Goal: Transaction & Acquisition: Purchase product/service

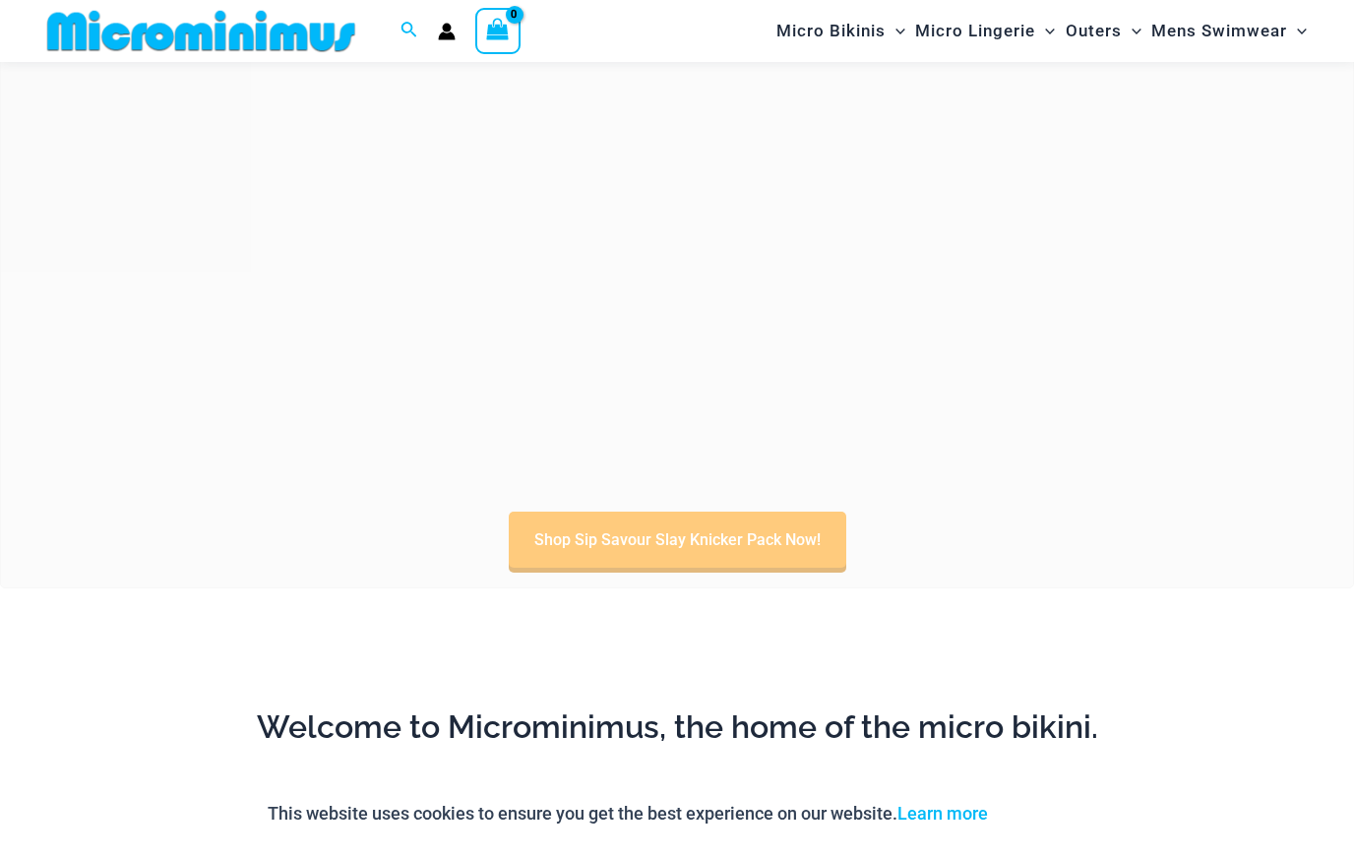
scroll to position [85, 0]
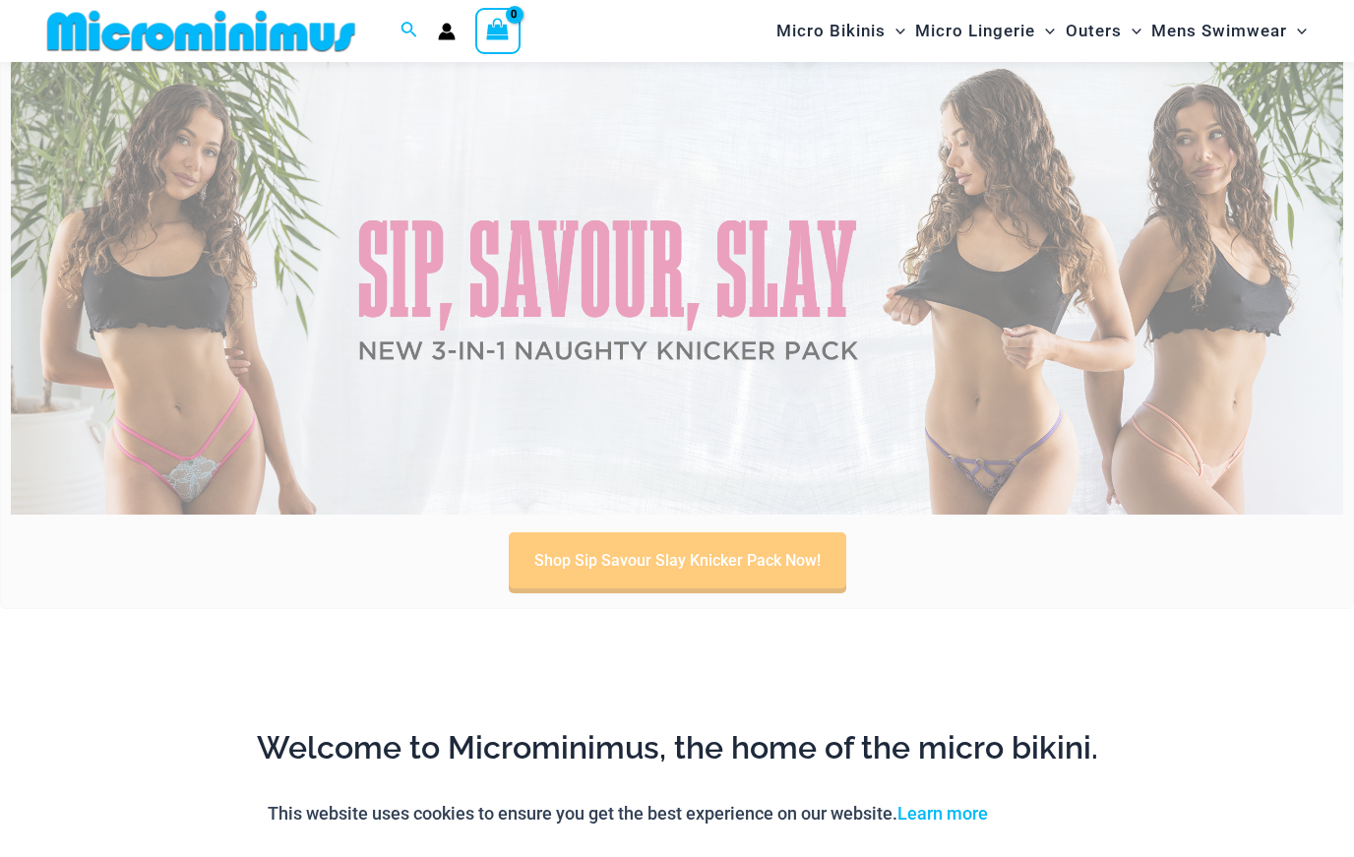
click at [1152, 227] on img at bounding box center [677, 288] width 1333 height 453
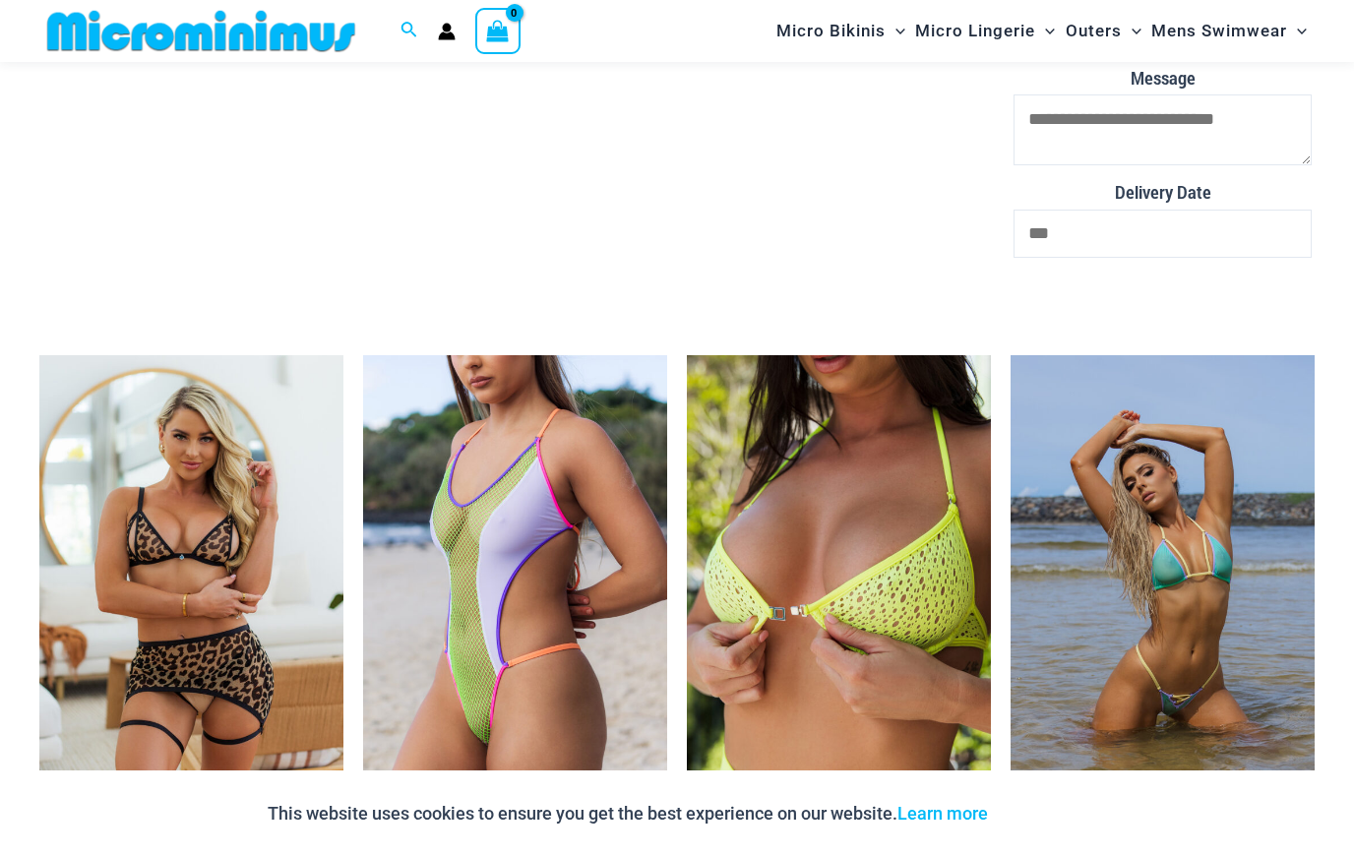
scroll to position [3905, 0]
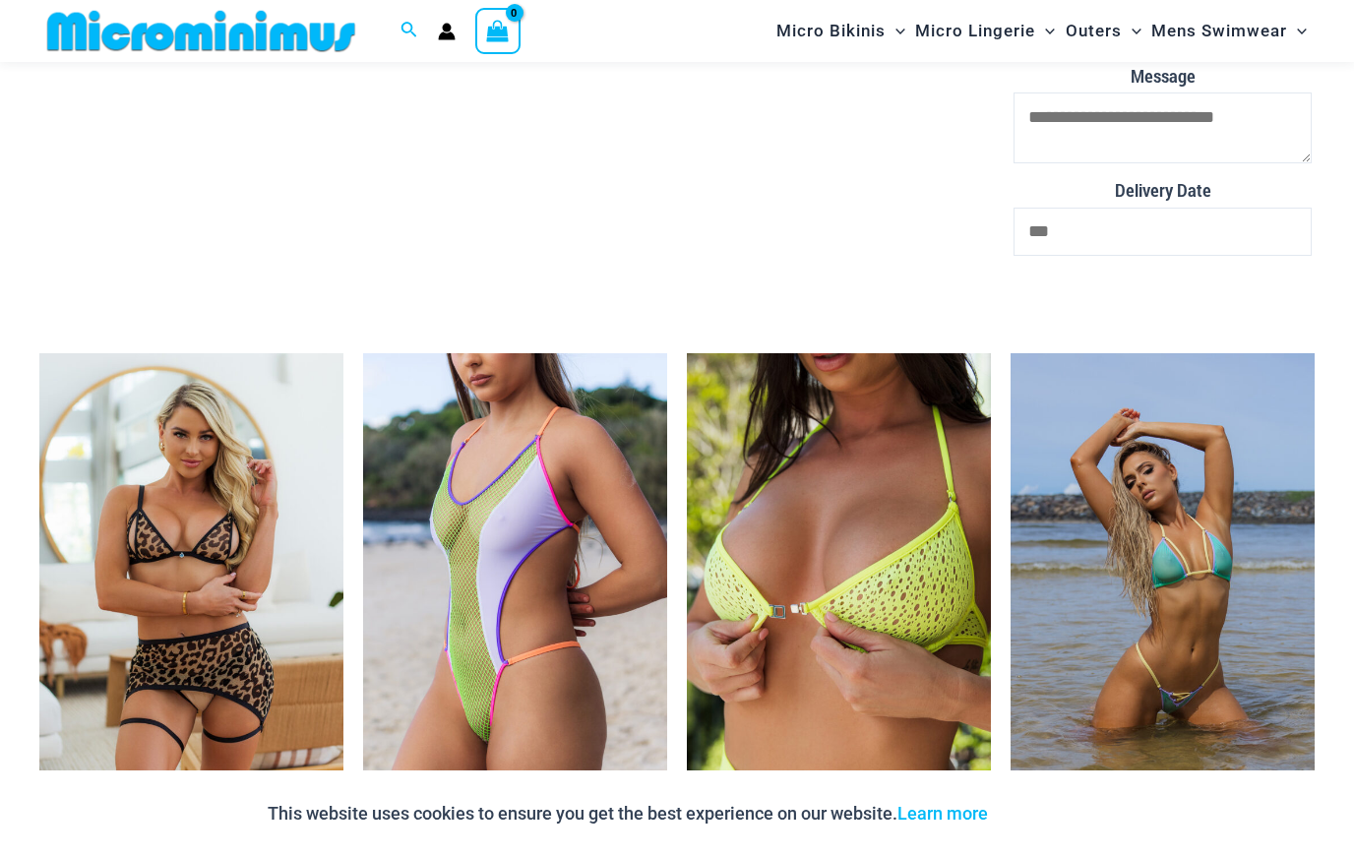
click at [363, 353] on img at bounding box center [363, 353] width 0 height 0
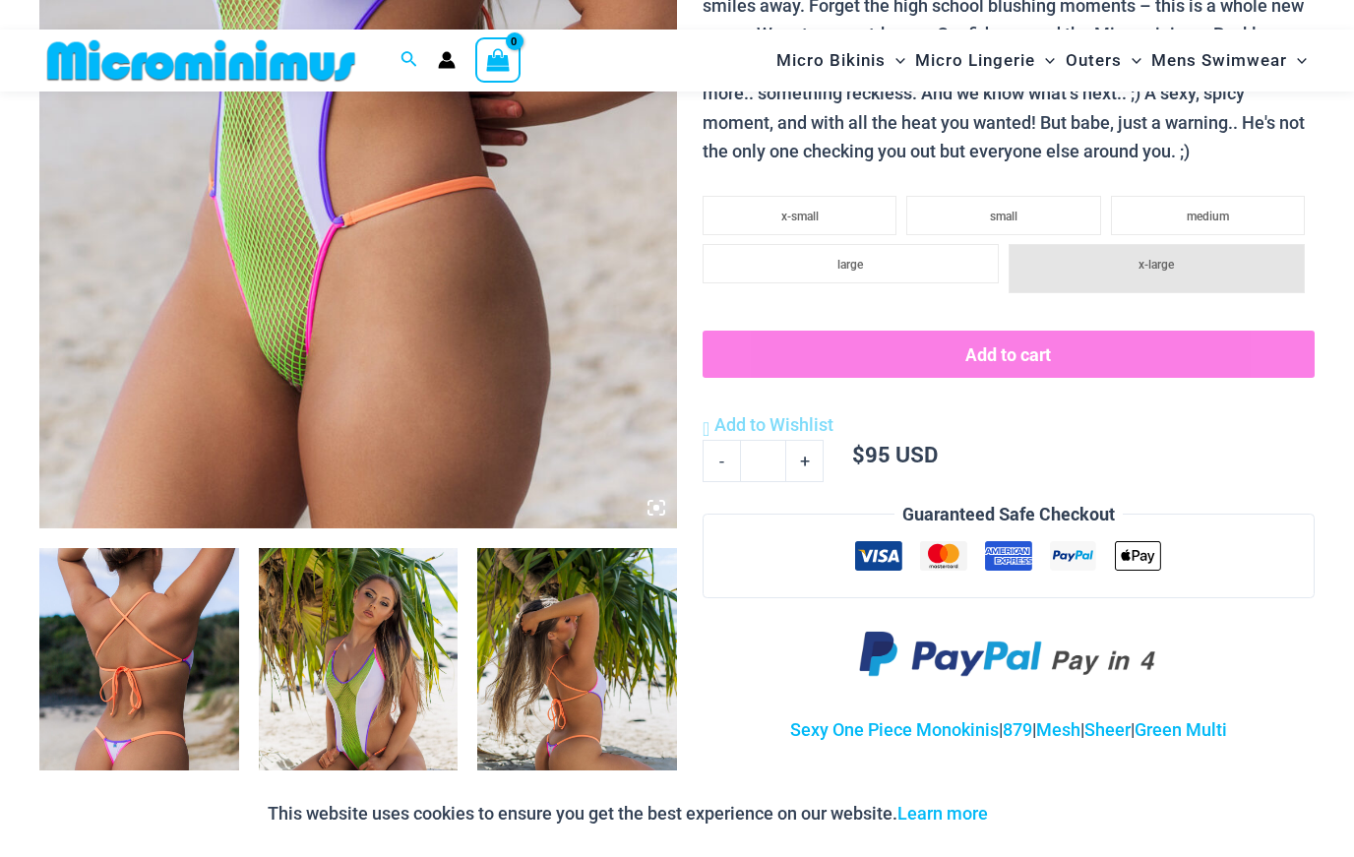
scroll to position [602, 0]
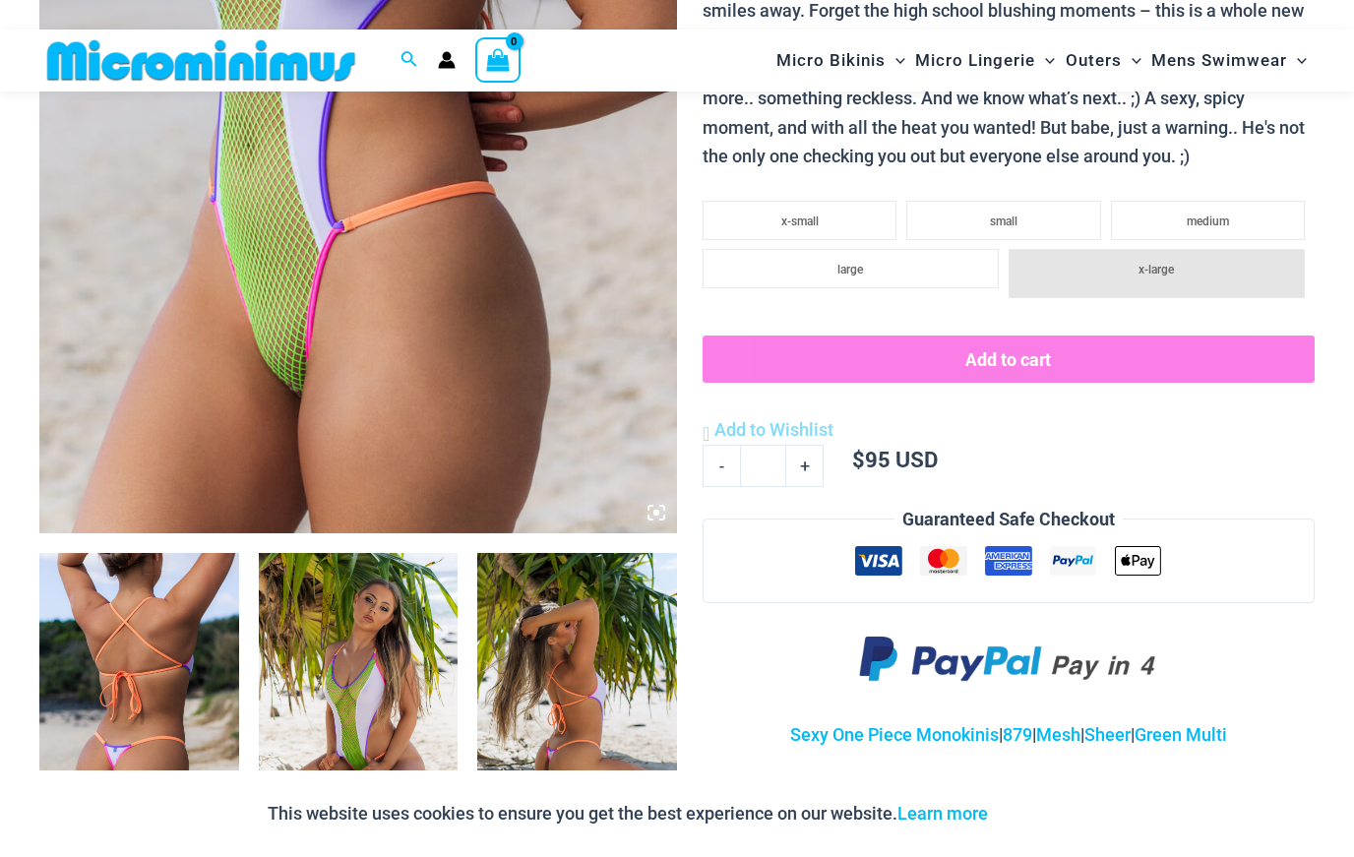
click at [280, 225] on img at bounding box center [358, 55] width 638 height 957
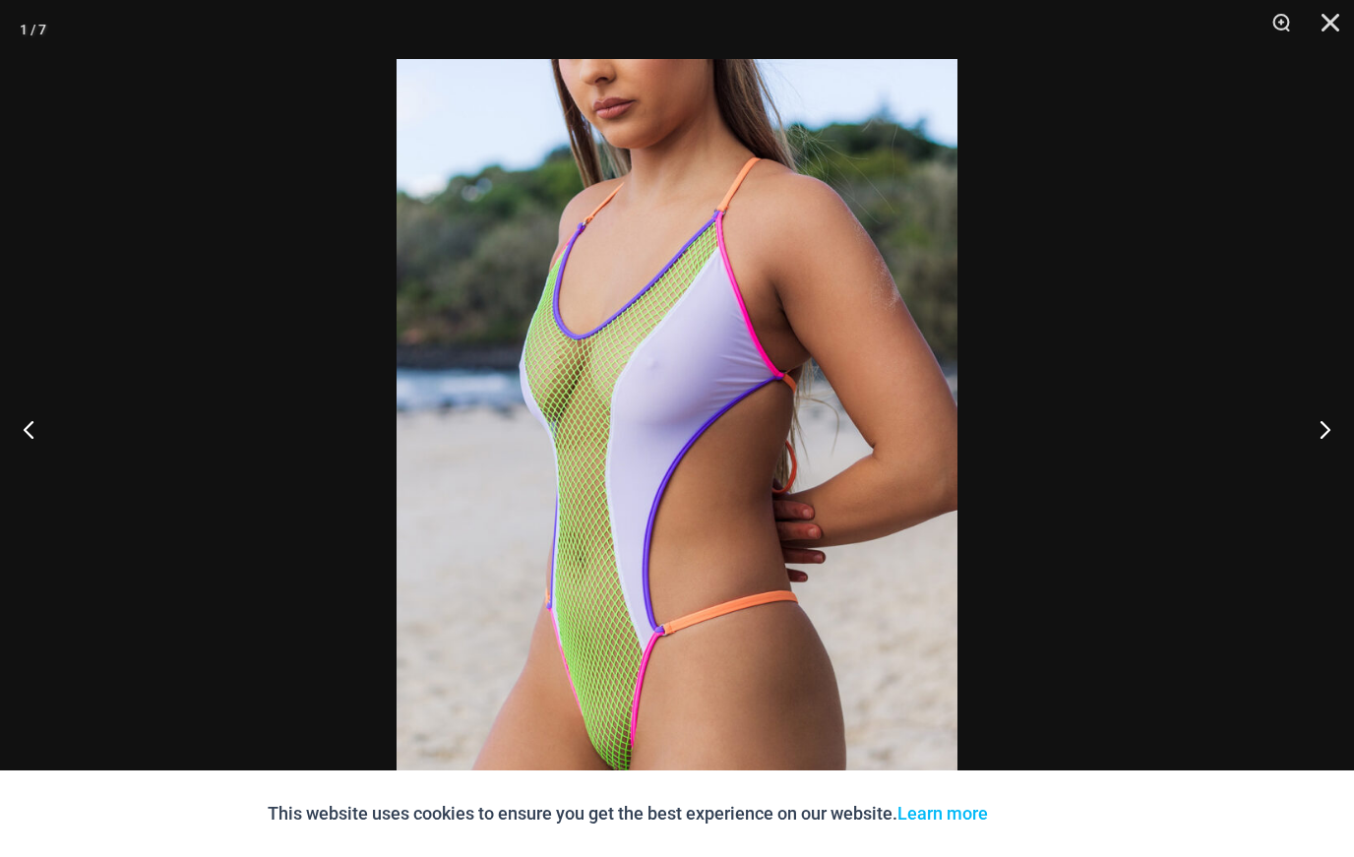
click at [1319, 478] on button "Next" at bounding box center [1318, 429] width 74 height 98
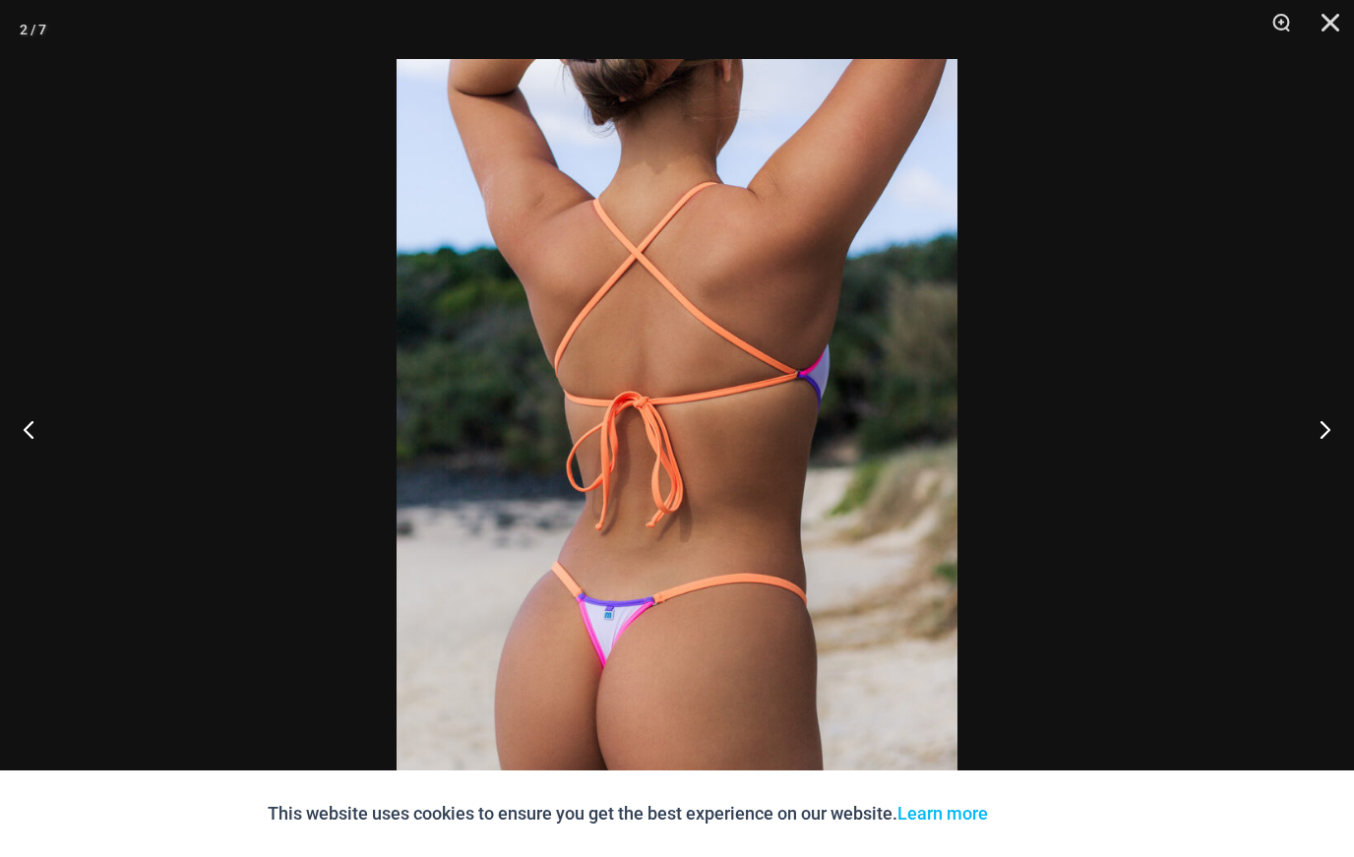
click at [1321, 478] on button "Next" at bounding box center [1318, 429] width 74 height 98
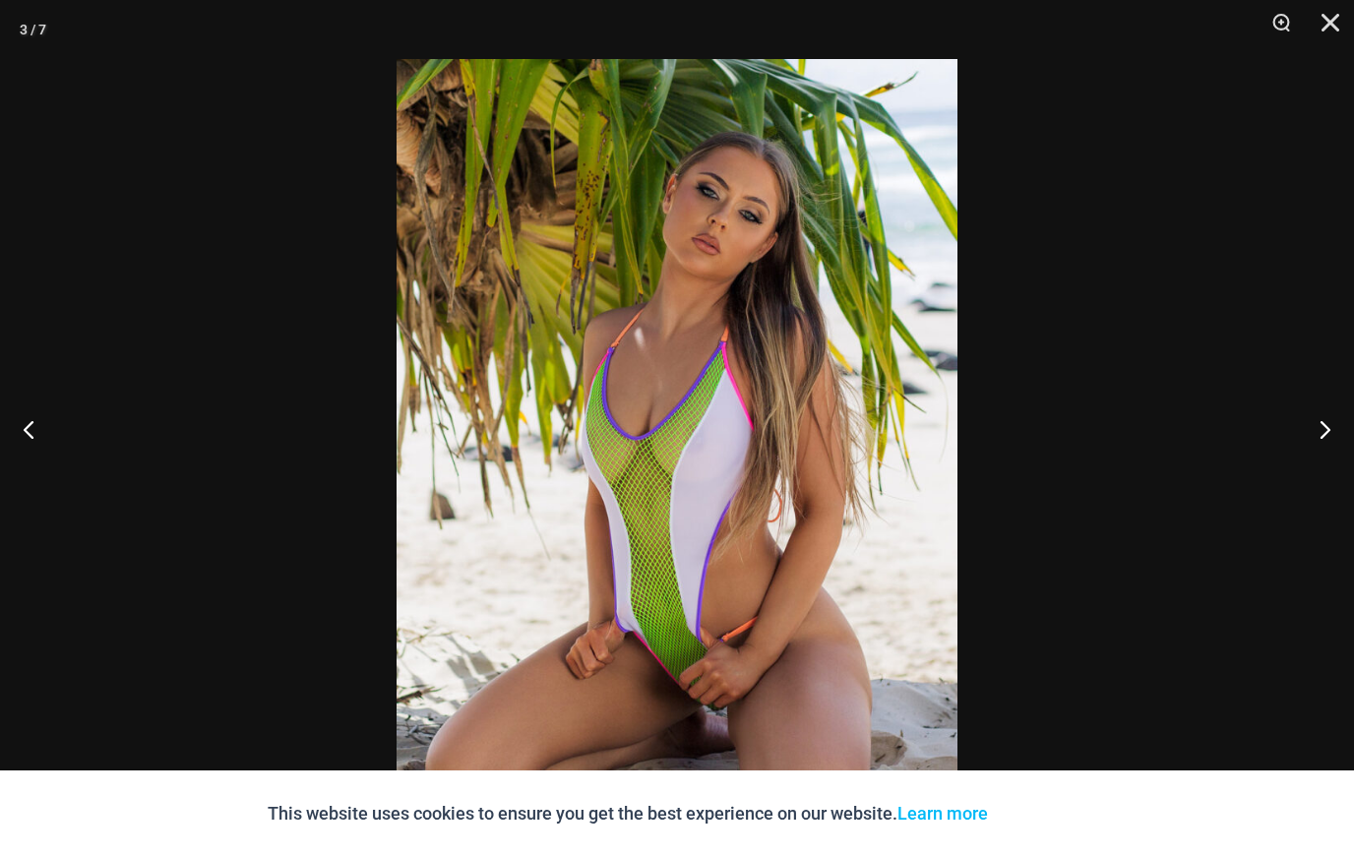
click at [1319, 478] on button "Next" at bounding box center [1318, 429] width 74 height 98
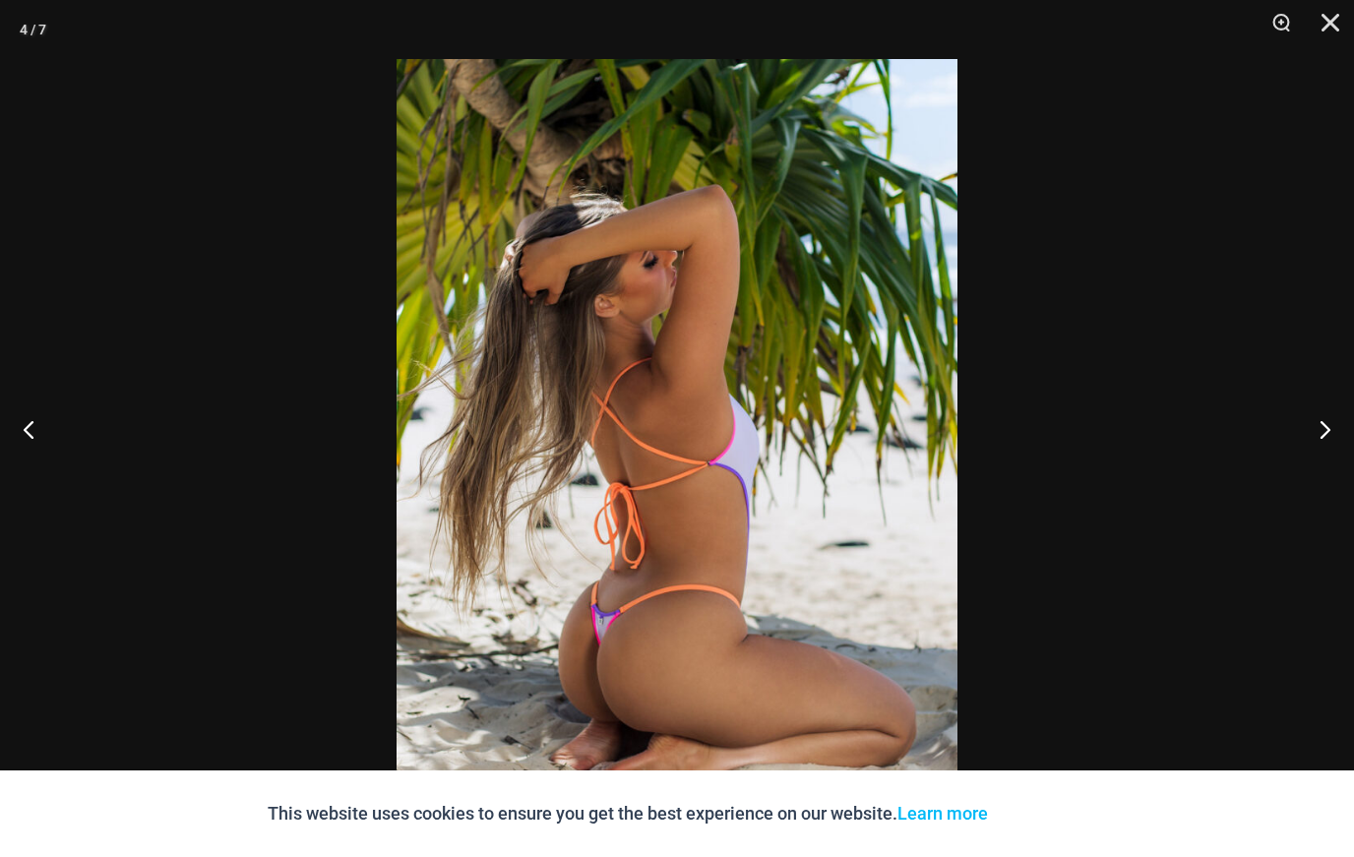
click at [1321, 478] on button "Next" at bounding box center [1318, 429] width 74 height 98
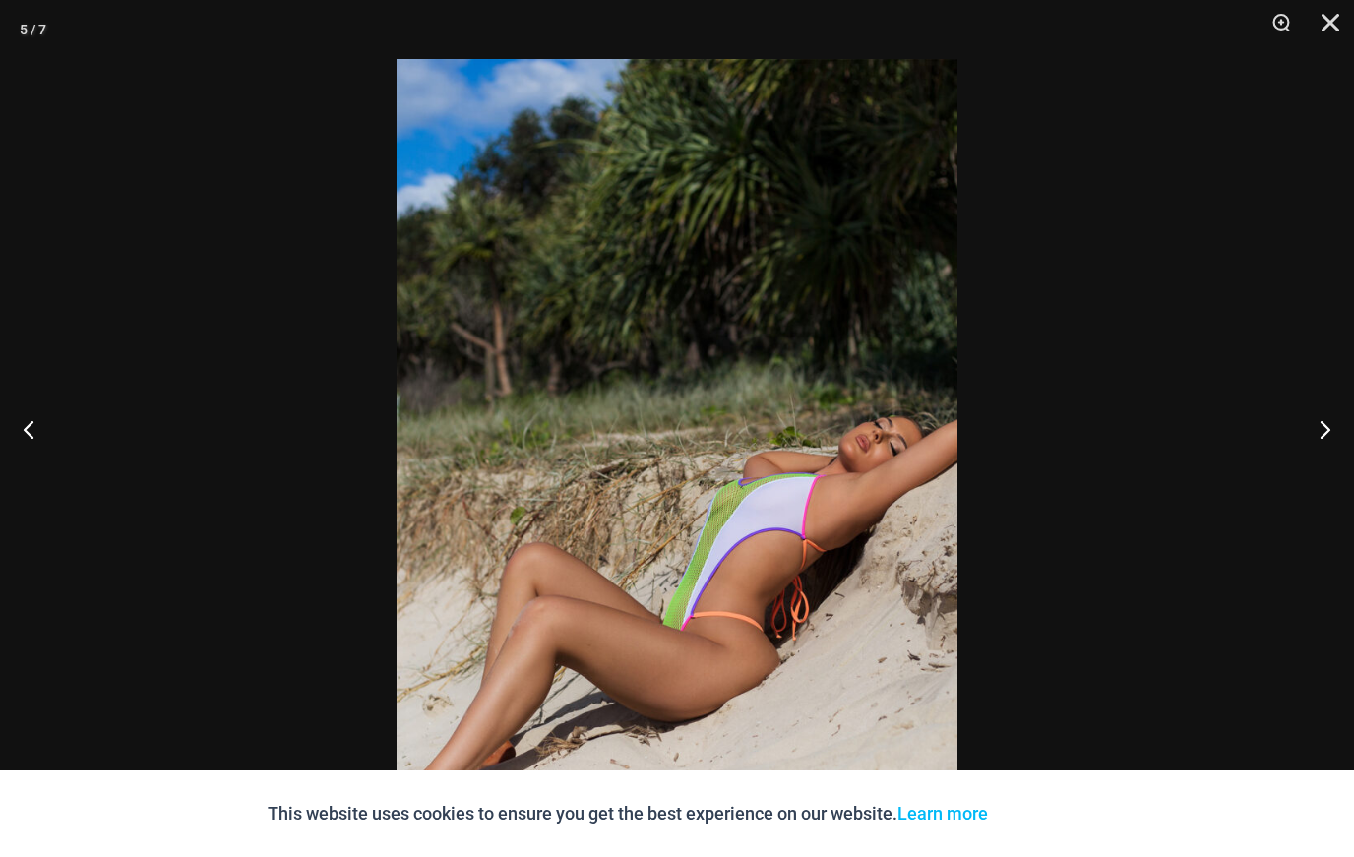
click at [1324, 478] on button "Next" at bounding box center [1318, 429] width 74 height 98
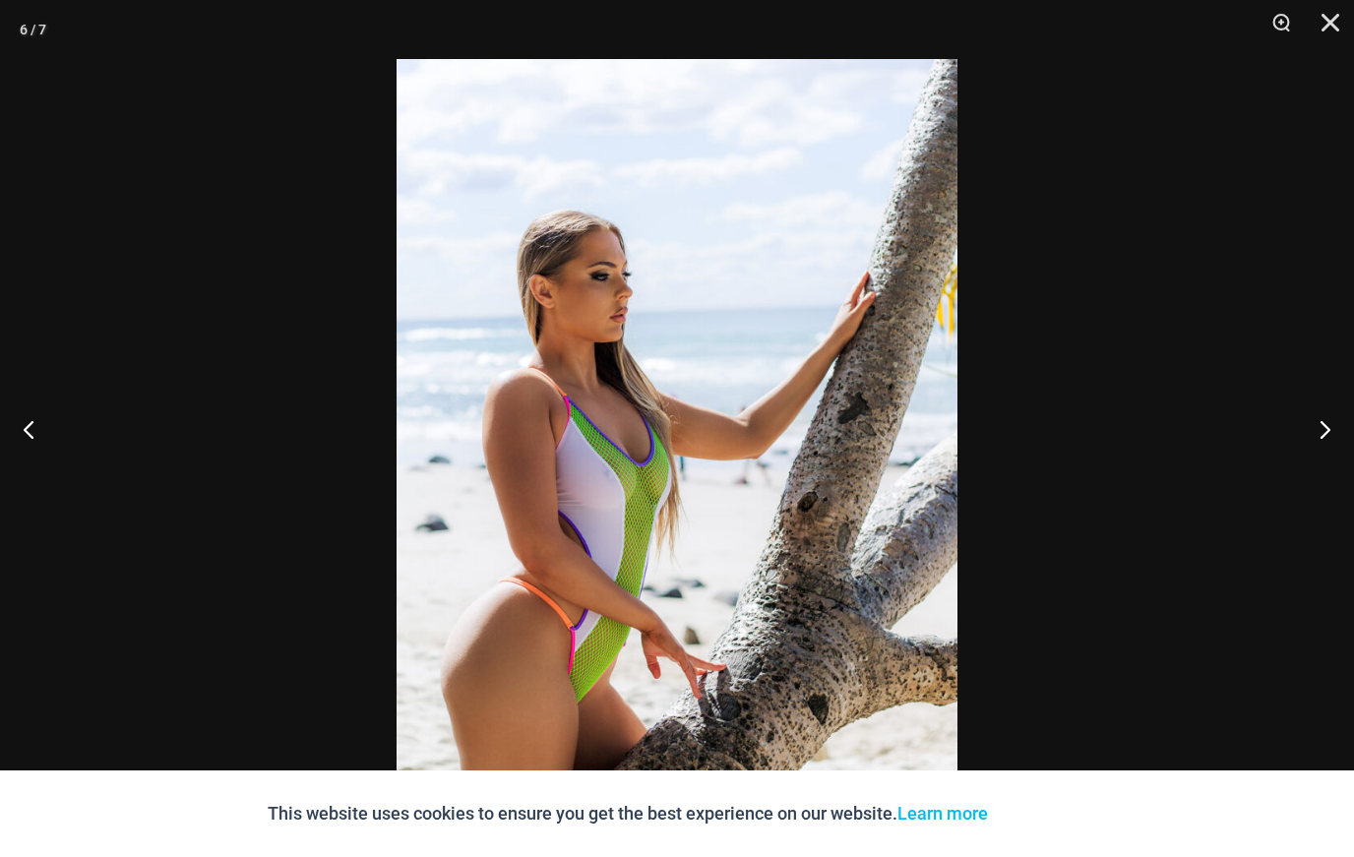
click at [1325, 478] on button "Next" at bounding box center [1318, 429] width 74 height 98
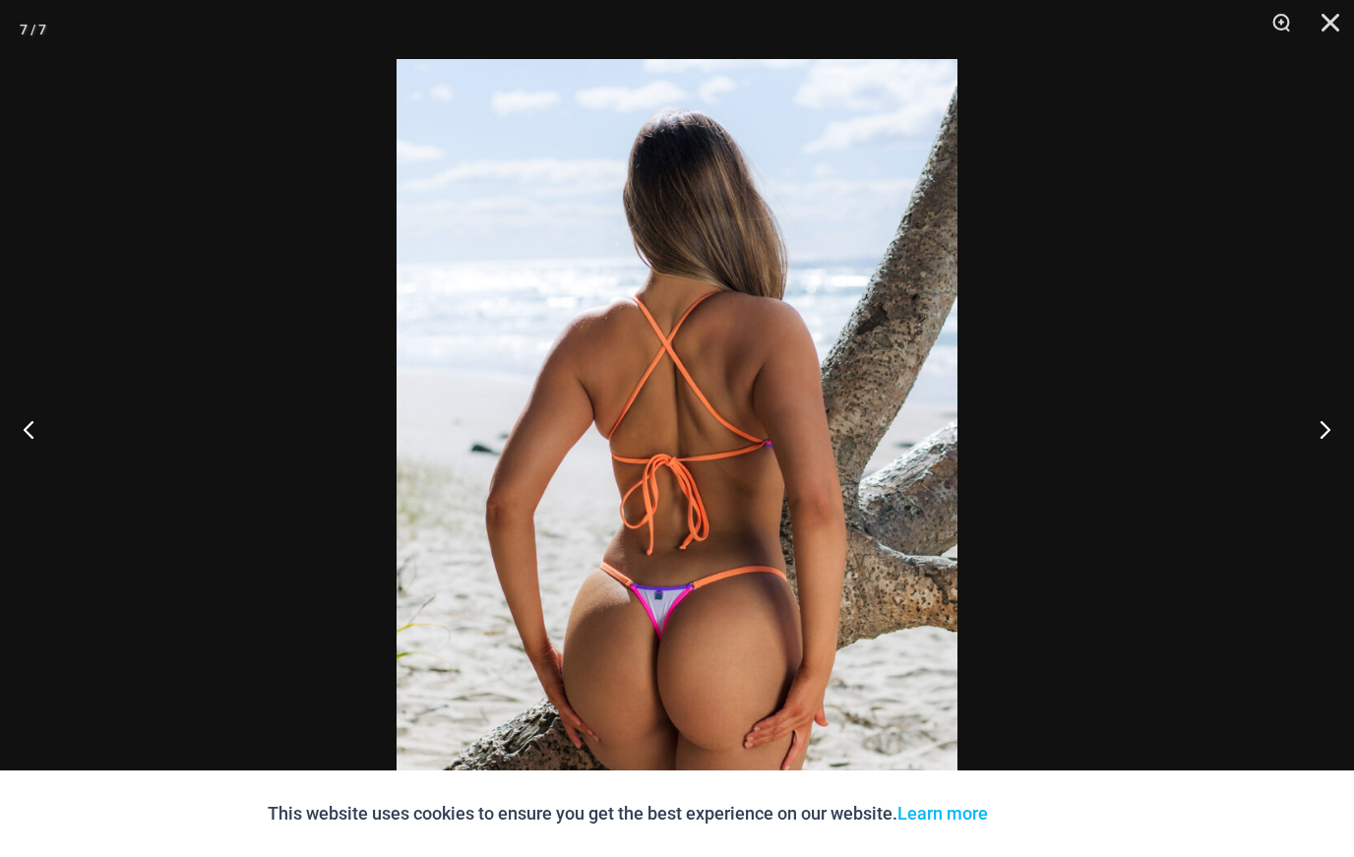
click at [1323, 478] on button "Next" at bounding box center [1318, 429] width 74 height 98
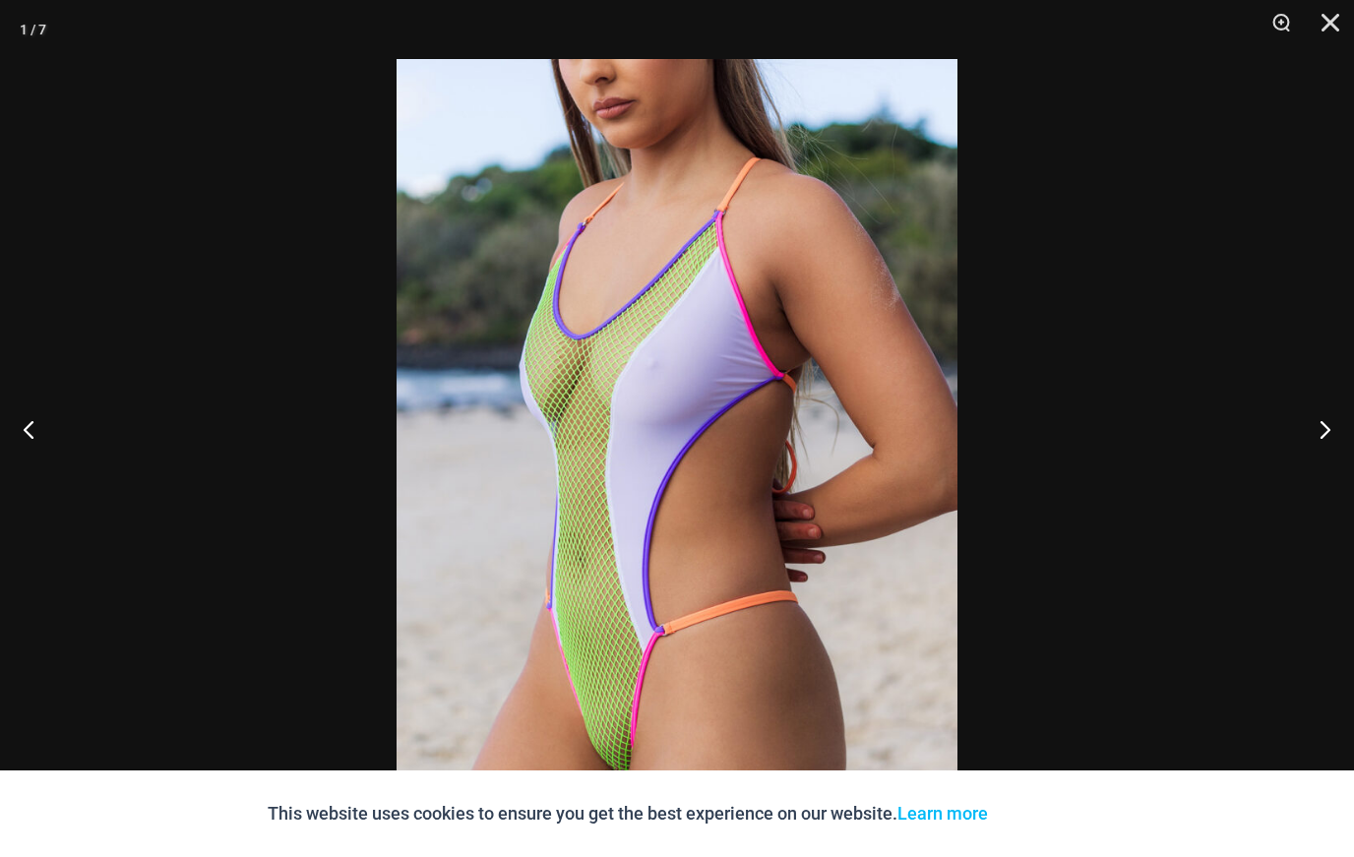
click at [1325, 478] on button "Next" at bounding box center [1318, 429] width 74 height 98
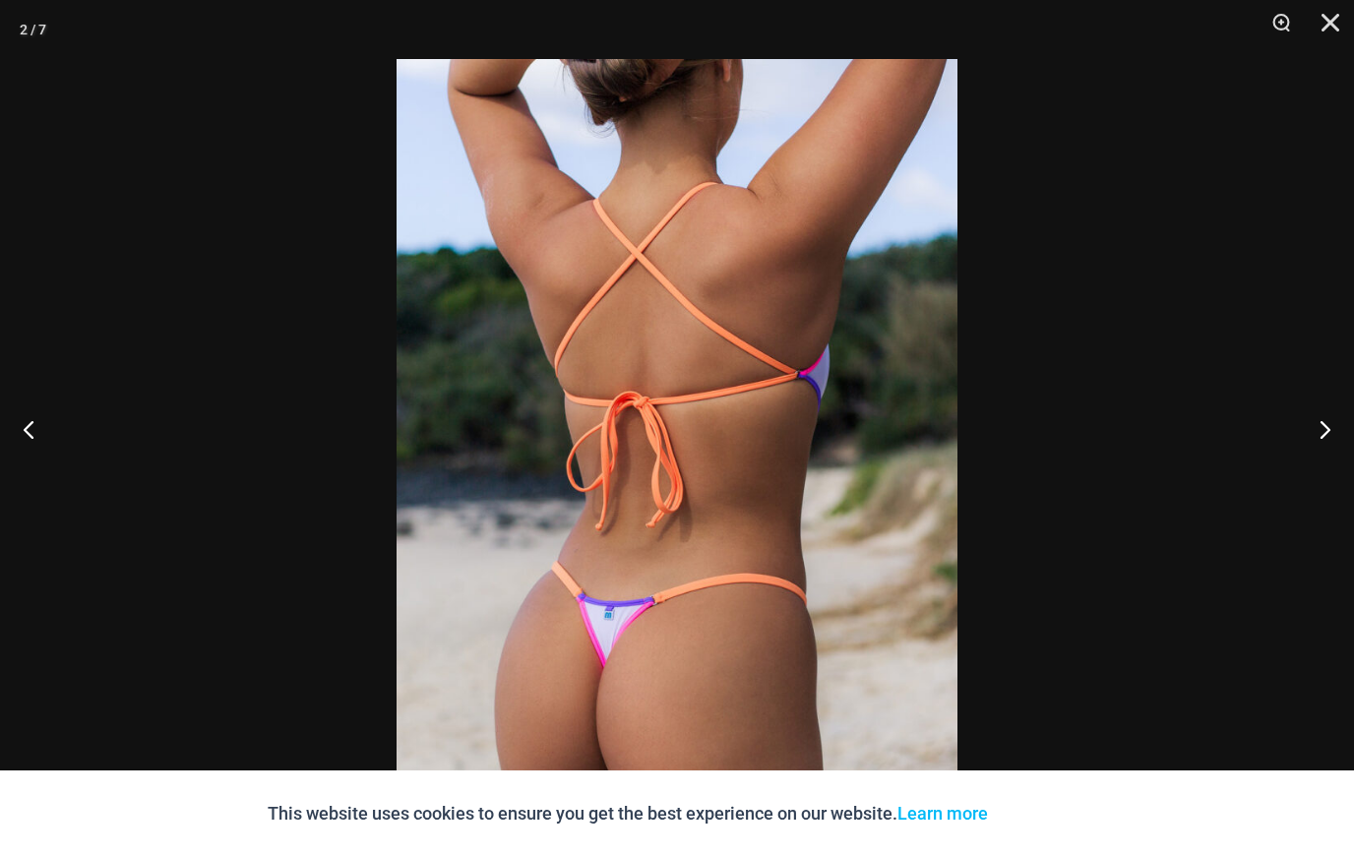
click at [52, 478] on button "Previous" at bounding box center [37, 429] width 74 height 98
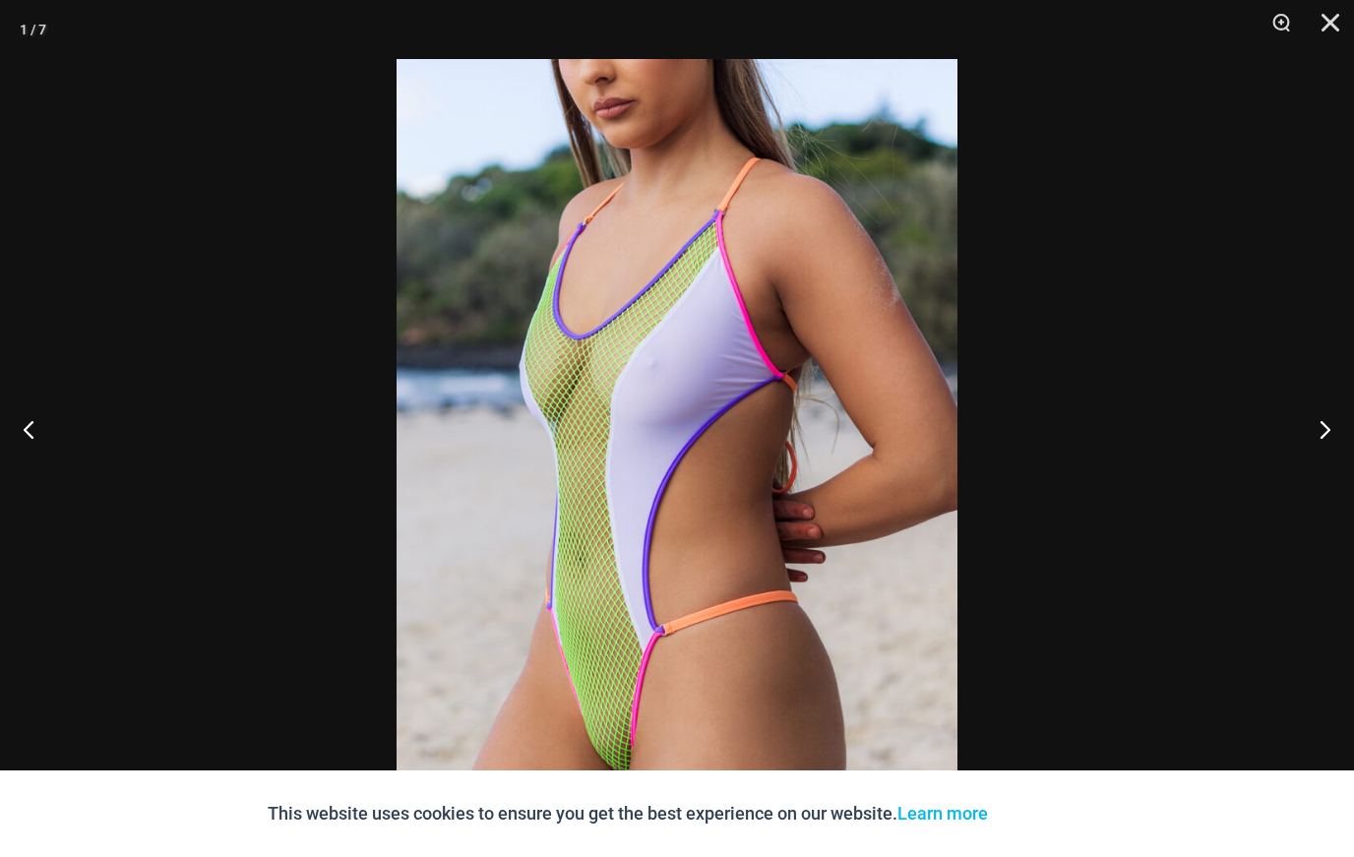
click at [29, 478] on button "Previous" at bounding box center [37, 429] width 74 height 98
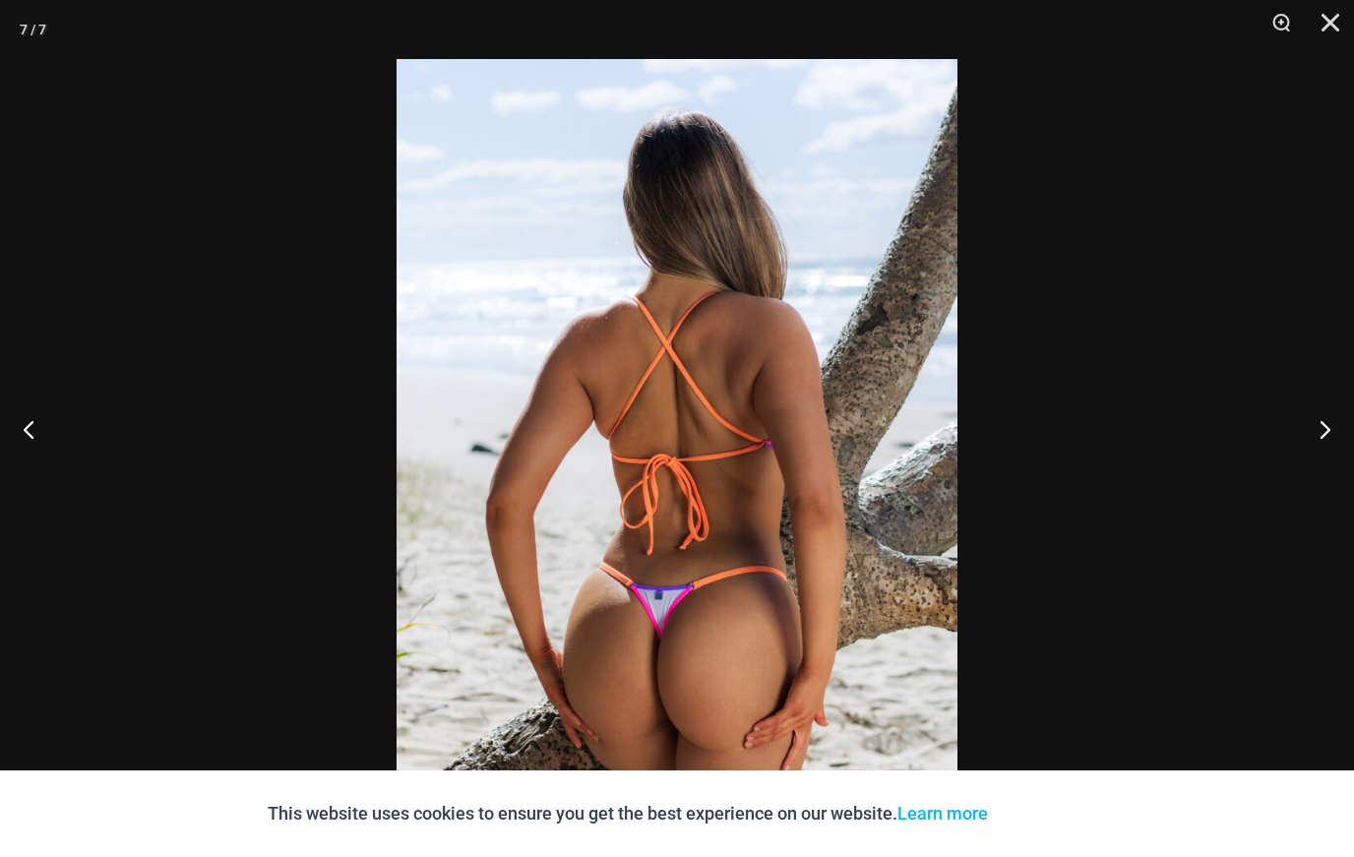
click at [1328, 478] on button "Next" at bounding box center [1318, 429] width 74 height 98
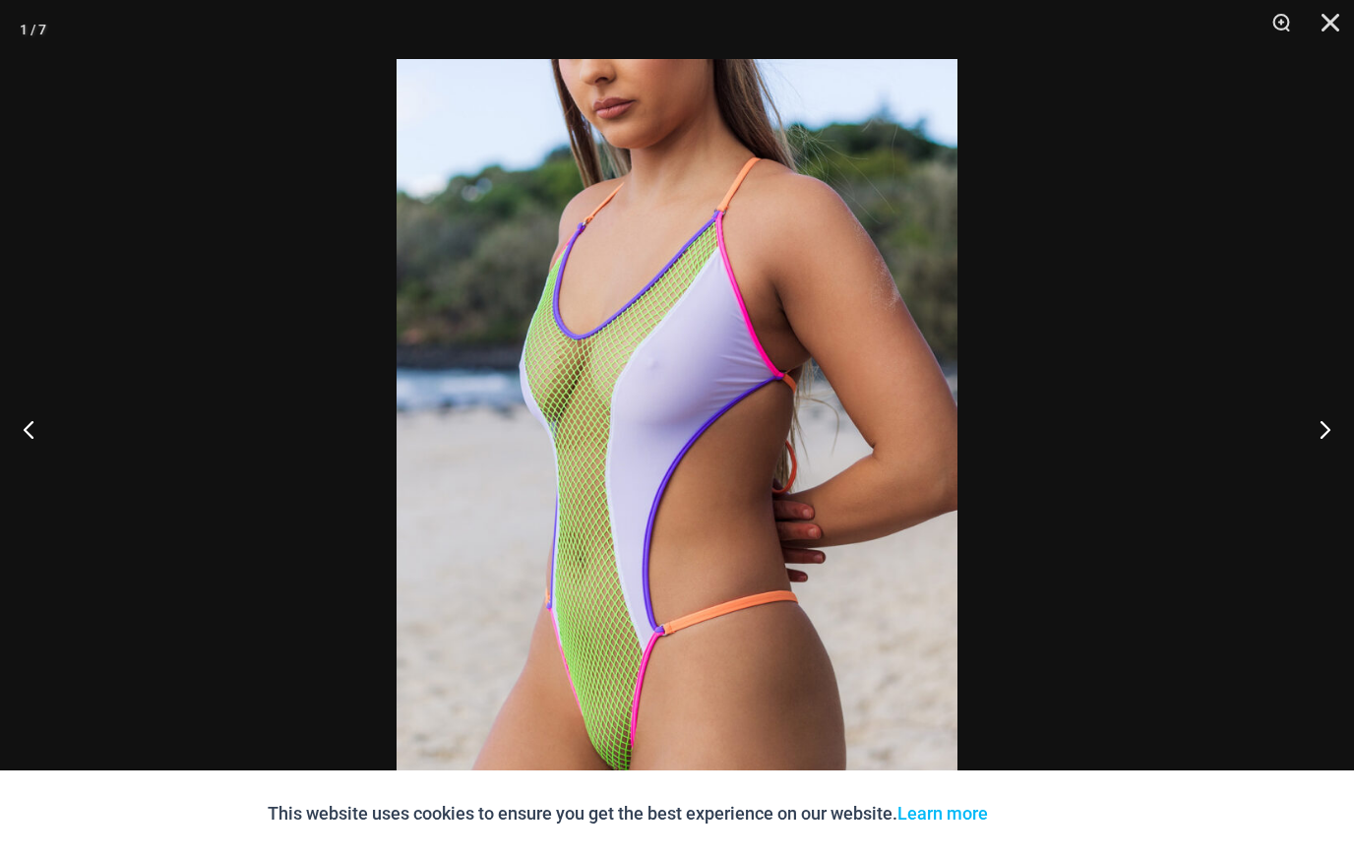
click at [1333, 478] on button "Next" at bounding box center [1318, 429] width 74 height 98
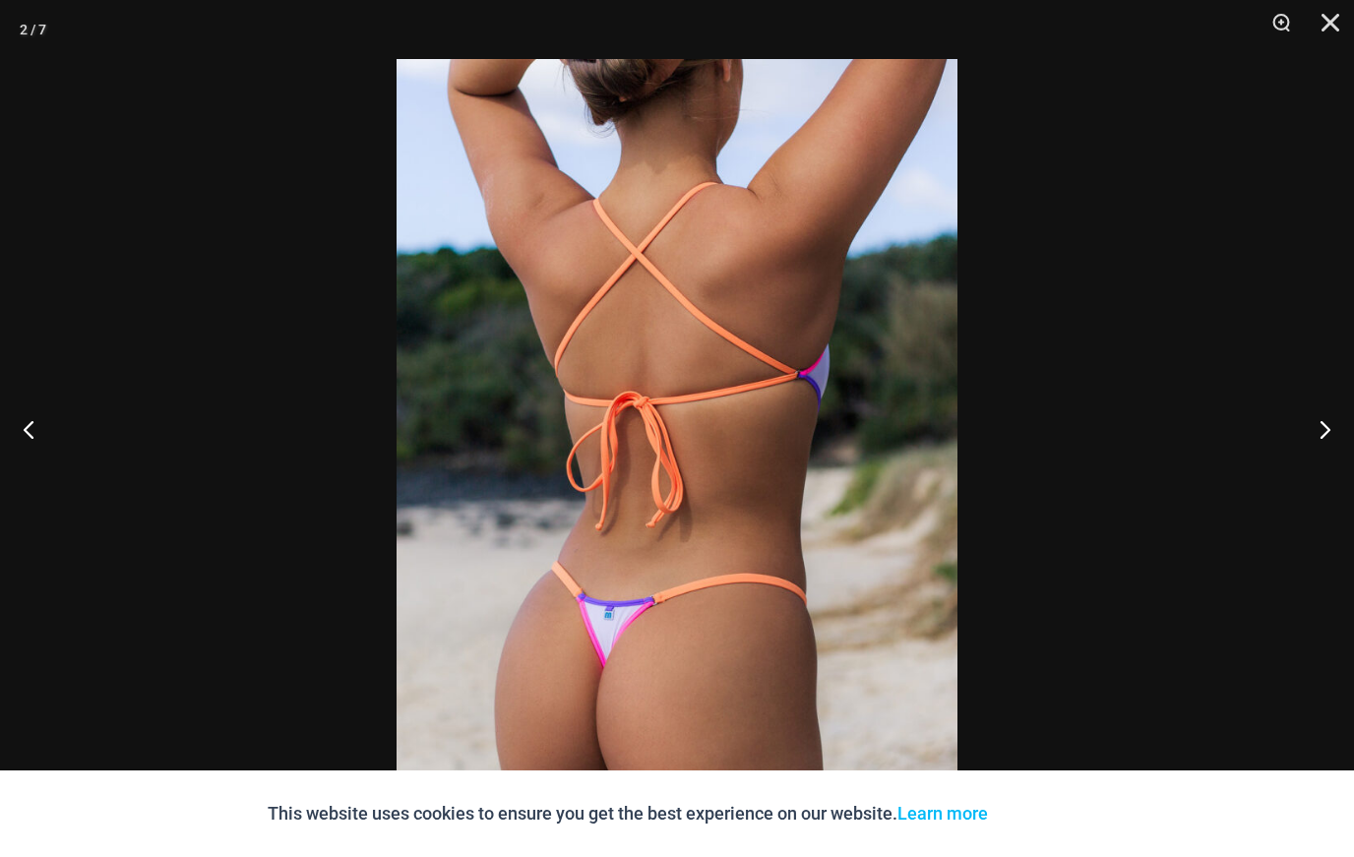
click at [1332, 478] on button "Next" at bounding box center [1318, 429] width 74 height 98
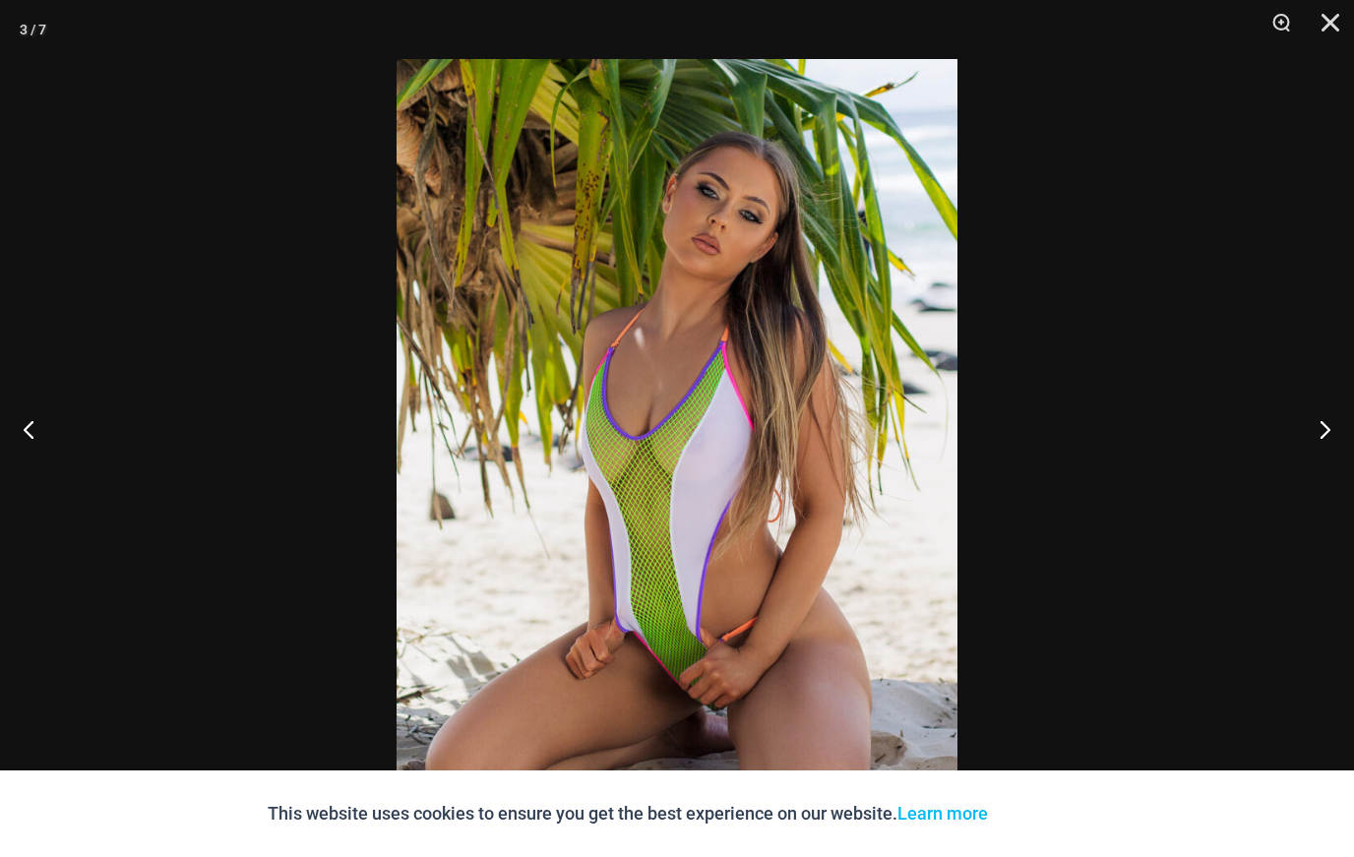
click at [1337, 478] on button "Next" at bounding box center [1318, 429] width 74 height 98
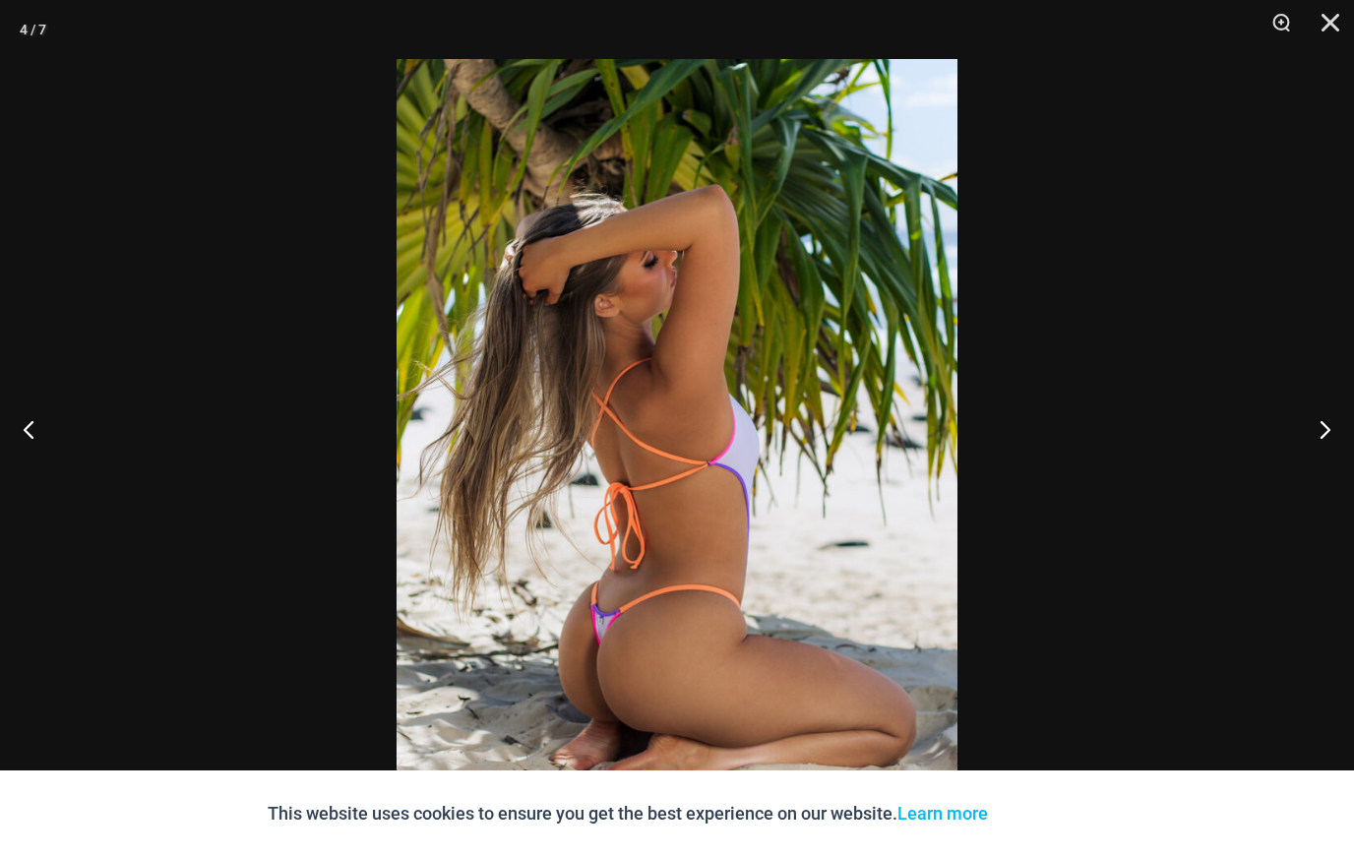
click at [1333, 31] on button "Close" at bounding box center [1323, 29] width 49 height 59
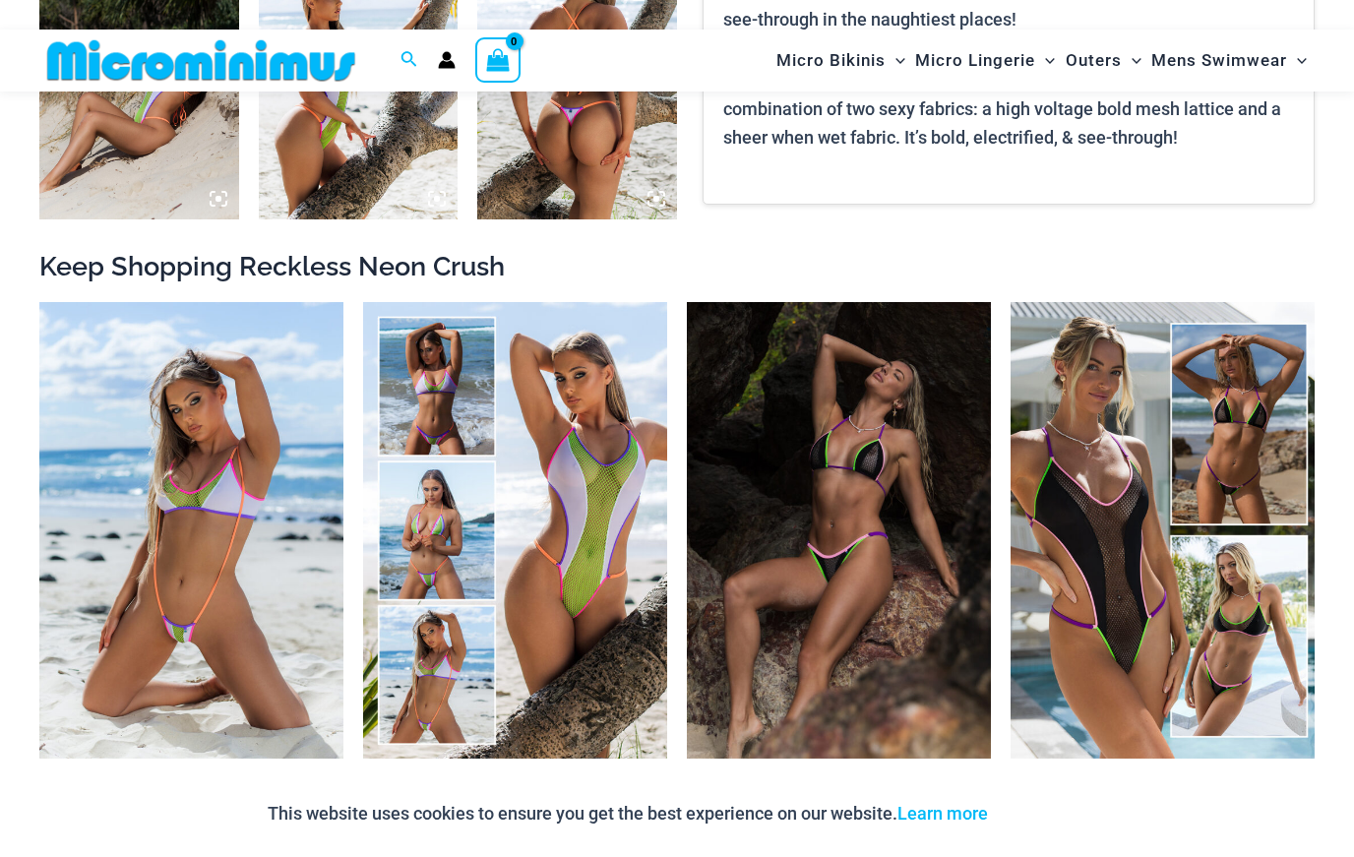
scroll to position [1598, 0]
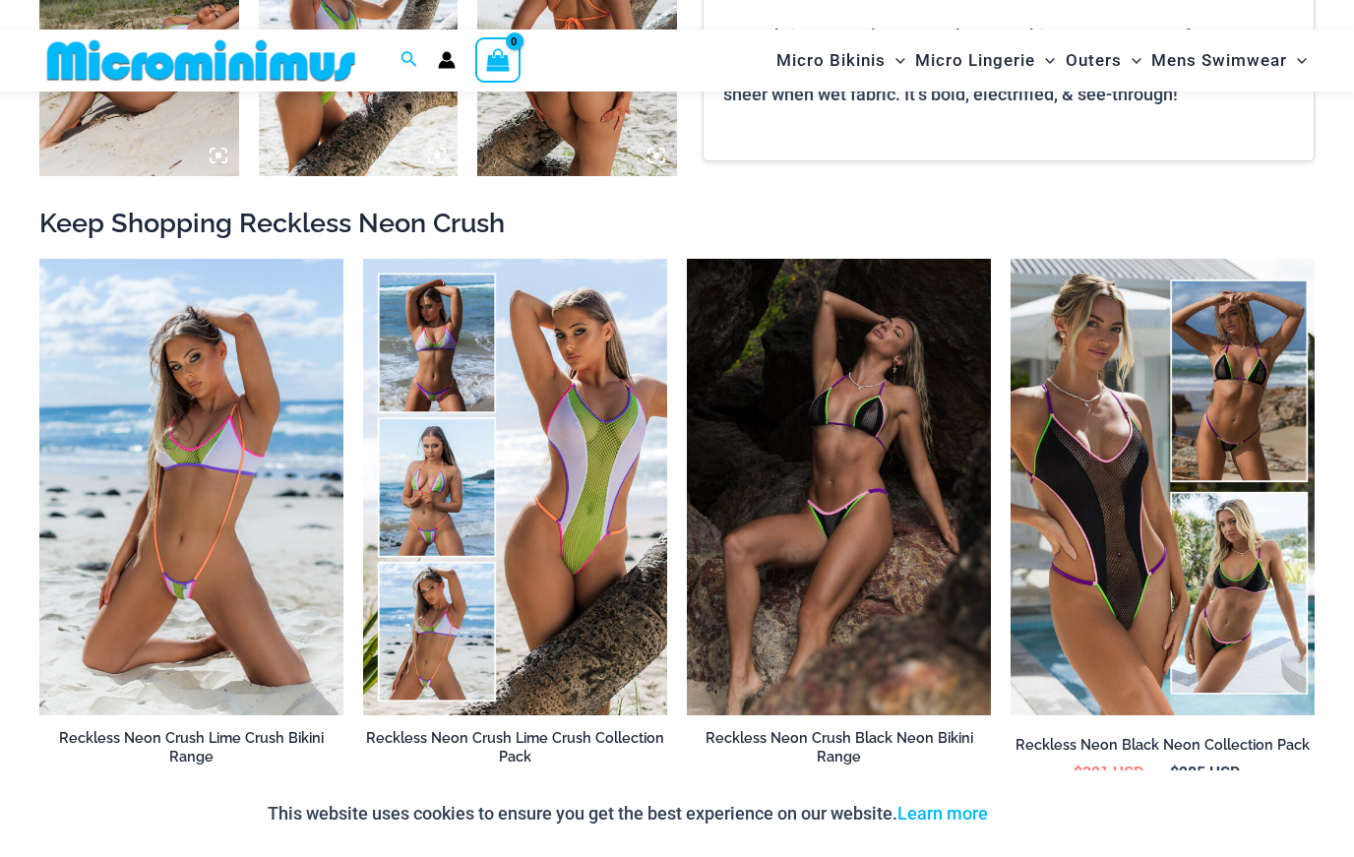
click at [363, 259] on img at bounding box center [363, 259] width 0 height 0
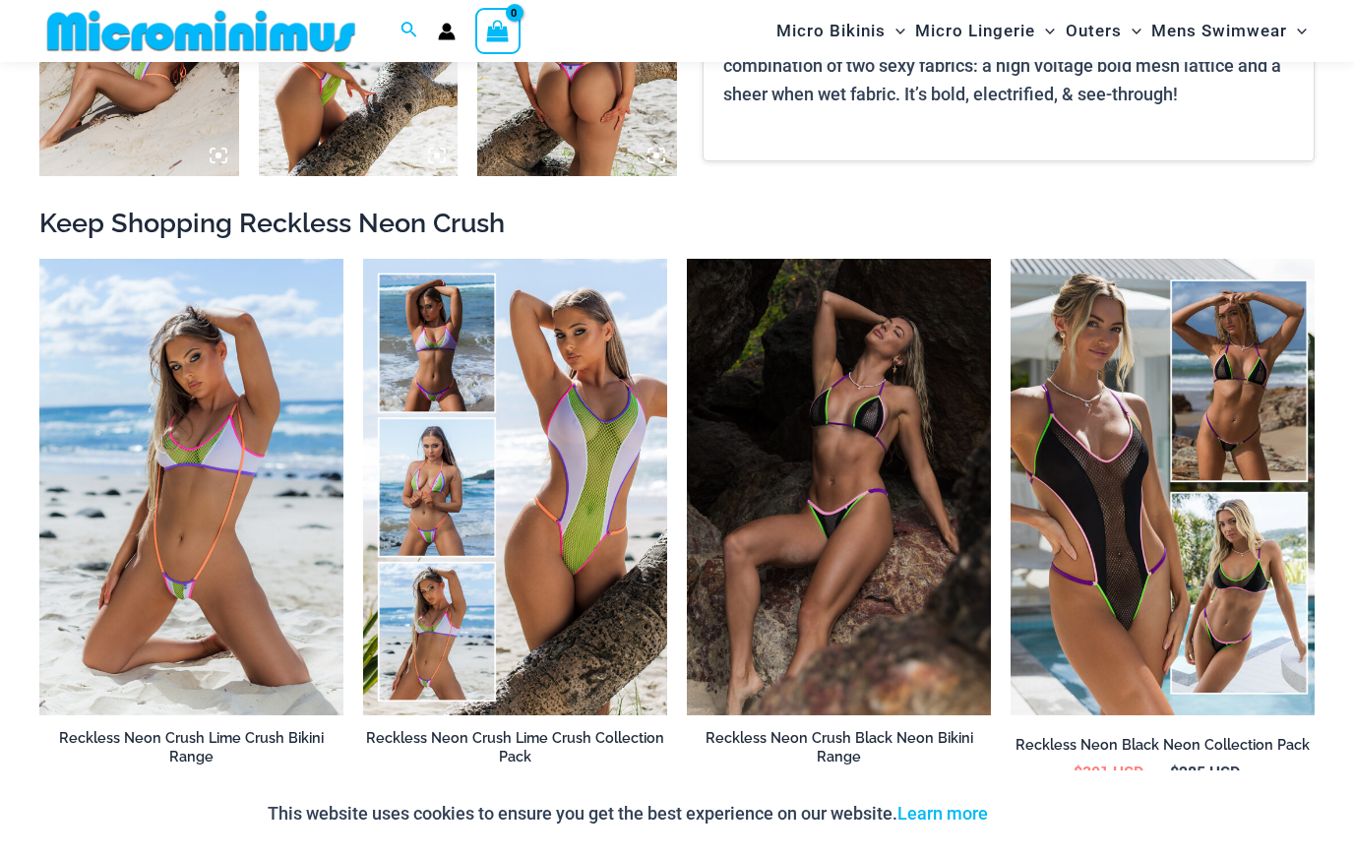
click at [363, 259] on img at bounding box center [363, 259] width 0 height 0
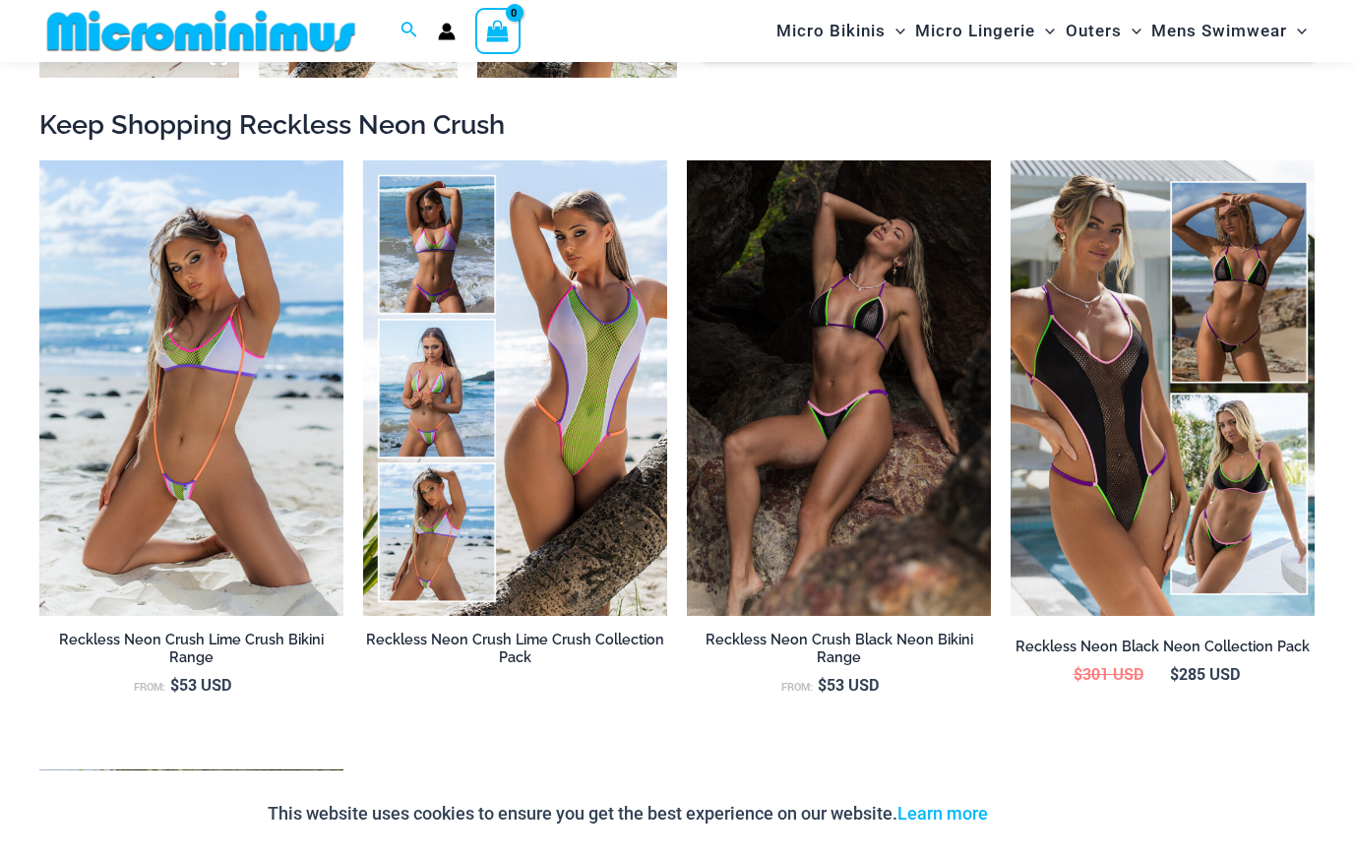
click at [1011, 160] on img at bounding box center [1011, 160] width 0 height 0
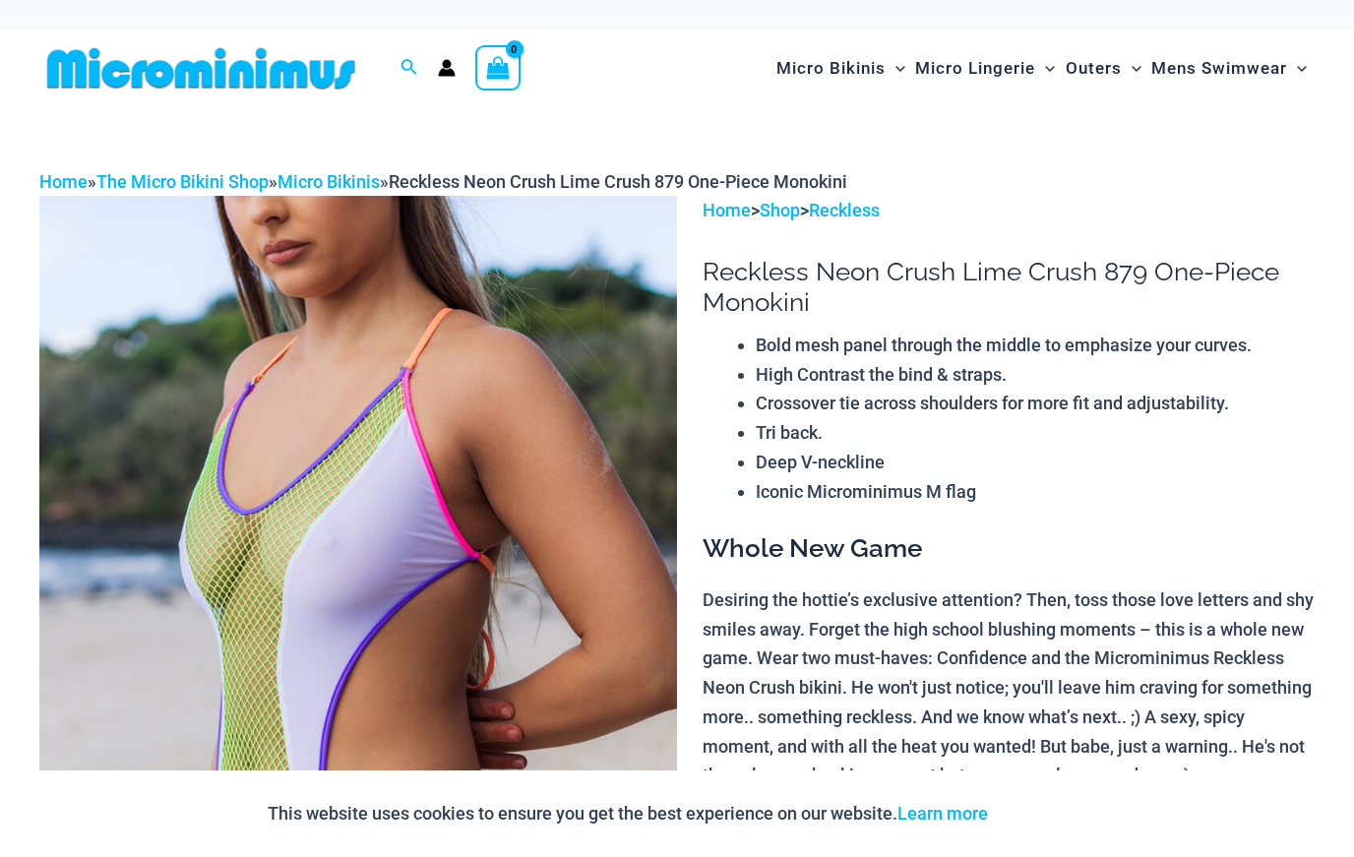
scroll to position [0, 0]
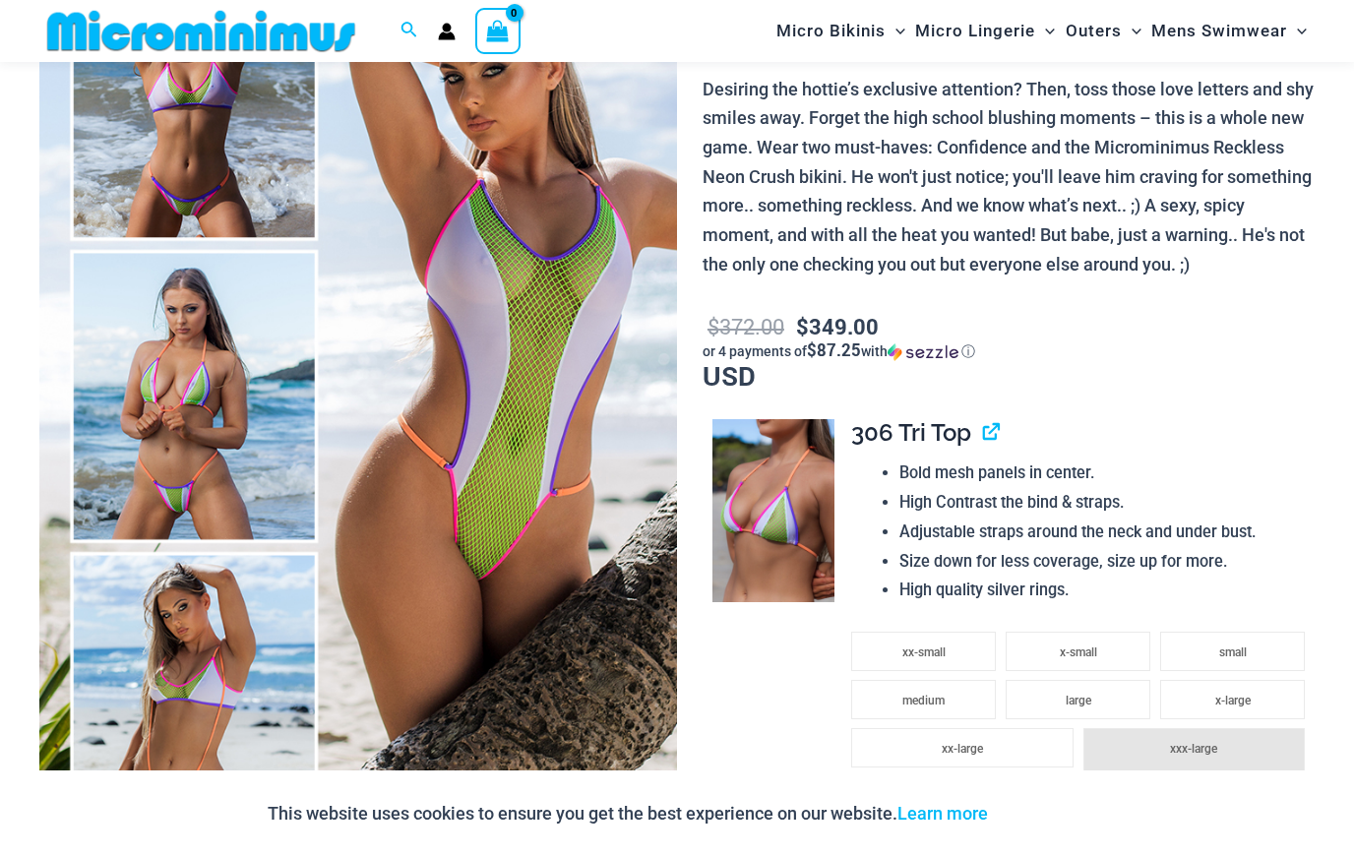
scroll to position [315, 0]
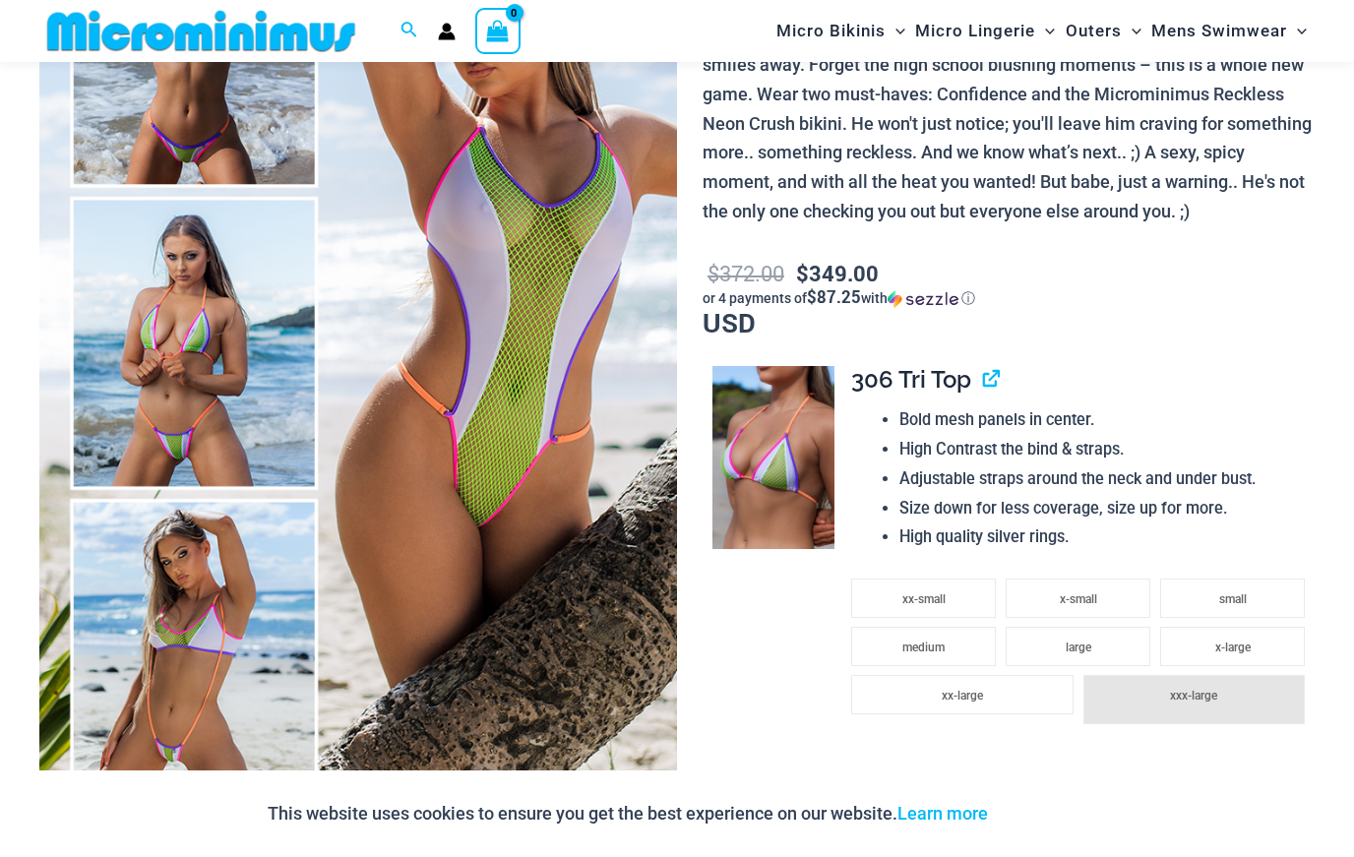
click at [118, 336] on img at bounding box center [358, 342] width 638 height 957
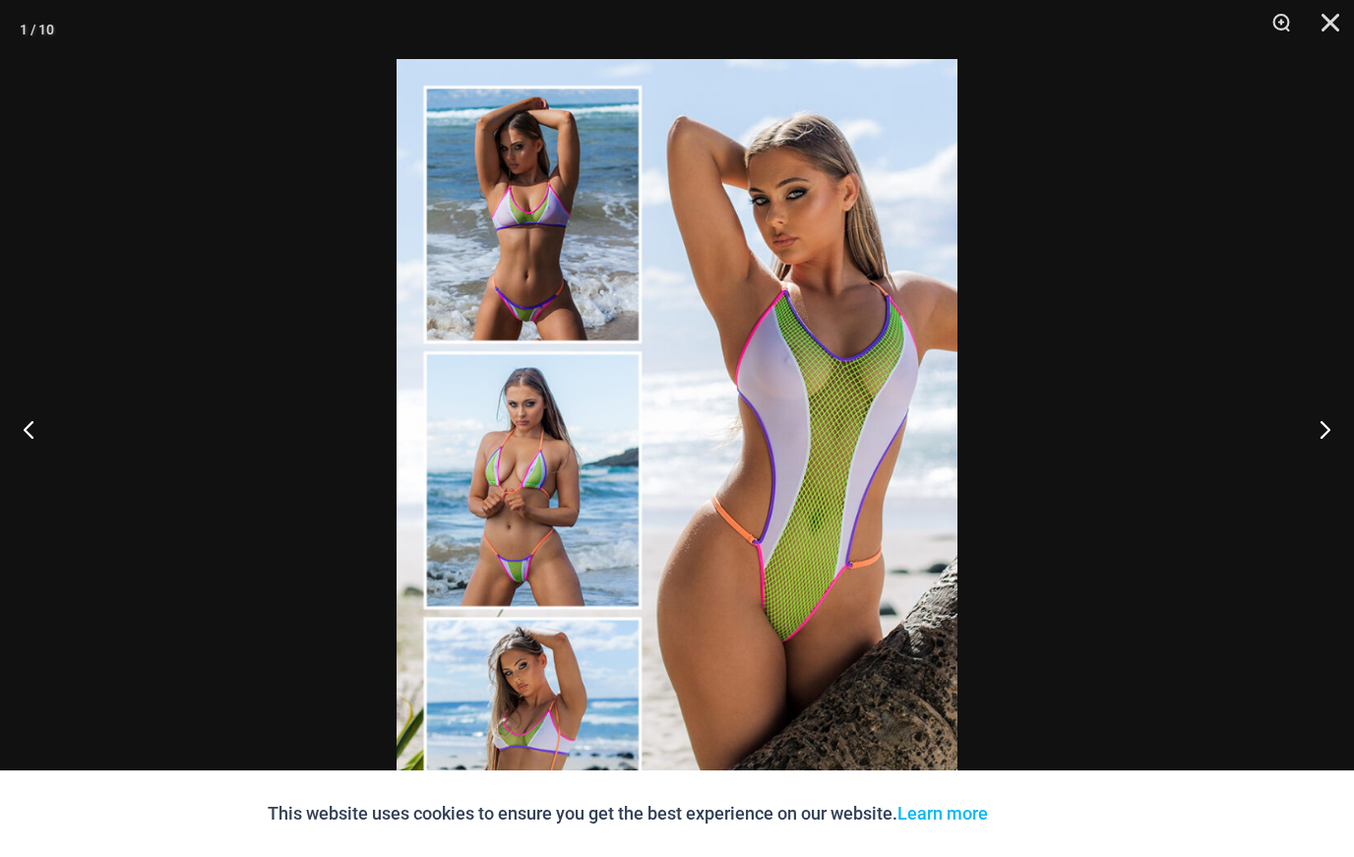
click at [1339, 478] on button "Next" at bounding box center [1318, 429] width 74 height 98
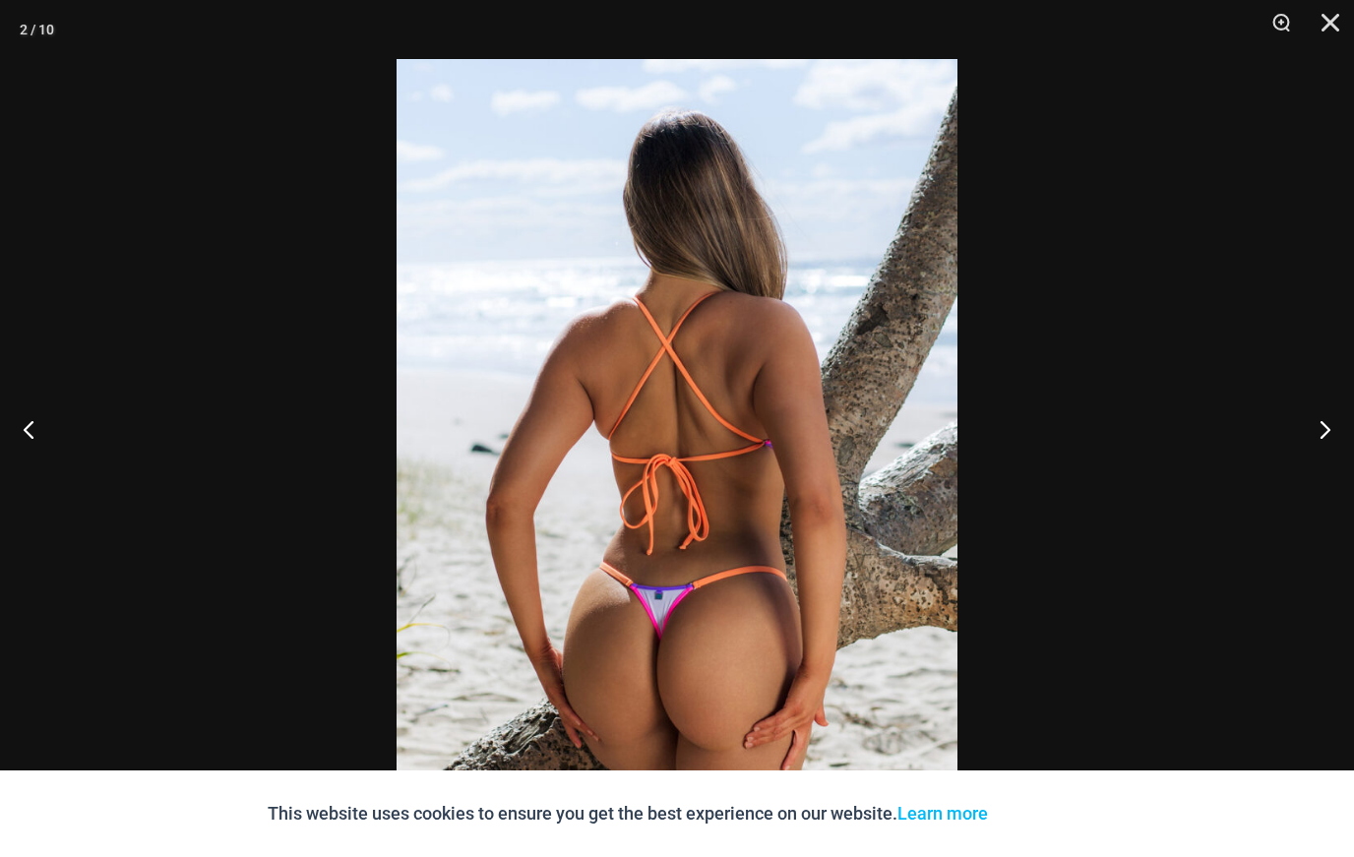
click at [1340, 478] on button "Next" at bounding box center [1318, 429] width 74 height 98
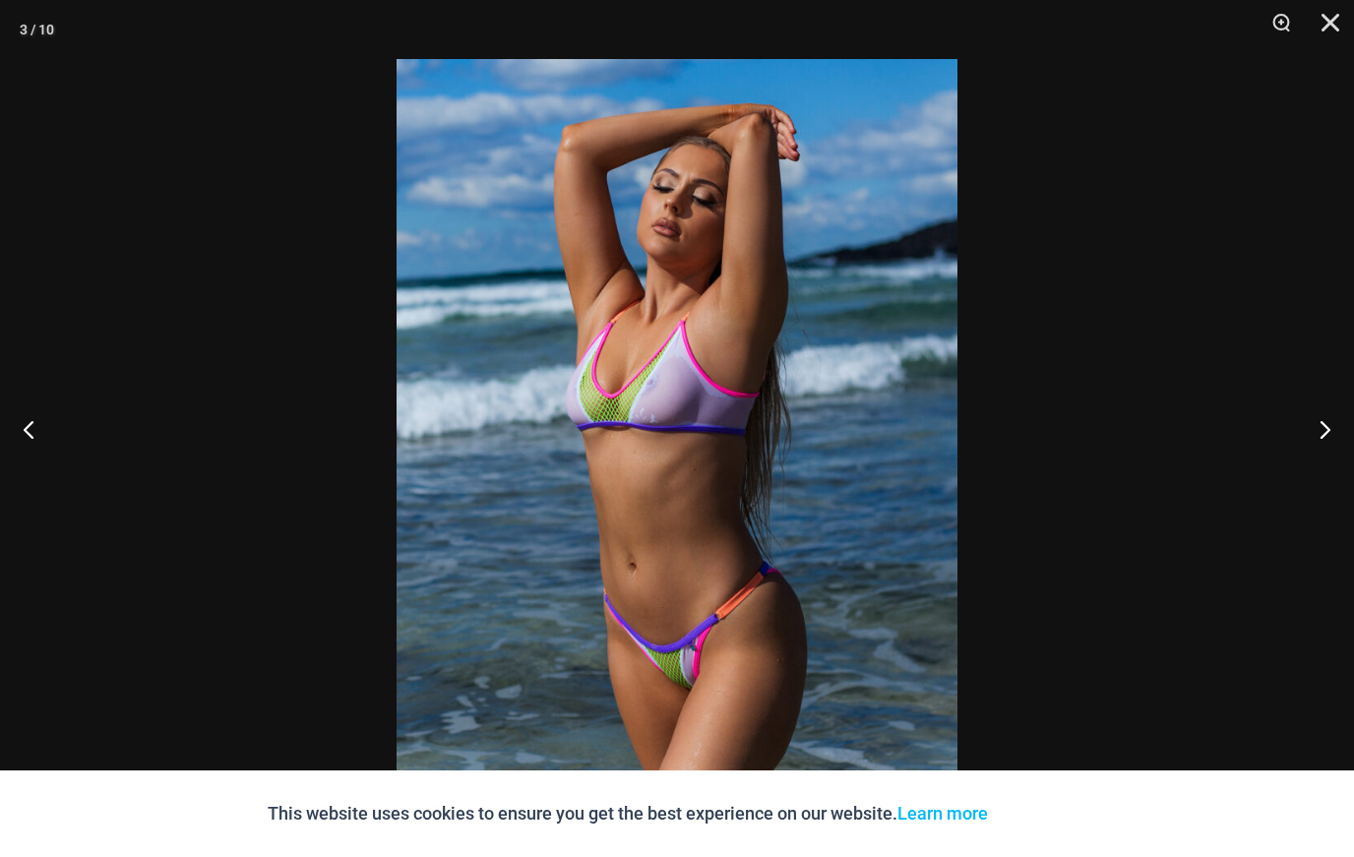
click at [1343, 478] on button "Next" at bounding box center [1318, 429] width 74 height 98
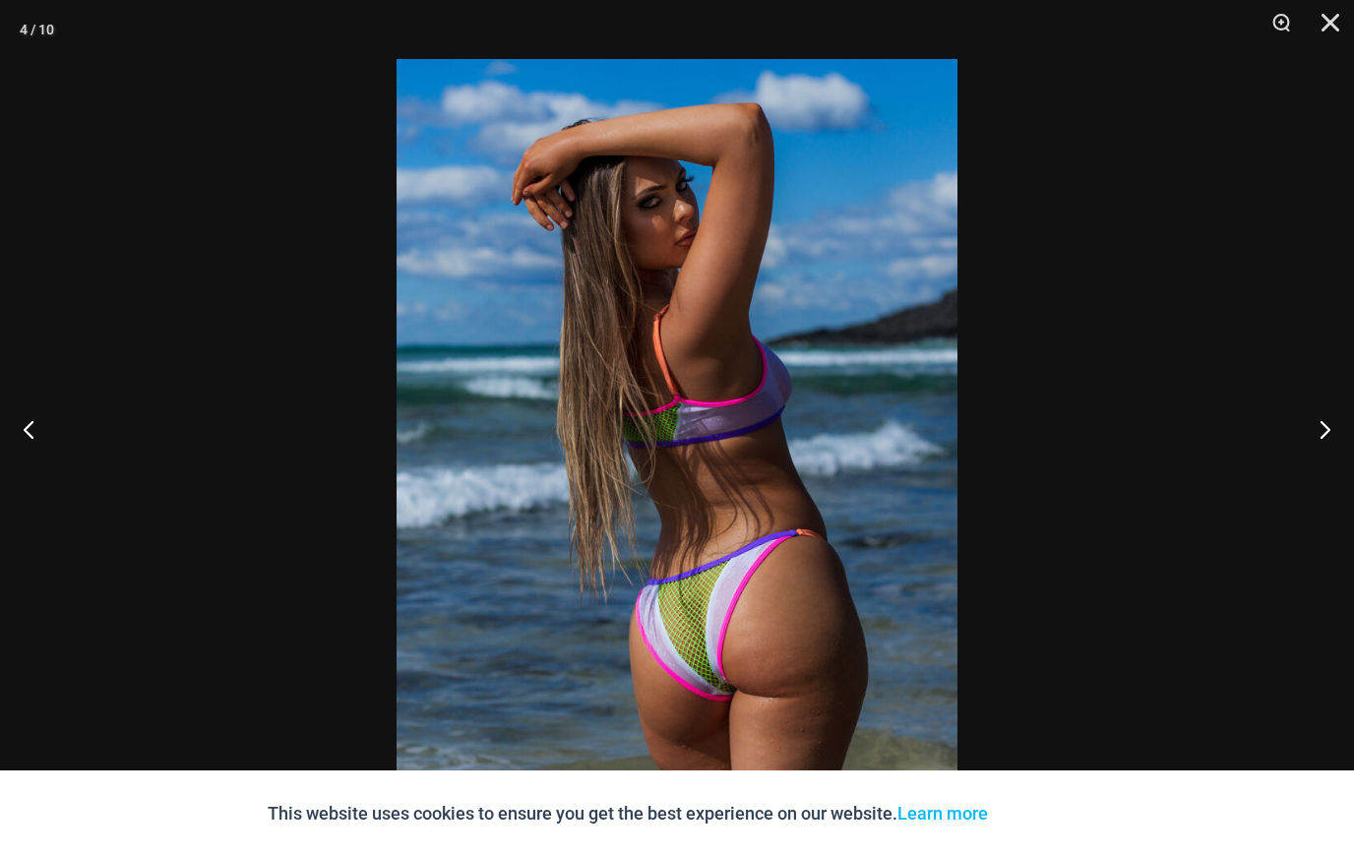
click at [28, 478] on button "Previous" at bounding box center [37, 429] width 74 height 98
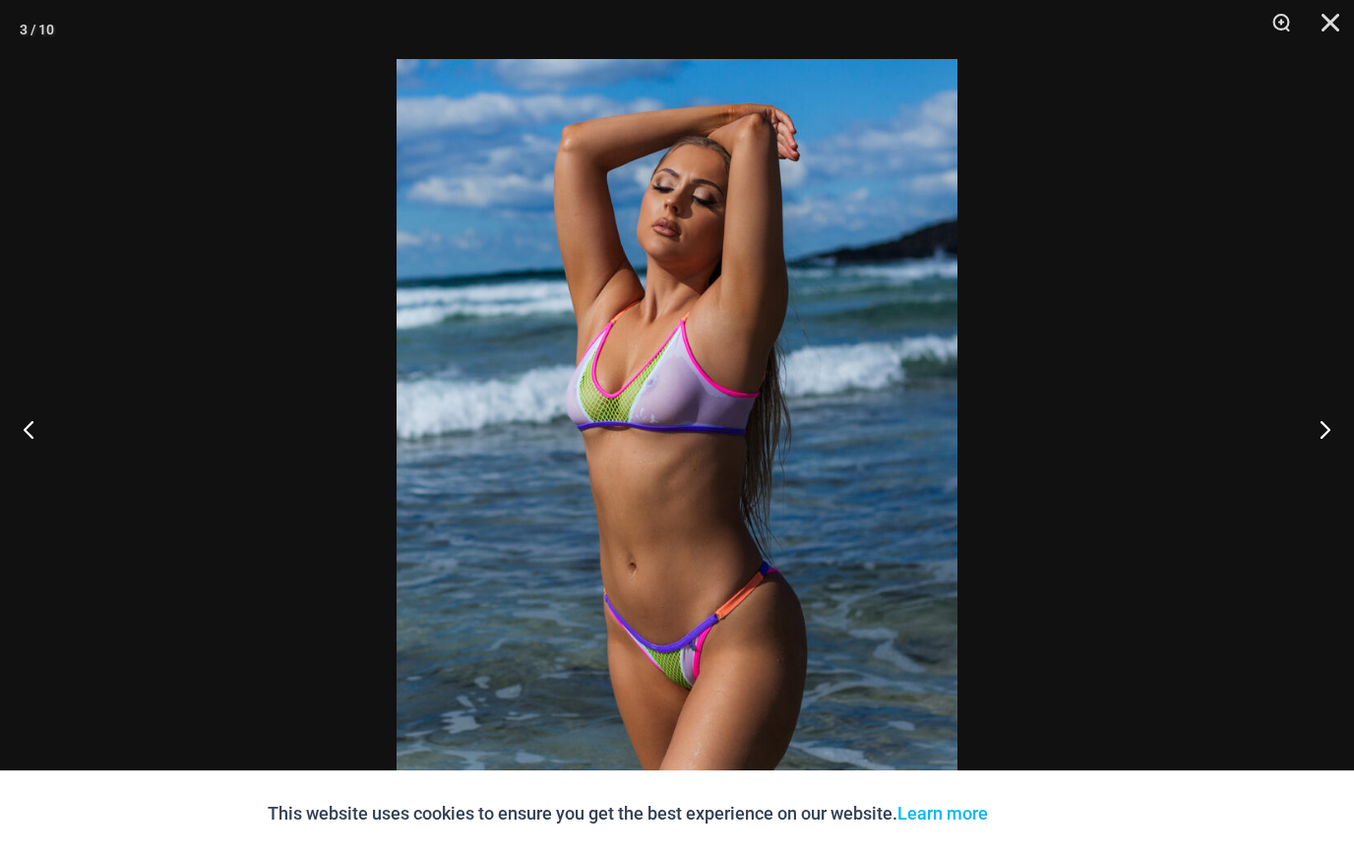
click at [1334, 478] on button "Next" at bounding box center [1318, 429] width 74 height 98
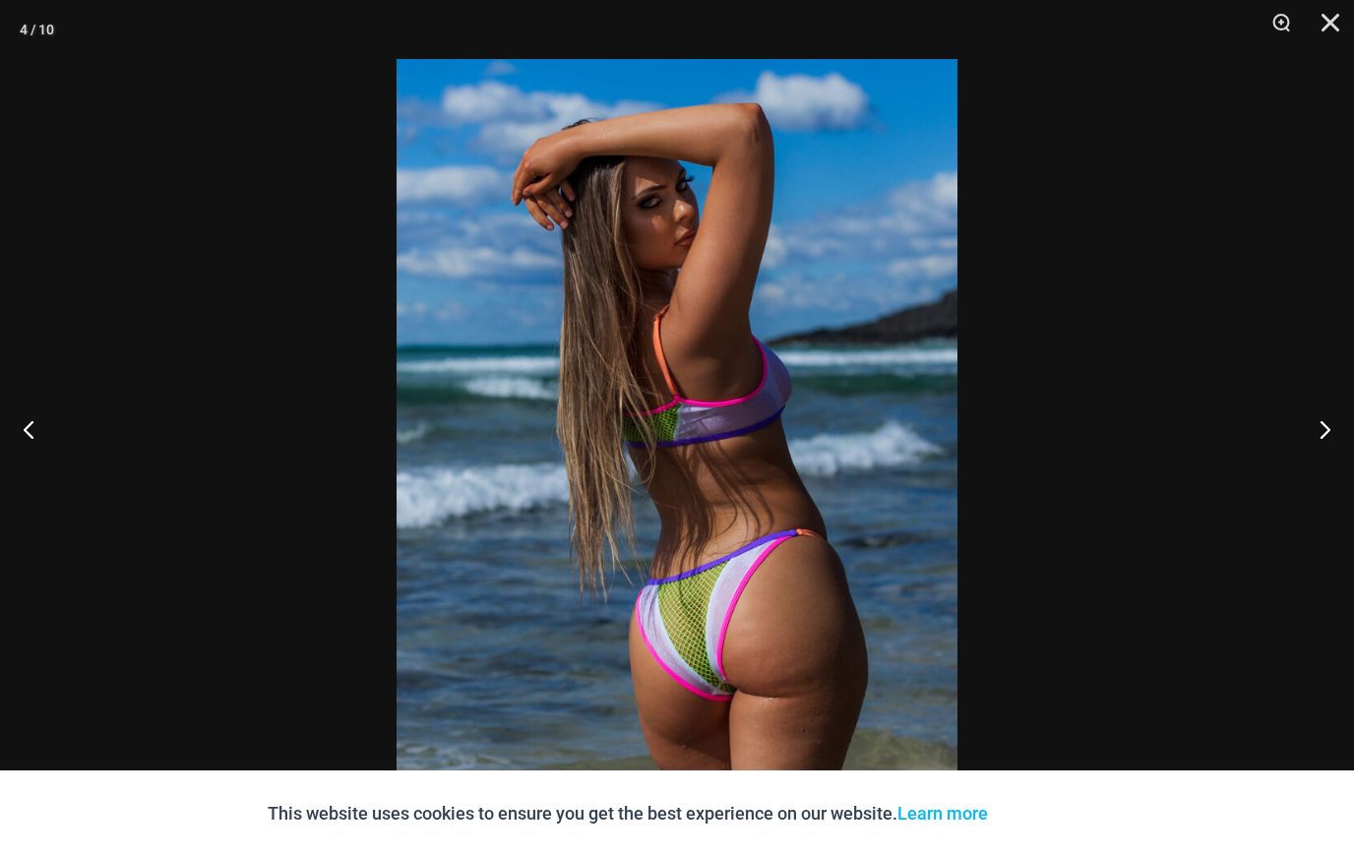
click at [1333, 478] on button "Next" at bounding box center [1318, 429] width 74 height 98
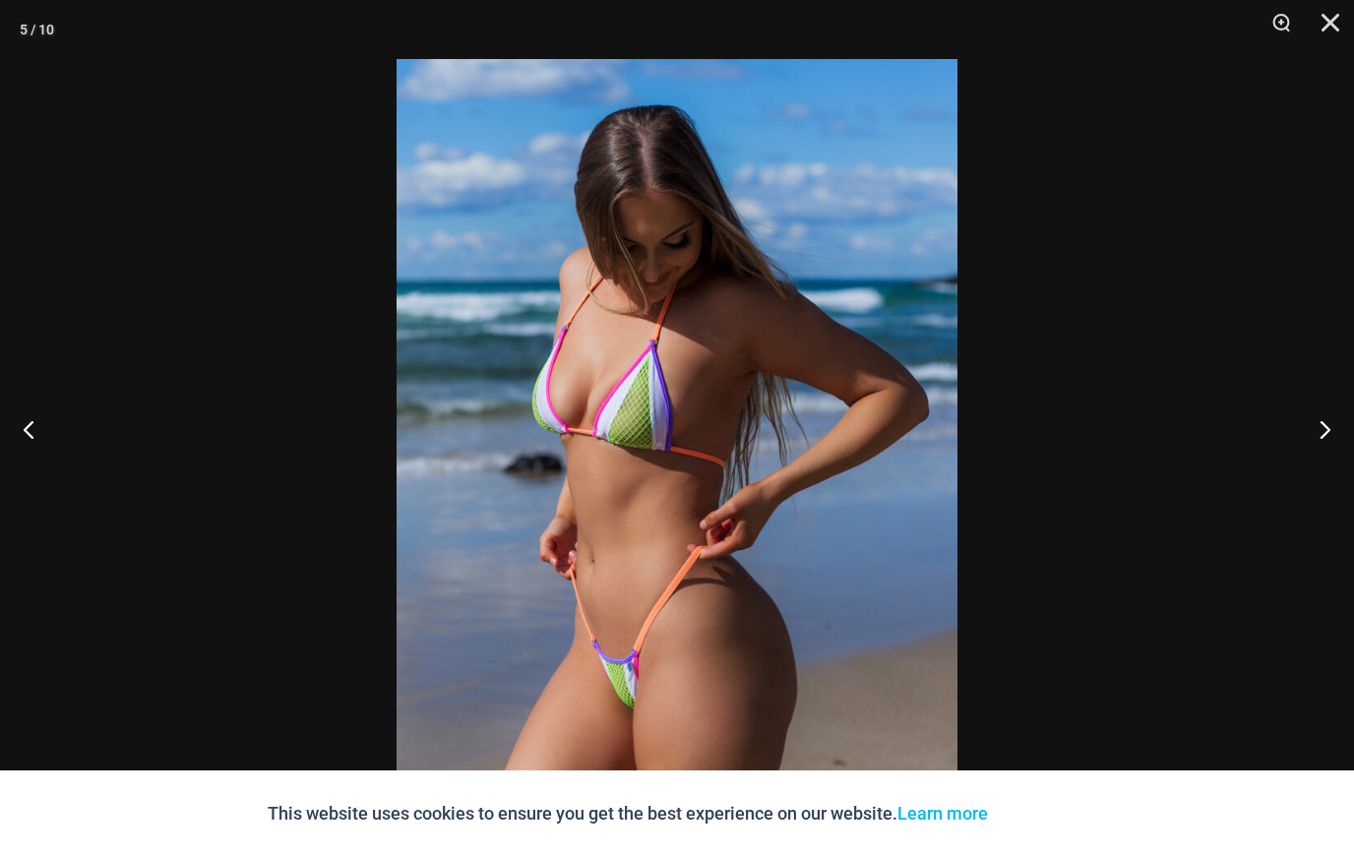
click at [1340, 478] on button "Next" at bounding box center [1318, 429] width 74 height 98
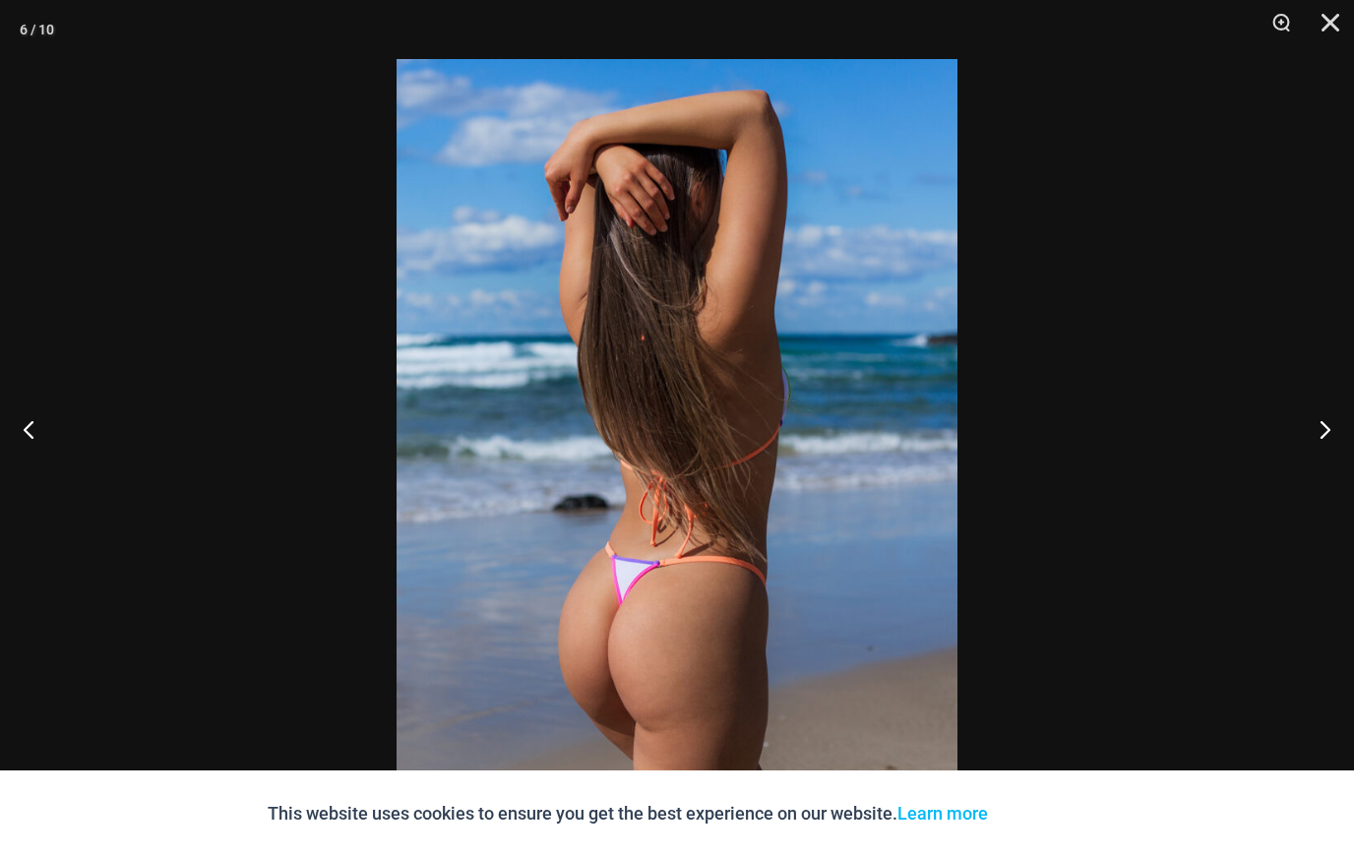
click at [1339, 478] on button "Next" at bounding box center [1318, 429] width 74 height 98
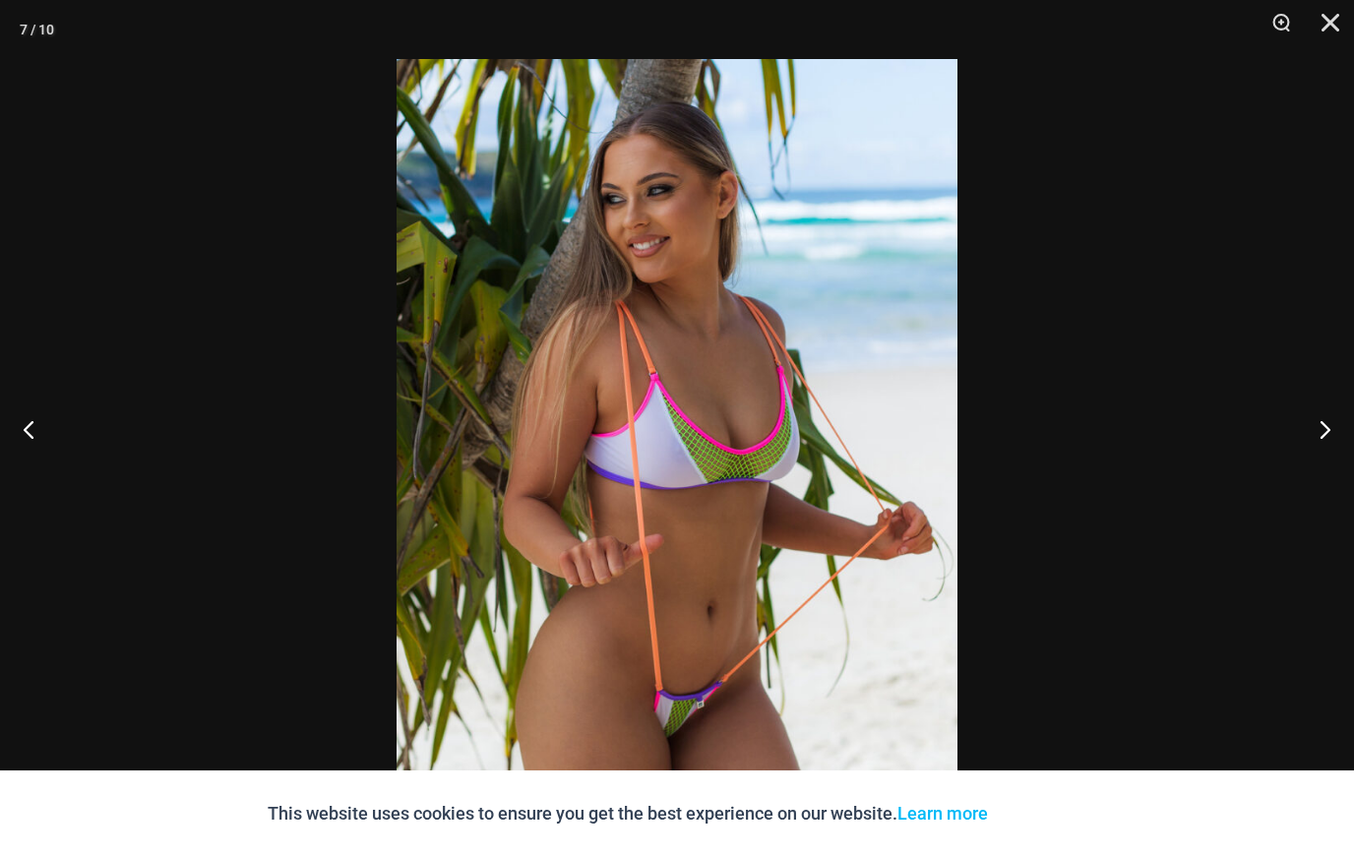
click at [1345, 478] on button "Next" at bounding box center [1318, 429] width 74 height 98
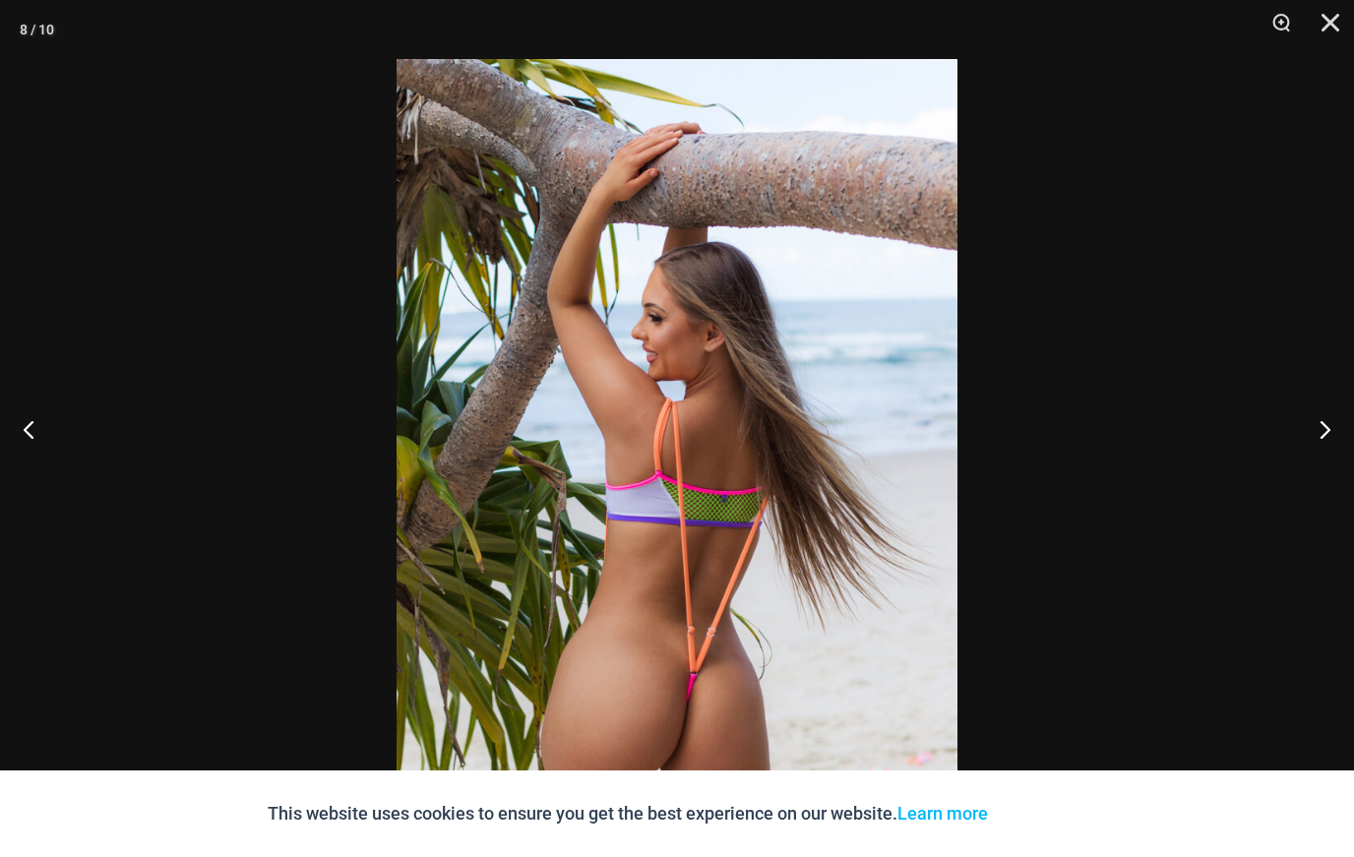
click at [1345, 478] on button "Next" at bounding box center [1318, 429] width 74 height 98
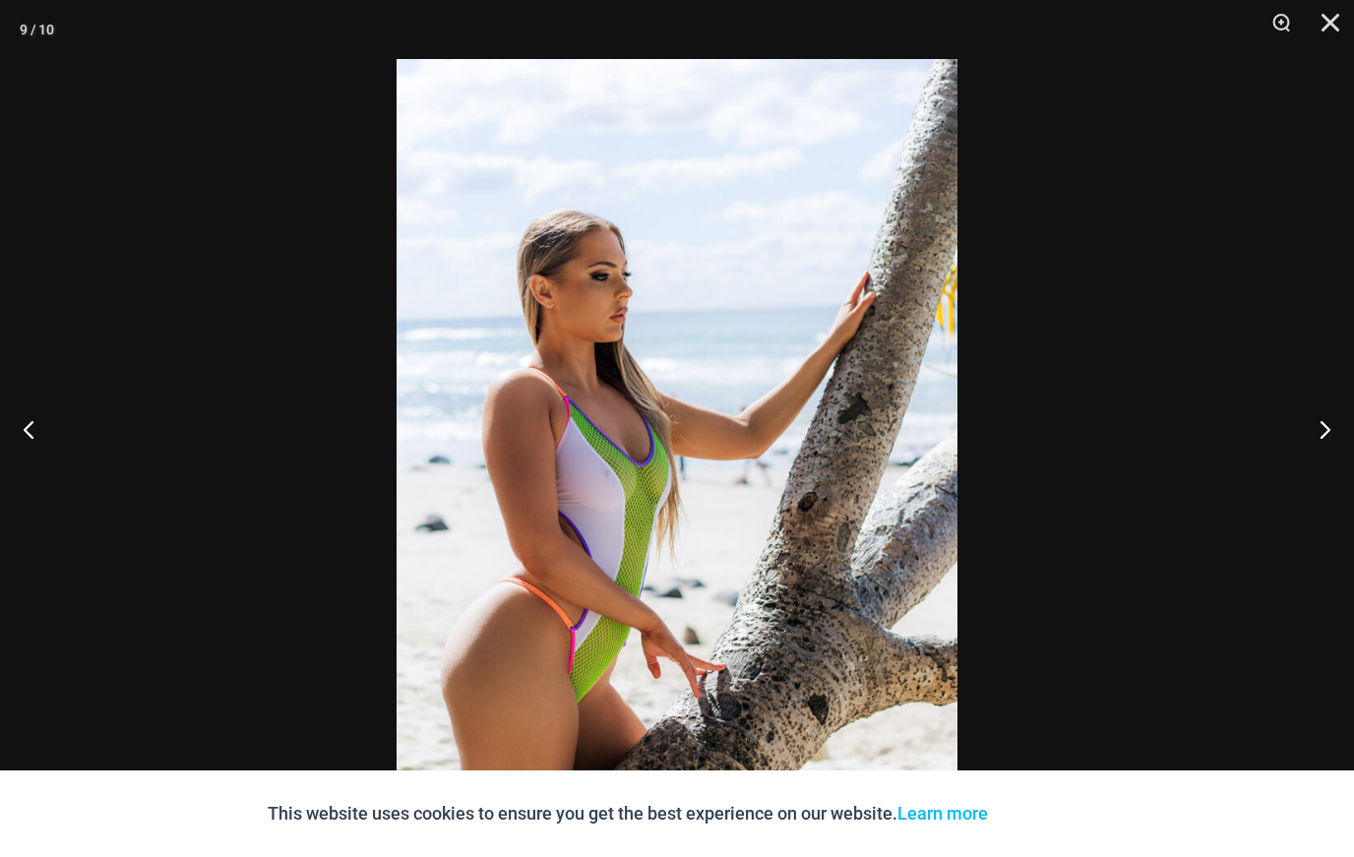
click at [1344, 478] on button "Next" at bounding box center [1318, 429] width 74 height 98
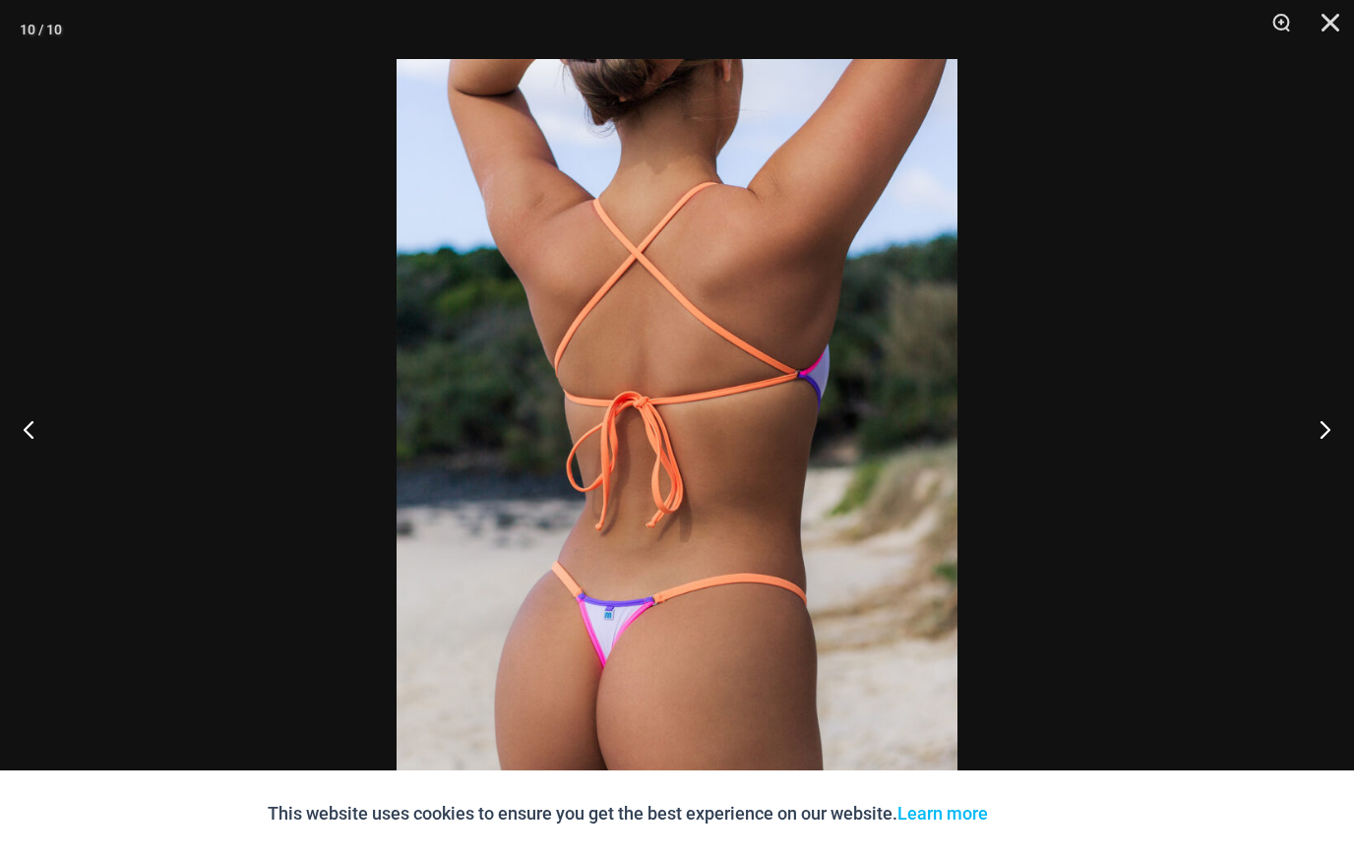
click at [1345, 478] on button "Next" at bounding box center [1318, 429] width 74 height 98
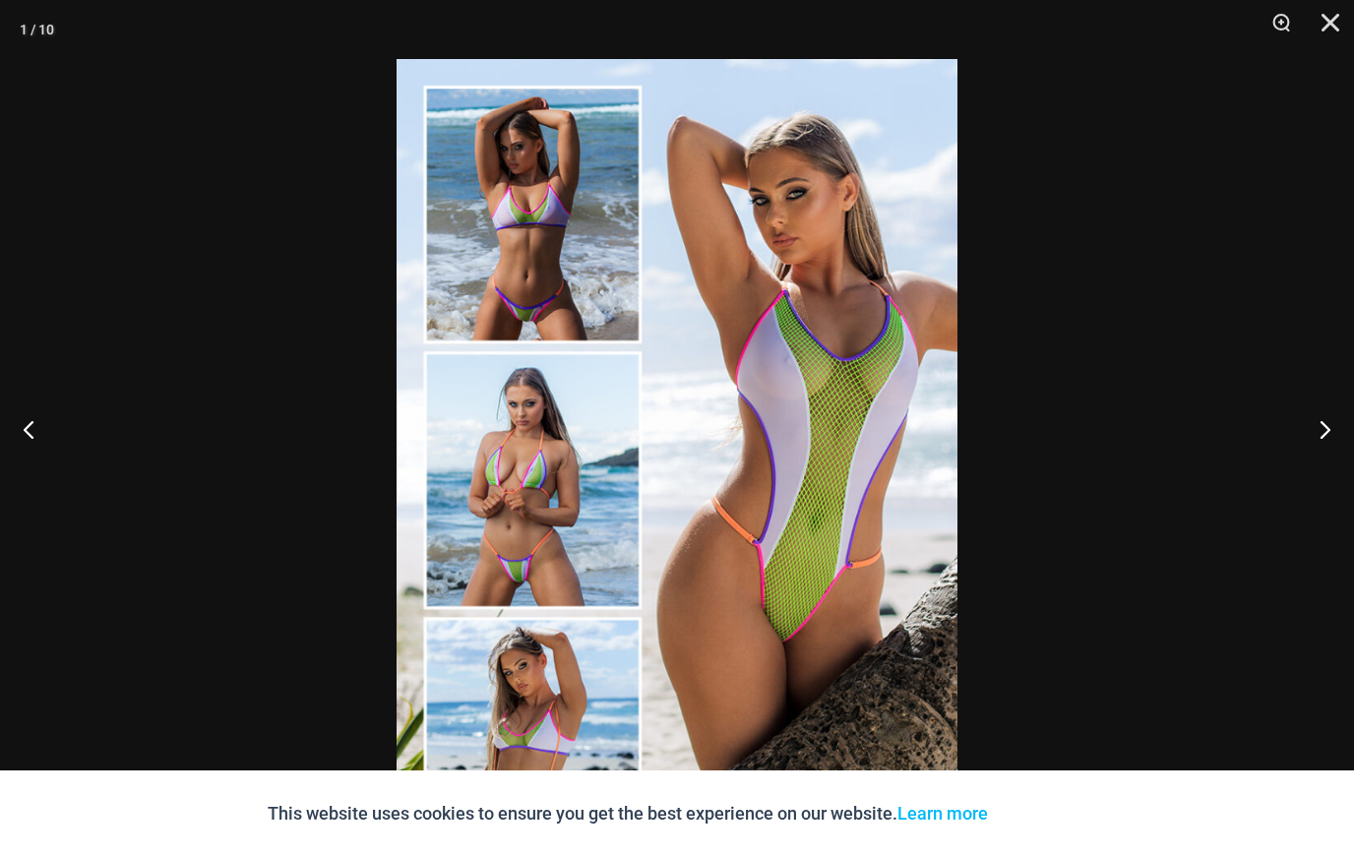
click at [1346, 478] on button "Next" at bounding box center [1318, 429] width 74 height 98
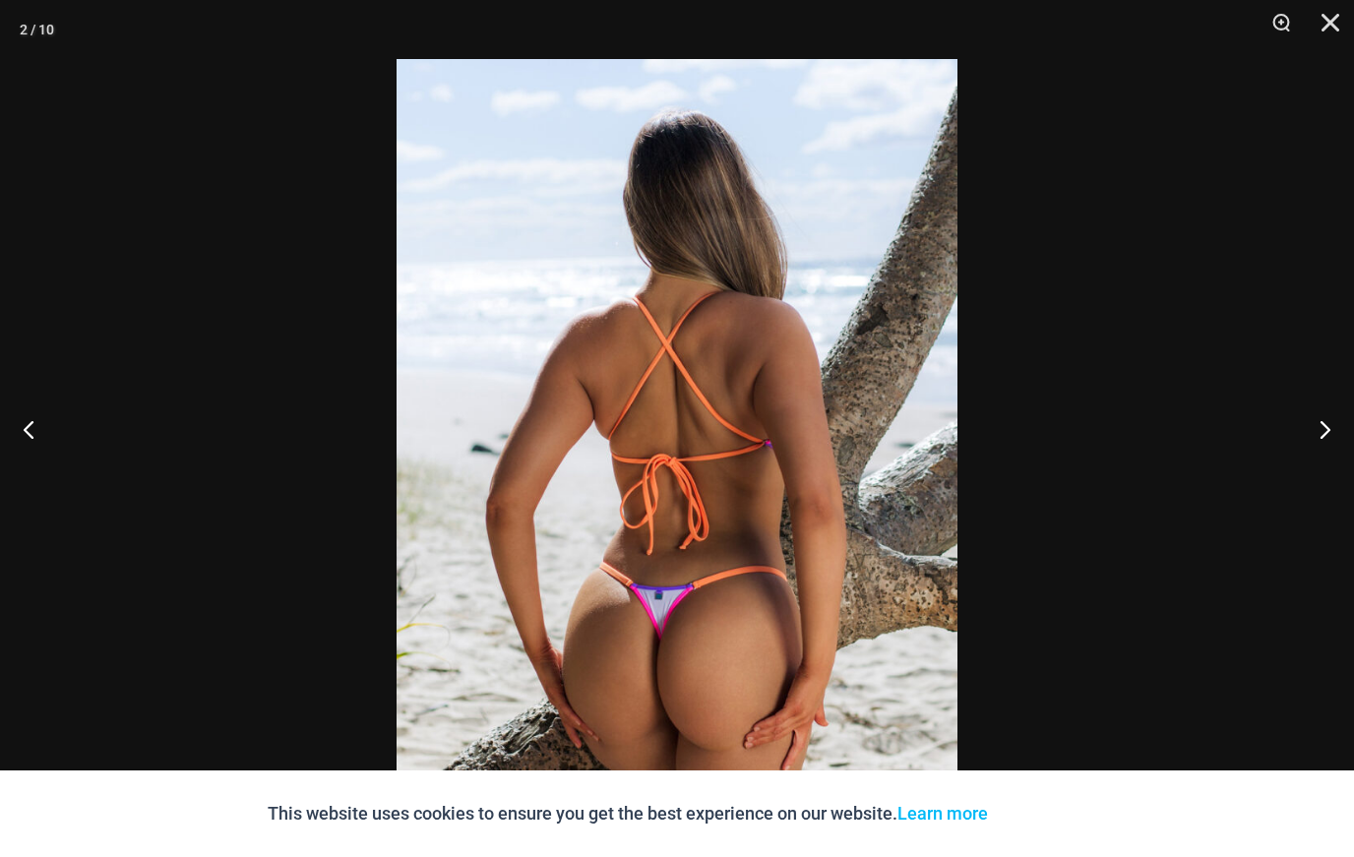
click at [1325, 25] on button "Close" at bounding box center [1323, 29] width 49 height 59
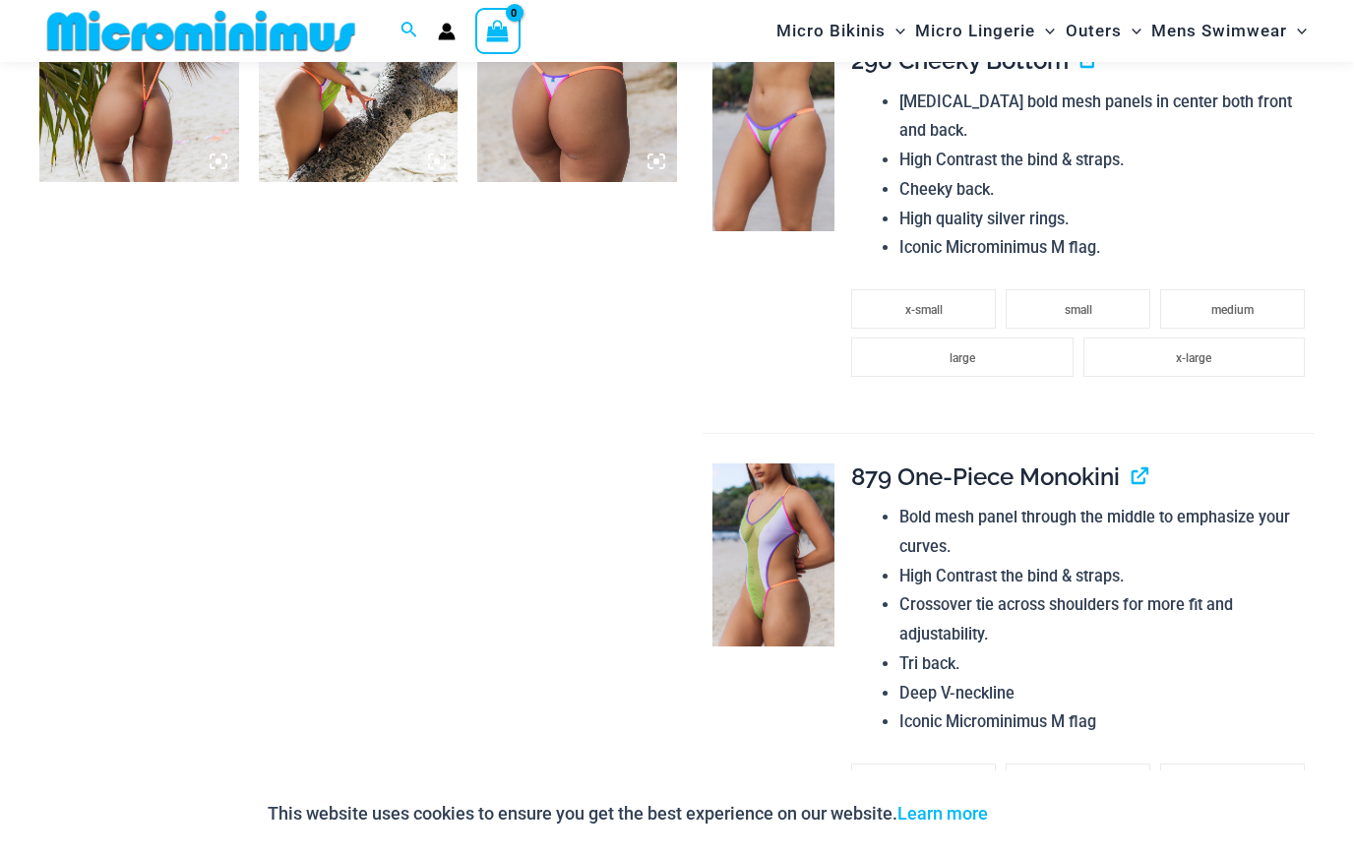
scroll to position [1928, 0]
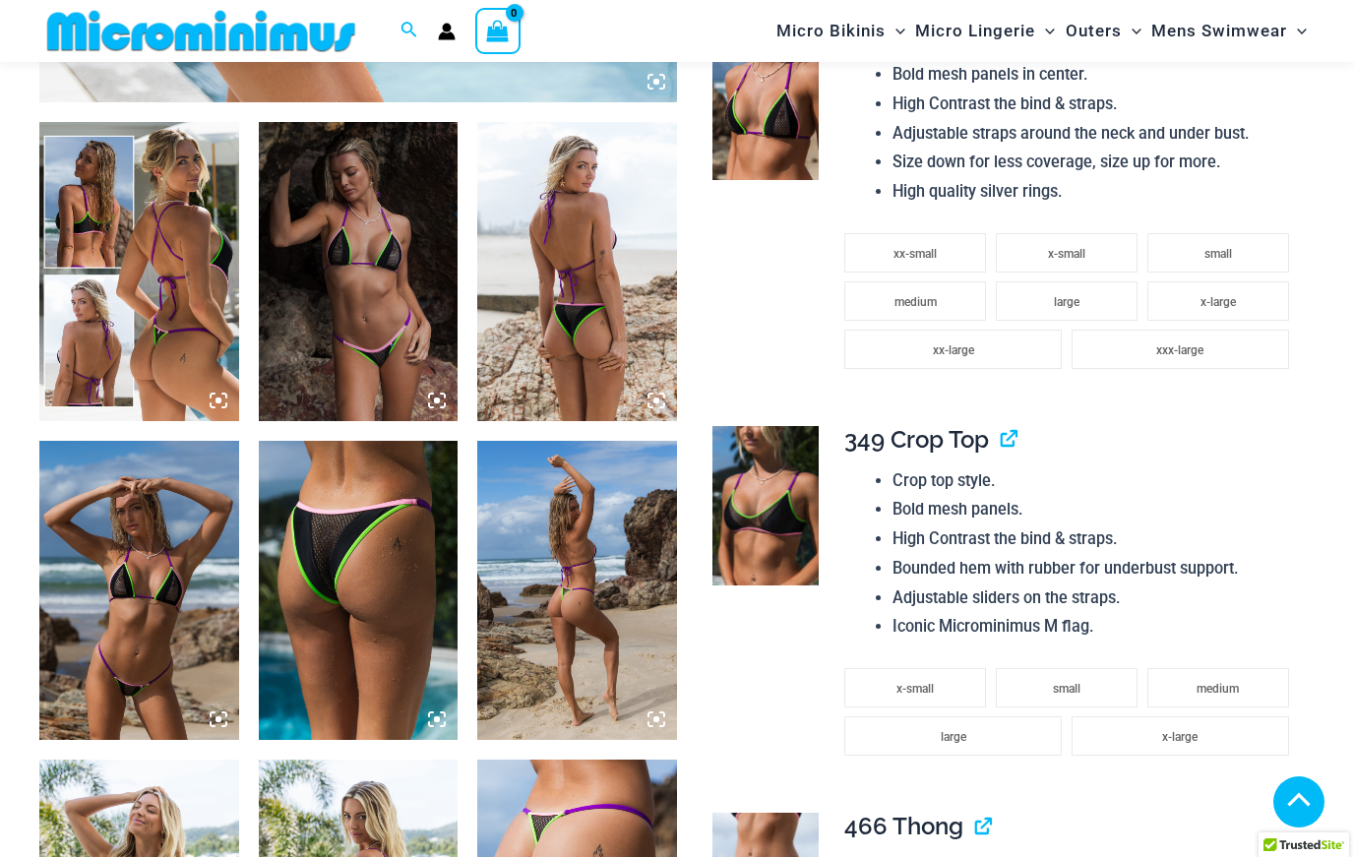
scroll to position [1034, 0]
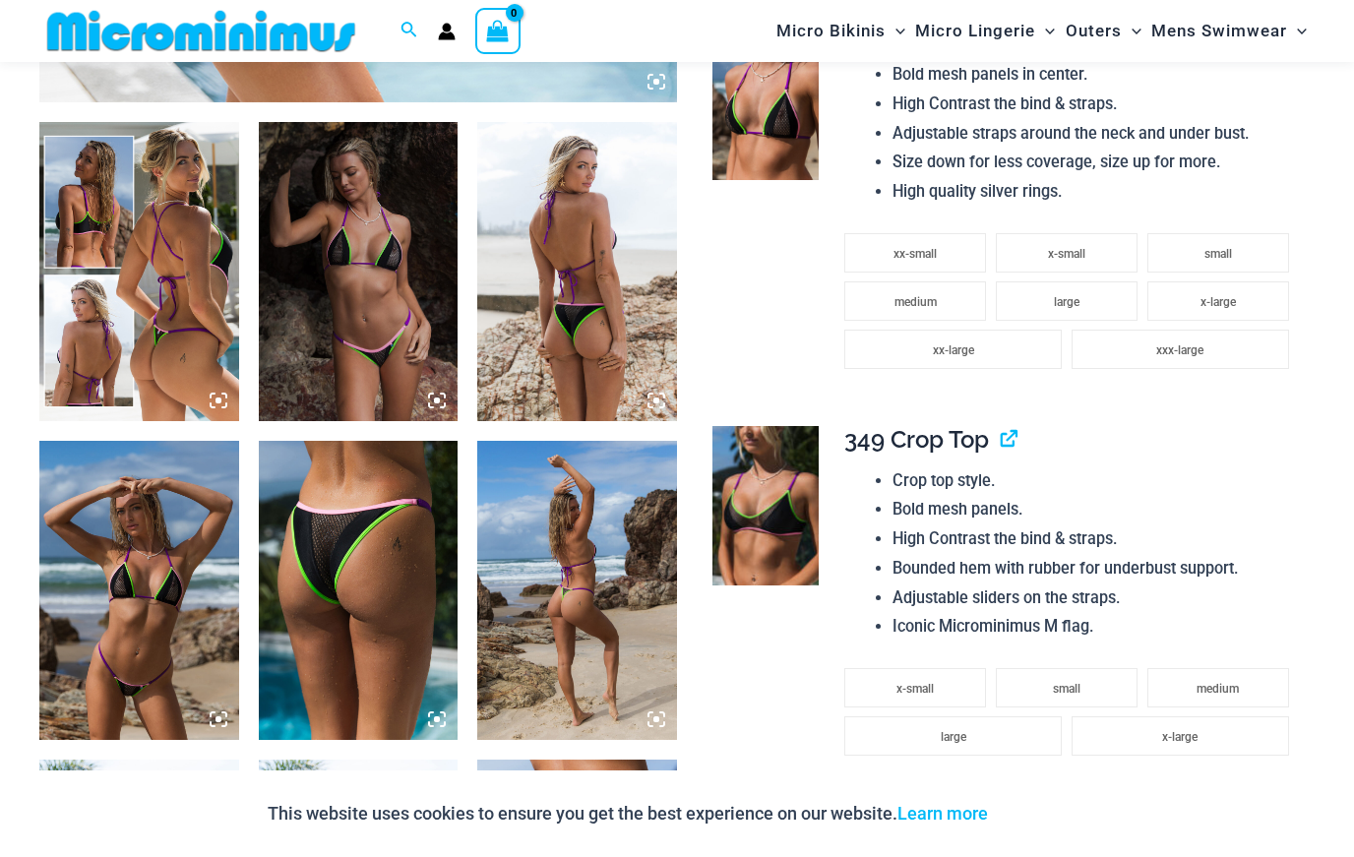
click at [1237, 426] on h4 "349 Crop Top" at bounding box center [1072, 440] width 454 height 29
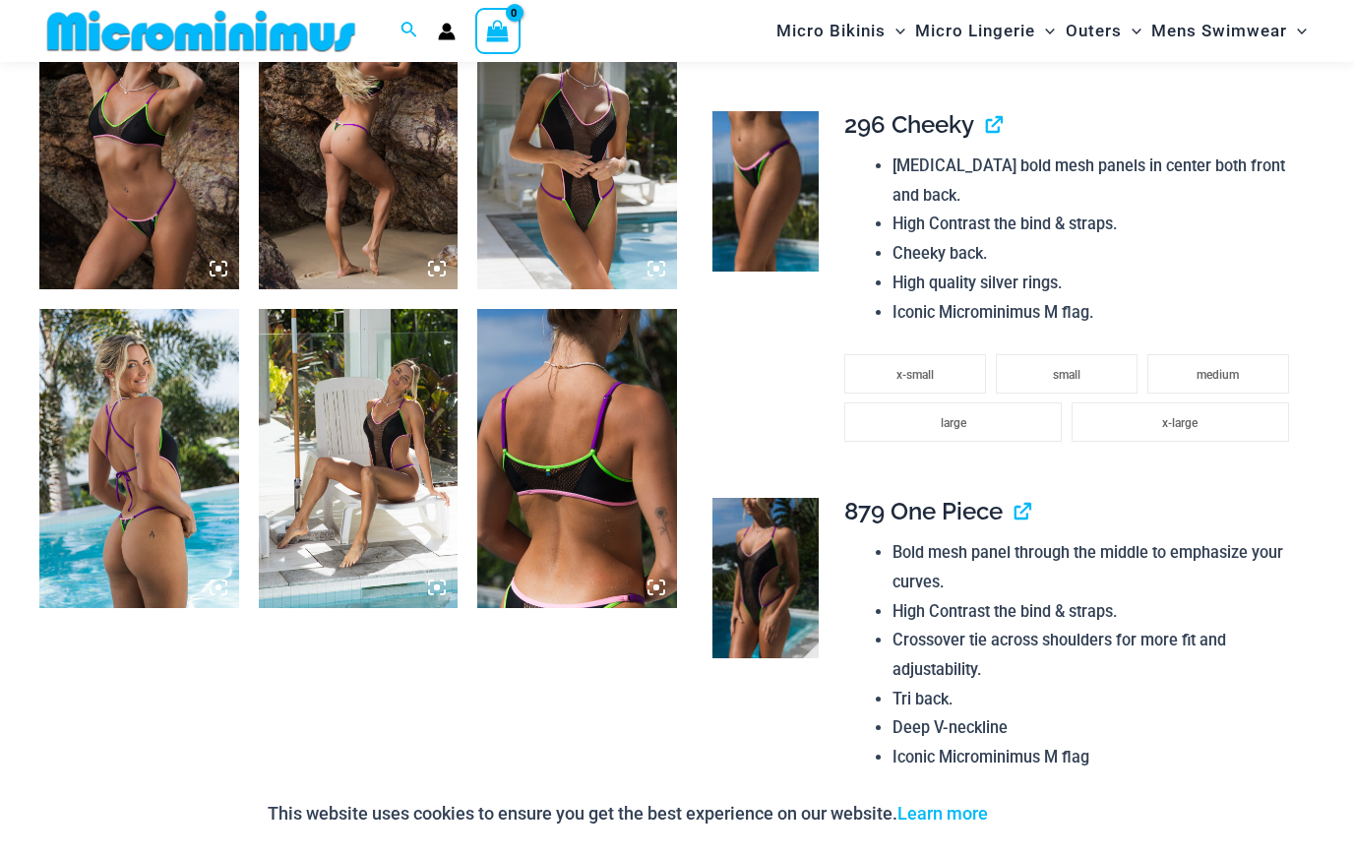
scroll to position [2125, 0]
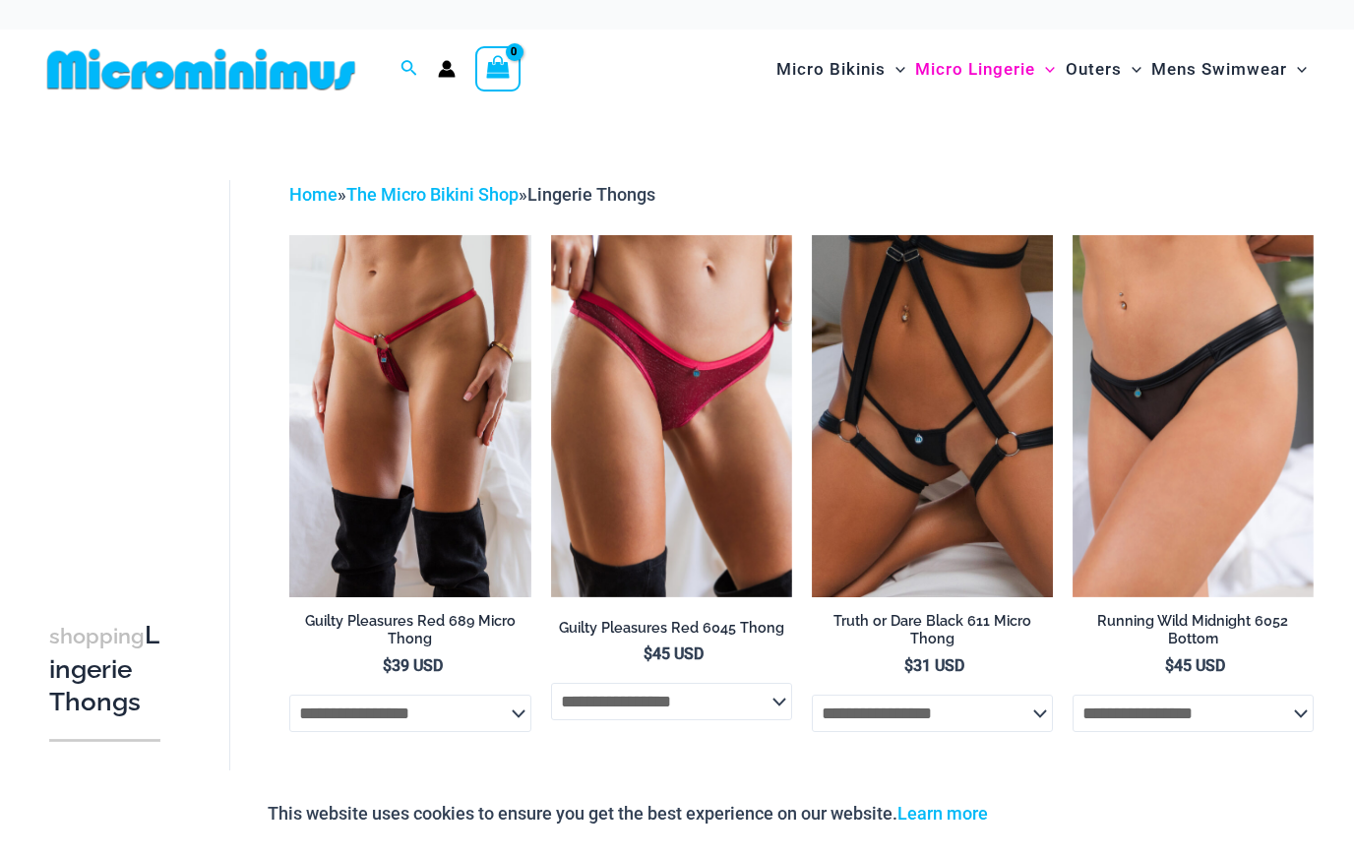
click at [1002, 67] on span "Micro Lingerie" at bounding box center [975, 69] width 120 height 50
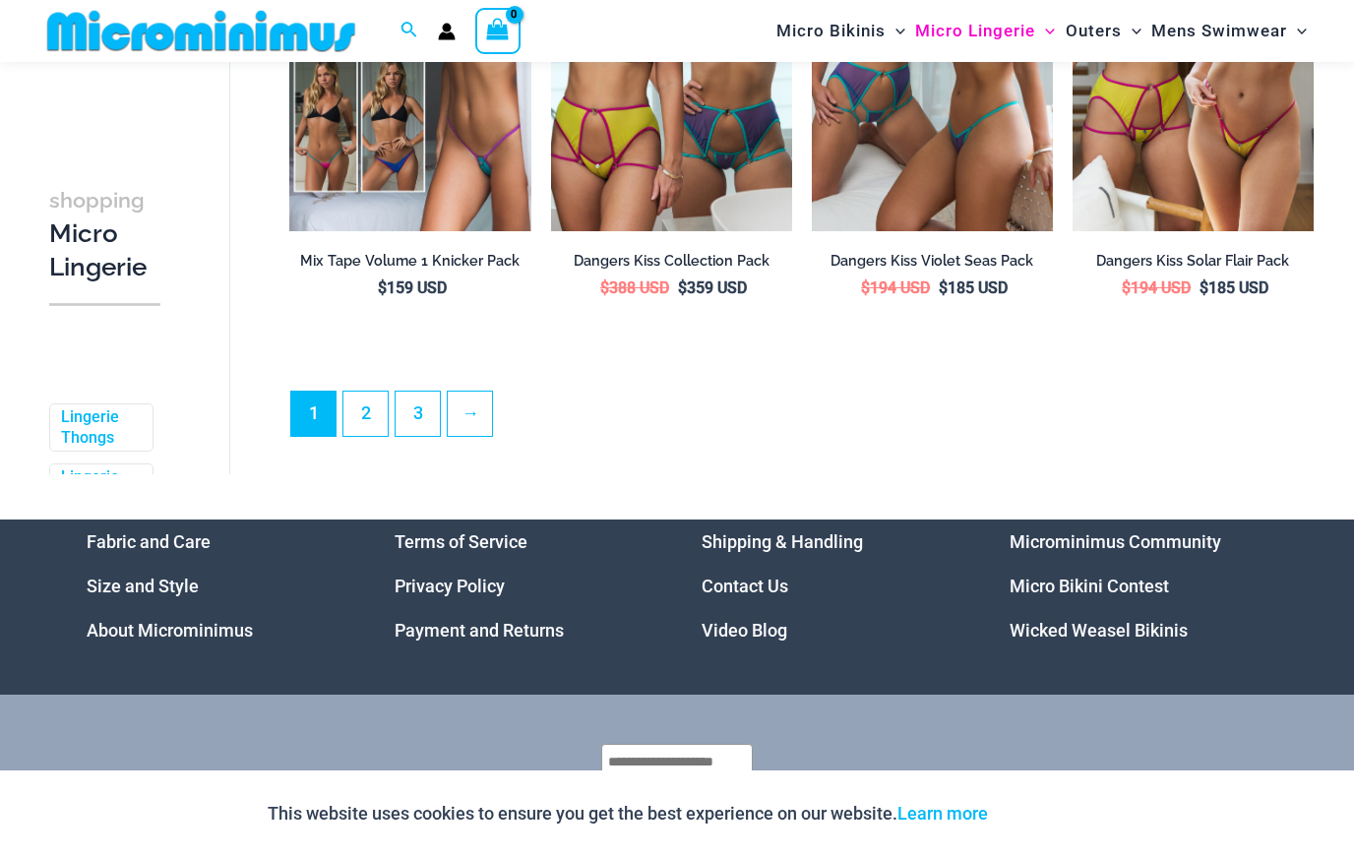
scroll to position [4383, 0]
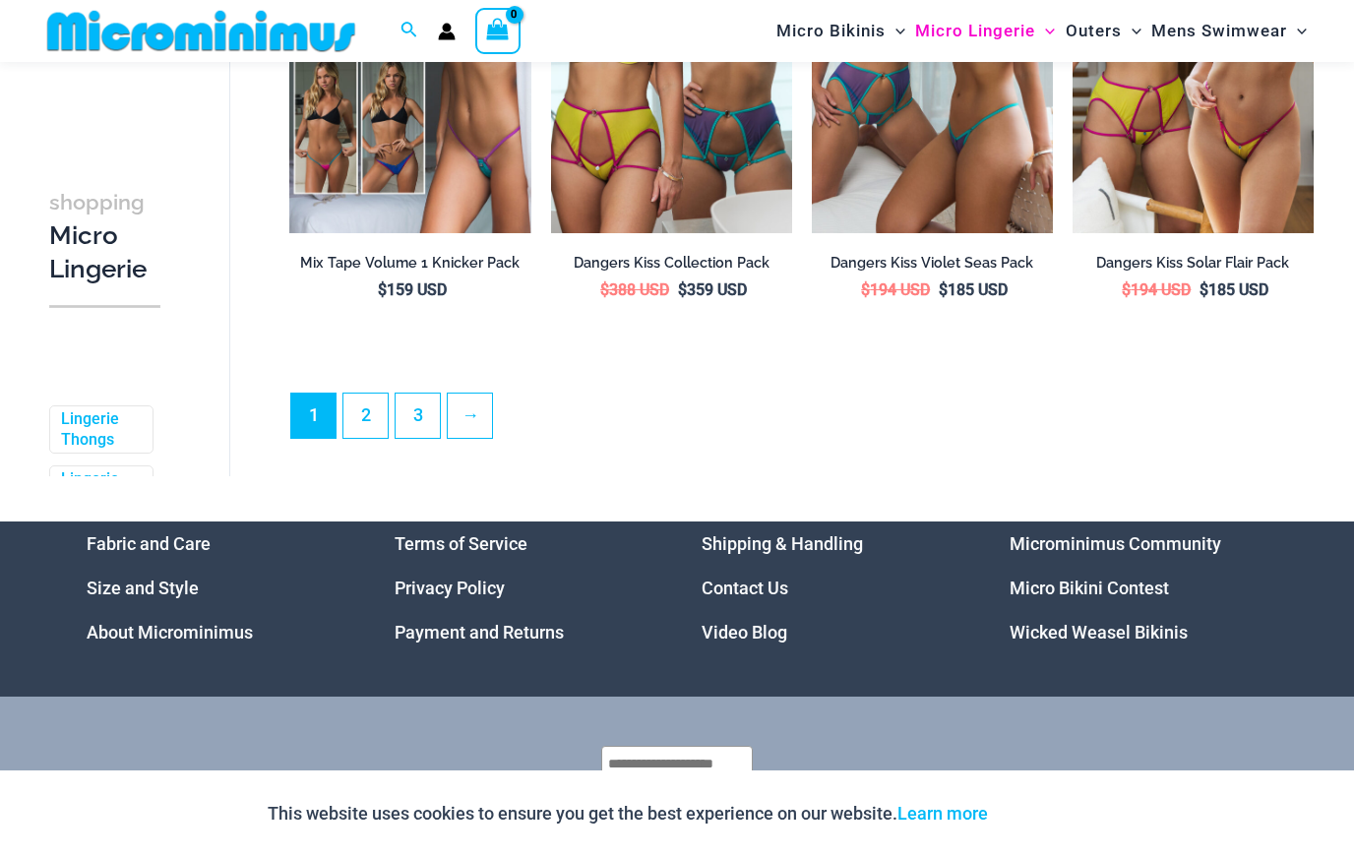
click at [353, 394] on link "2" at bounding box center [366, 416] width 44 height 44
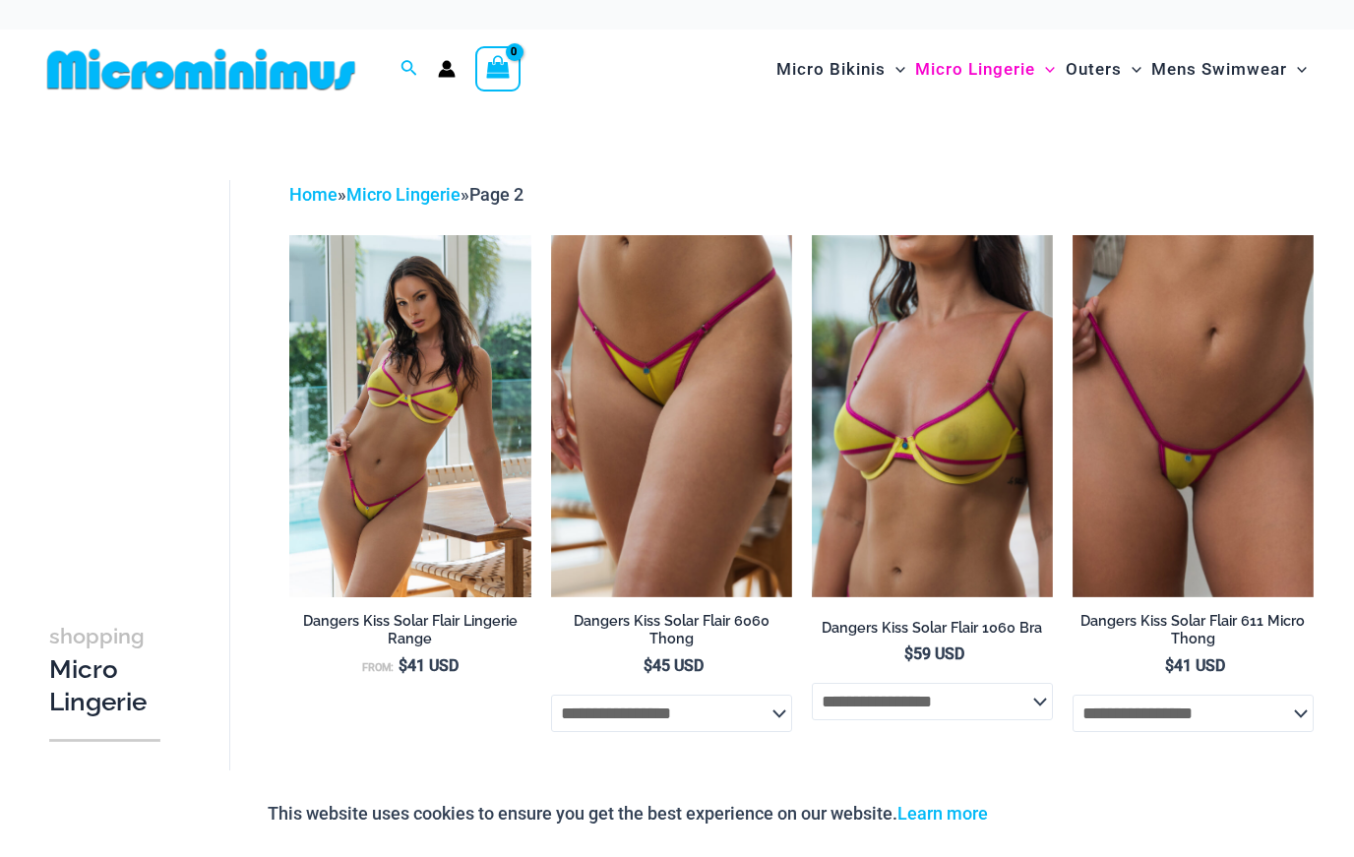
click at [1073, 235] on img at bounding box center [1073, 235] width 0 height 0
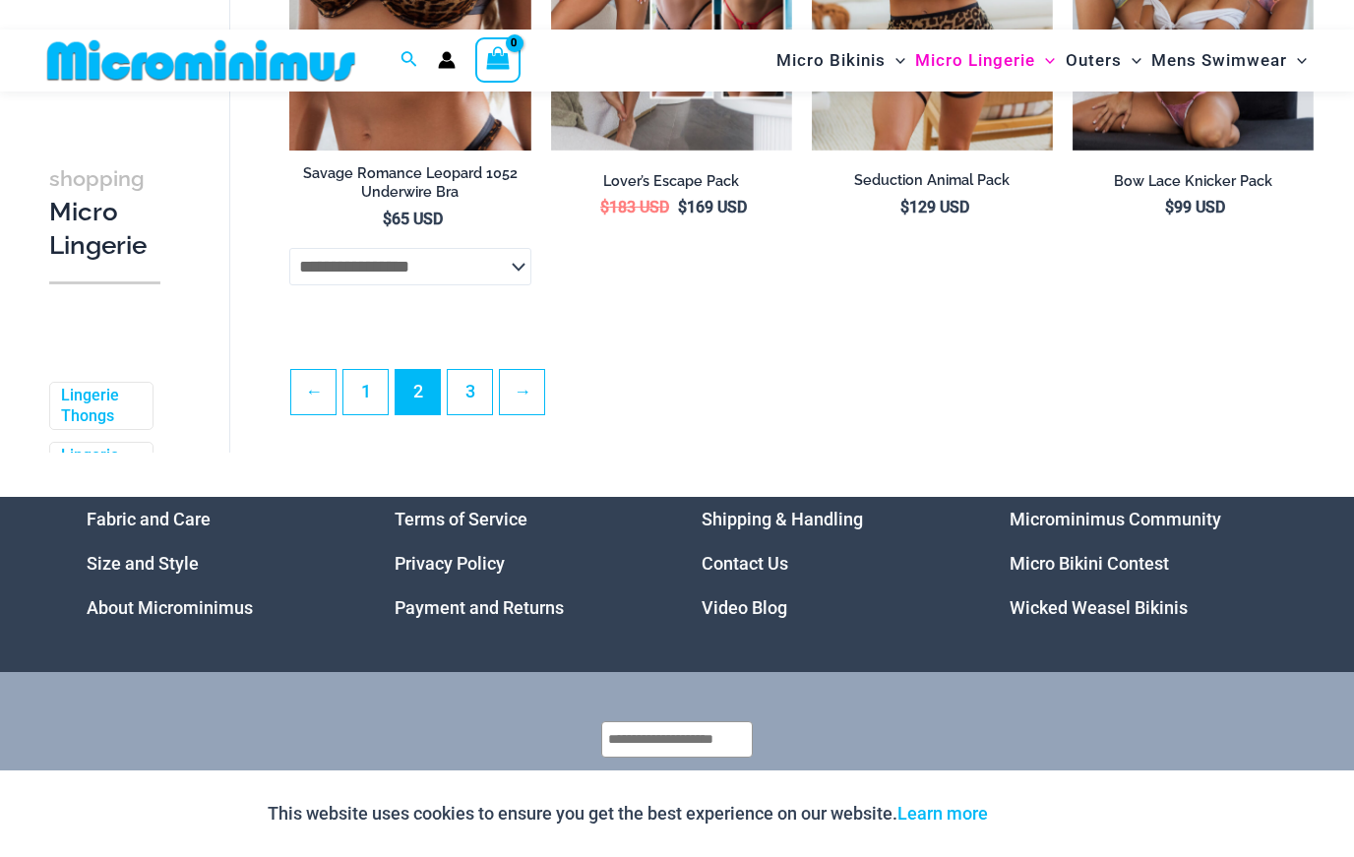
scroll to position [4353, 0]
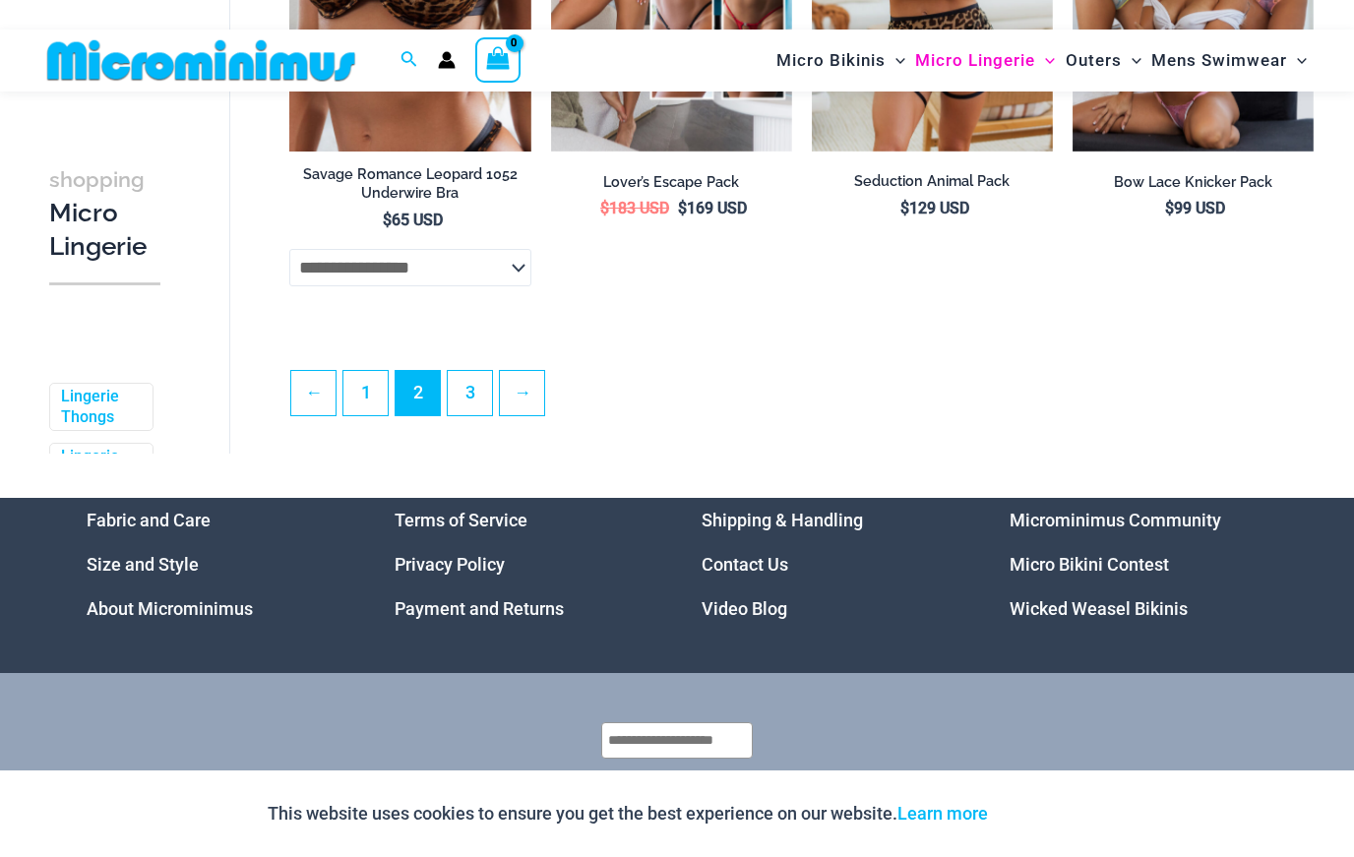
click at [464, 383] on link "3" at bounding box center [470, 393] width 44 height 44
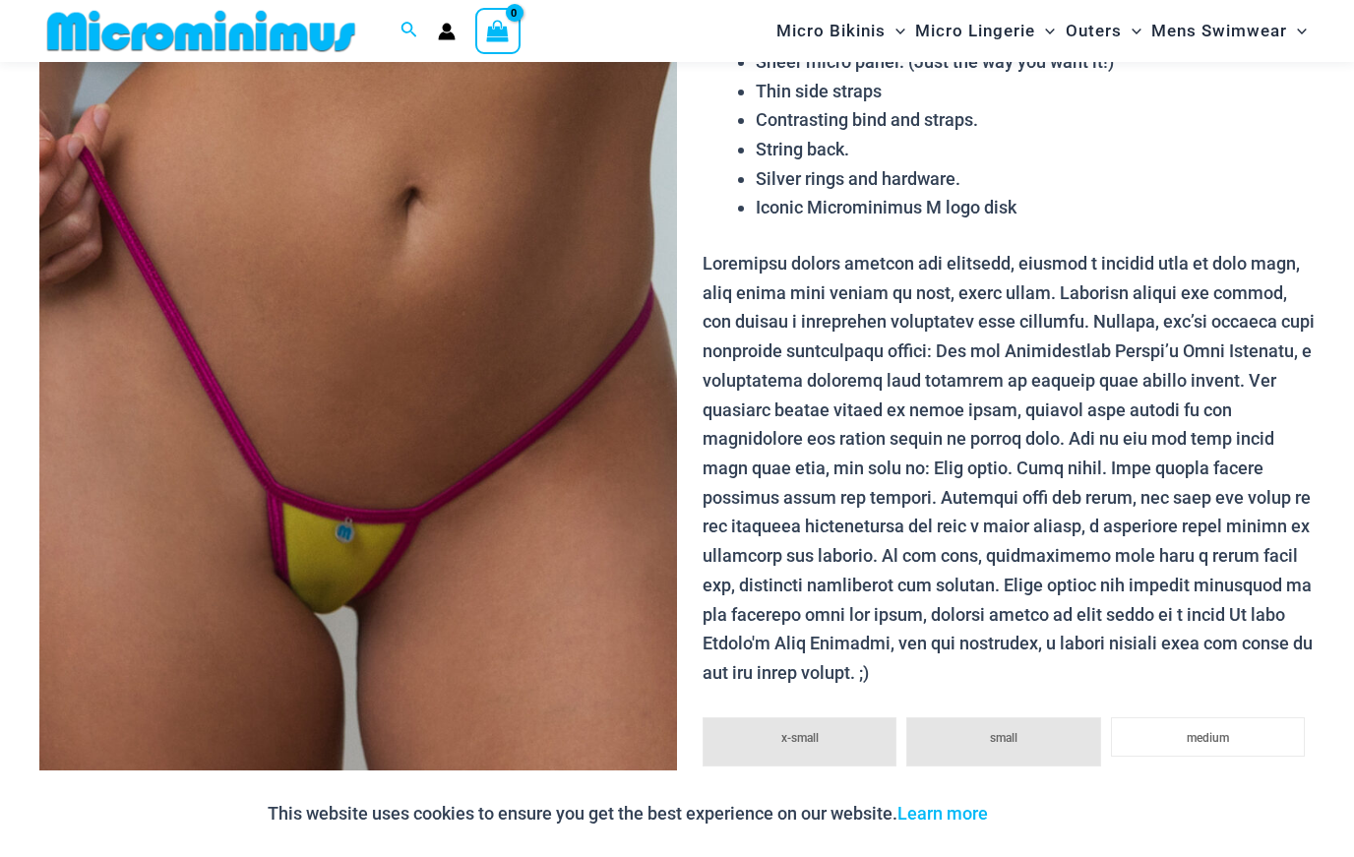
scroll to position [288, 0]
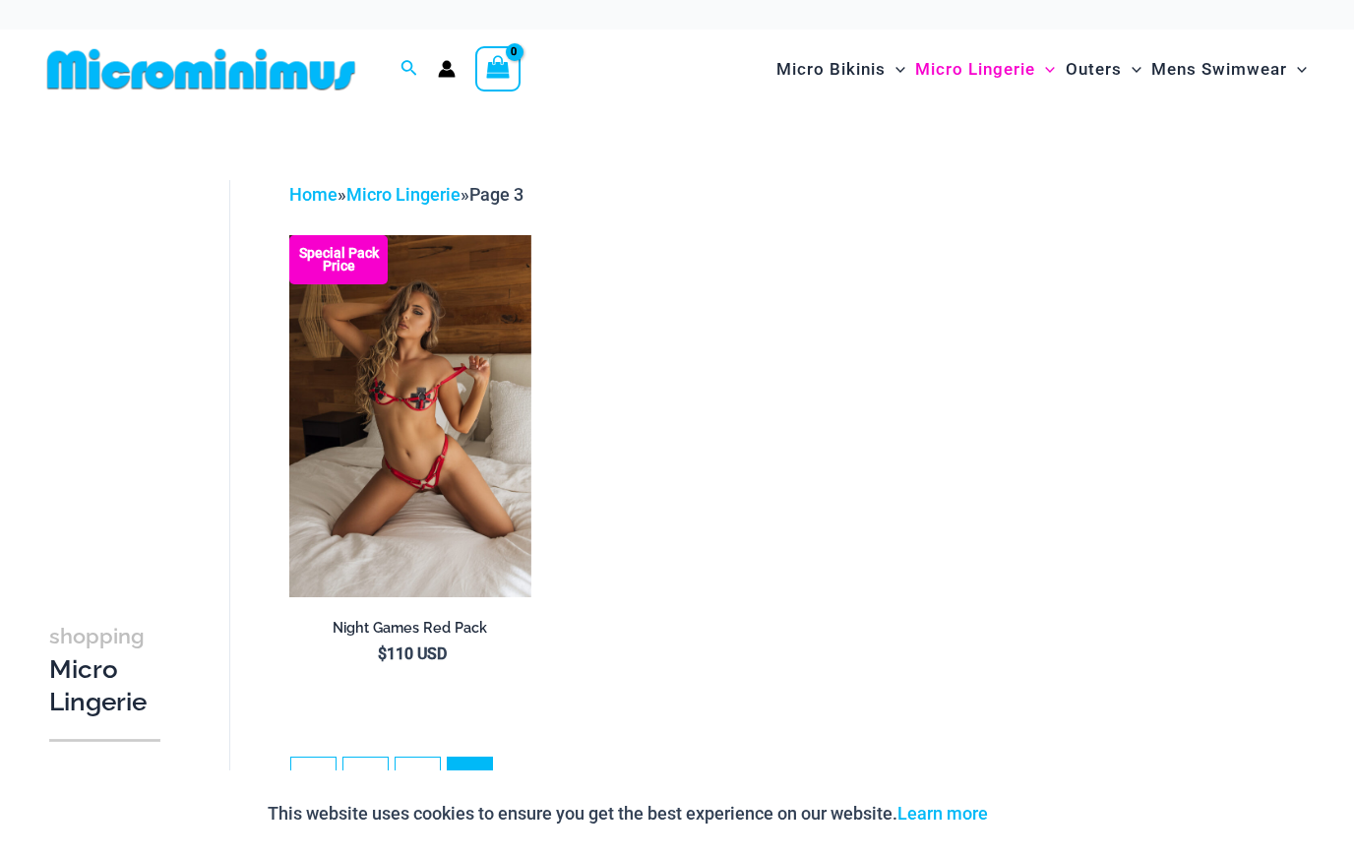
click at [872, 68] on span "Micro Bikinis" at bounding box center [831, 69] width 109 height 50
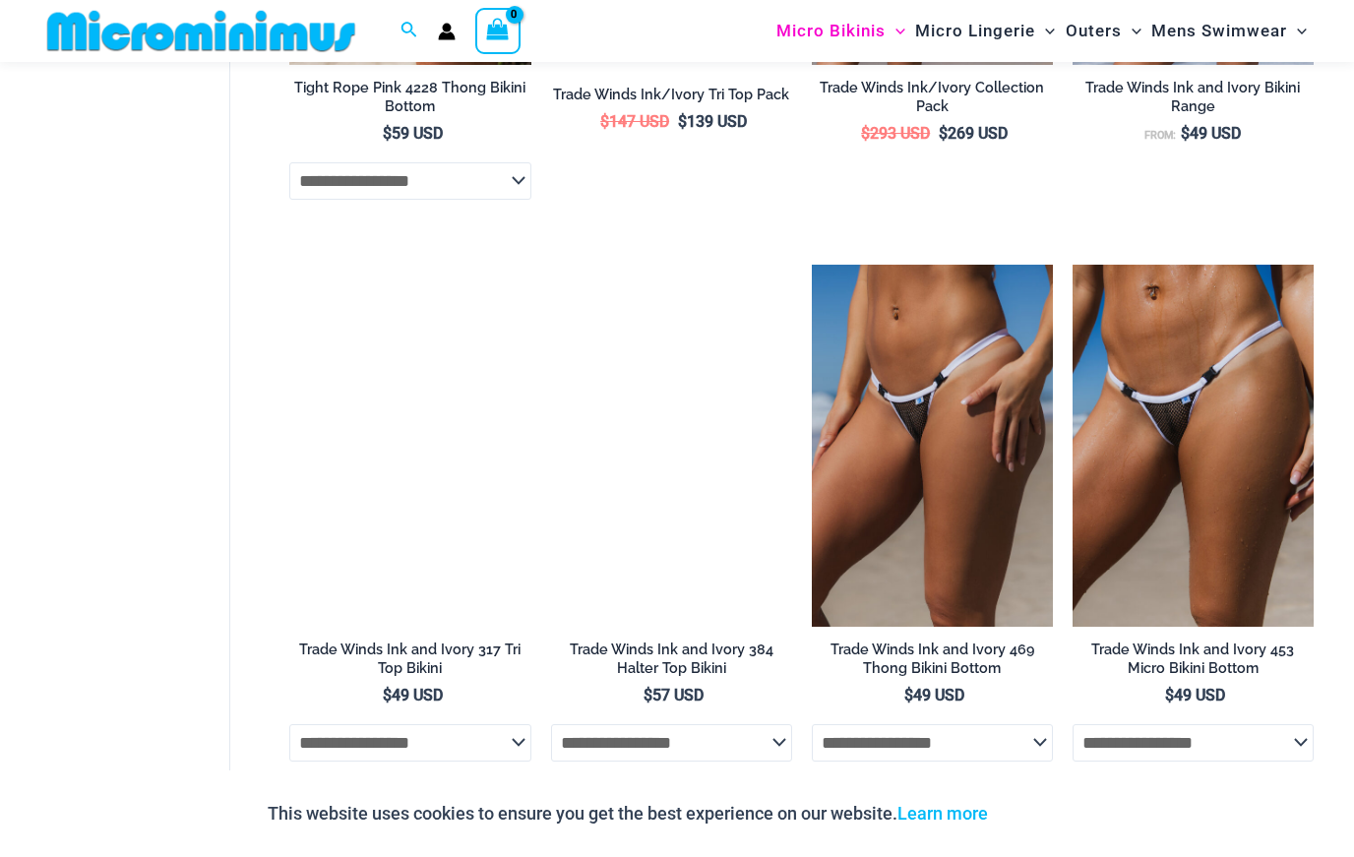
scroll to position [1578, 0]
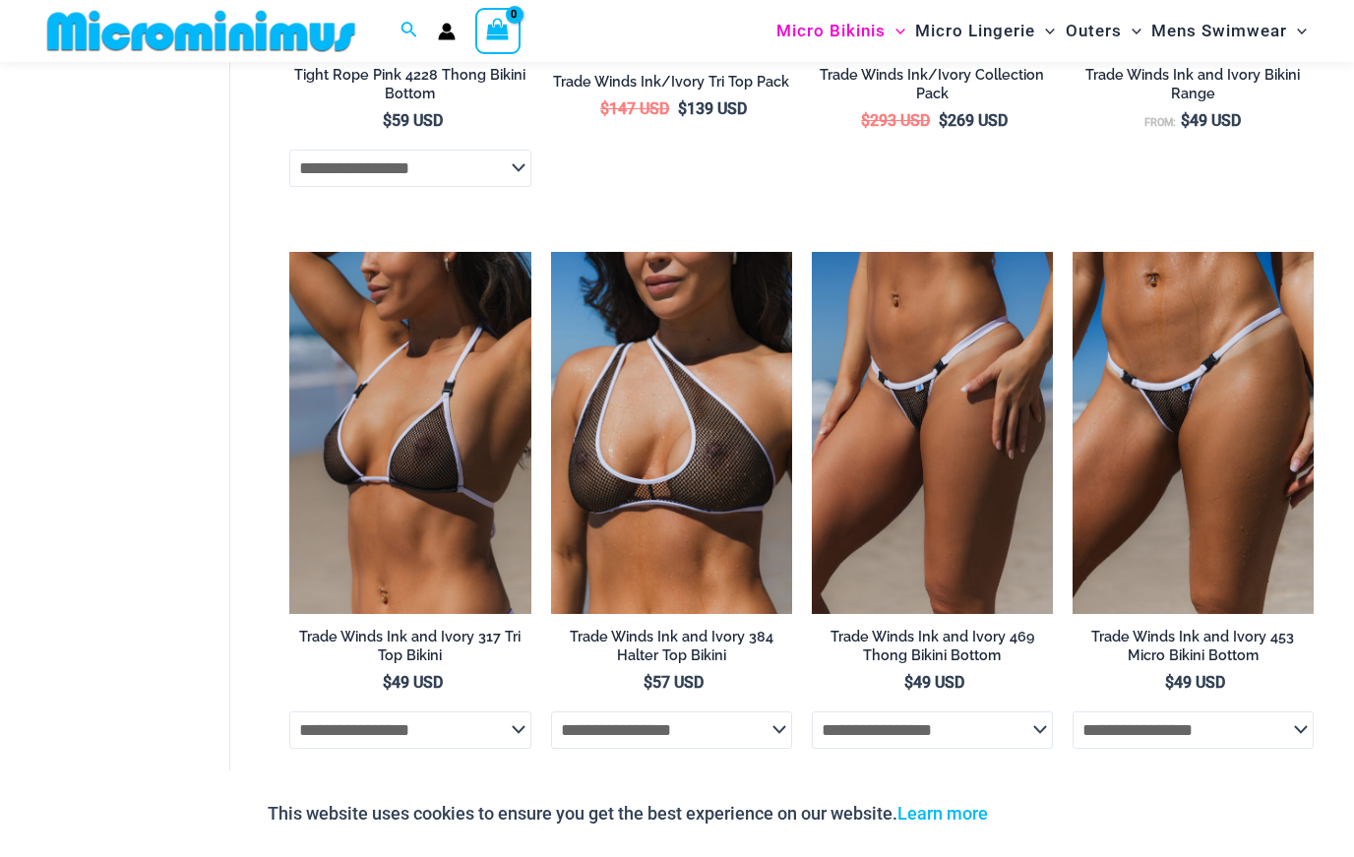
click at [1073, 252] on img at bounding box center [1073, 252] width 0 height 0
click at [812, 252] on img at bounding box center [812, 252] width 0 height 0
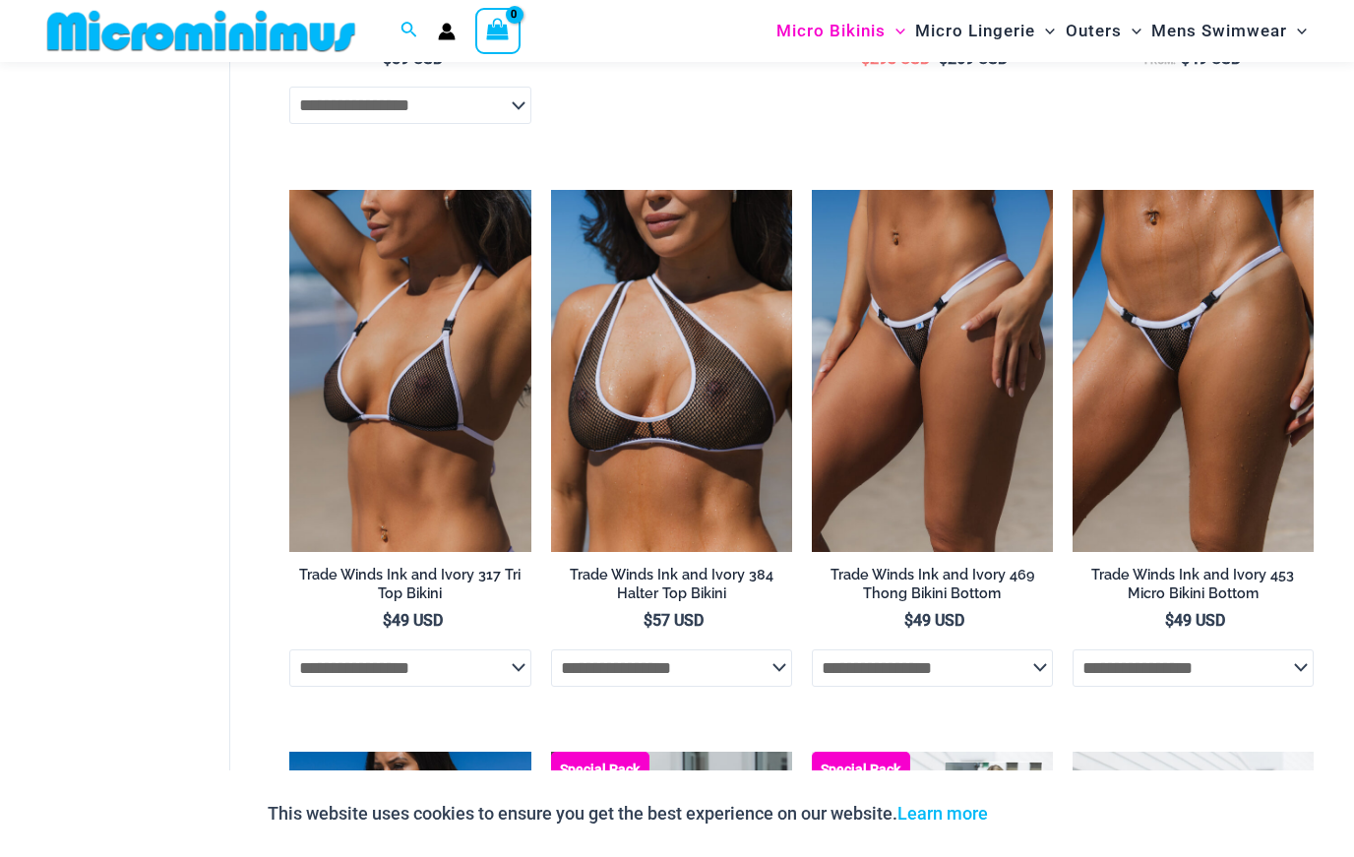
click at [812, 190] on img at bounding box center [812, 190] width 0 height 0
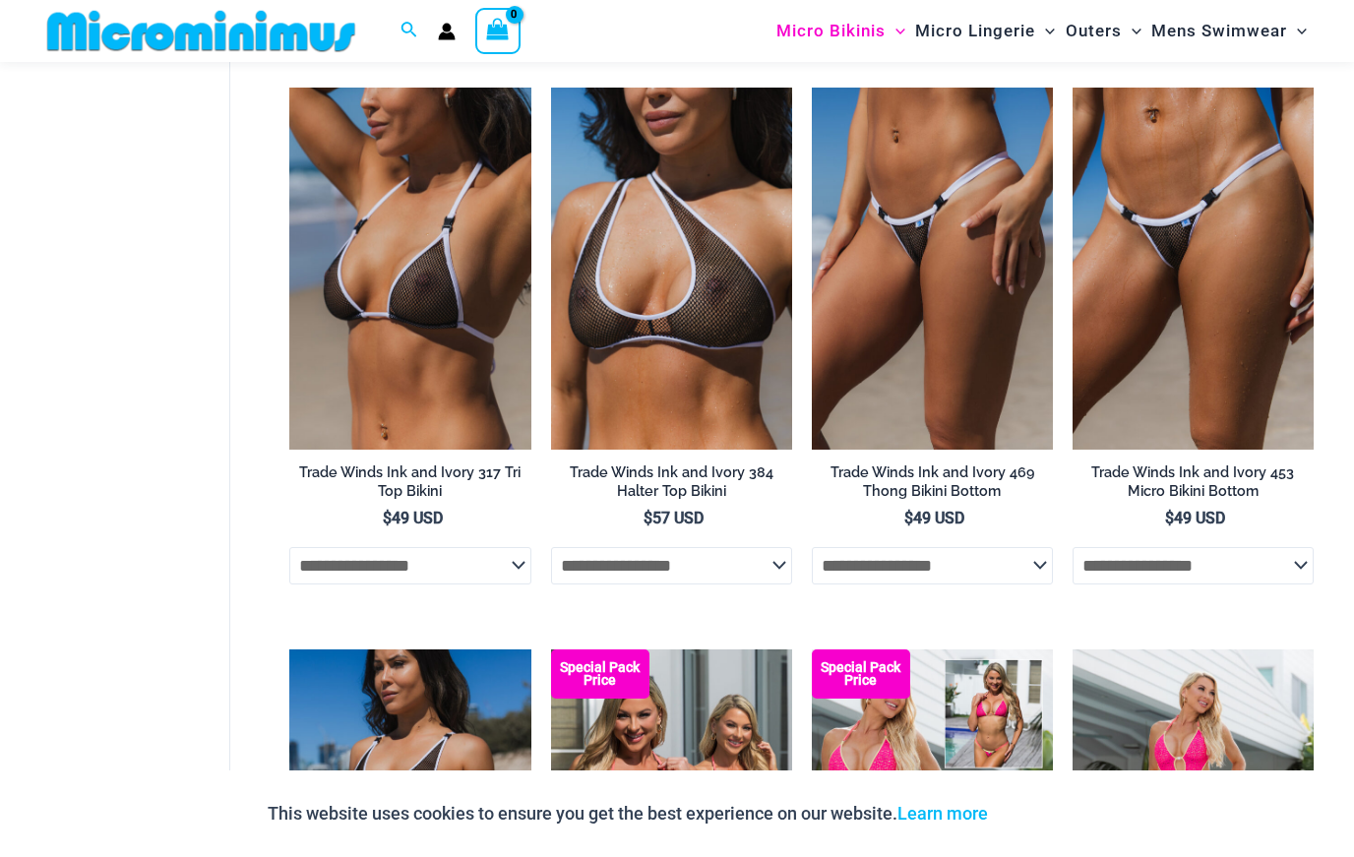
click at [1073, 88] on img at bounding box center [1073, 88] width 0 height 0
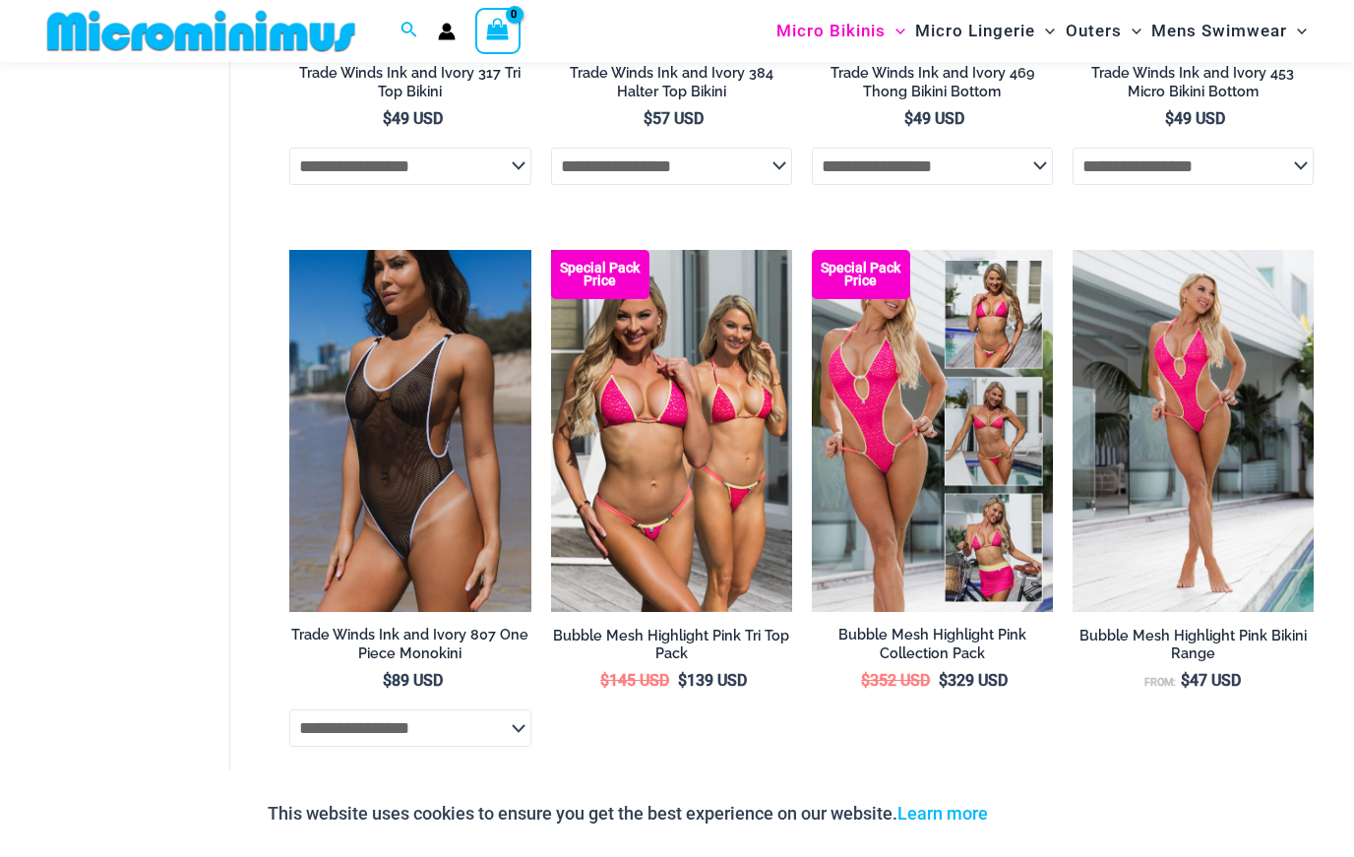
scroll to position [2144, 0]
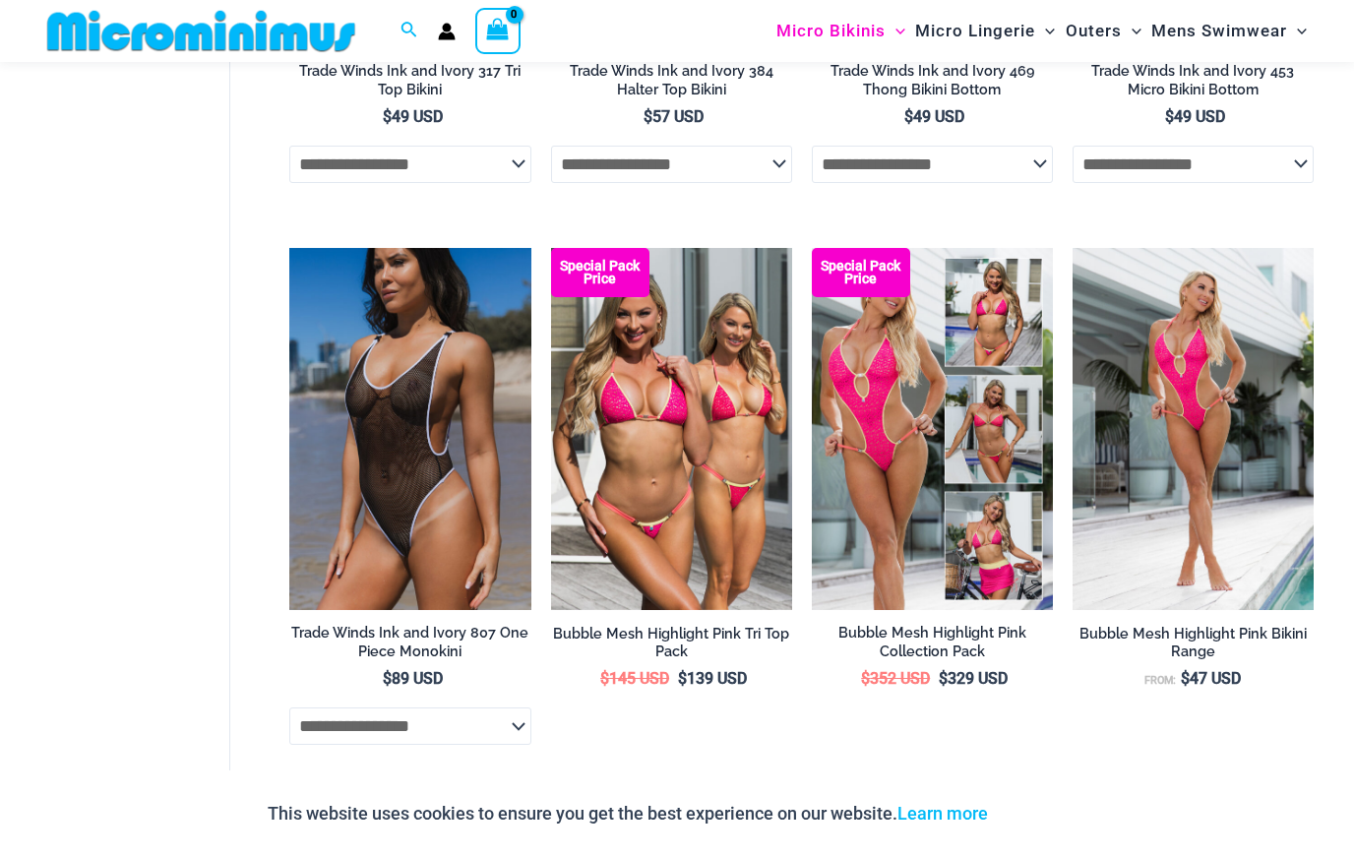
click at [289, 248] on img at bounding box center [289, 248] width 0 height 0
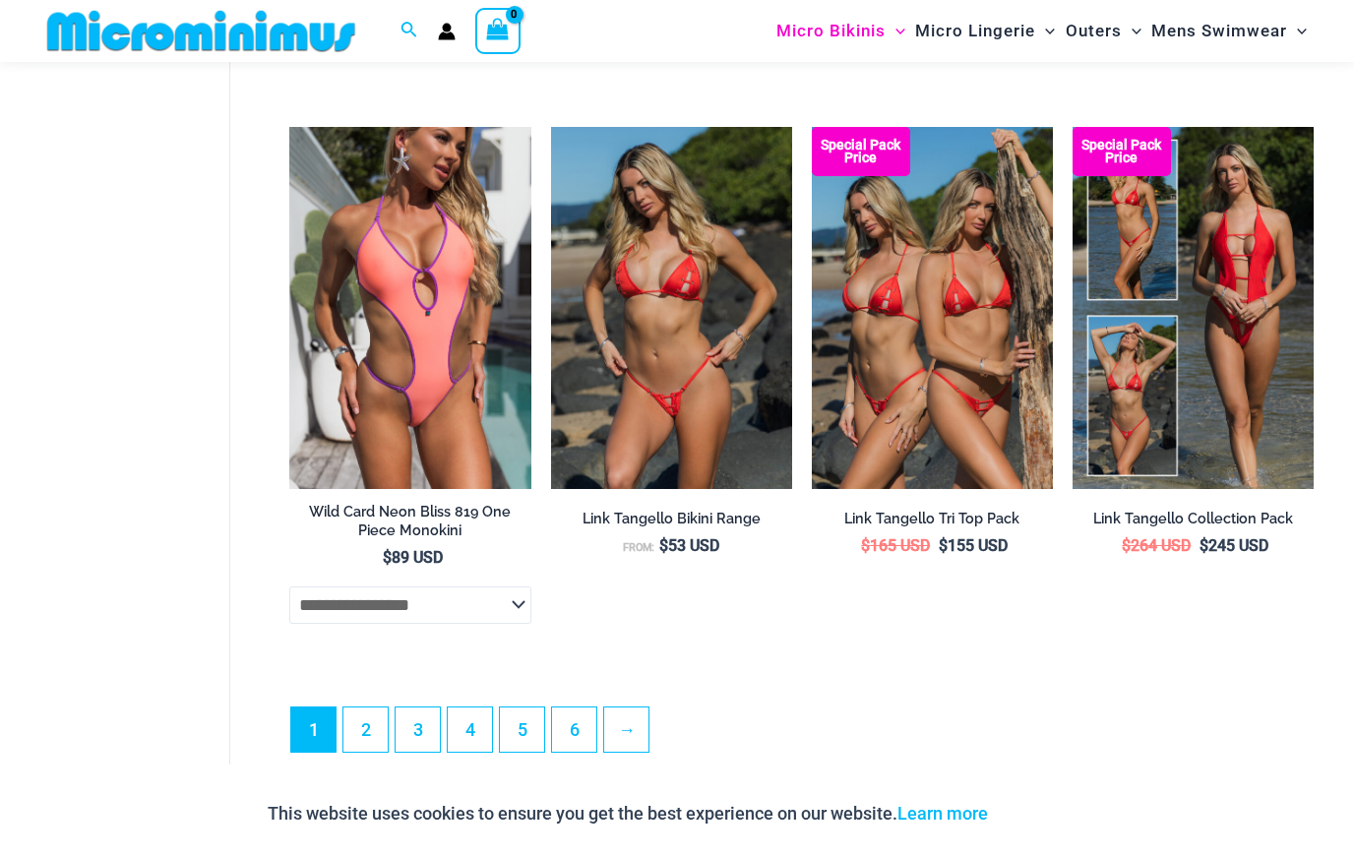
scroll to position [4518, 0]
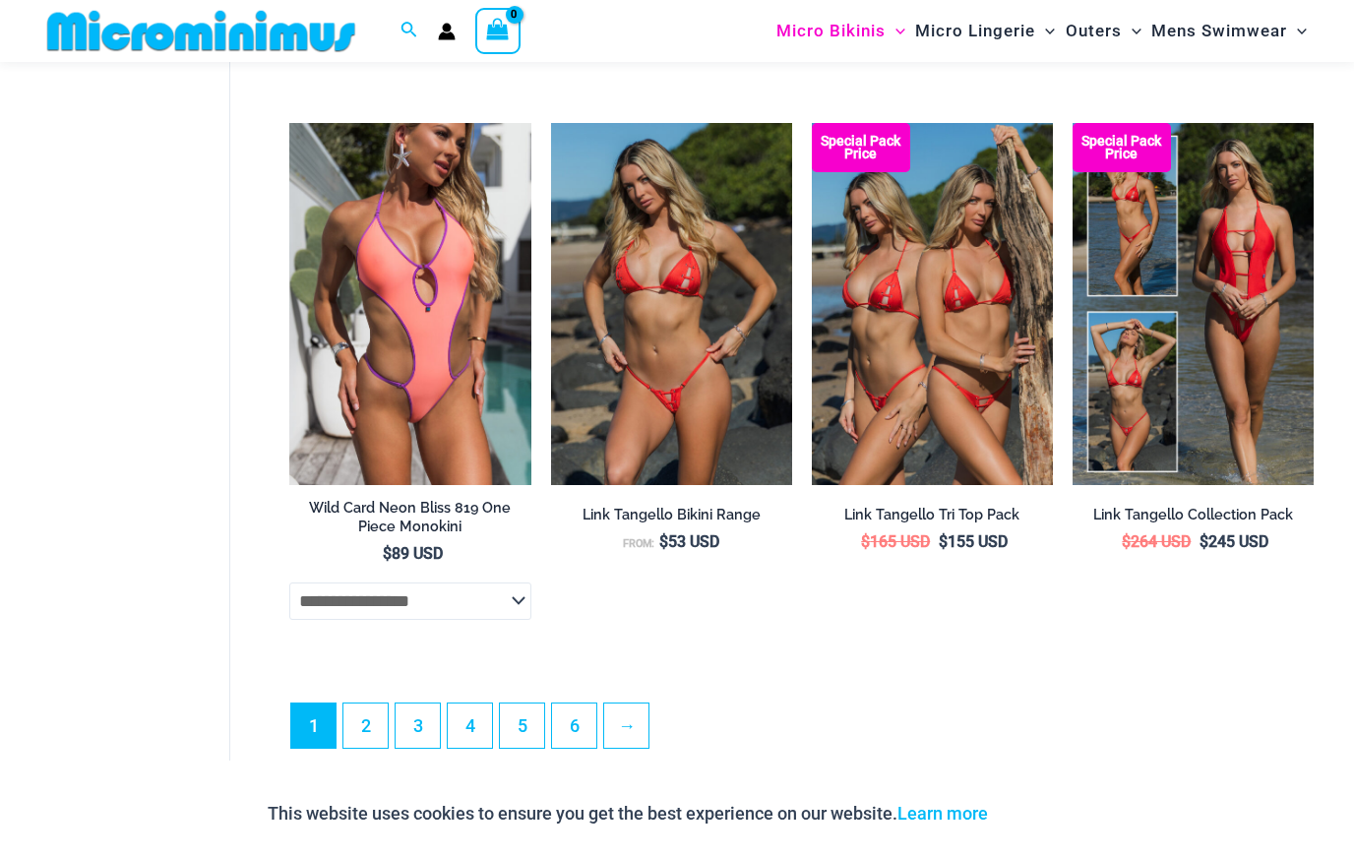
click at [363, 709] on link "2" at bounding box center [366, 726] width 44 height 44
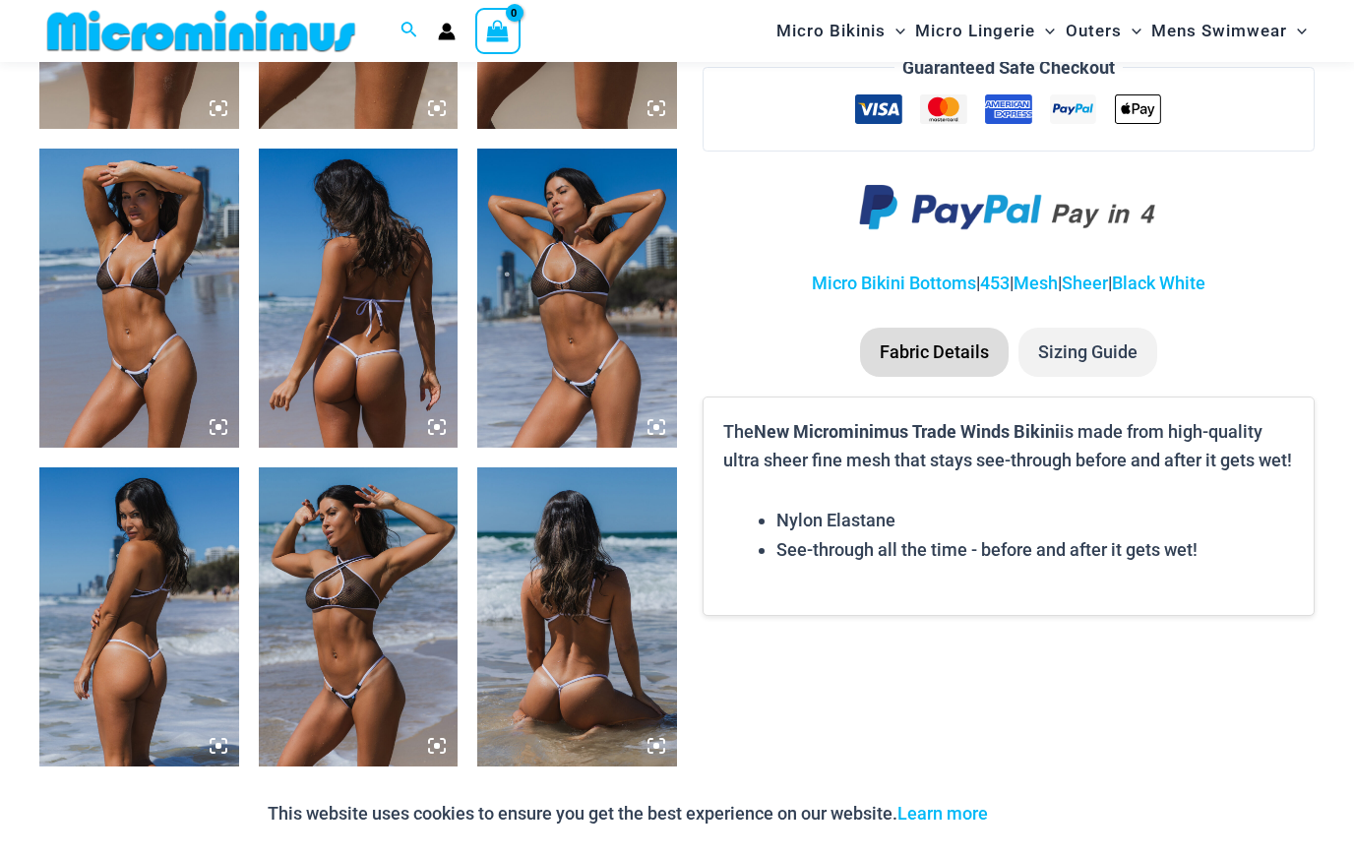
scroll to position [1348, 0]
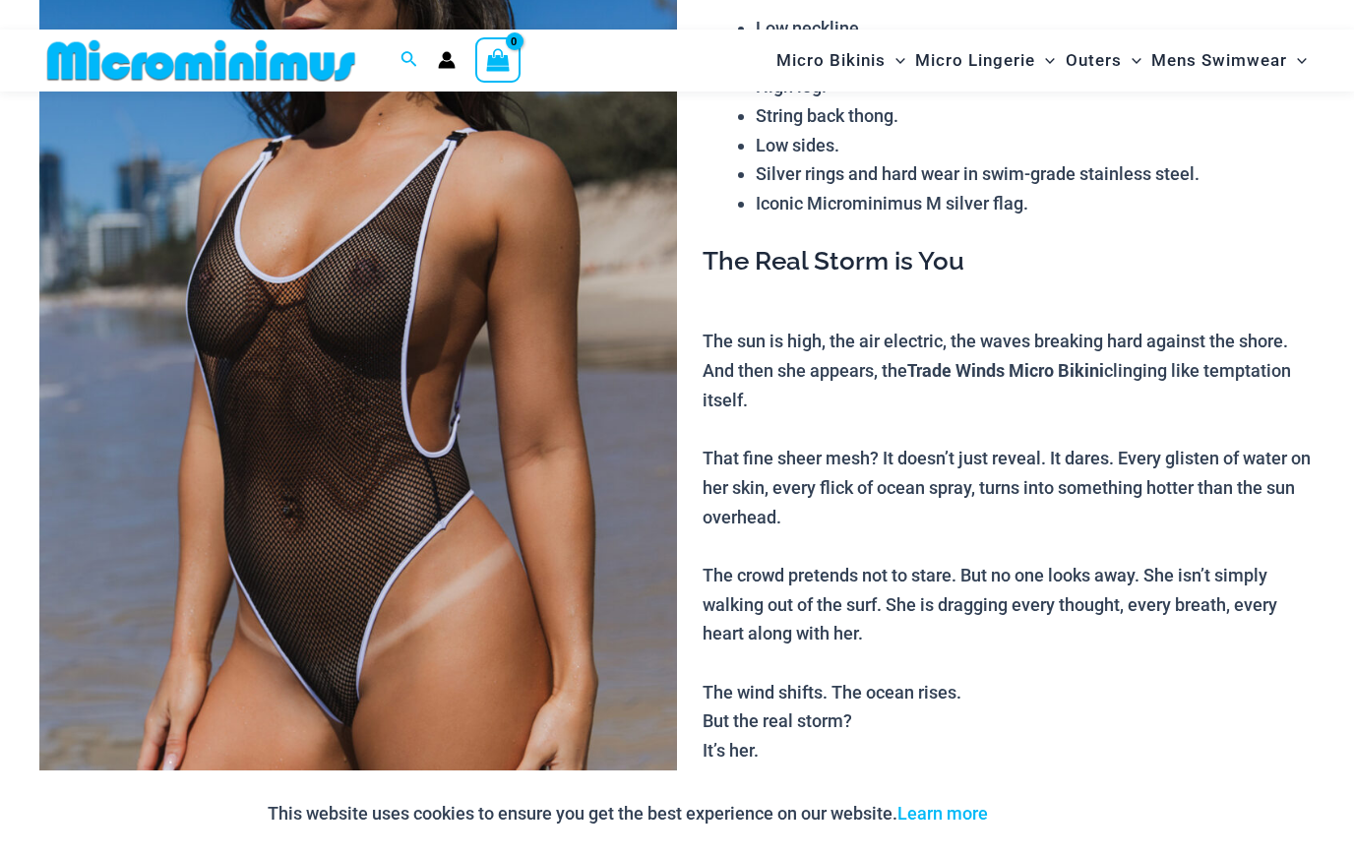
scroll to position [365, 0]
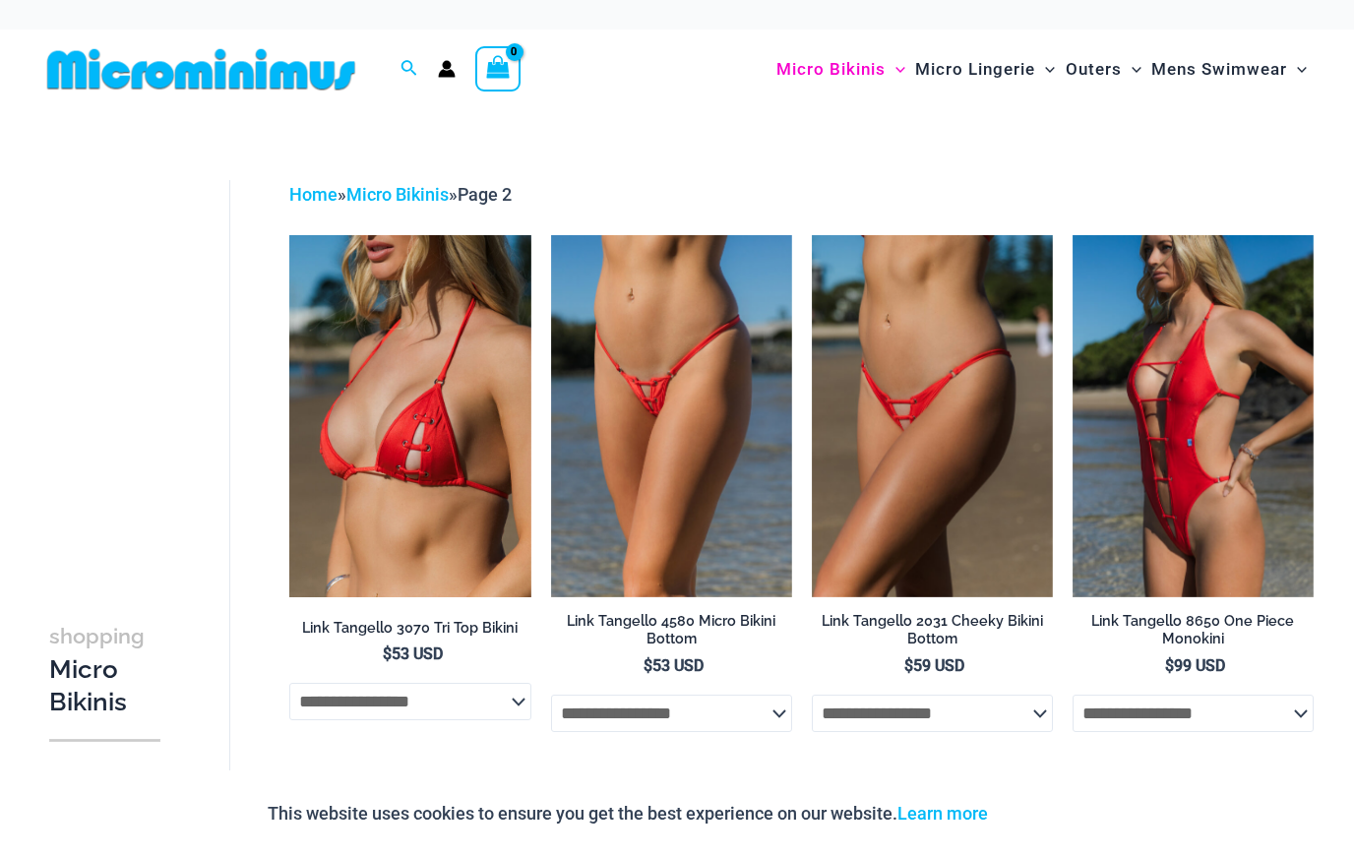
click at [1073, 235] on img at bounding box center [1073, 235] width 0 height 0
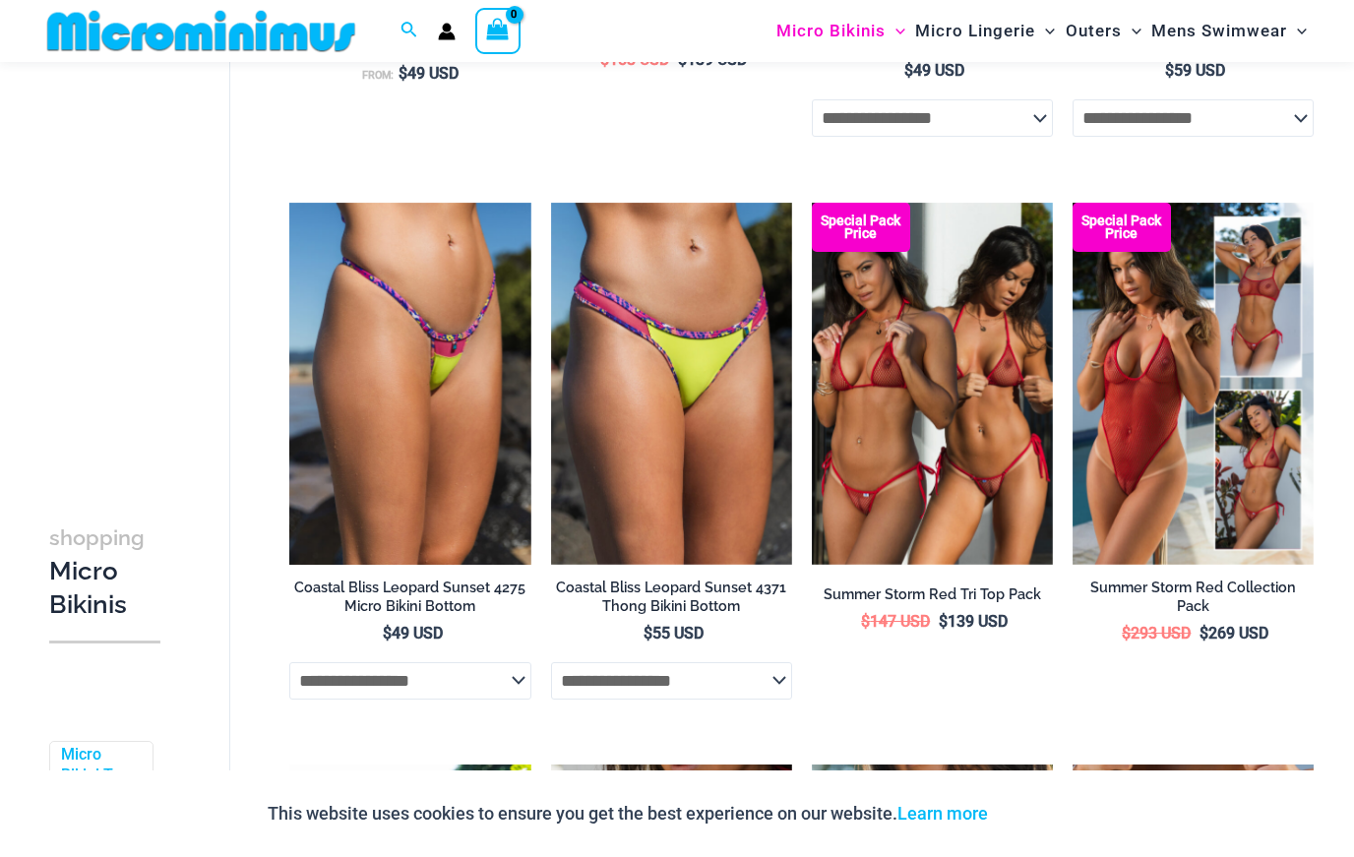
scroll to position [1149, 0]
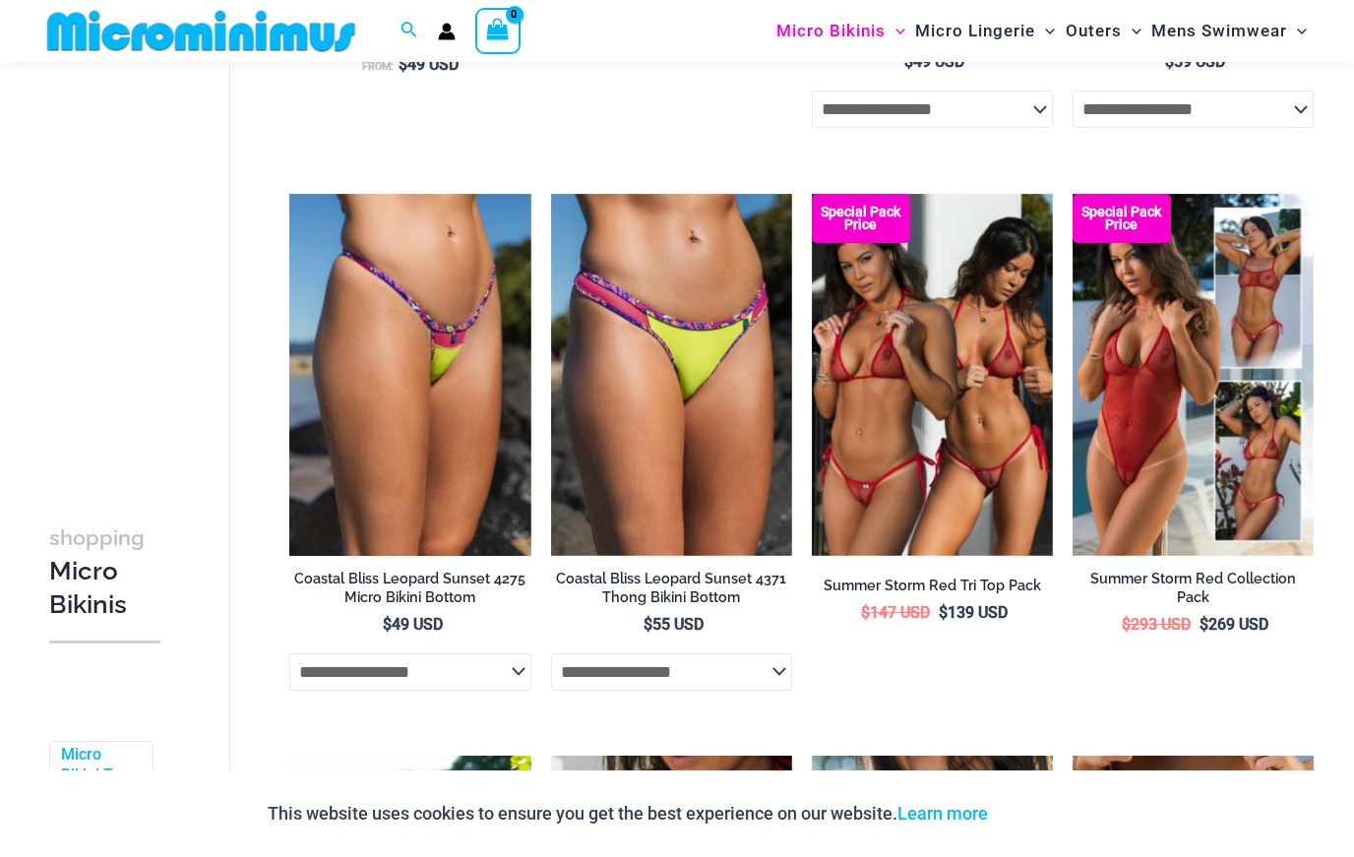
click at [812, 194] on img at bounding box center [812, 194] width 0 height 0
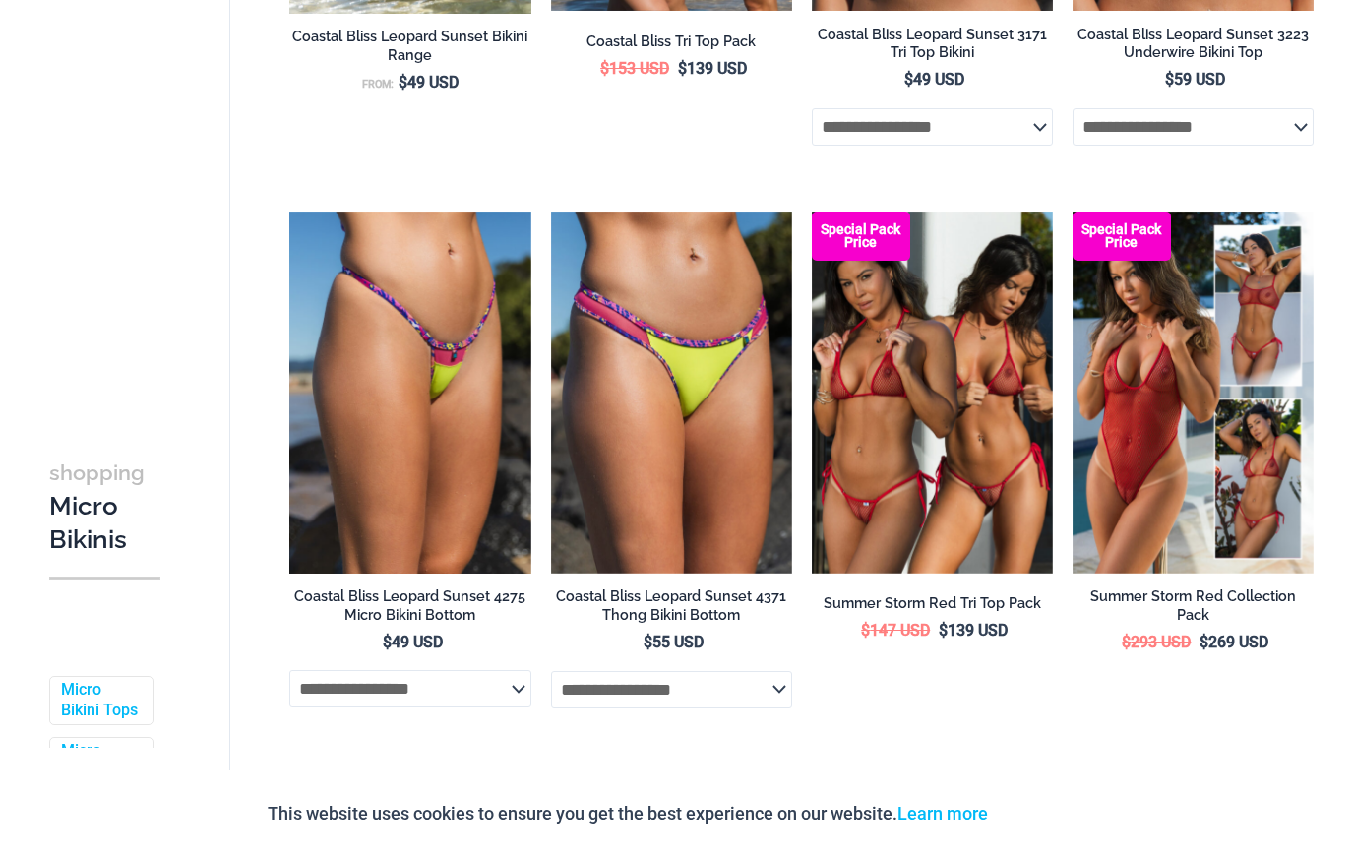
scroll to position [1251, 0]
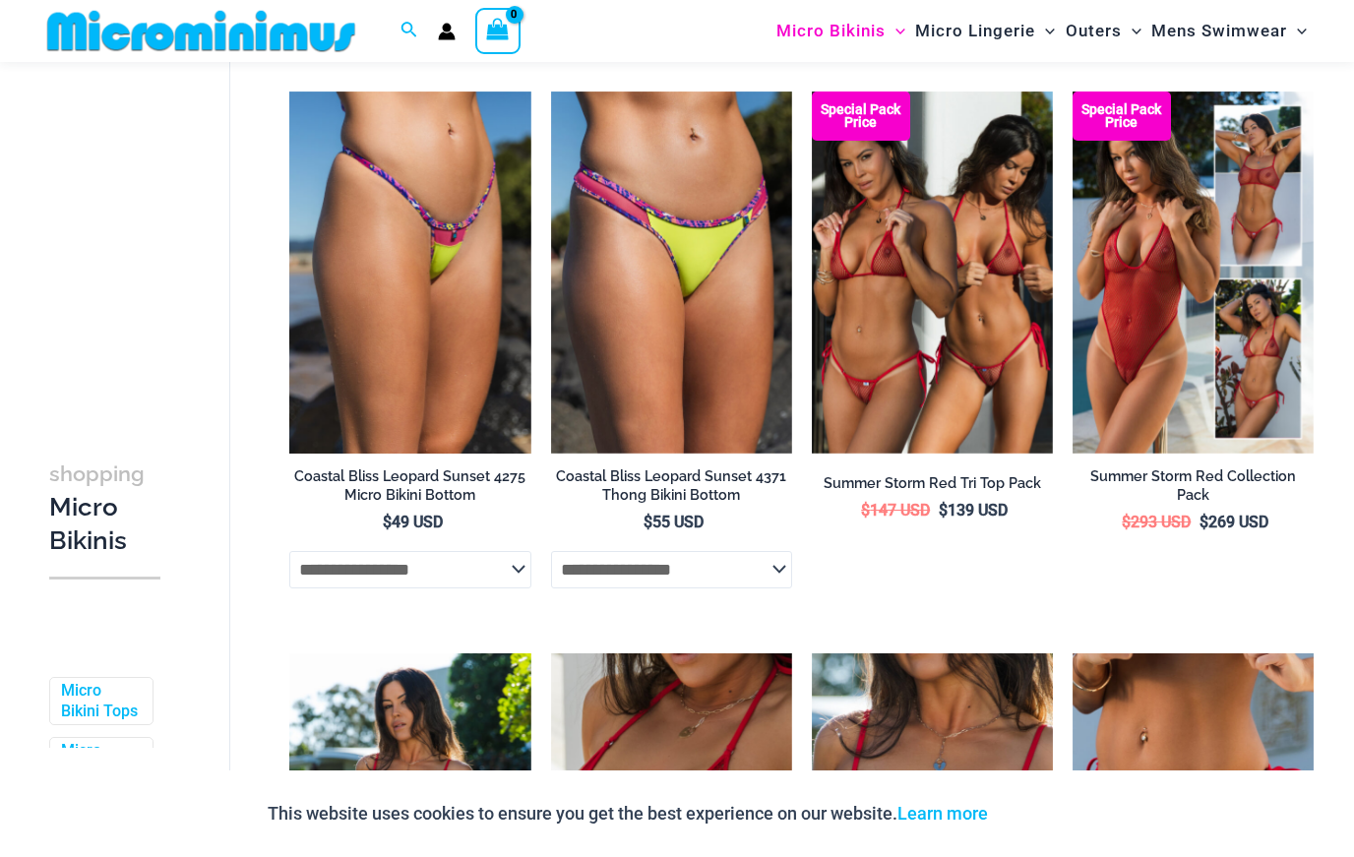
click at [1073, 92] on img at bounding box center [1073, 92] width 0 height 0
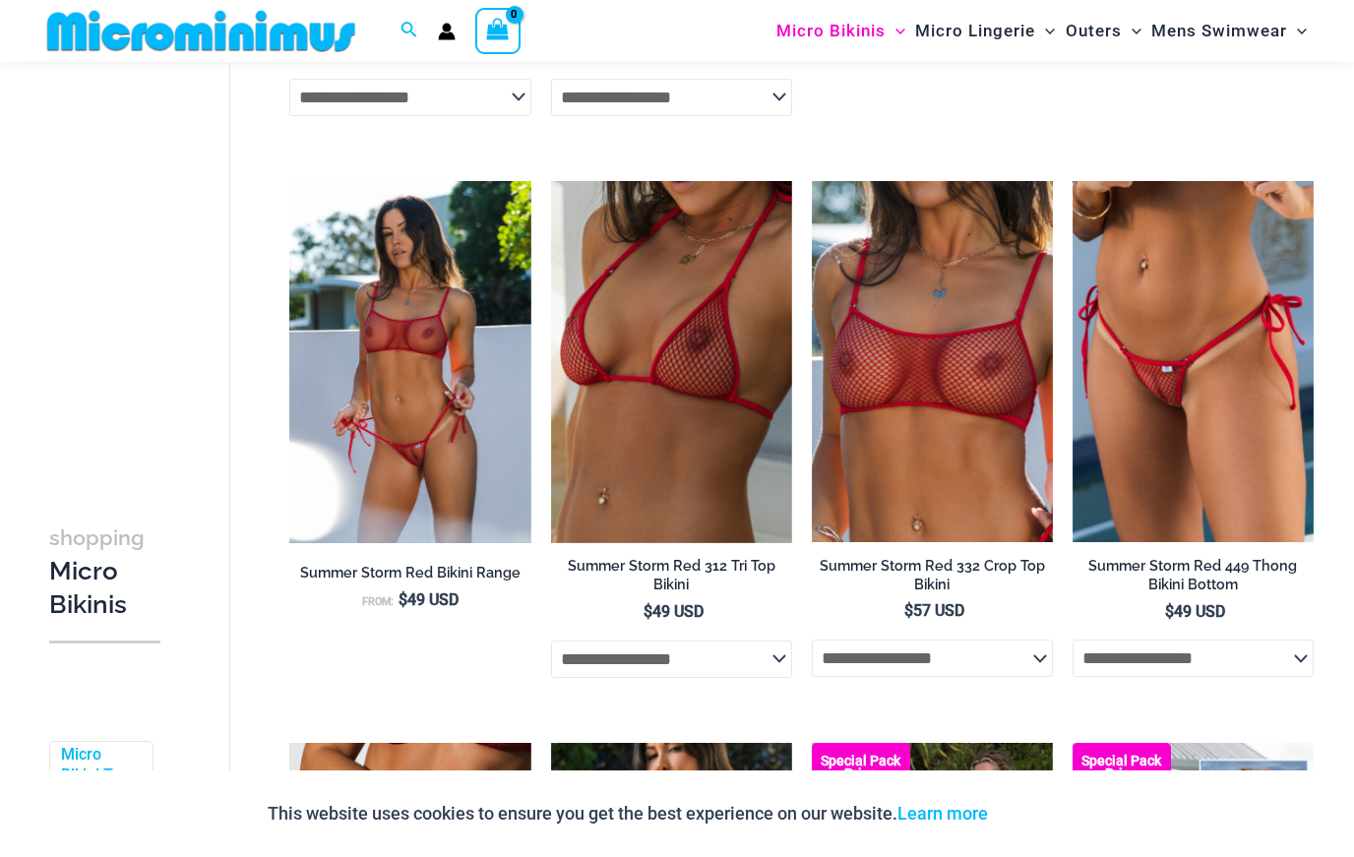
scroll to position [1740, 0]
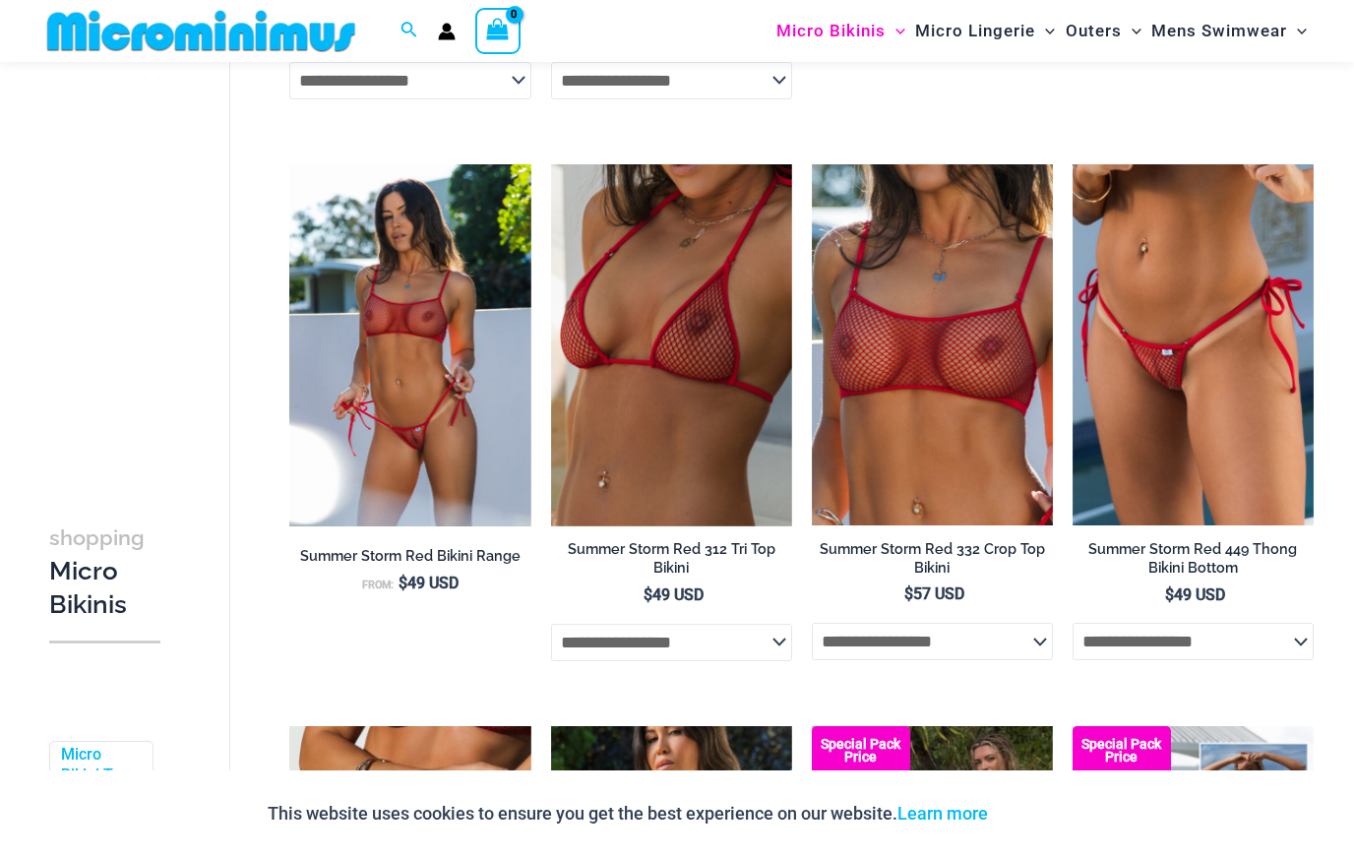
click at [289, 164] on img at bounding box center [289, 164] width 0 height 0
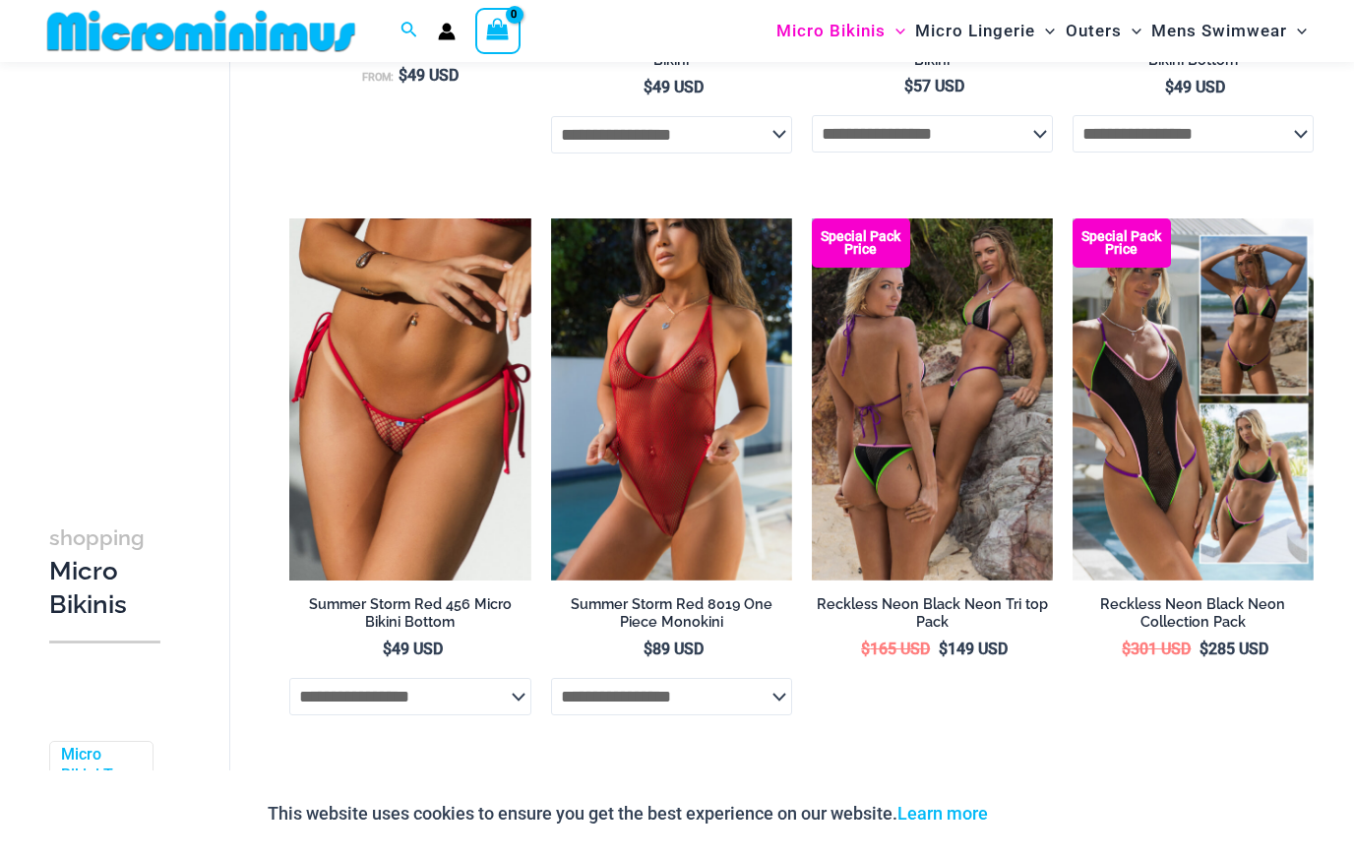
scroll to position [2249, 0]
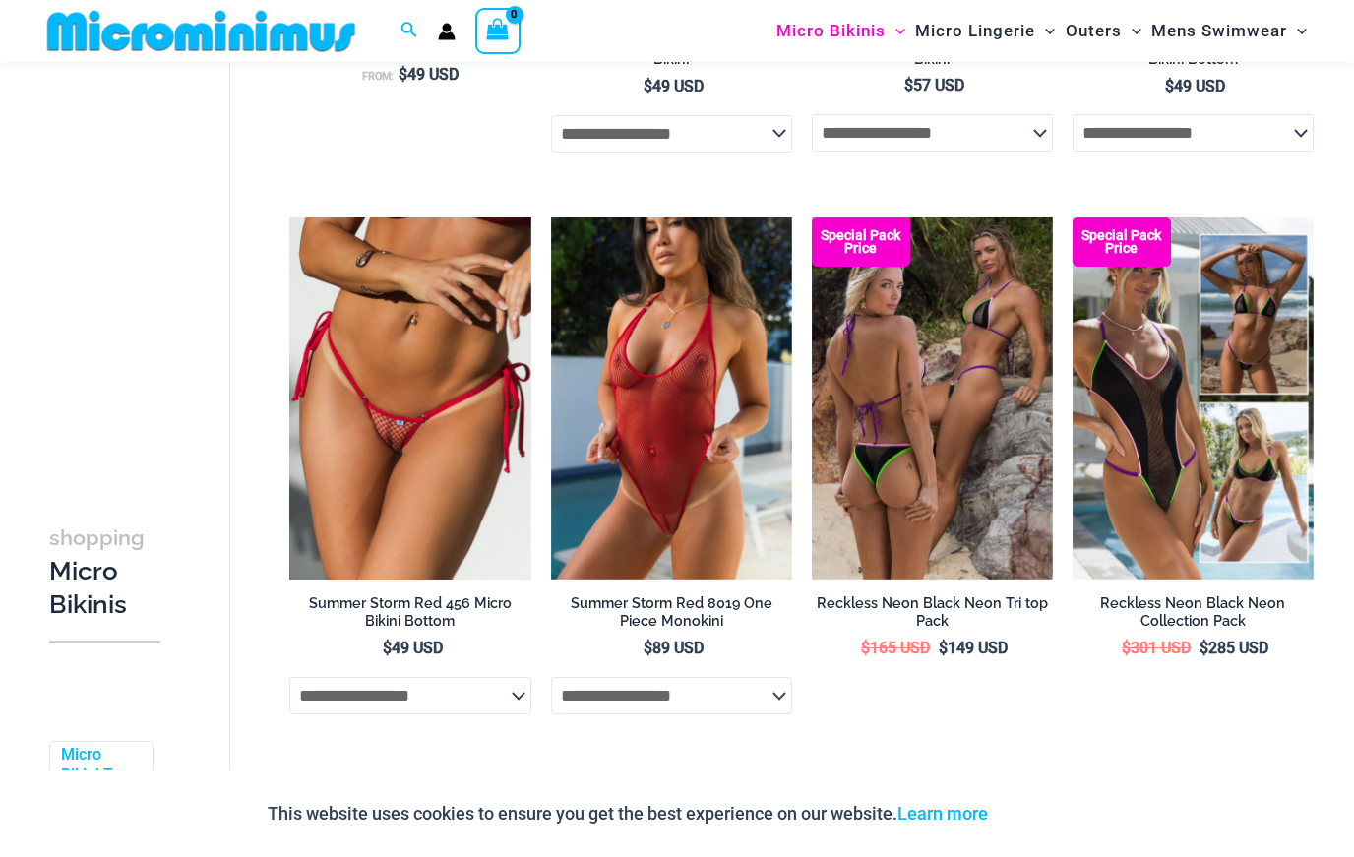
click at [289, 218] on img at bounding box center [289, 218] width 0 height 0
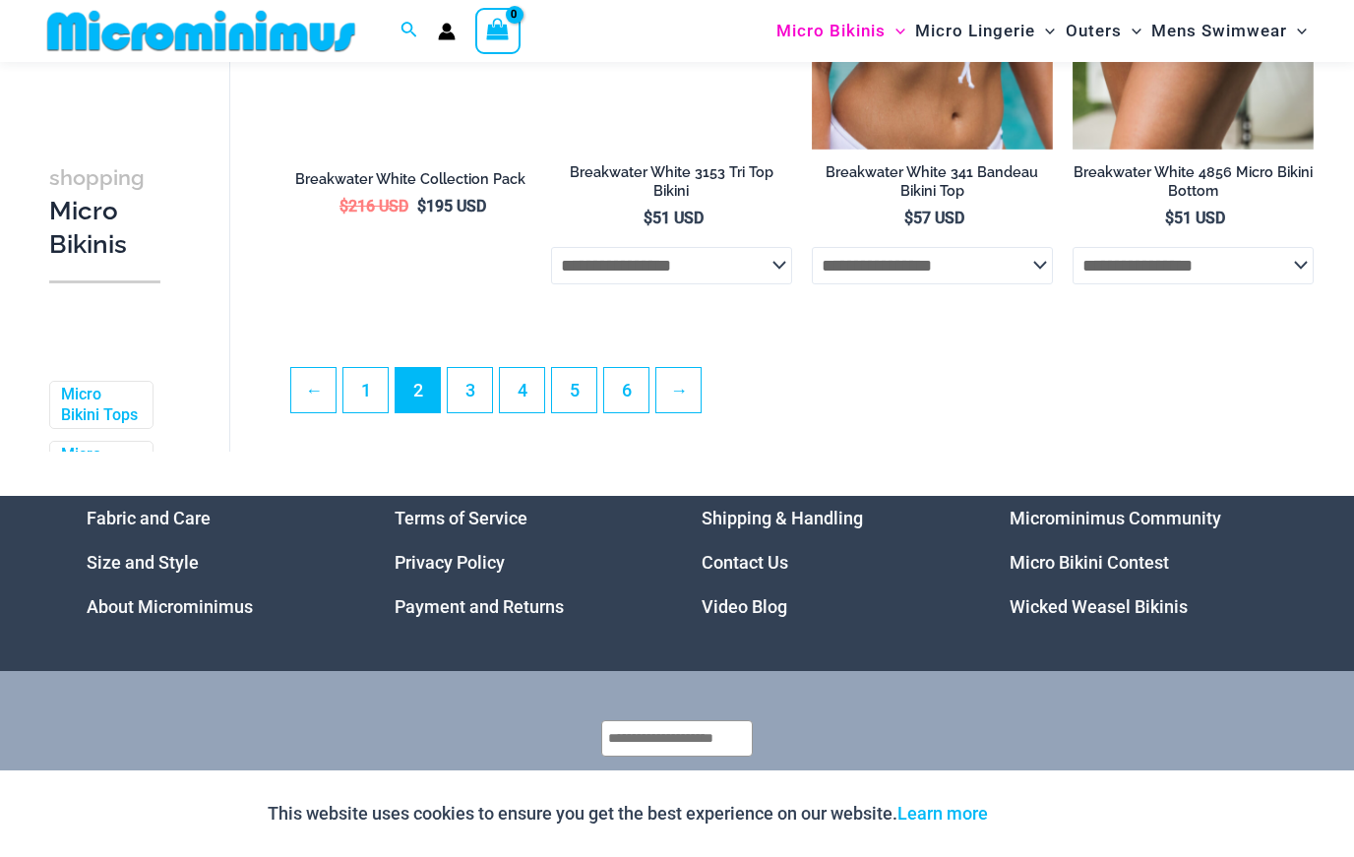
scroll to position [4365, 0]
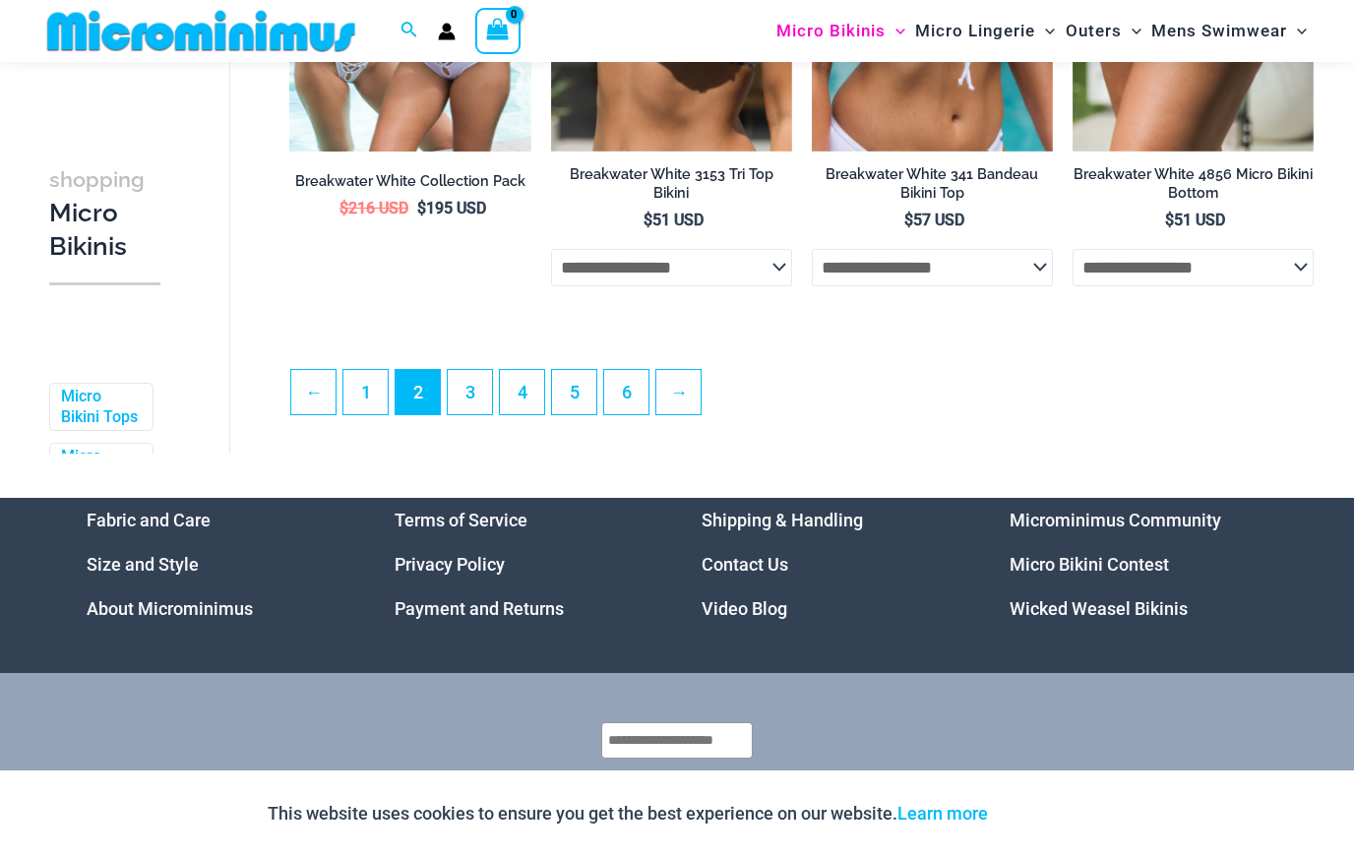
click at [457, 390] on link "3" at bounding box center [470, 392] width 44 height 44
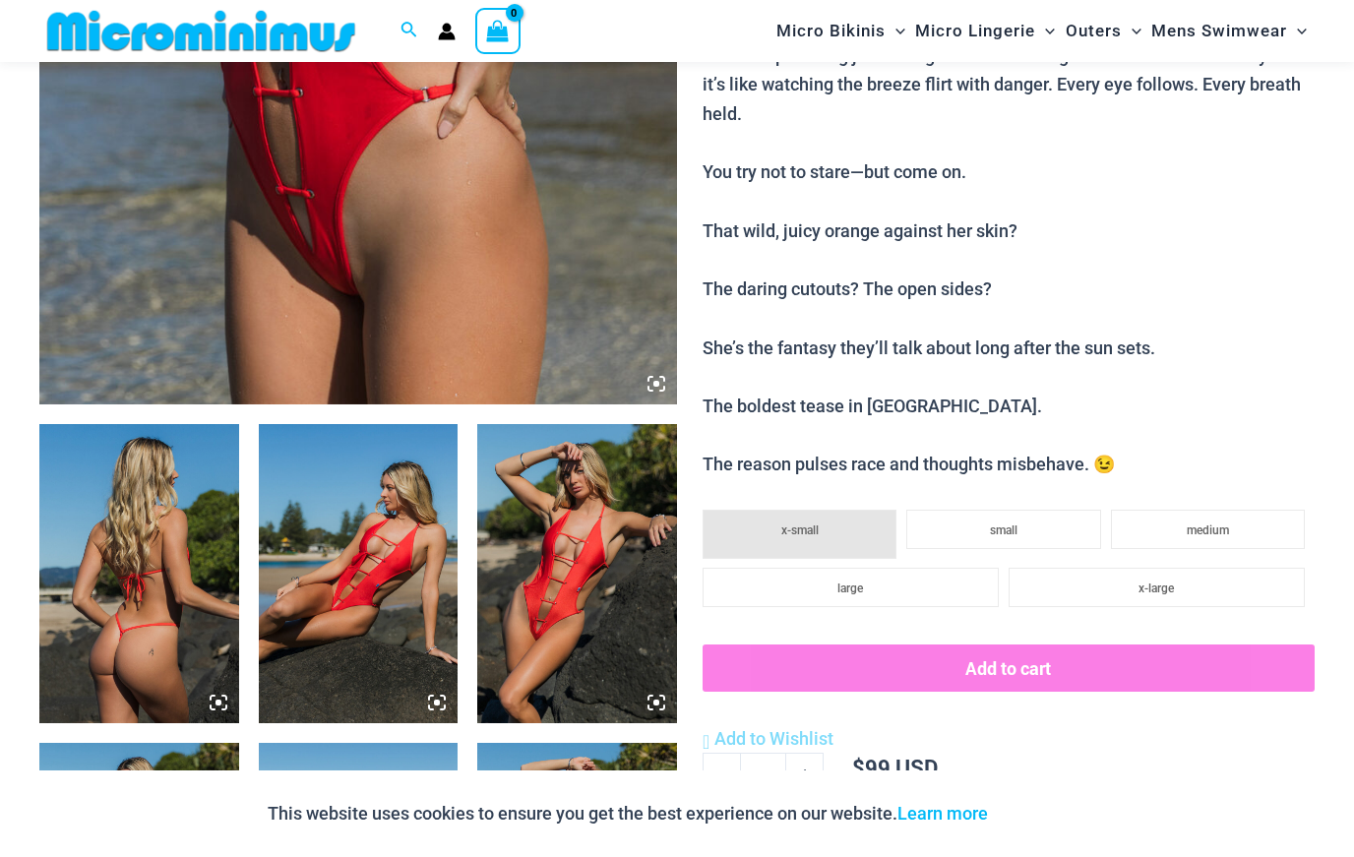
scroll to position [742, 0]
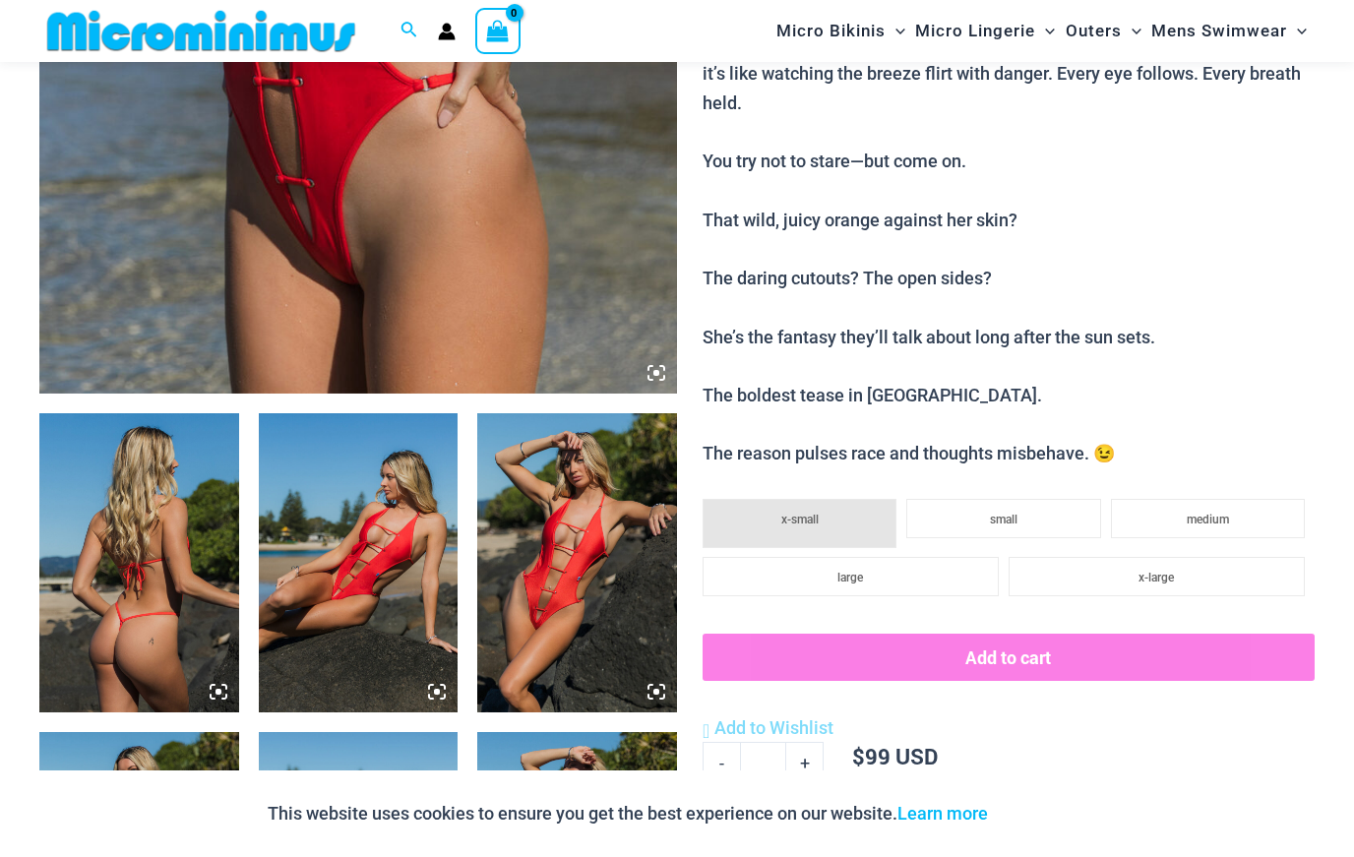
click at [533, 533] on img at bounding box center [577, 562] width 200 height 299
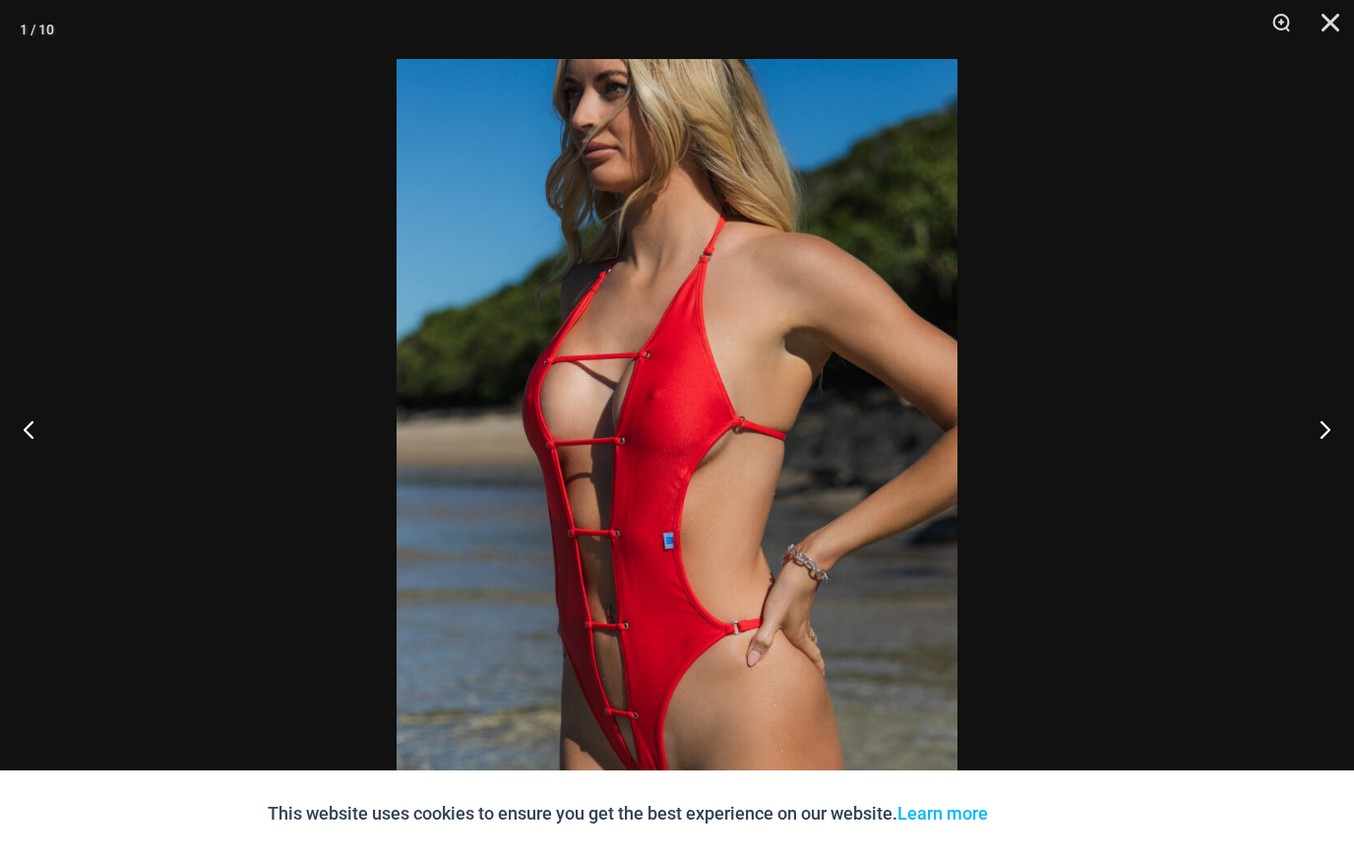
click at [1316, 45] on button "Close" at bounding box center [1323, 29] width 49 height 59
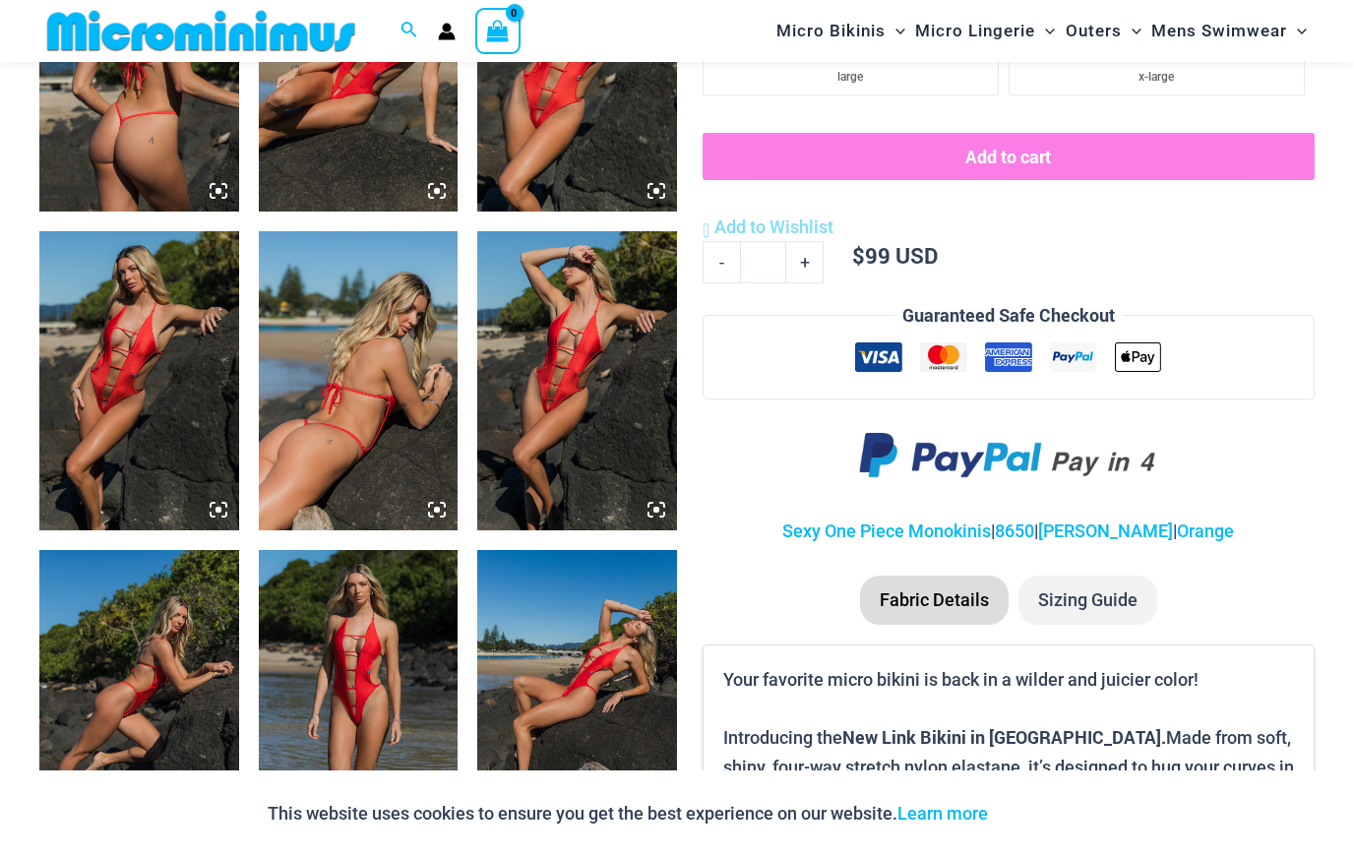
scroll to position [1410, 0]
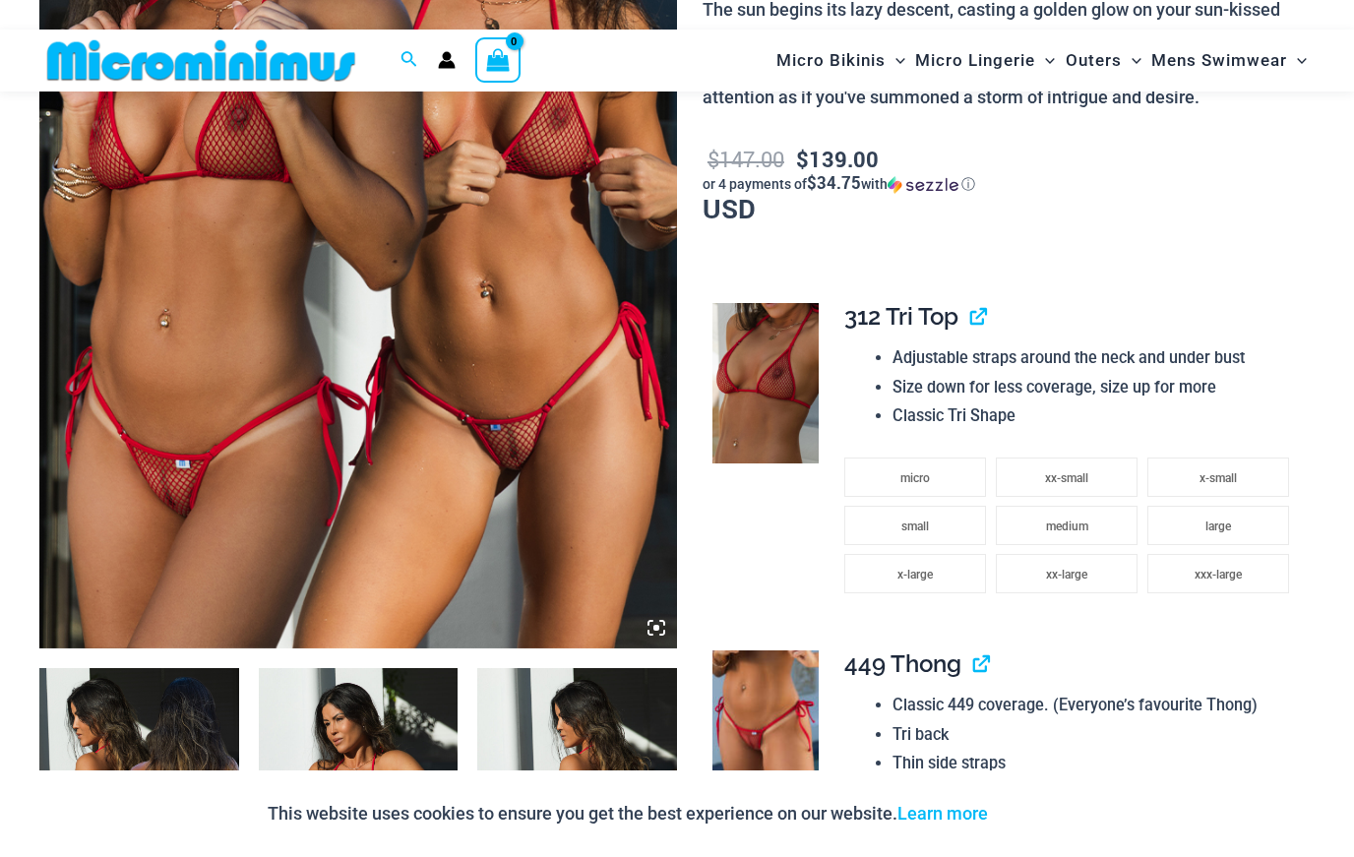
scroll to position [494, 0]
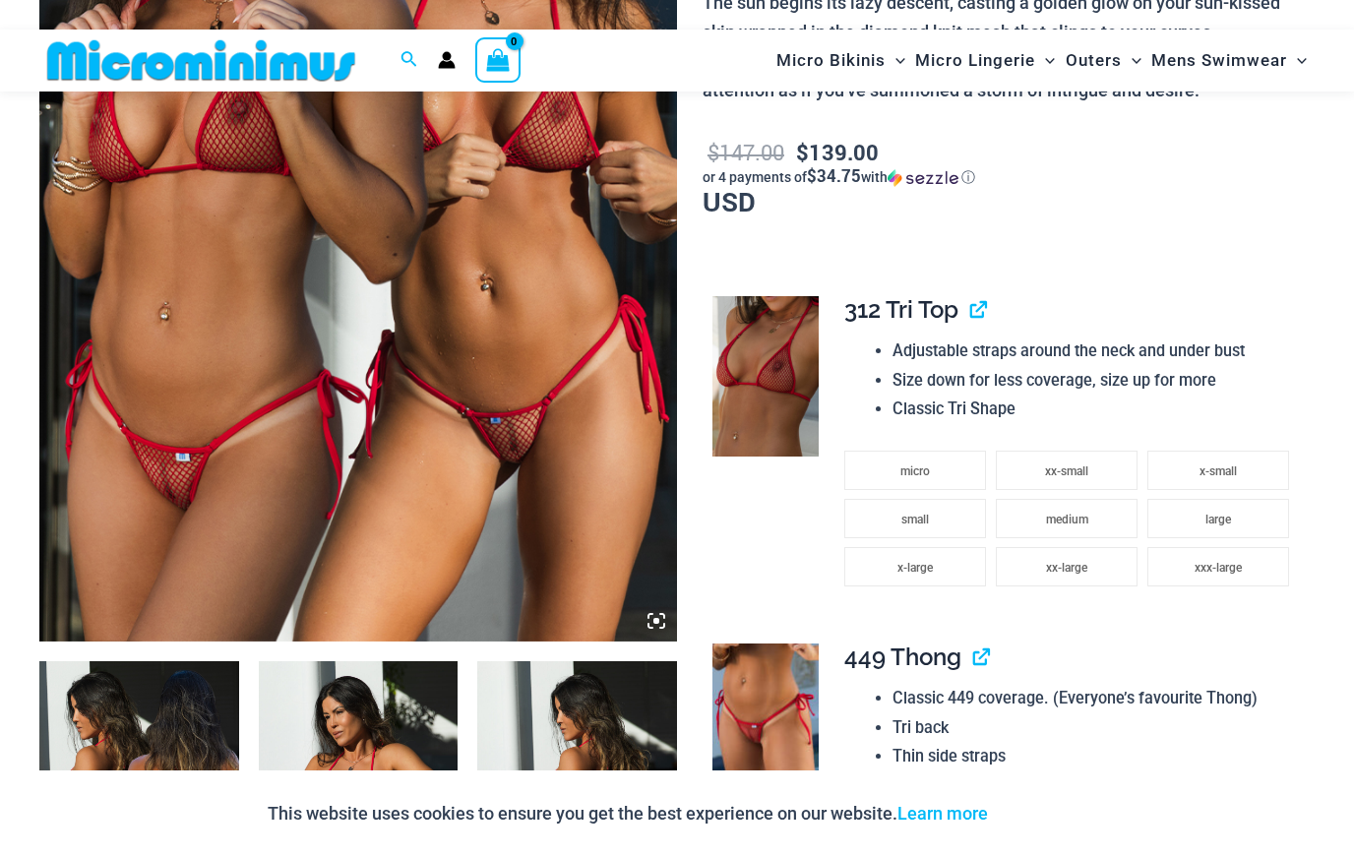
click at [421, 446] on img at bounding box center [358, 163] width 638 height 957
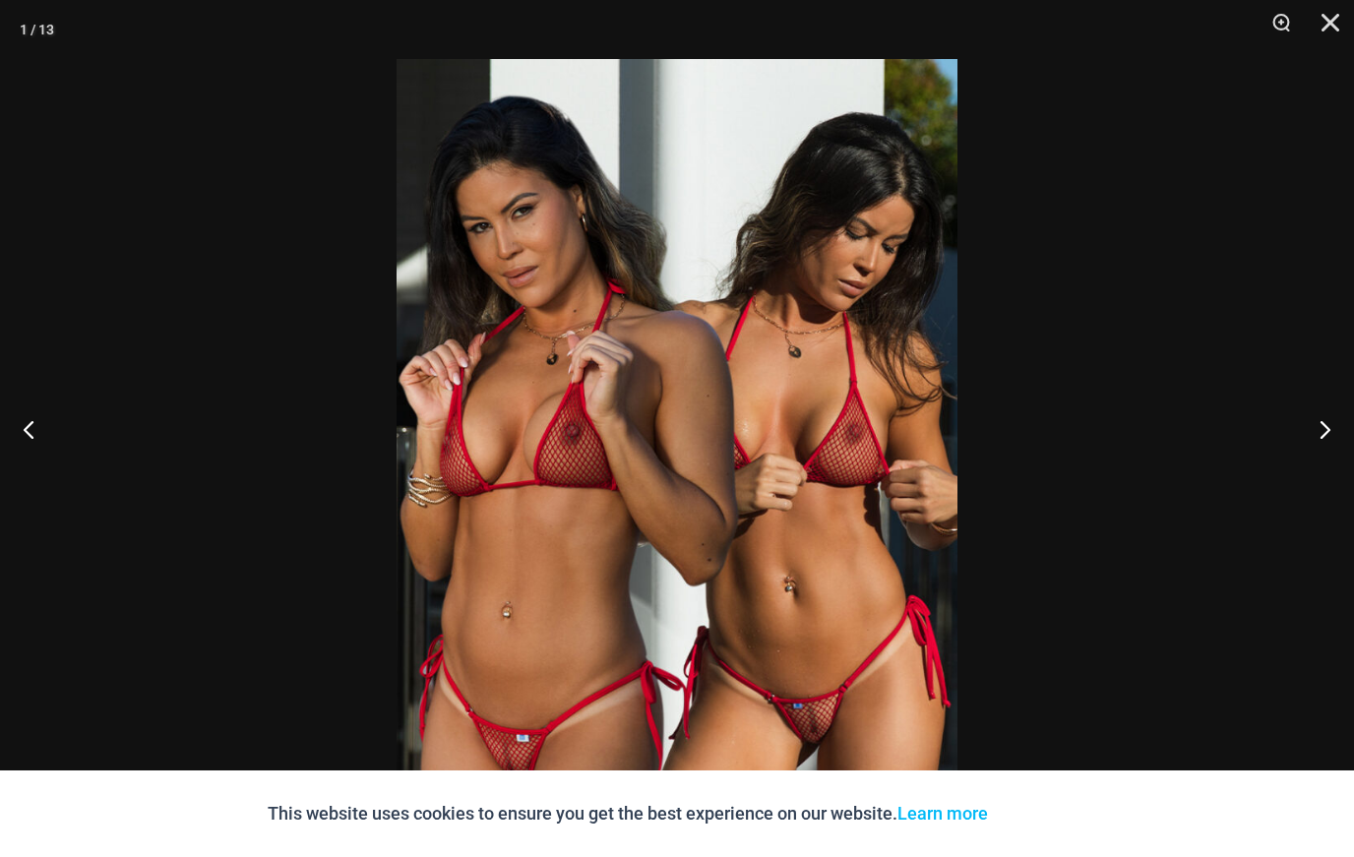
click at [1334, 478] on button "Next" at bounding box center [1318, 429] width 74 height 98
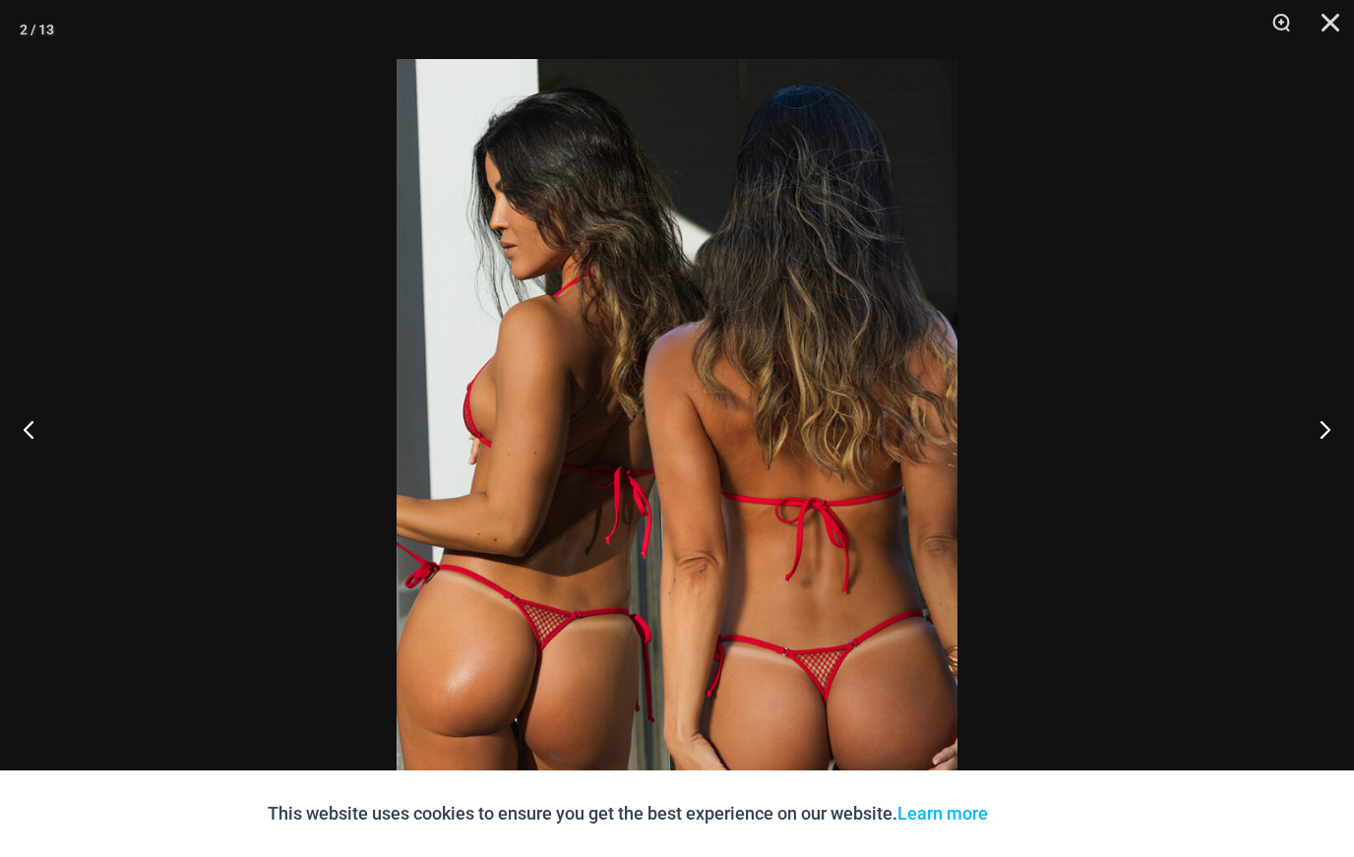
click at [1330, 478] on button "Next" at bounding box center [1318, 429] width 74 height 98
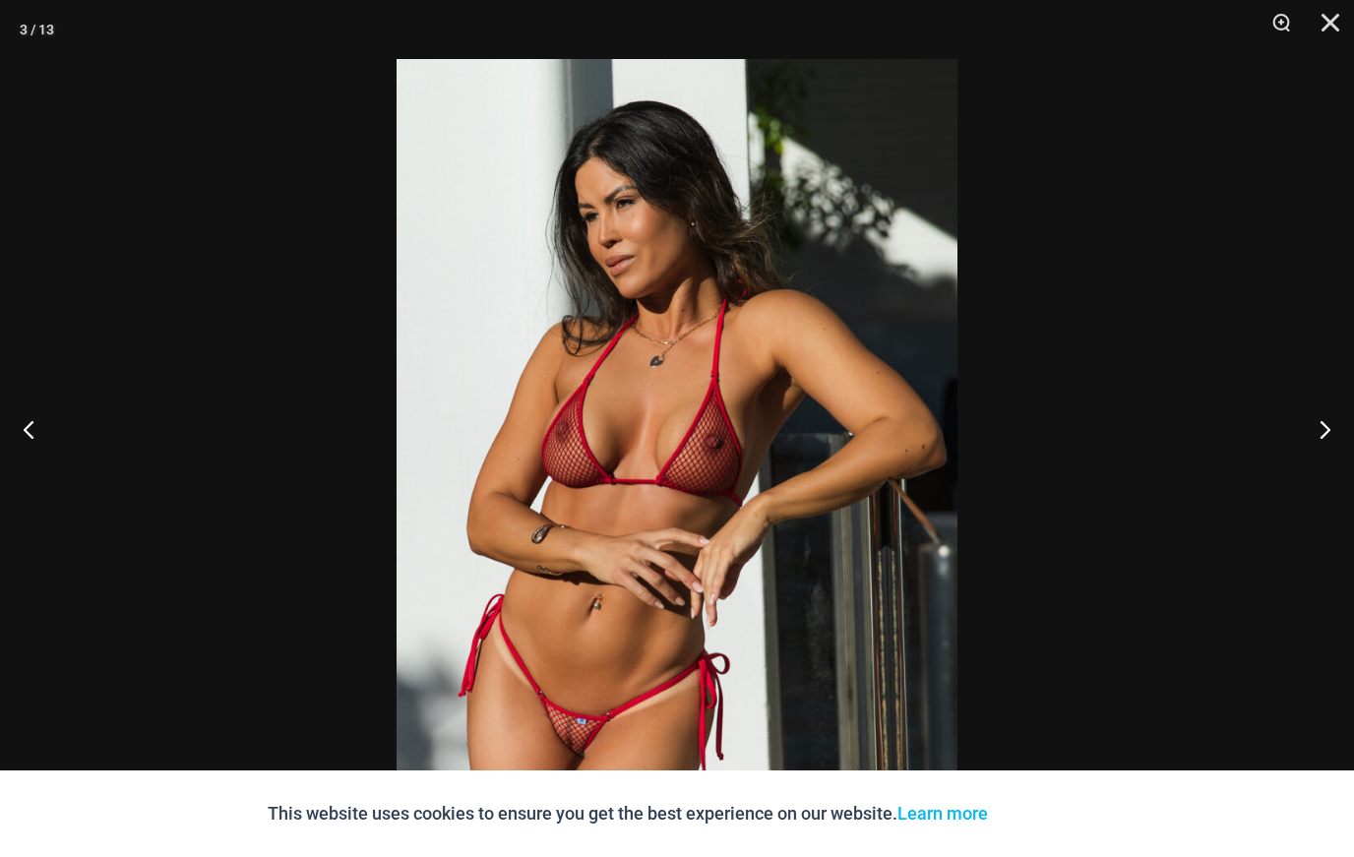
click at [1331, 478] on button "Next" at bounding box center [1318, 429] width 74 height 98
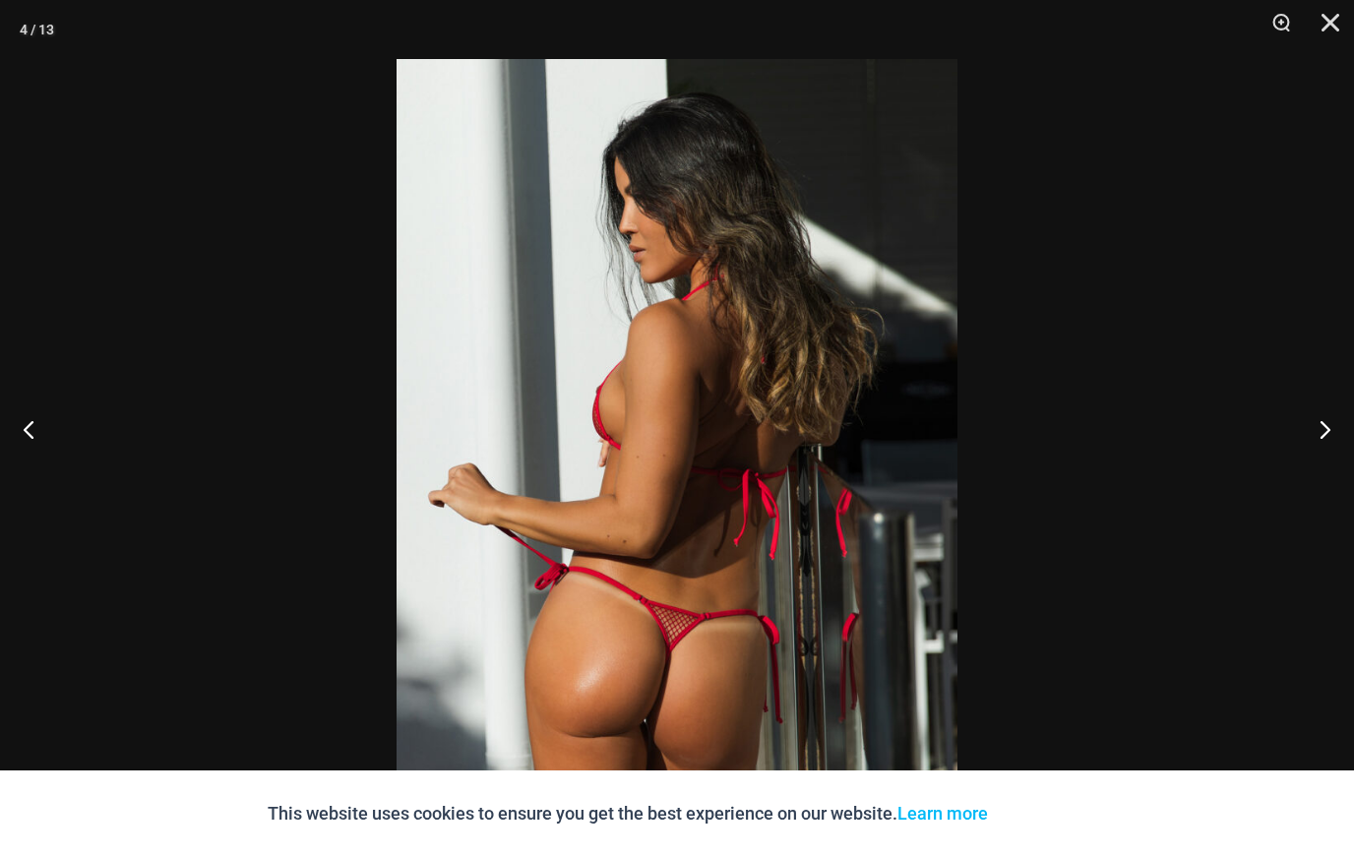
click at [1333, 478] on button "Next" at bounding box center [1318, 429] width 74 height 98
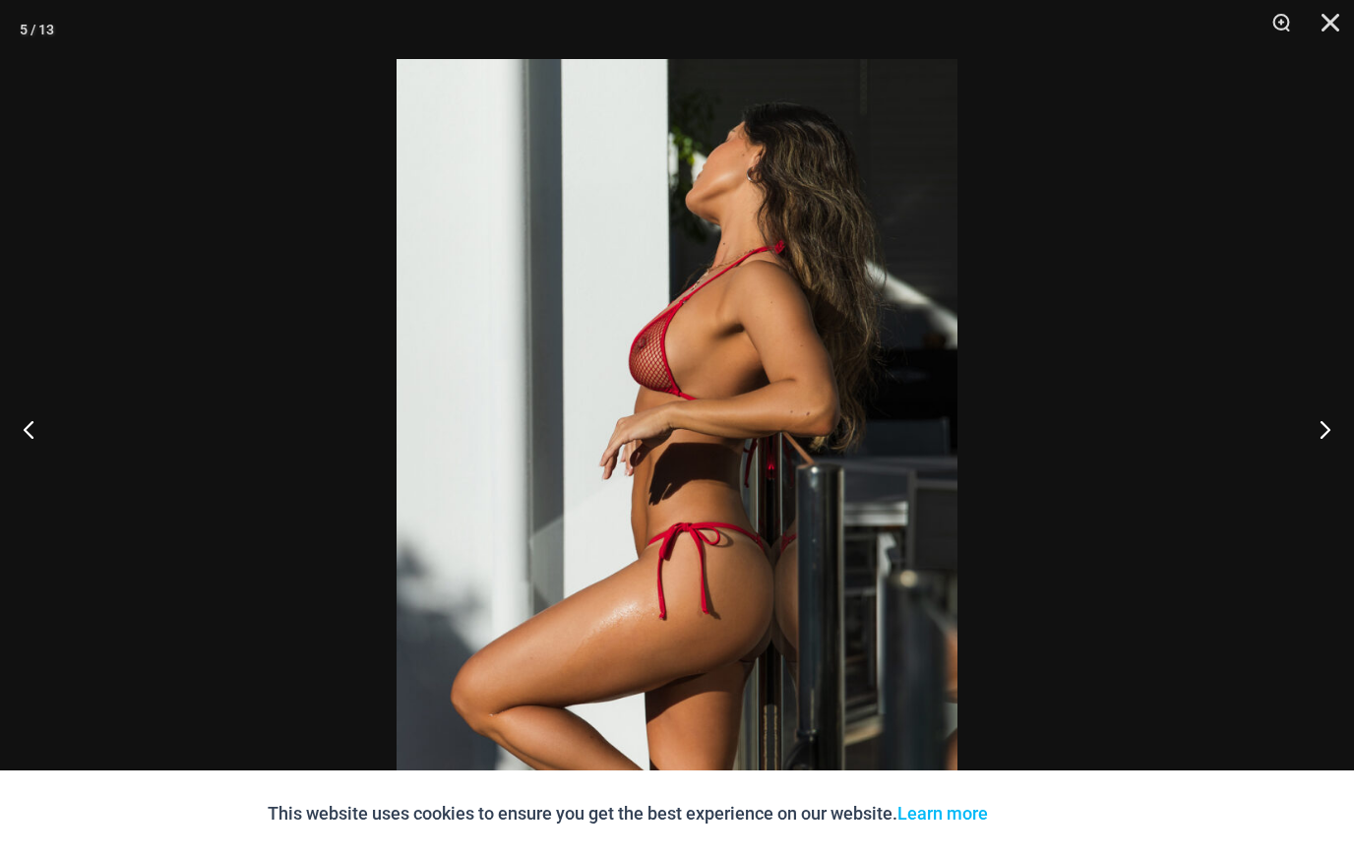
click at [1335, 478] on button "Next" at bounding box center [1318, 429] width 74 height 98
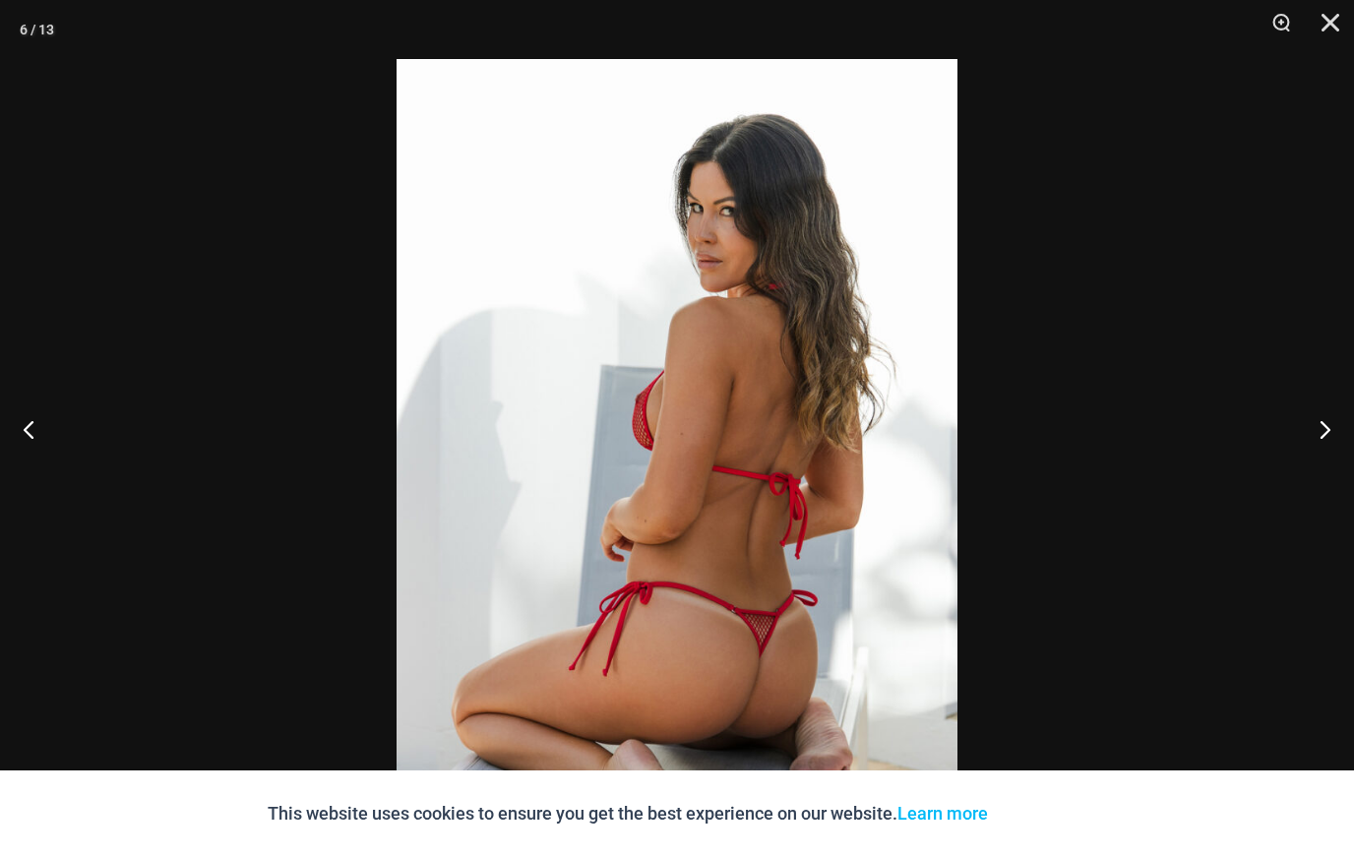
click at [1333, 478] on button "Next" at bounding box center [1318, 429] width 74 height 98
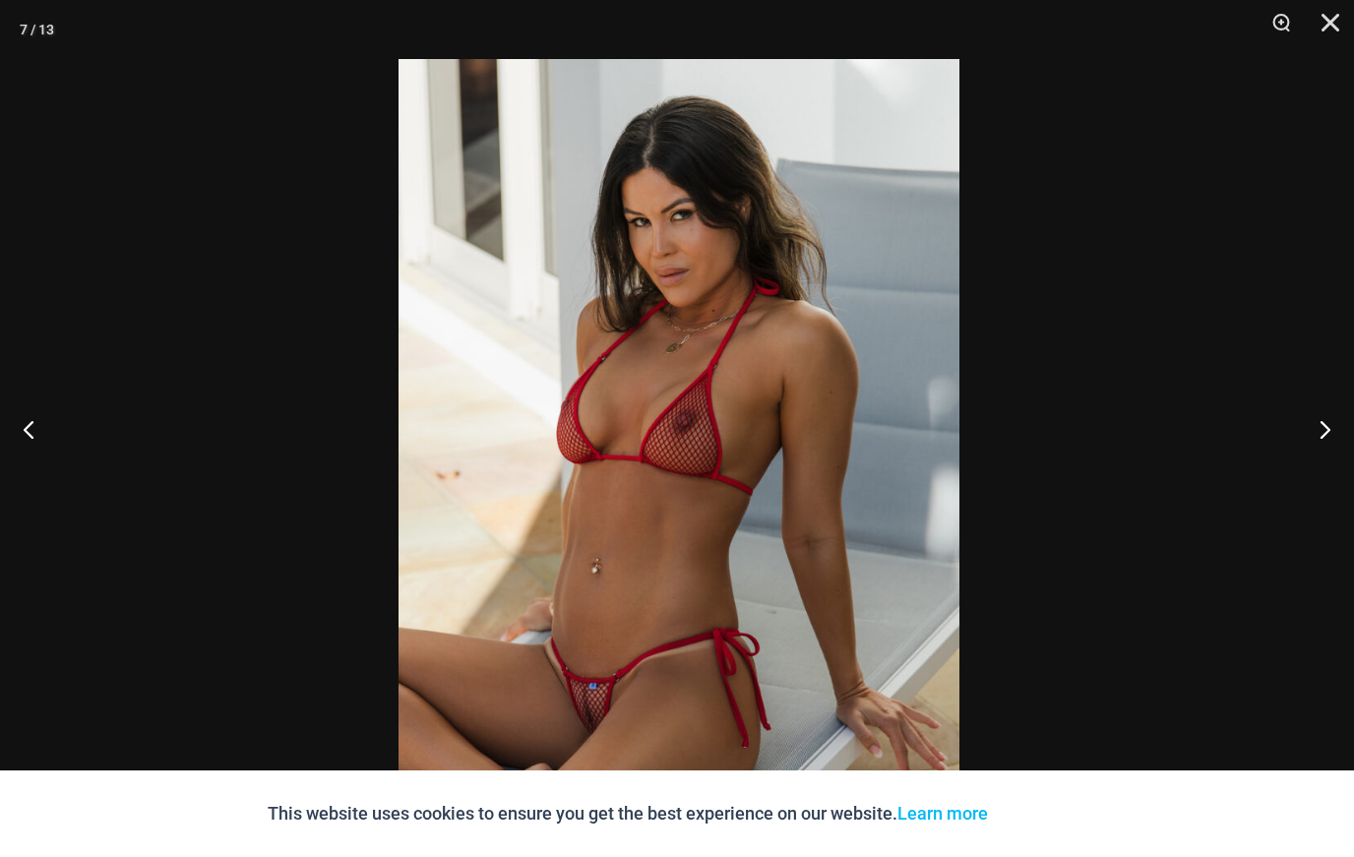
click at [1311, 478] on button "Next" at bounding box center [1318, 429] width 74 height 98
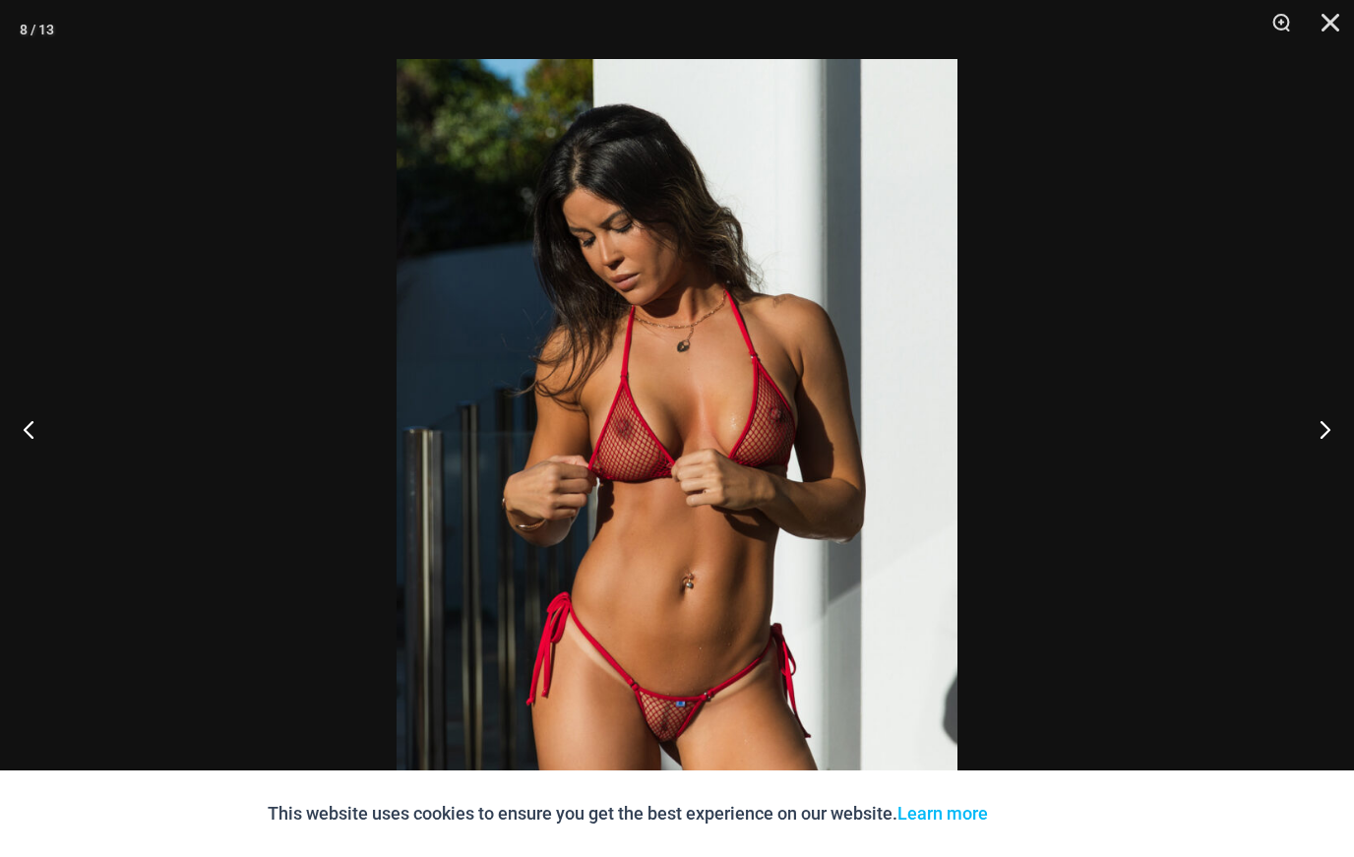
click at [1276, 23] on button "Zoom" at bounding box center [1274, 29] width 49 height 59
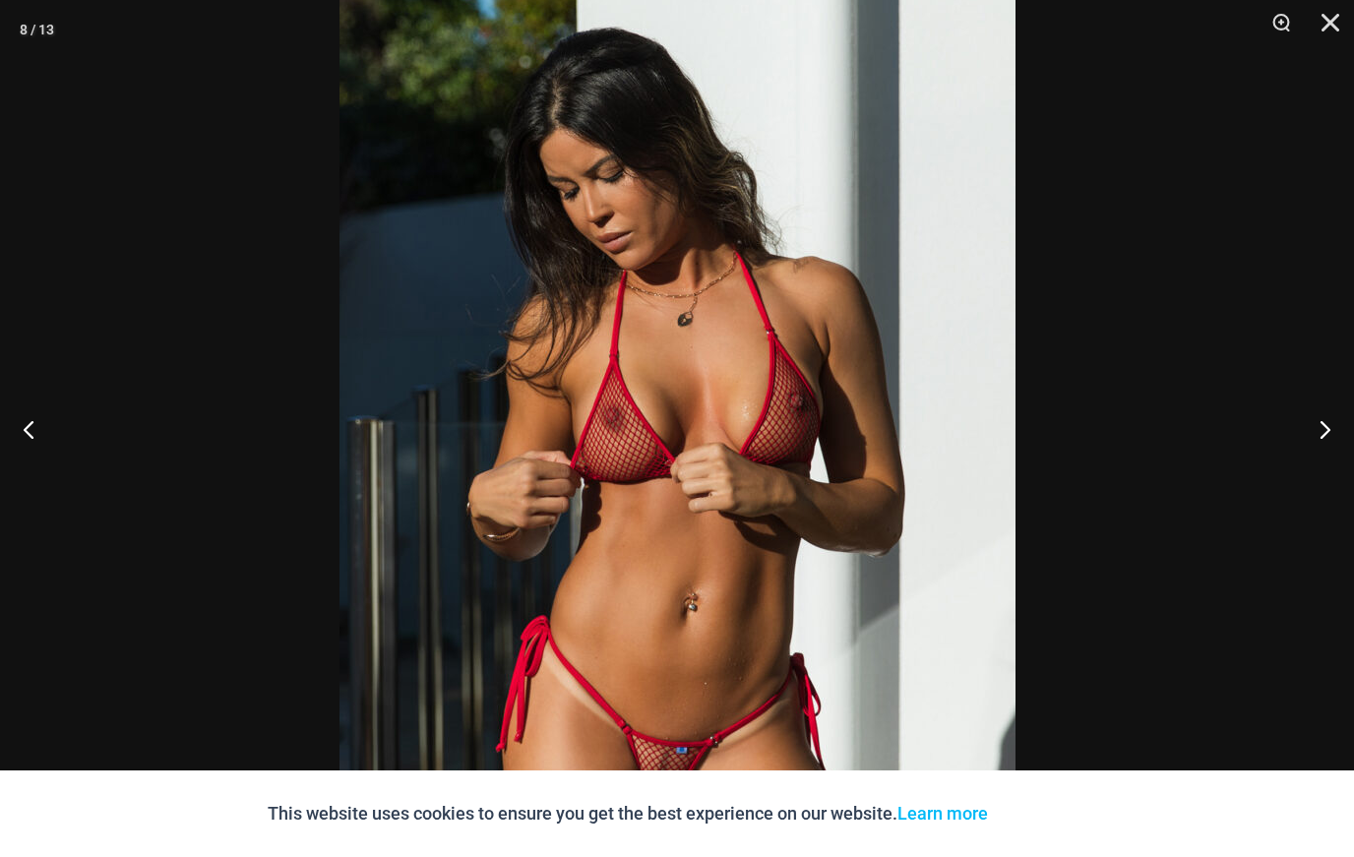
click at [1331, 478] on button "Next" at bounding box center [1318, 429] width 74 height 98
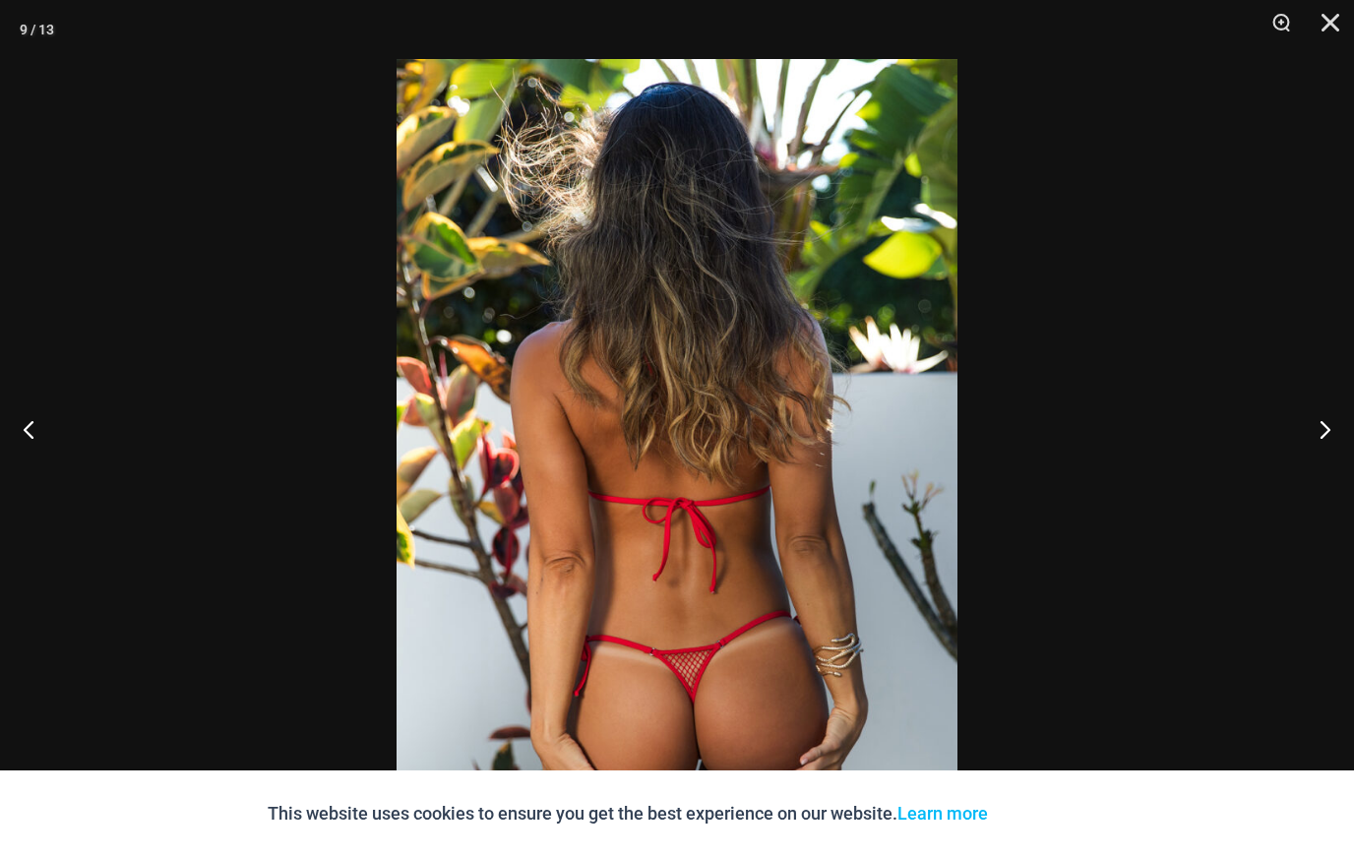
click at [1337, 478] on button "Next" at bounding box center [1318, 429] width 74 height 98
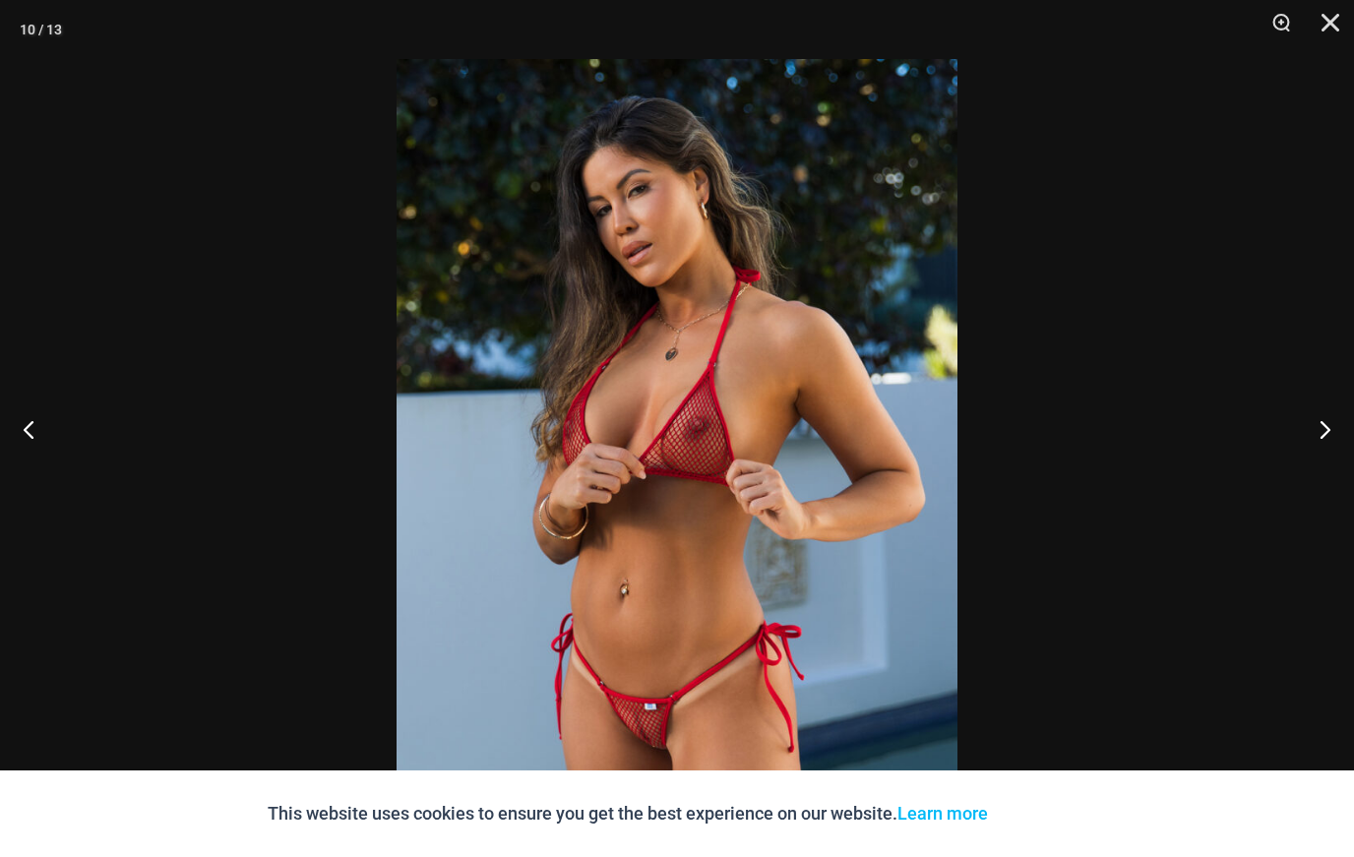
click at [1344, 478] on button "Next" at bounding box center [1318, 429] width 74 height 98
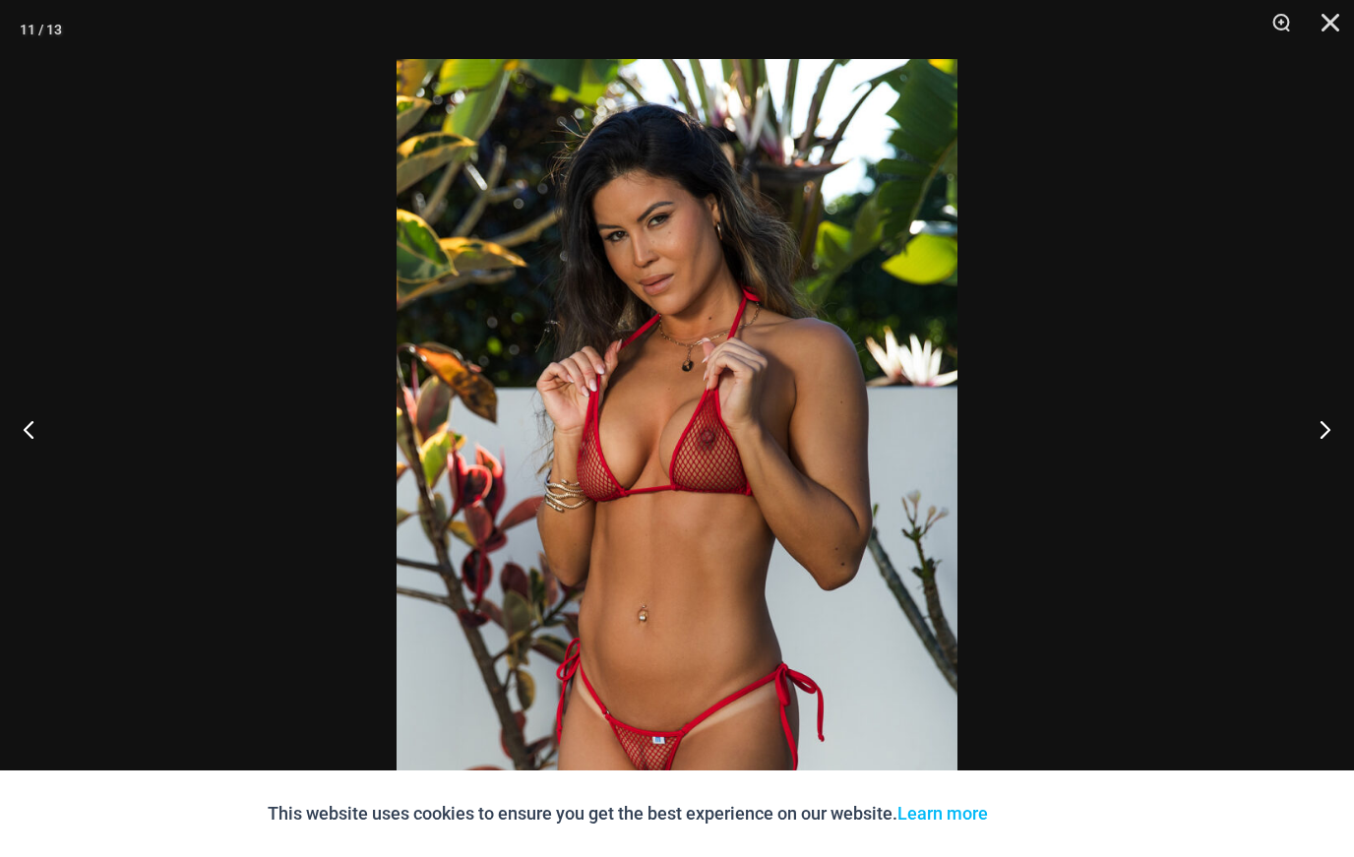
click at [28, 478] on button "Previous" at bounding box center [37, 429] width 74 height 98
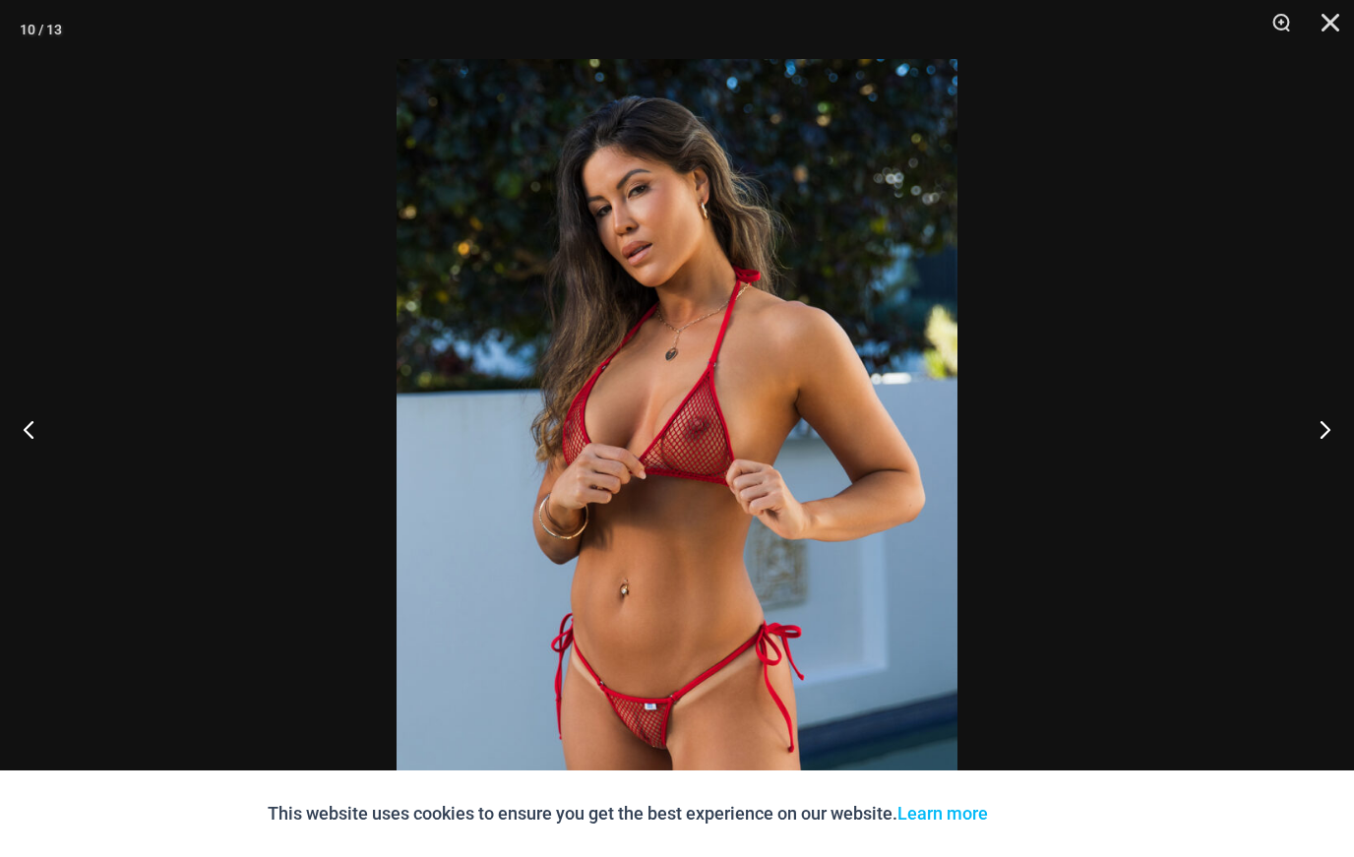
click at [1324, 478] on button "Next" at bounding box center [1318, 429] width 74 height 98
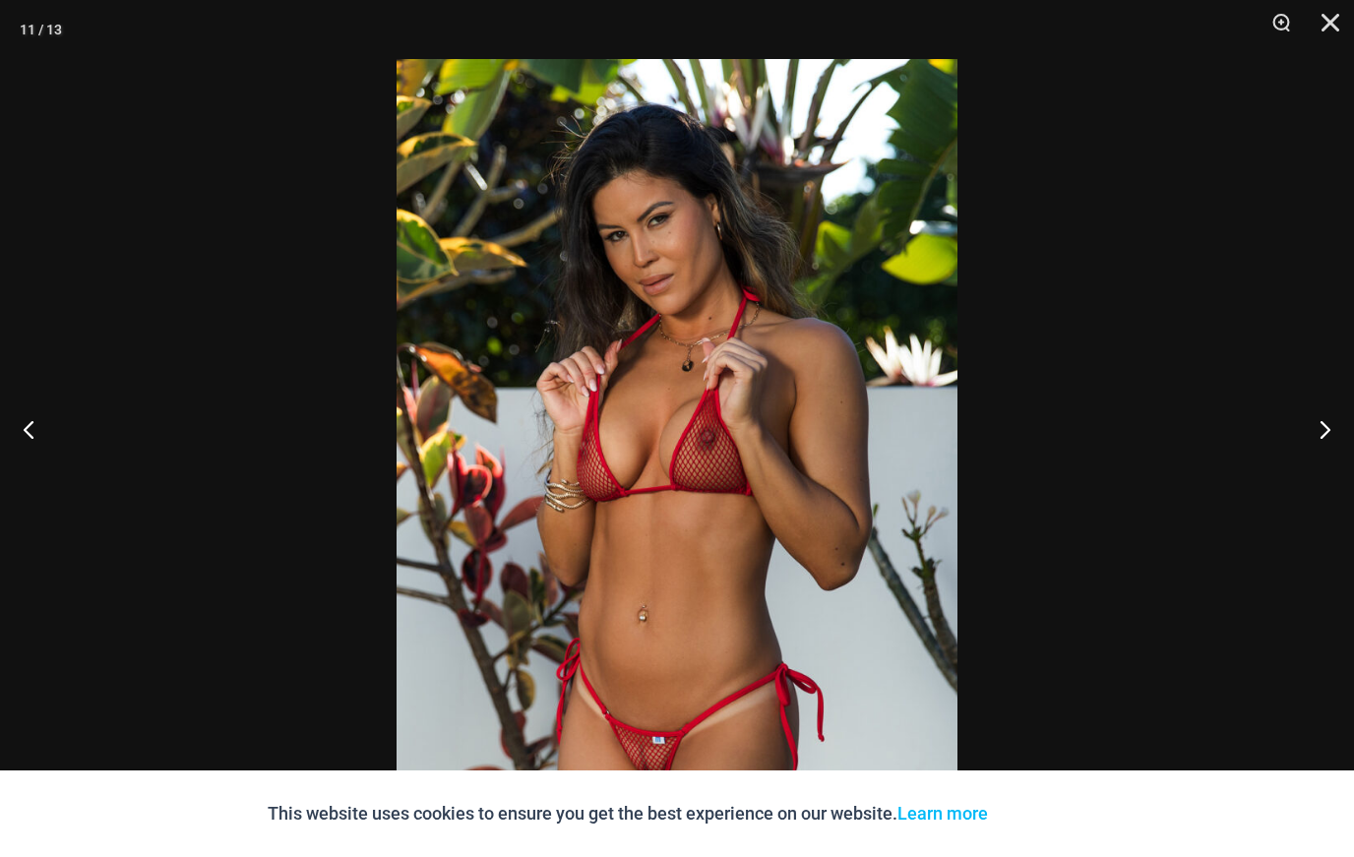
click at [1336, 478] on button "Next" at bounding box center [1318, 429] width 74 height 98
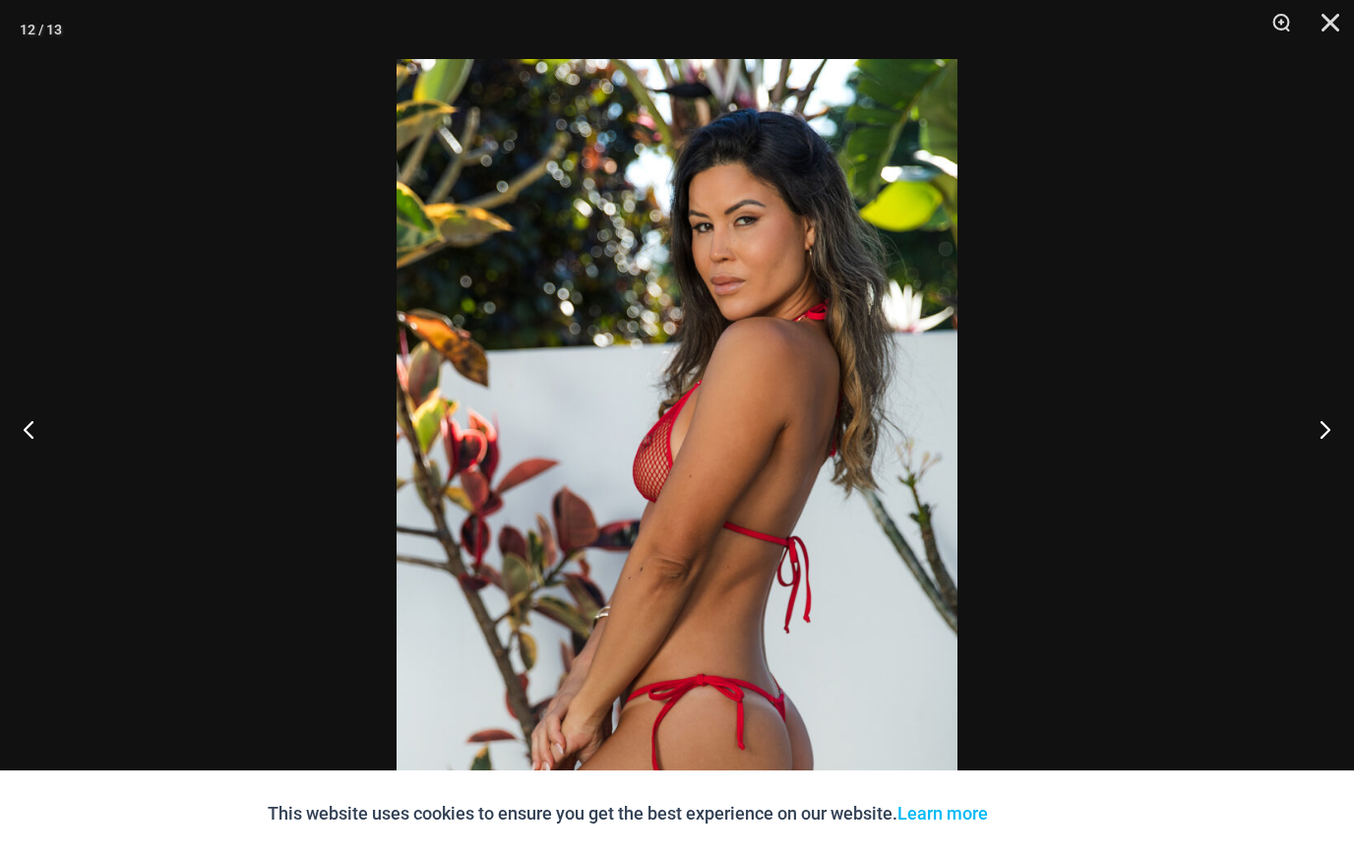
click at [1337, 478] on button "Next" at bounding box center [1318, 429] width 74 height 98
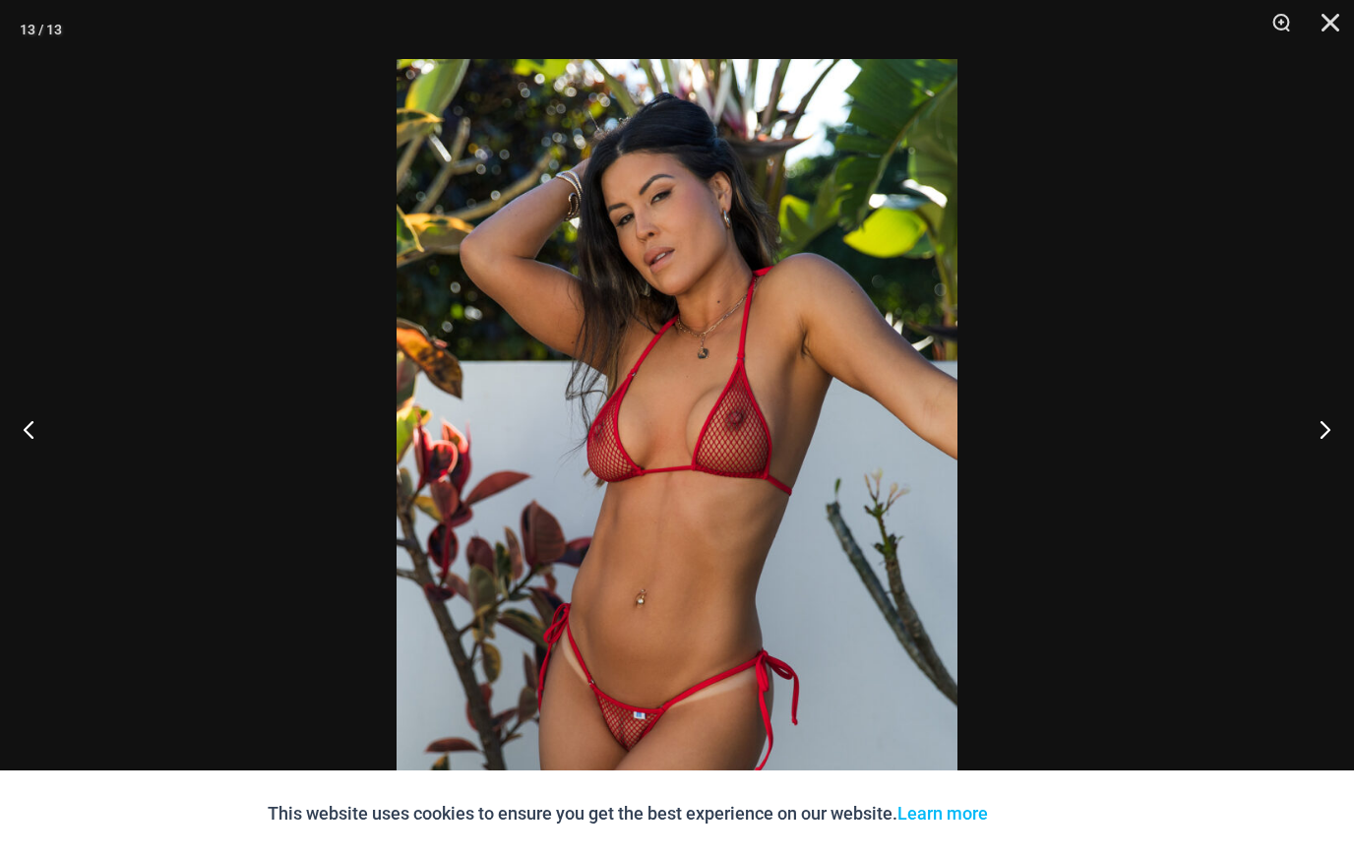
click at [1344, 478] on button "Next" at bounding box center [1318, 429] width 74 height 98
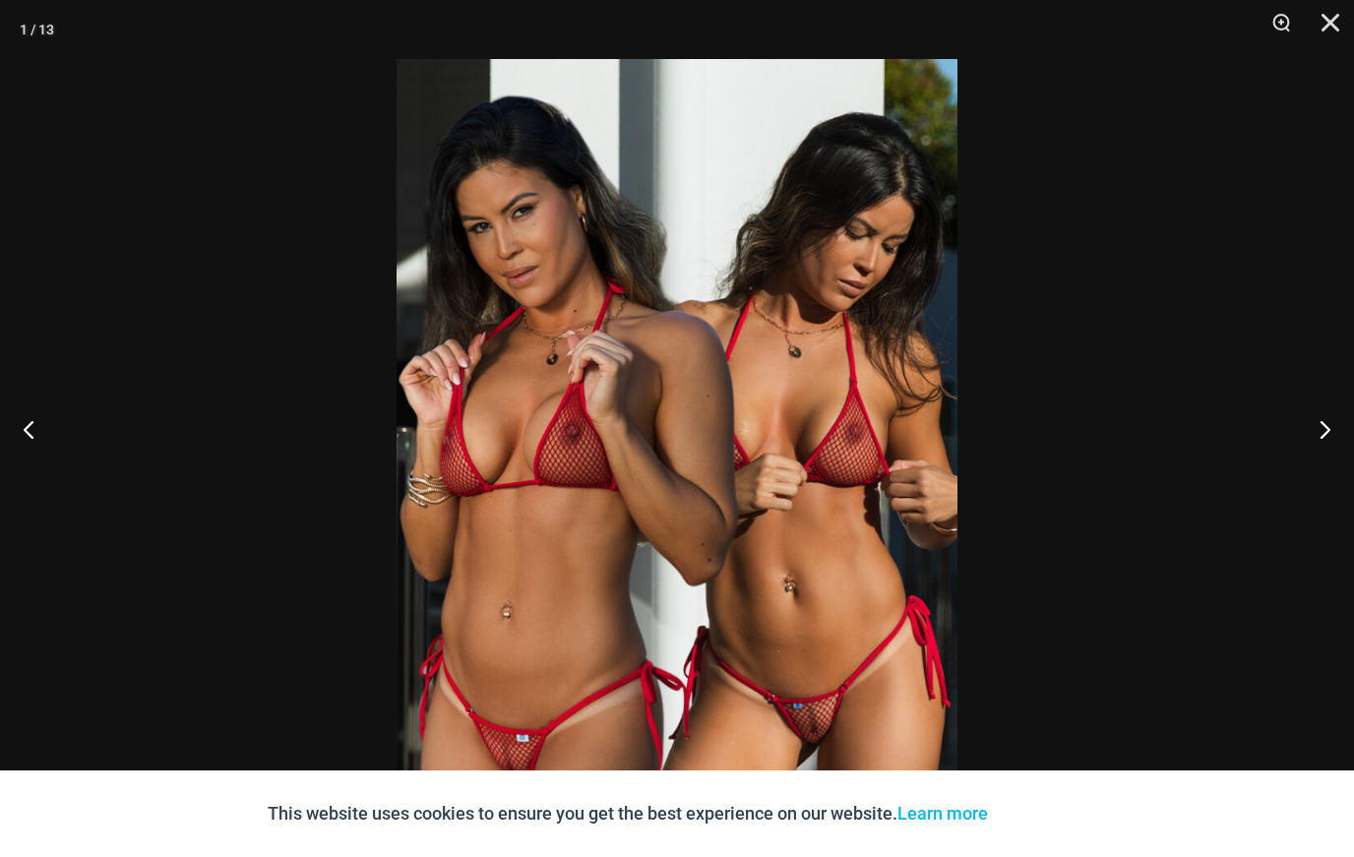
click at [1345, 16] on button "Close" at bounding box center [1323, 29] width 49 height 59
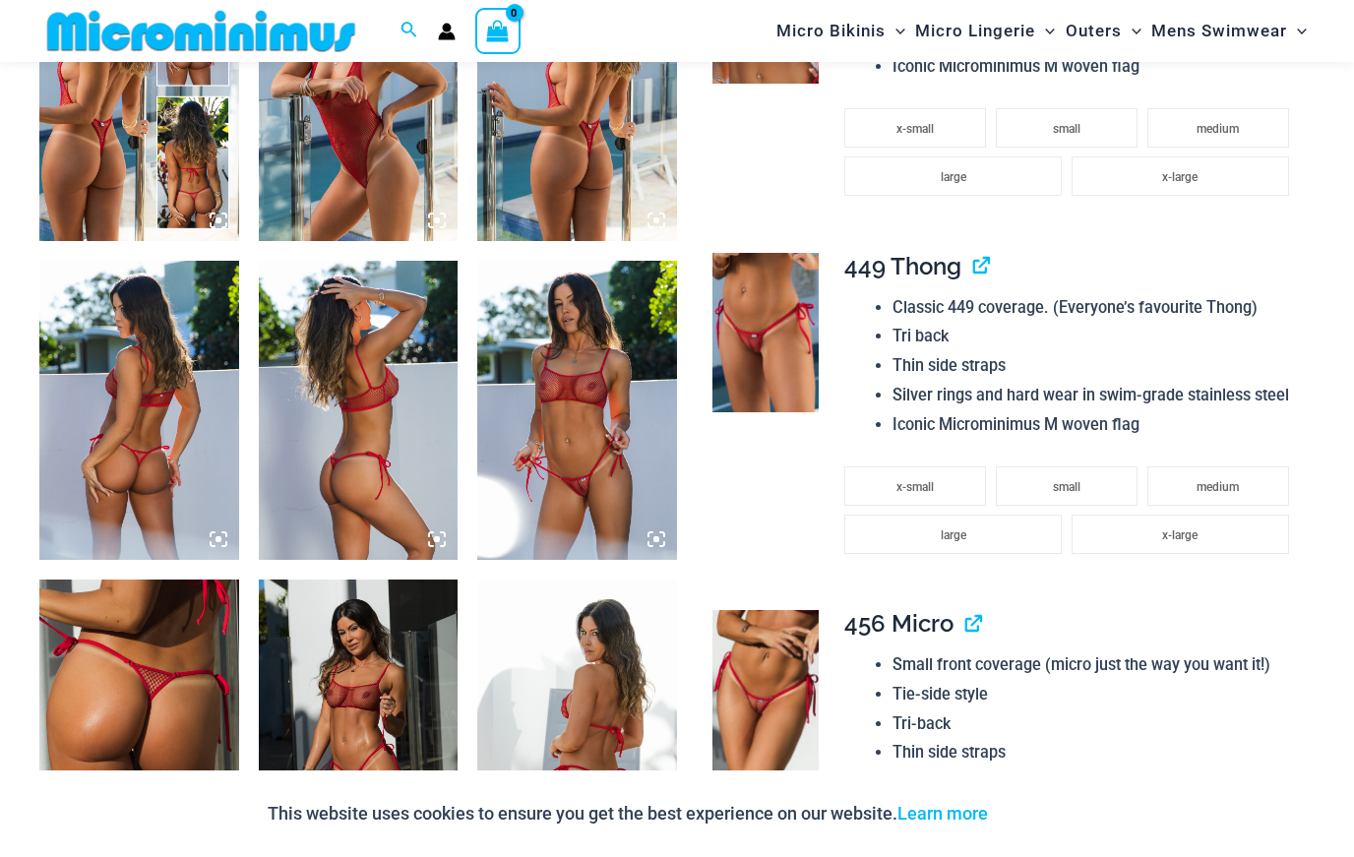
scroll to position [1215, 0]
click at [326, 629] on img at bounding box center [359, 728] width 200 height 299
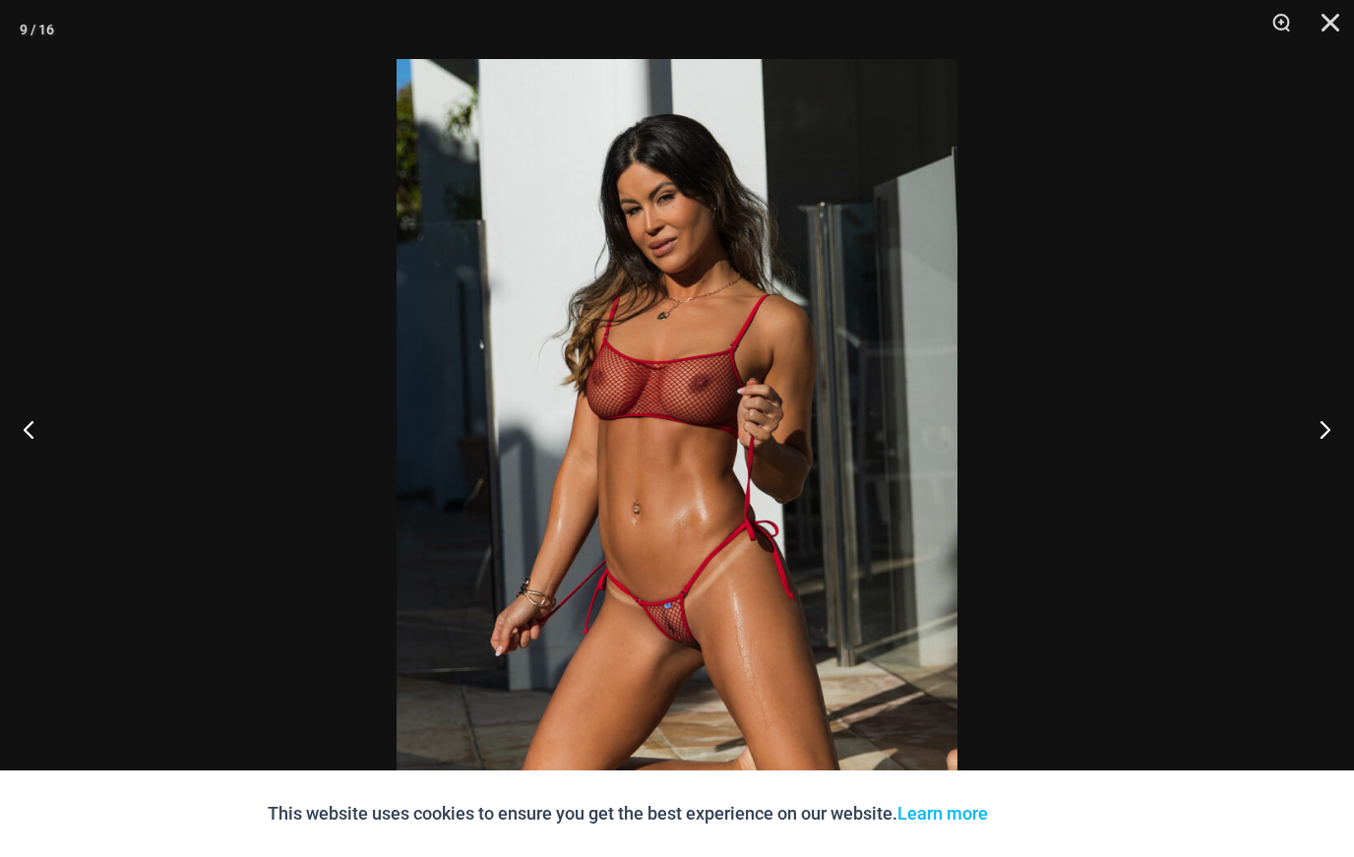
click at [1344, 21] on button "Close" at bounding box center [1323, 29] width 49 height 59
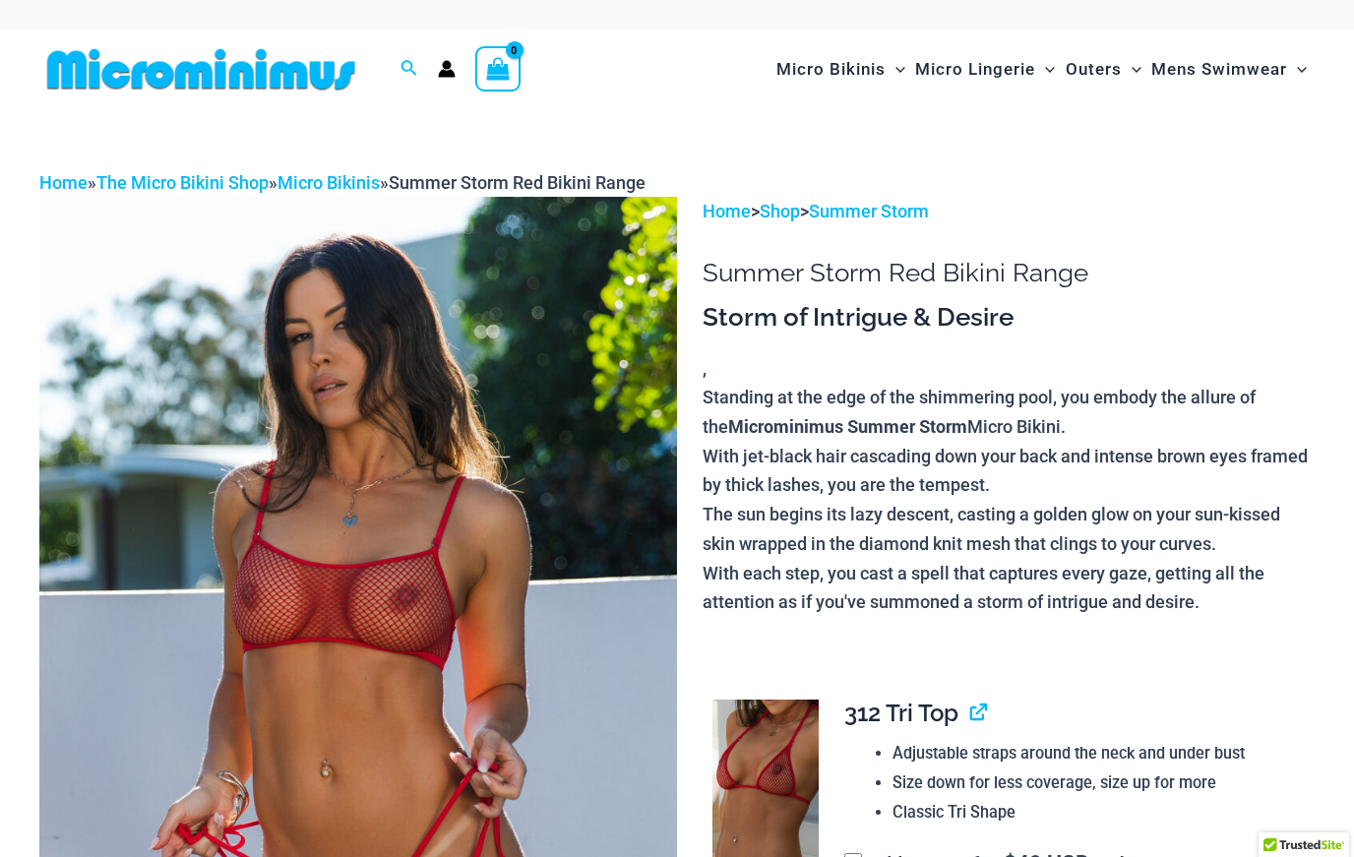
click at [1264, 408] on p "Standing at the edge of the shimmering pool, you embody the allure of the Micro…" at bounding box center [1009, 500] width 612 height 234
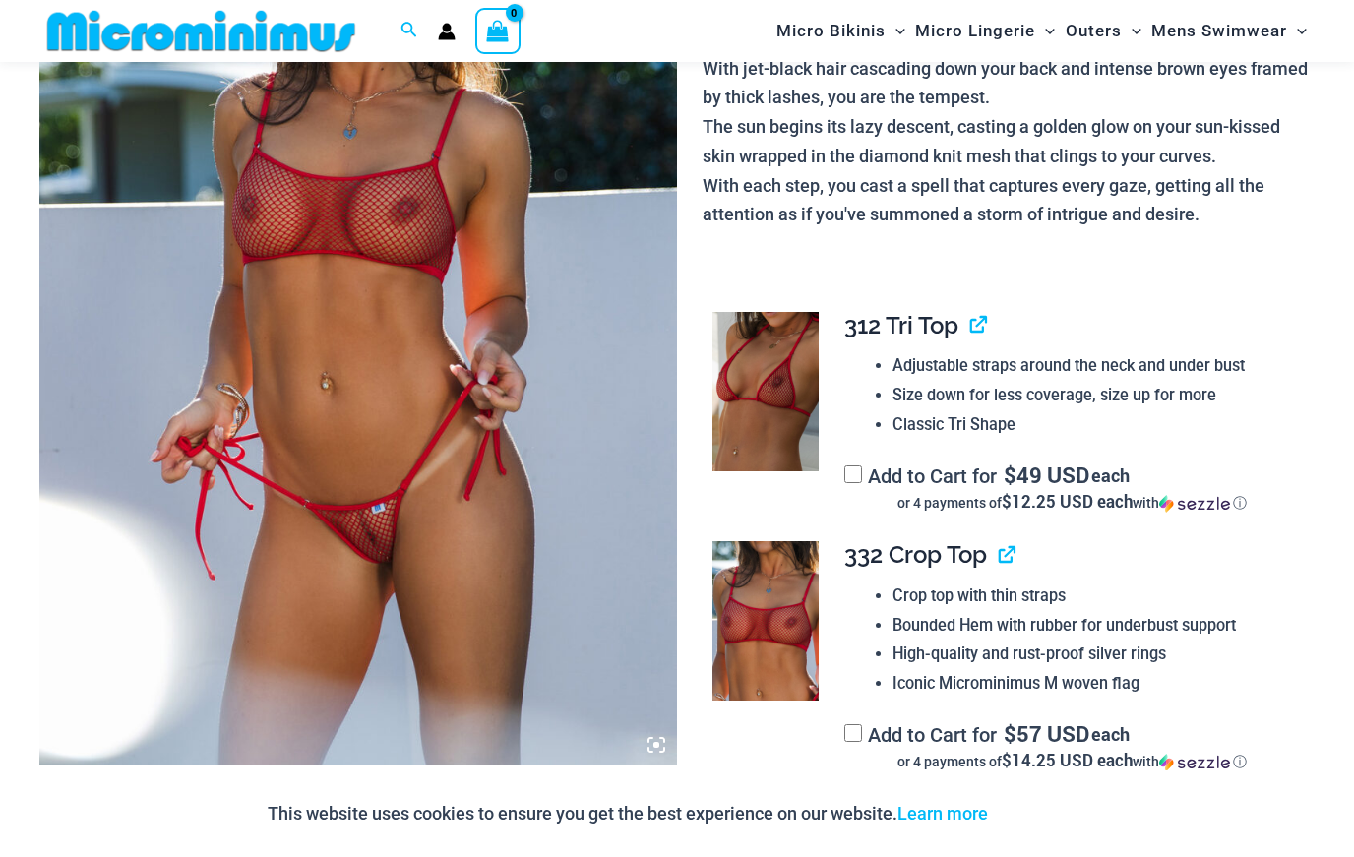
scroll to position [488, 0]
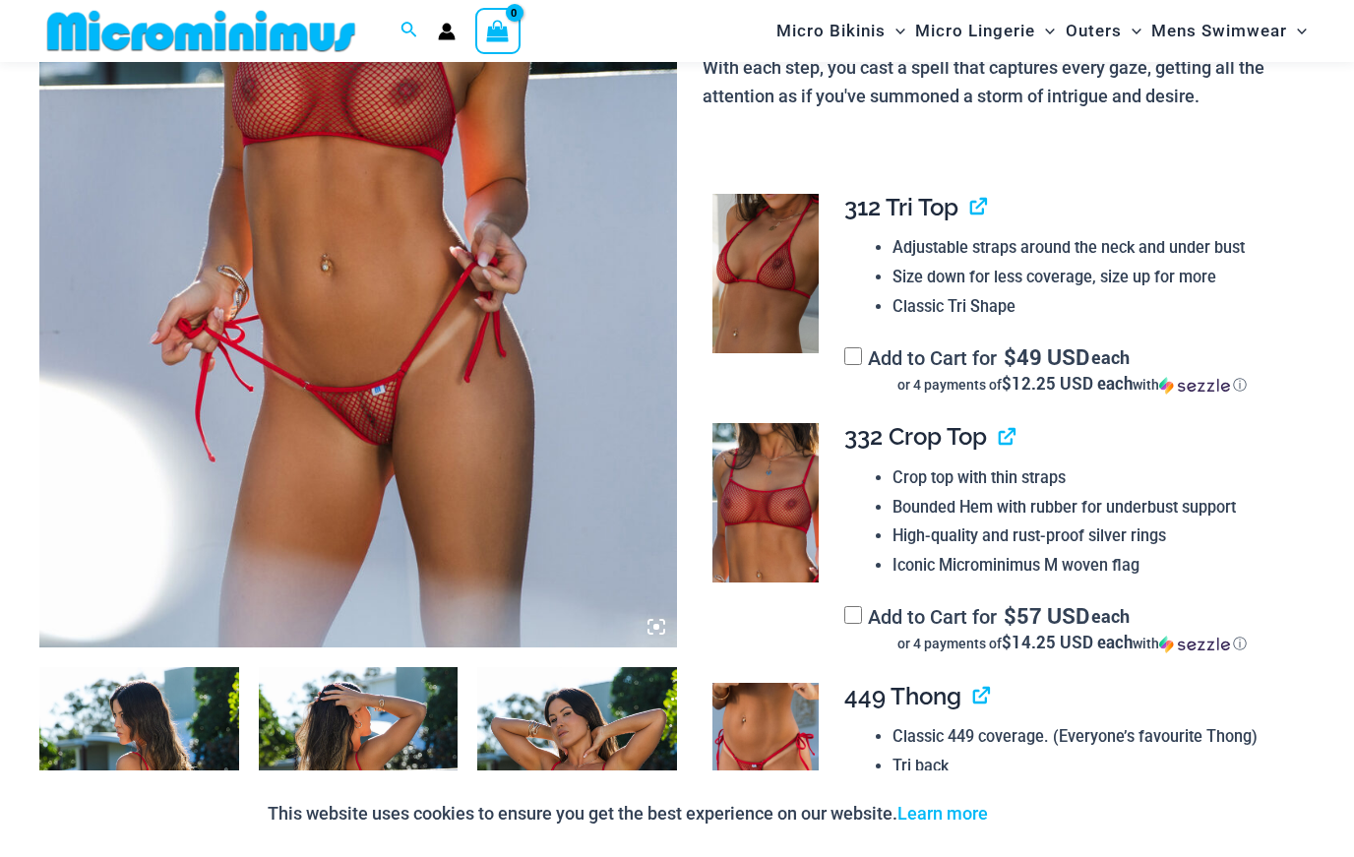
click at [292, 382] on img at bounding box center [358, 169] width 638 height 957
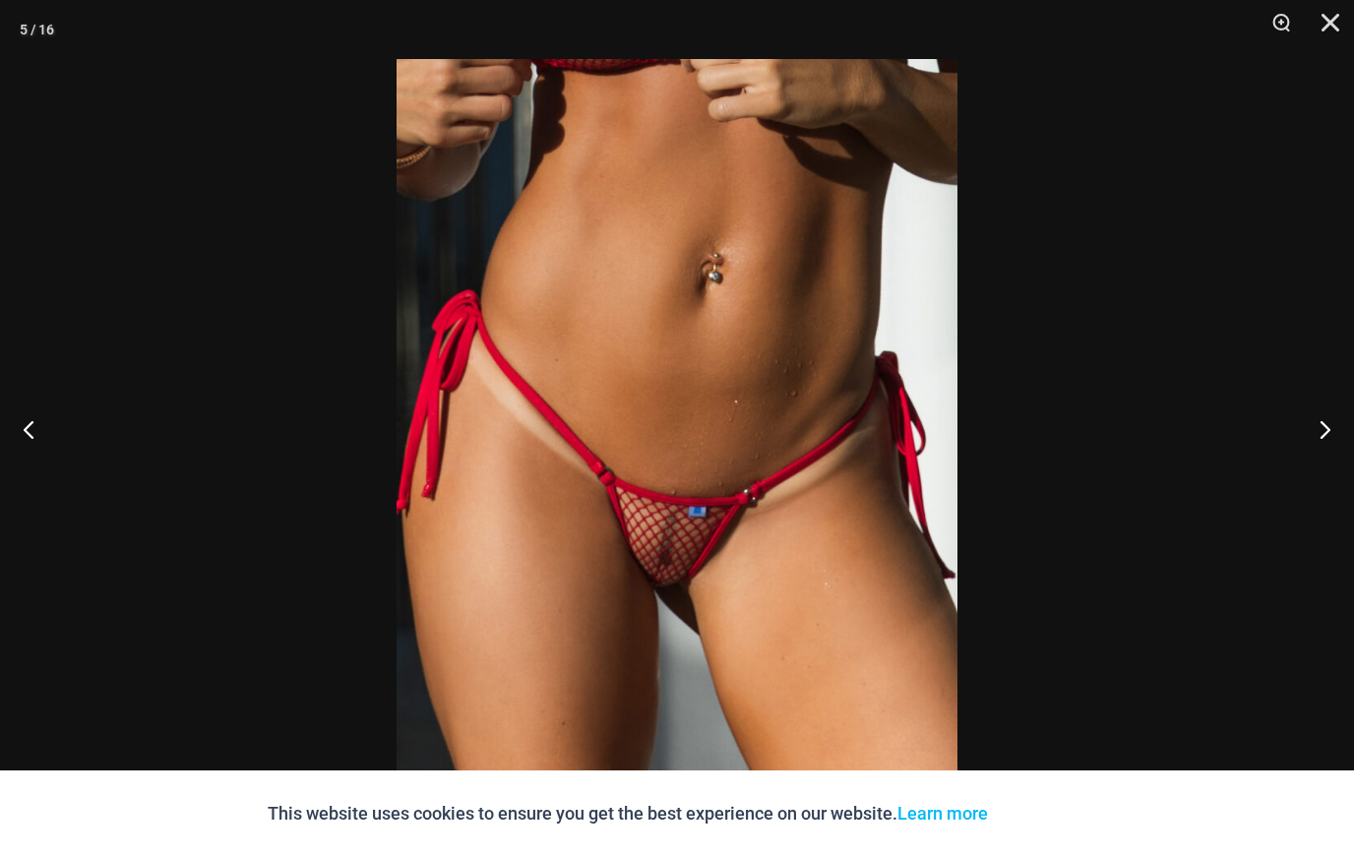
click at [1286, 14] on button "Zoom" at bounding box center [1274, 29] width 49 height 59
click at [1329, 478] on button "Next" at bounding box center [1318, 429] width 74 height 98
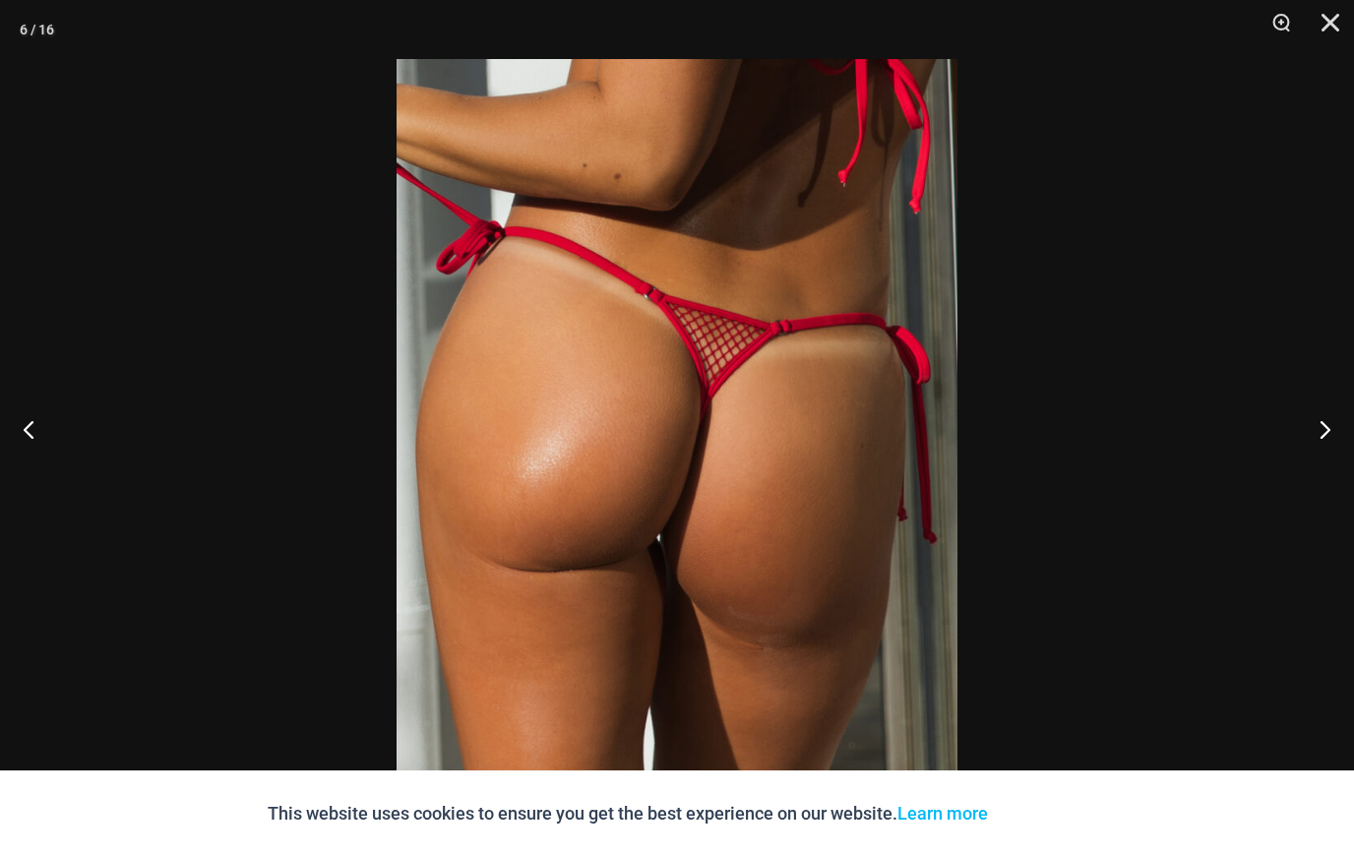
click at [1333, 478] on button "Next" at bounding box center [1318, 429] width 74 height 98
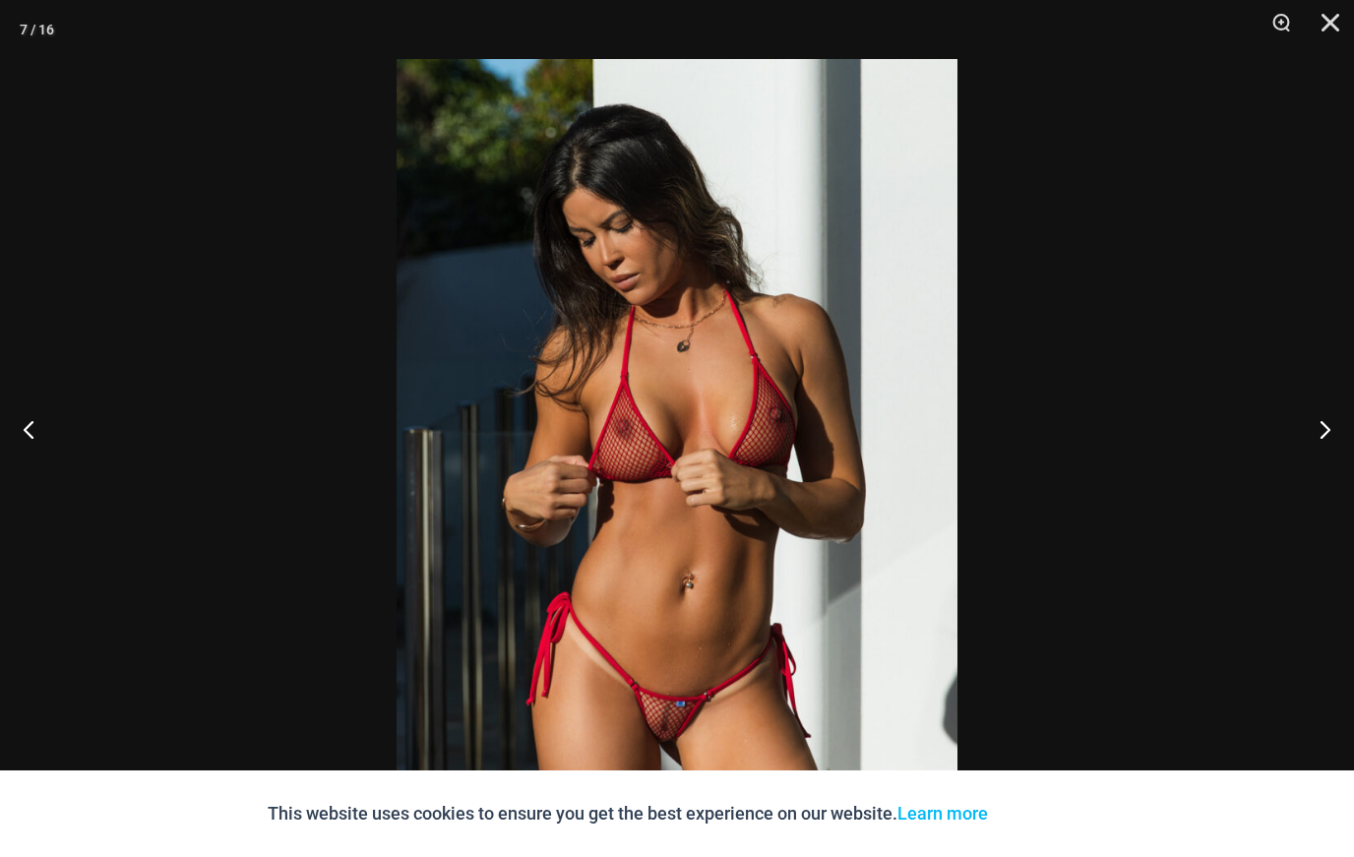
click at [1330, 478] on button "Next" at bounding box center [1318, 429] width 74 height 98
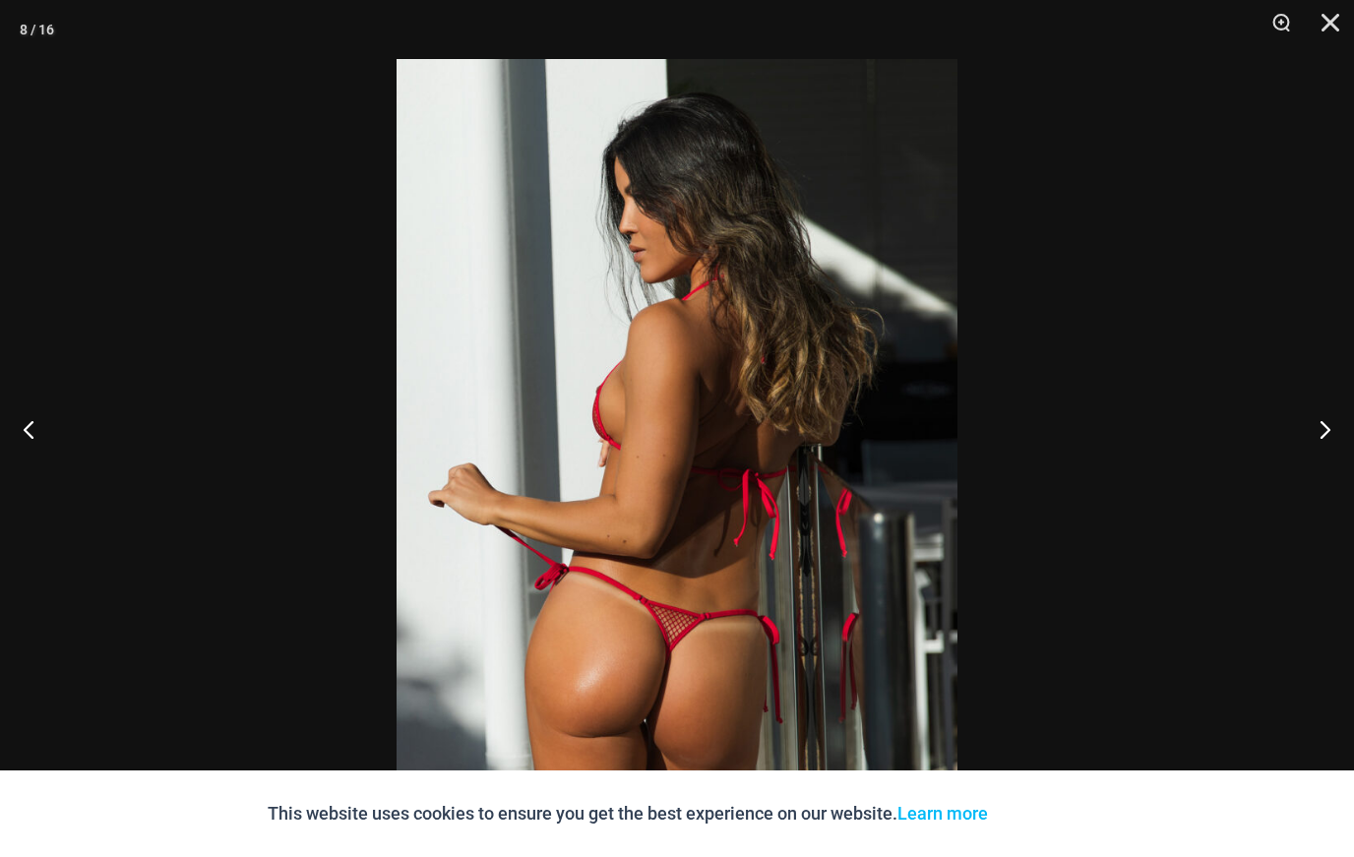
click at [1337, 28] on button "Close" at bounding box center [1323, 29] width 49 height 59
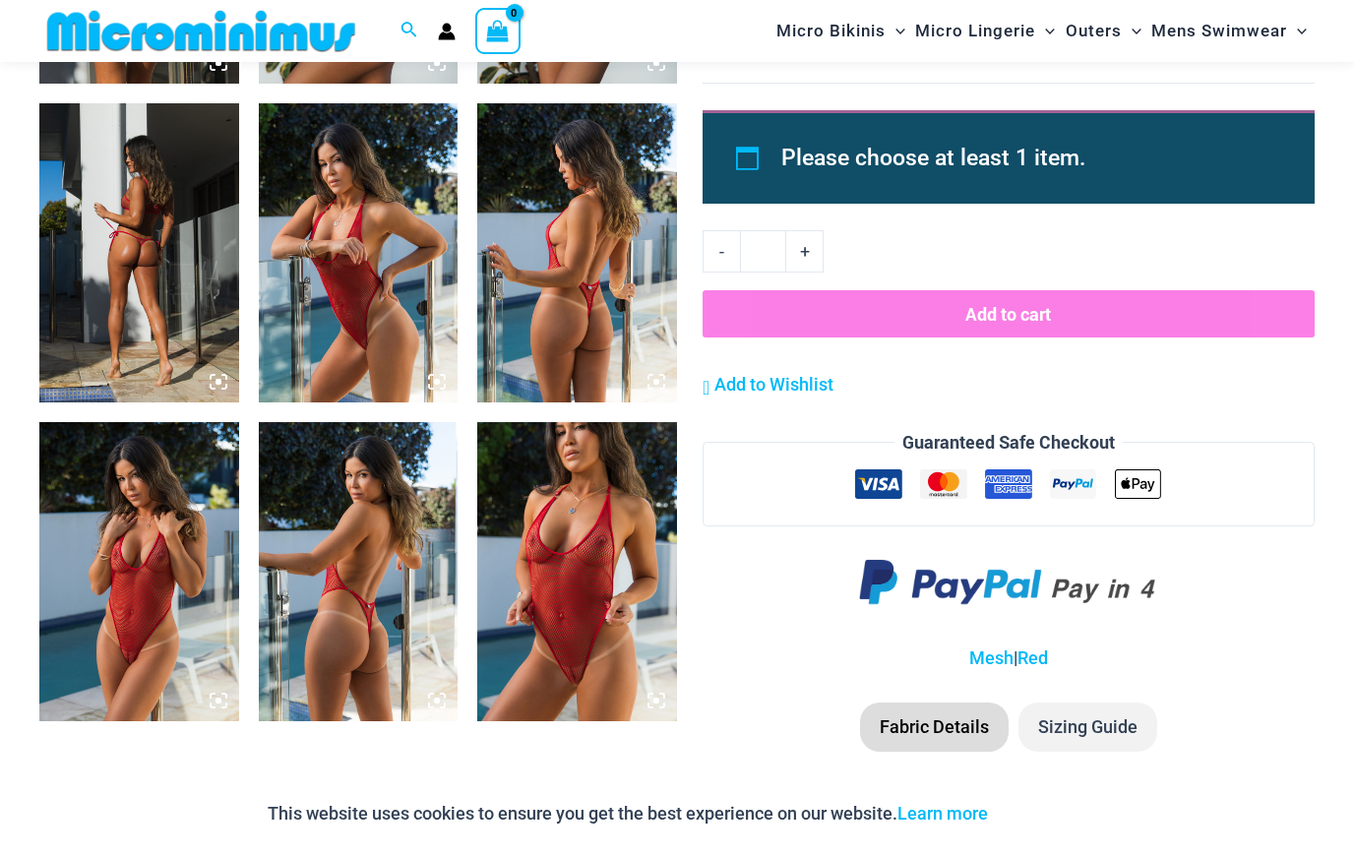
scroll to position [2054, 0]
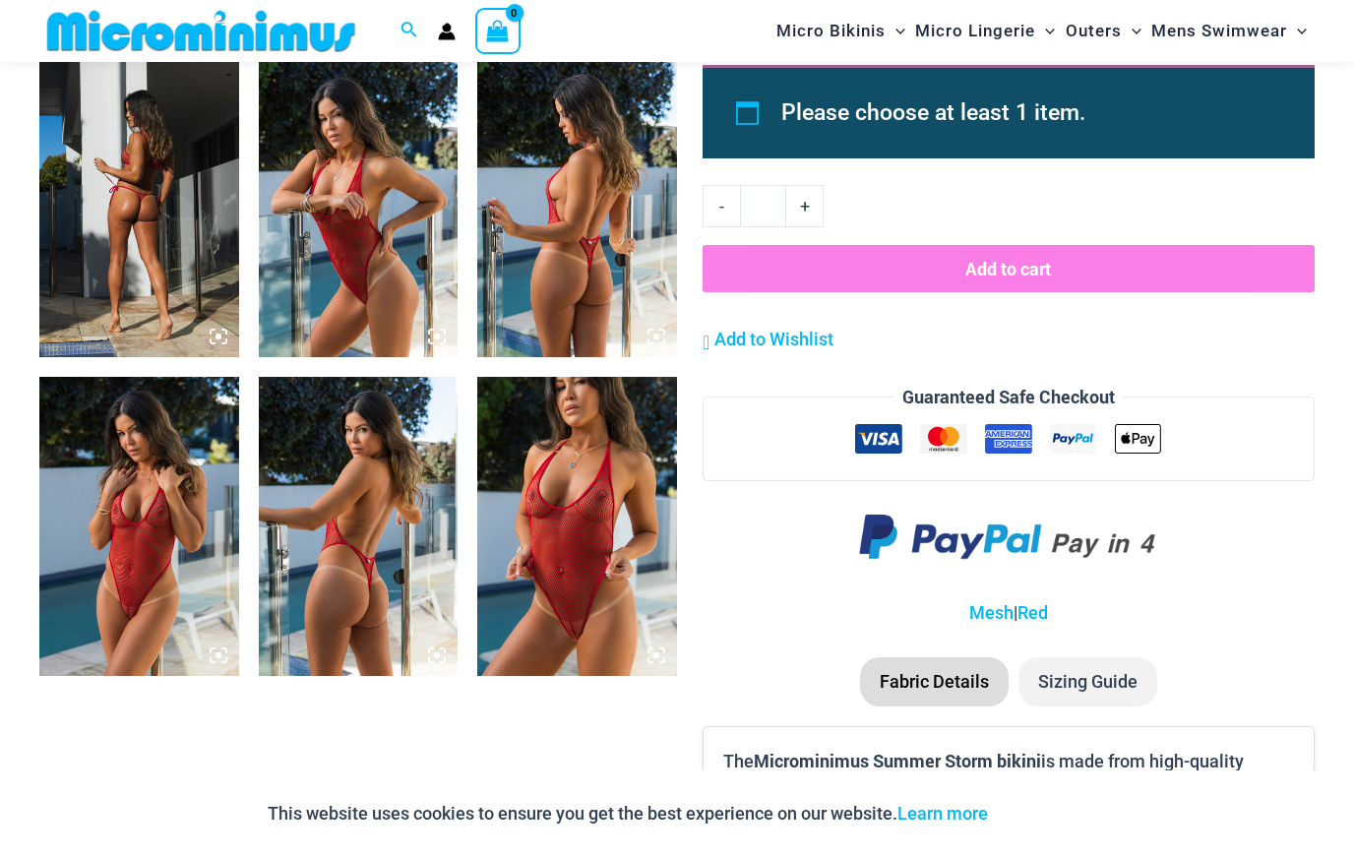
click at [584, 521] on img at bounding box center [577, 526] width 200 height 299
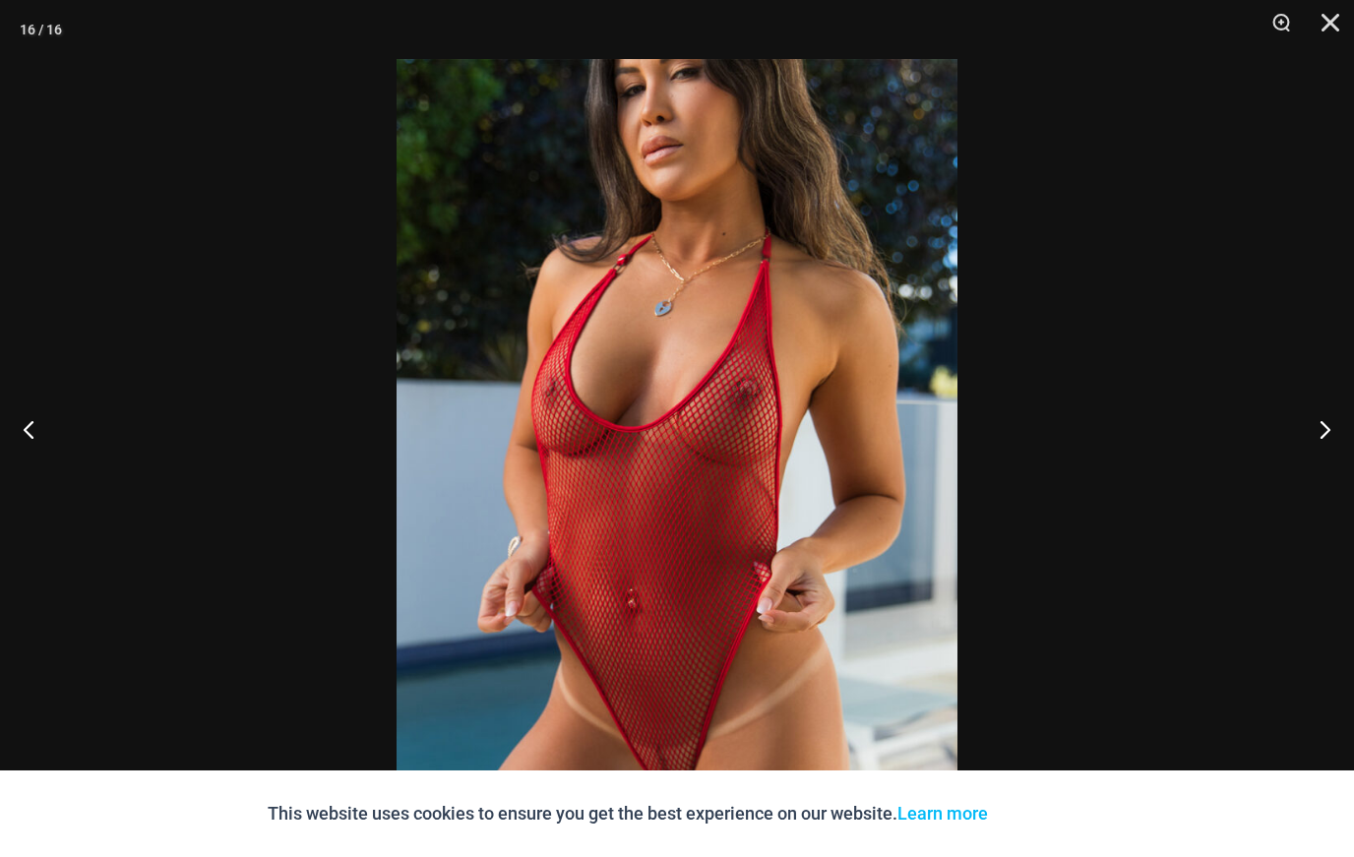
click at [1335, 21] on button "Close" at bounding box center [1323, 29] width 49 height 59
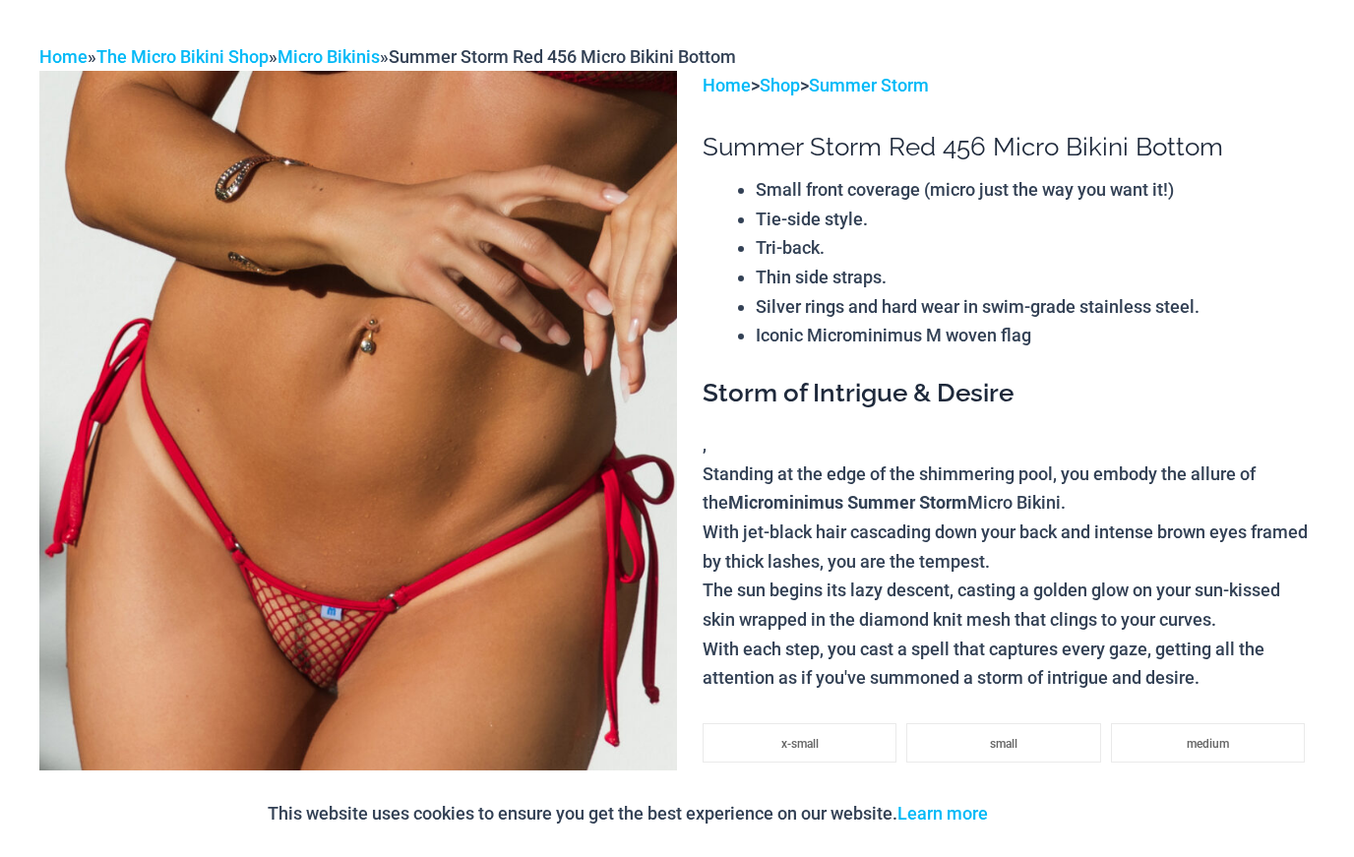
scroll to position [162, 0]
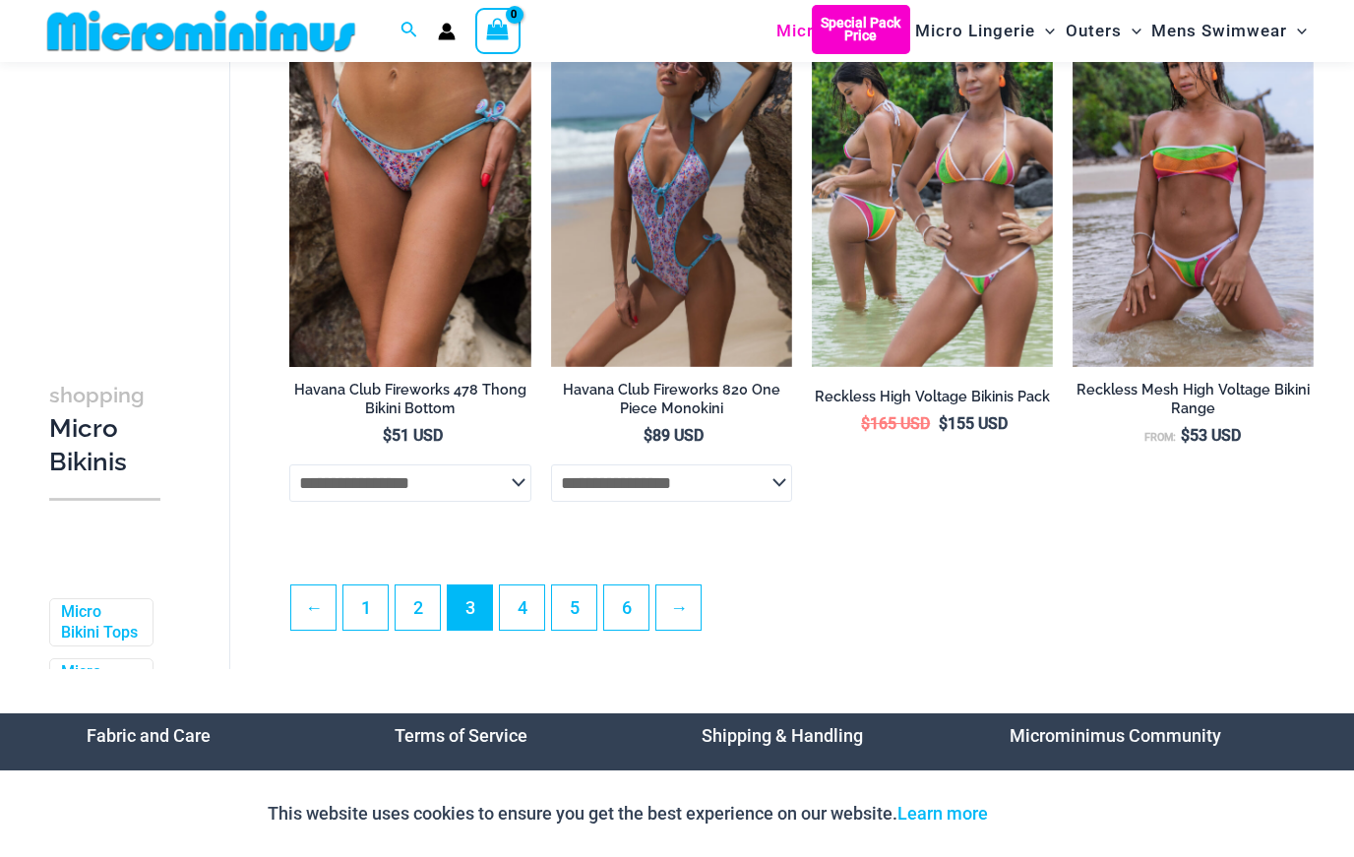
scroll to position [4159, 0]
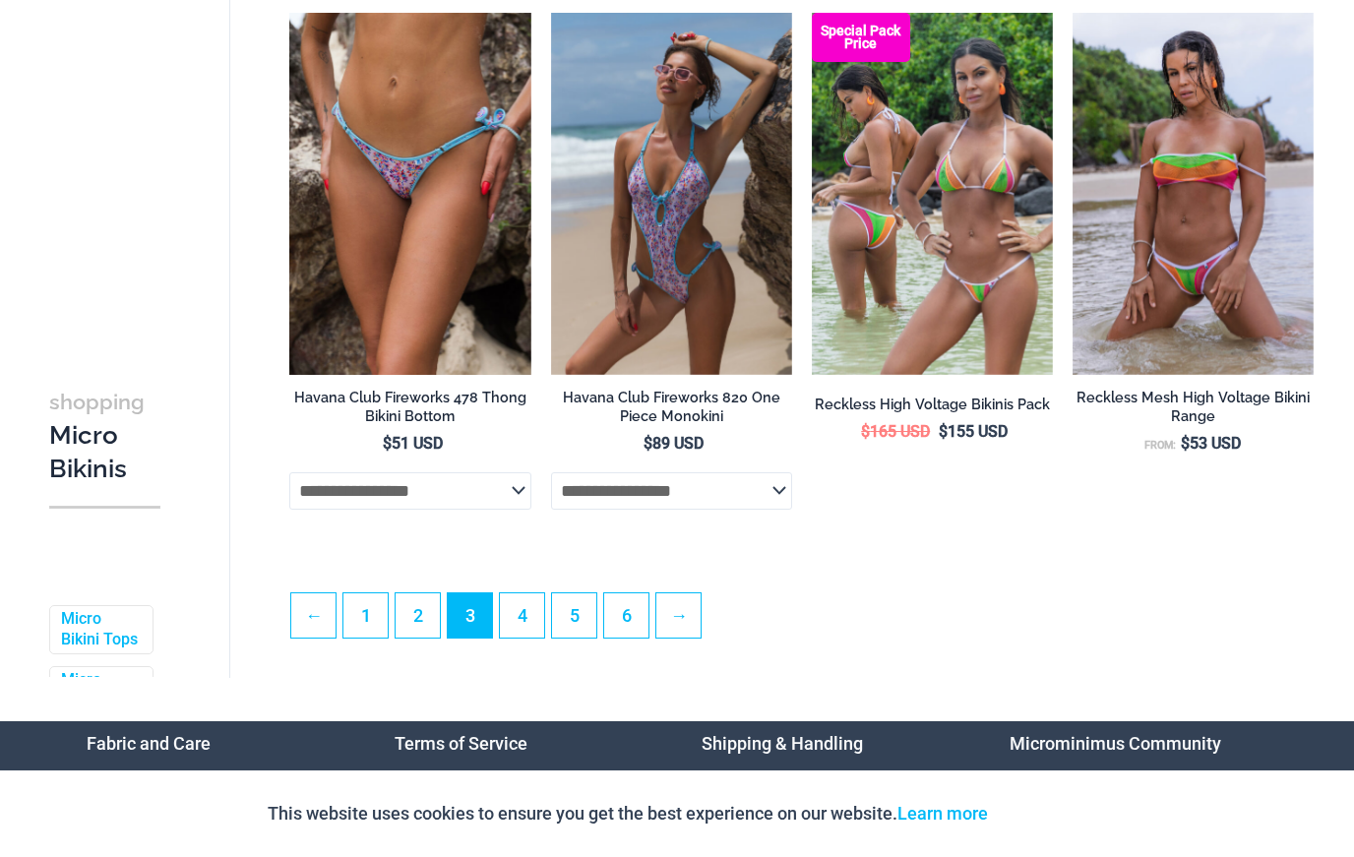
scroll to position [4261, 0]
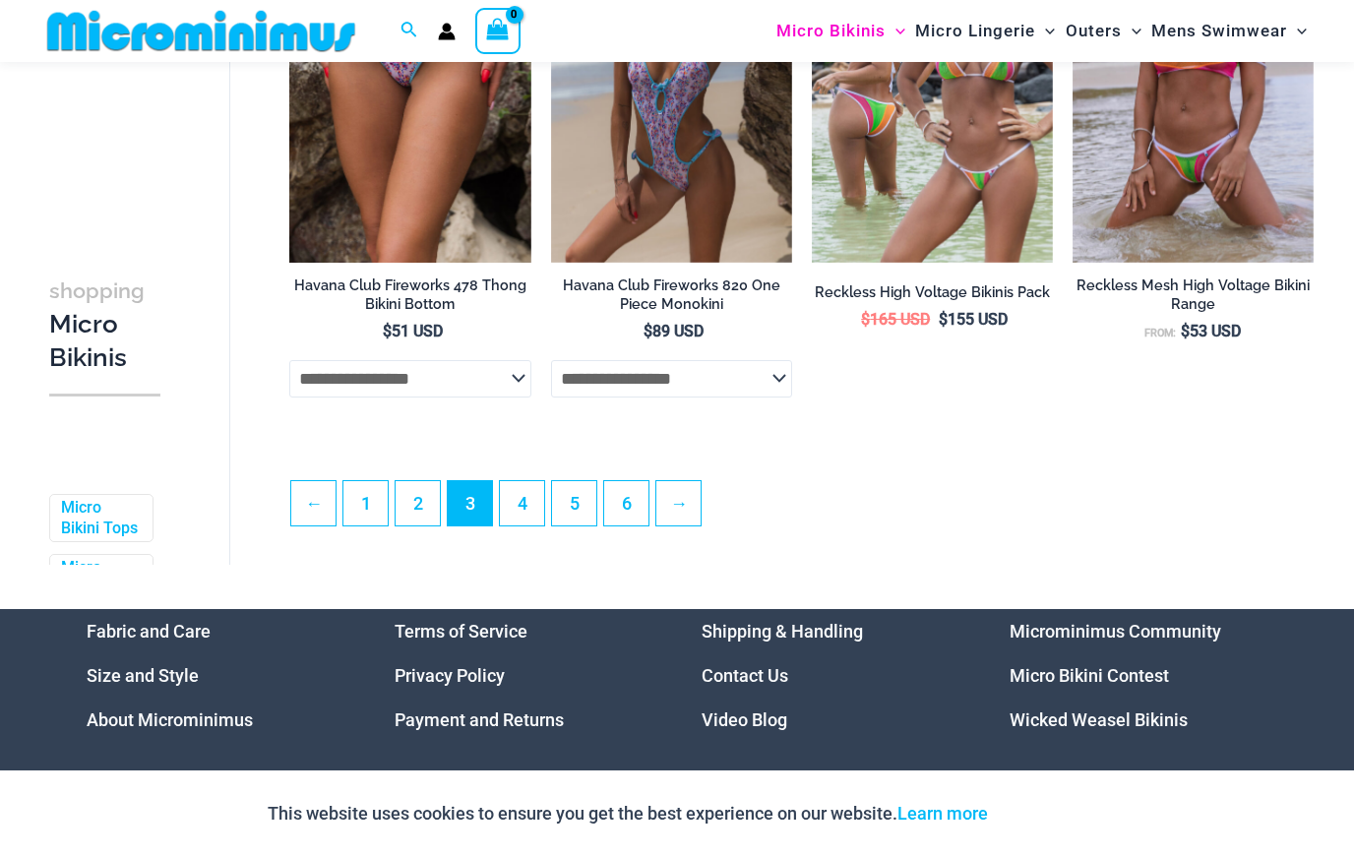
click at [526, 519] on link "4" at bounding box center [522, 503] width 44 height 44
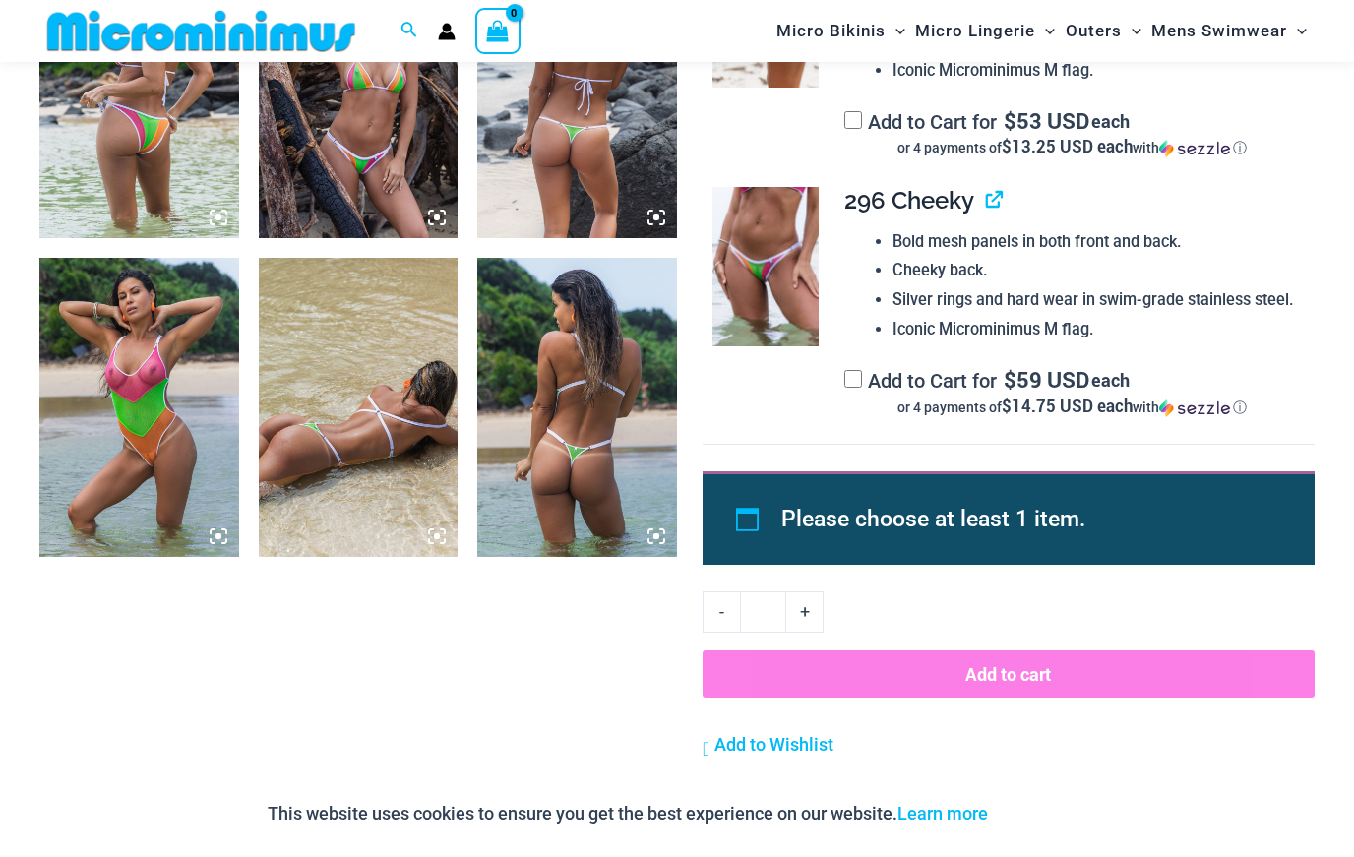
scroll to position [1546, 0]
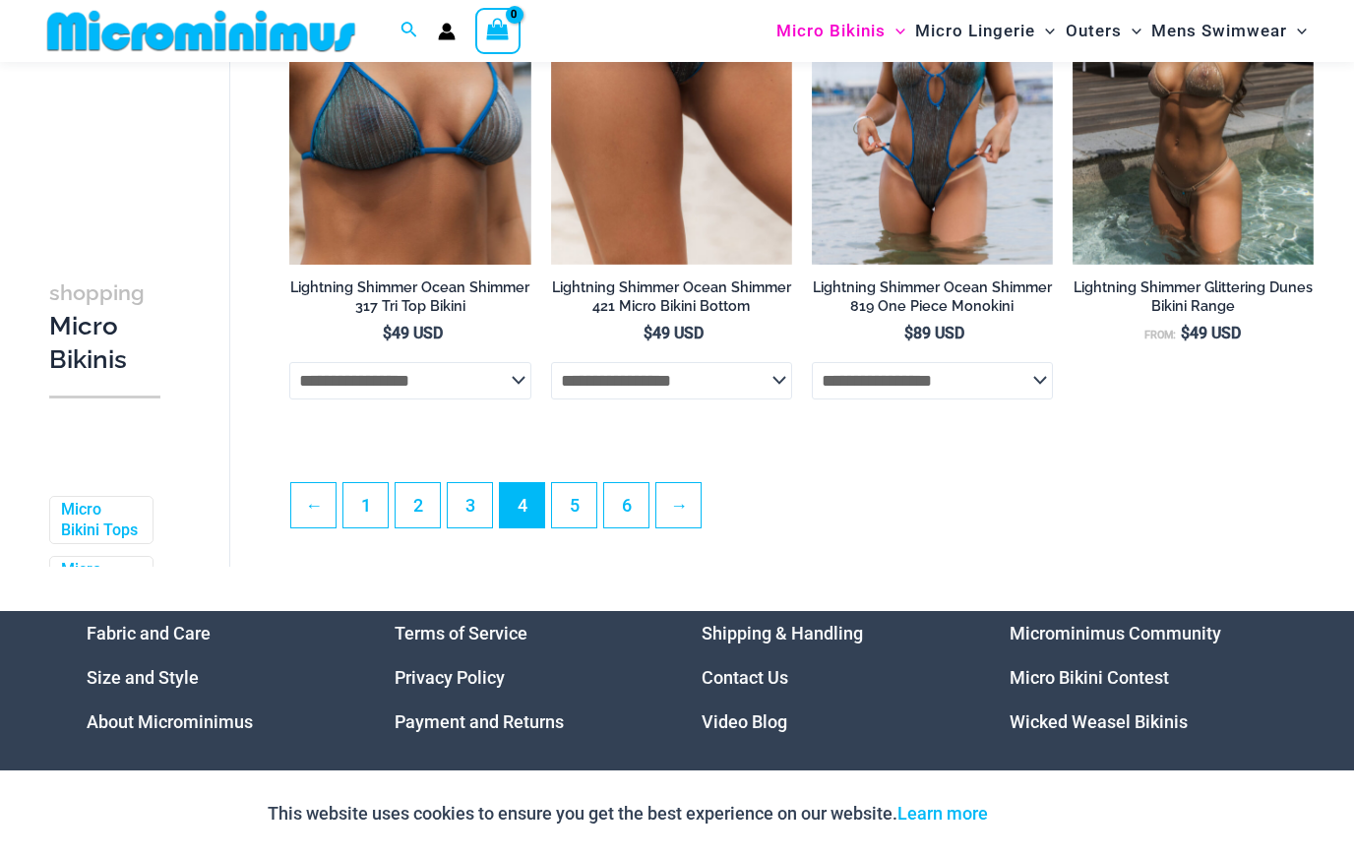
scroll to position [4266, 0]
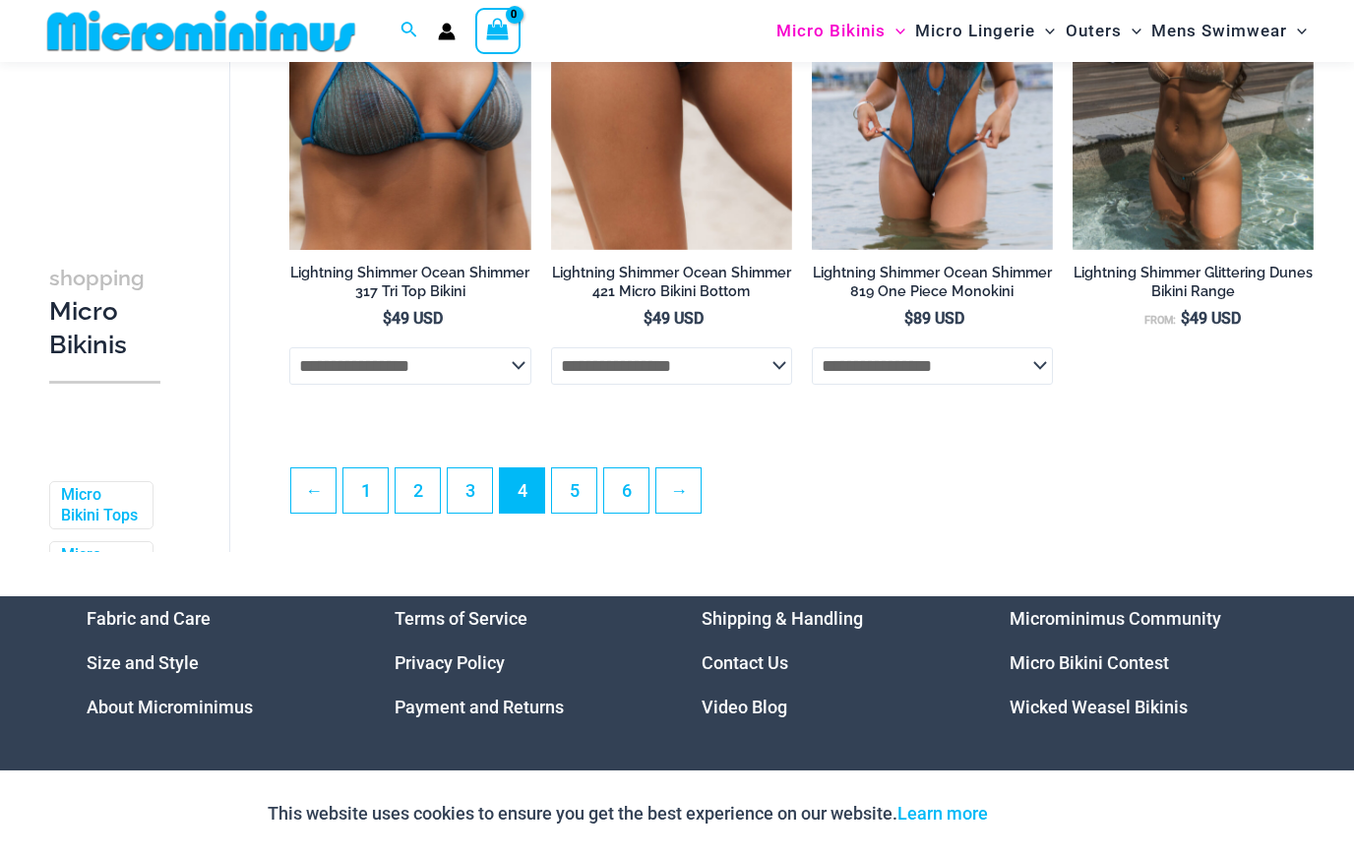
click at [576, 507] on link "5" at bounding box center [574, 491] width 44 height 44
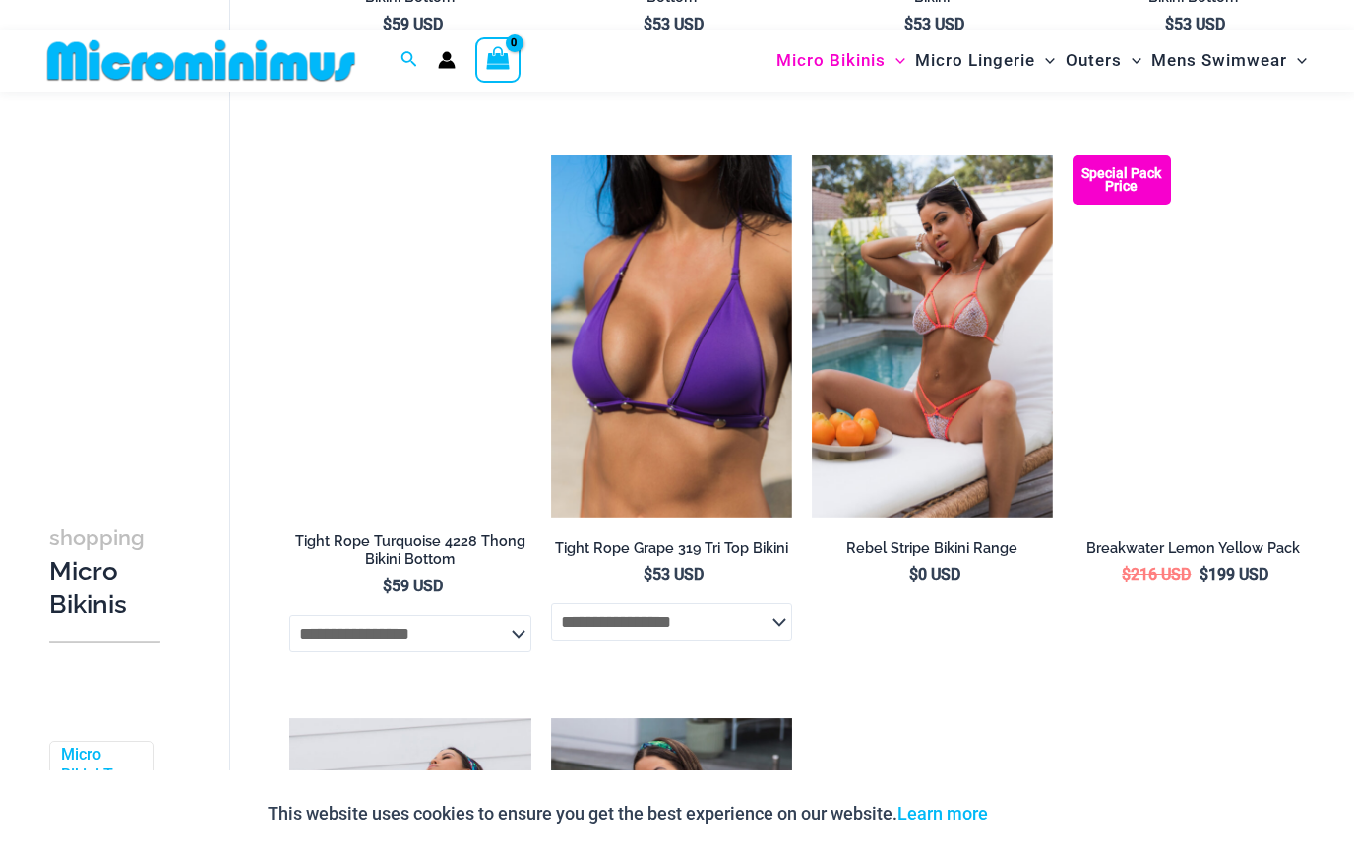
scroll to position [1703, 0]
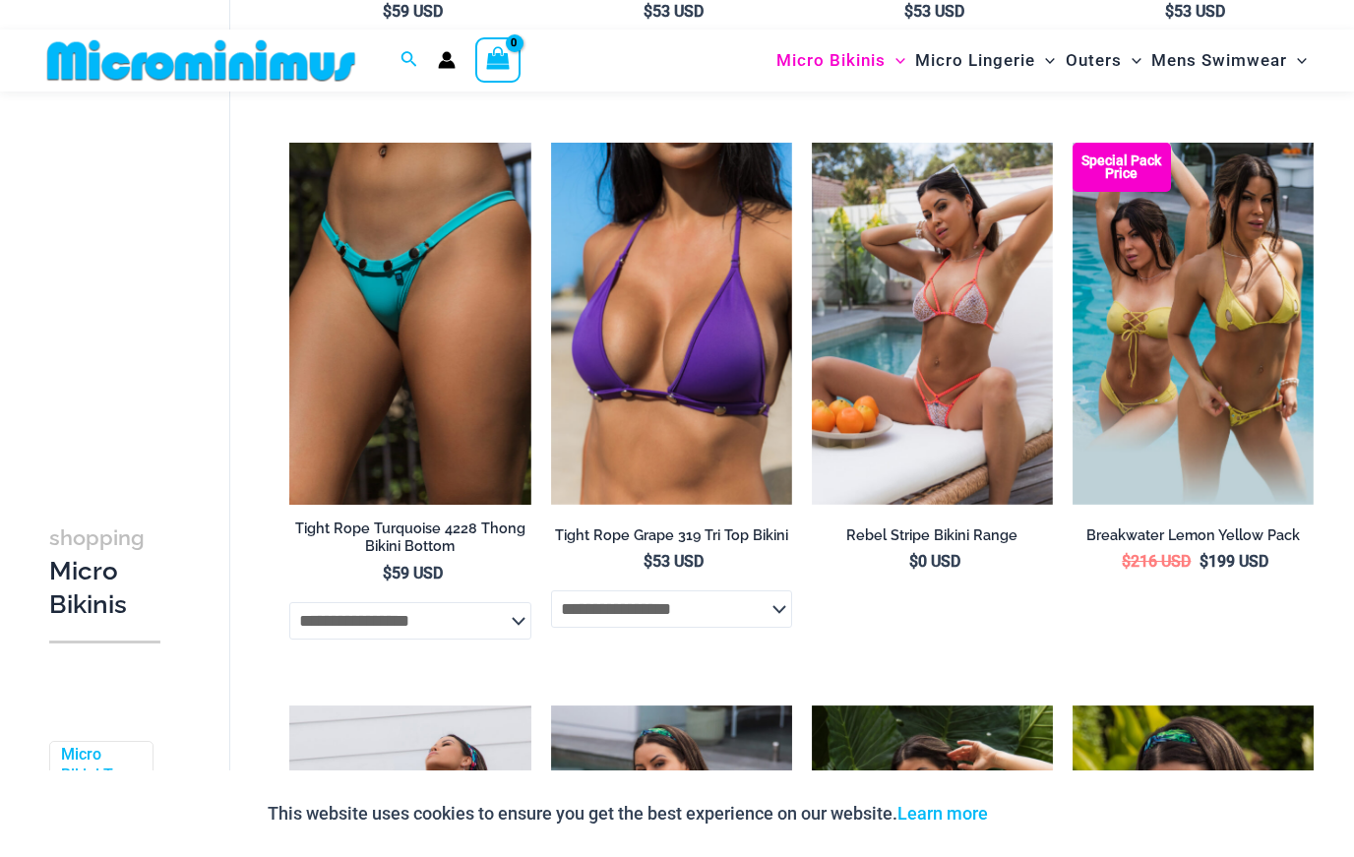
click at [1073, 143] on img at bounding box center [1073, 143] width 0 height 0
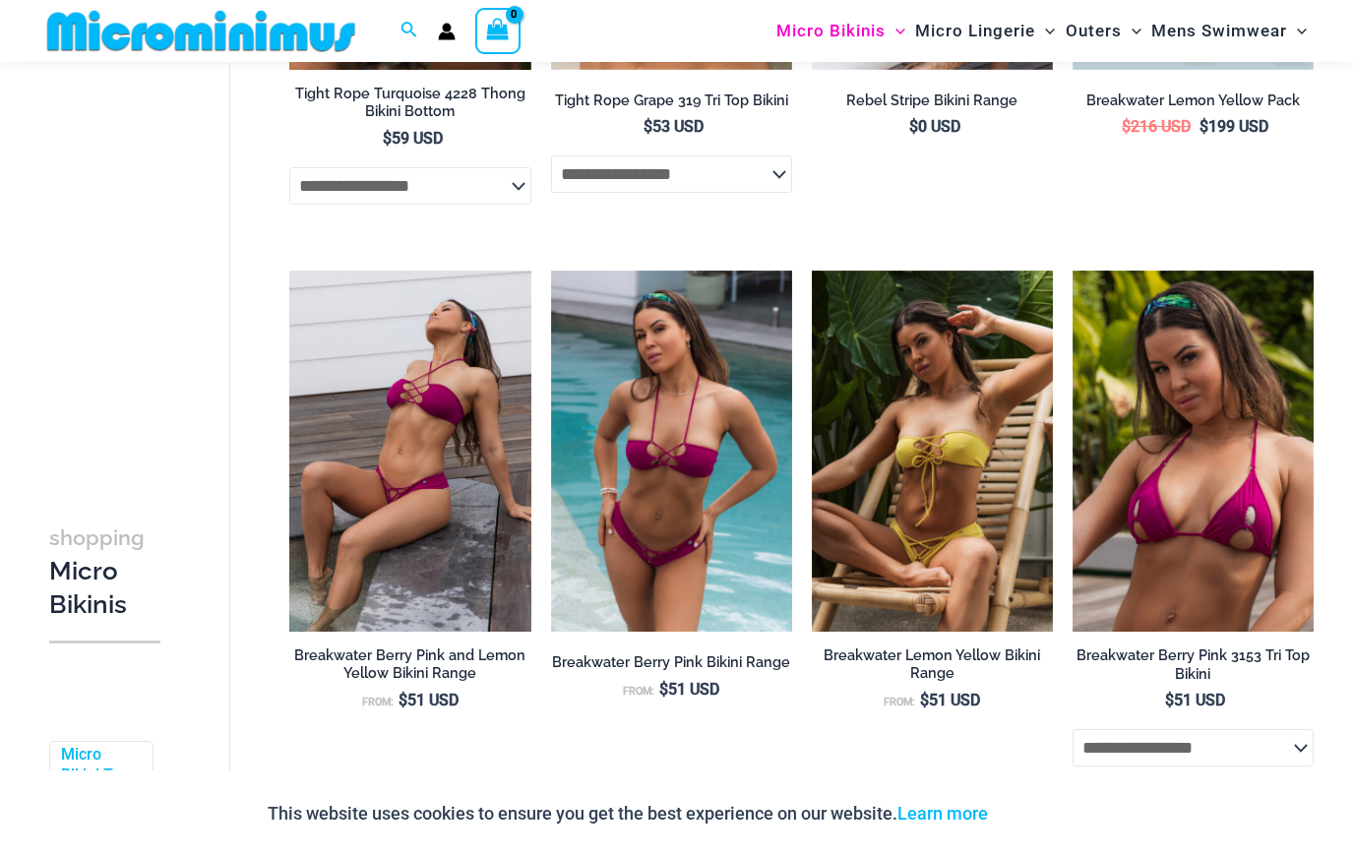
scroll to position [2140, 0]
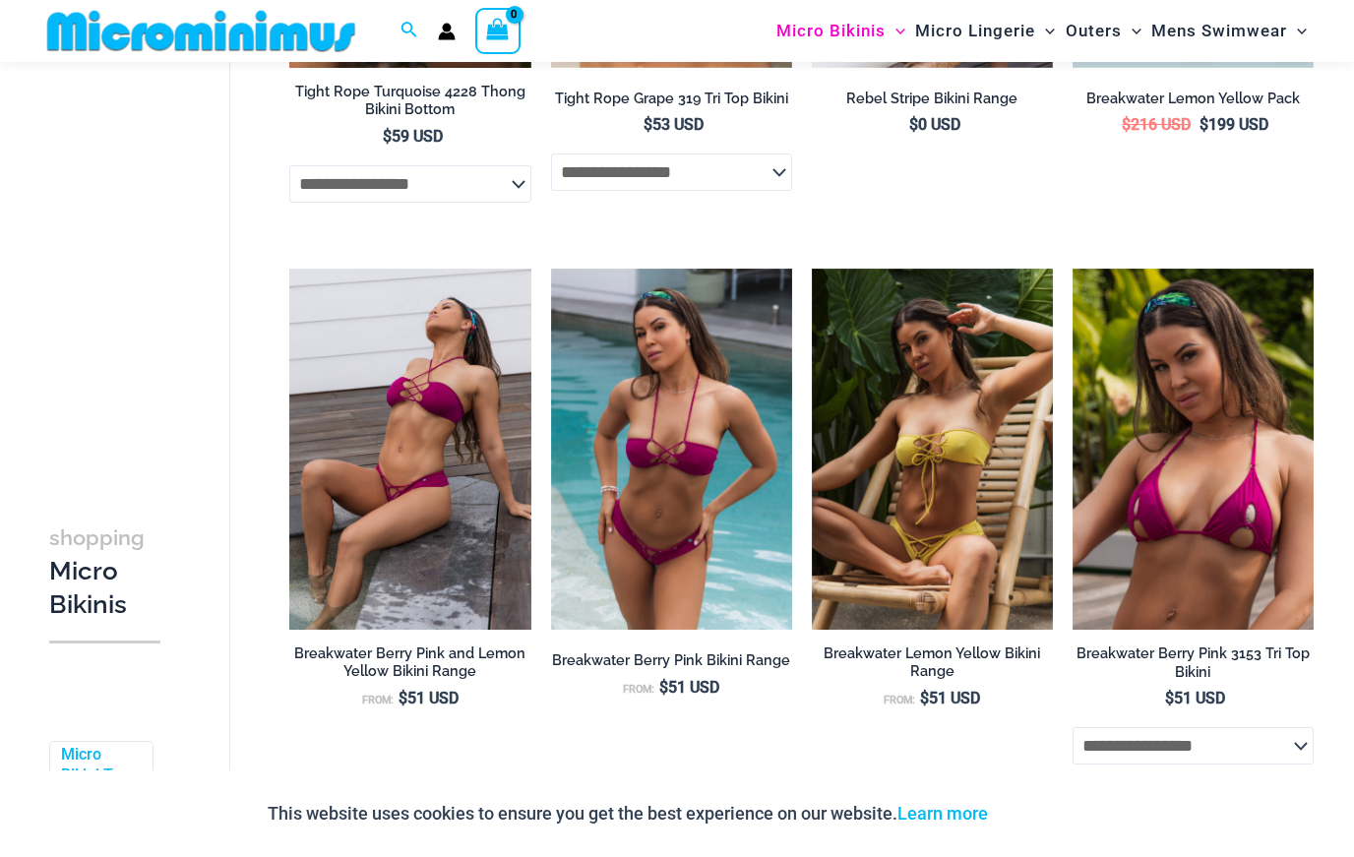
click at [1073, 269] on img at bounding box center [1073, 269] width 0 height 0
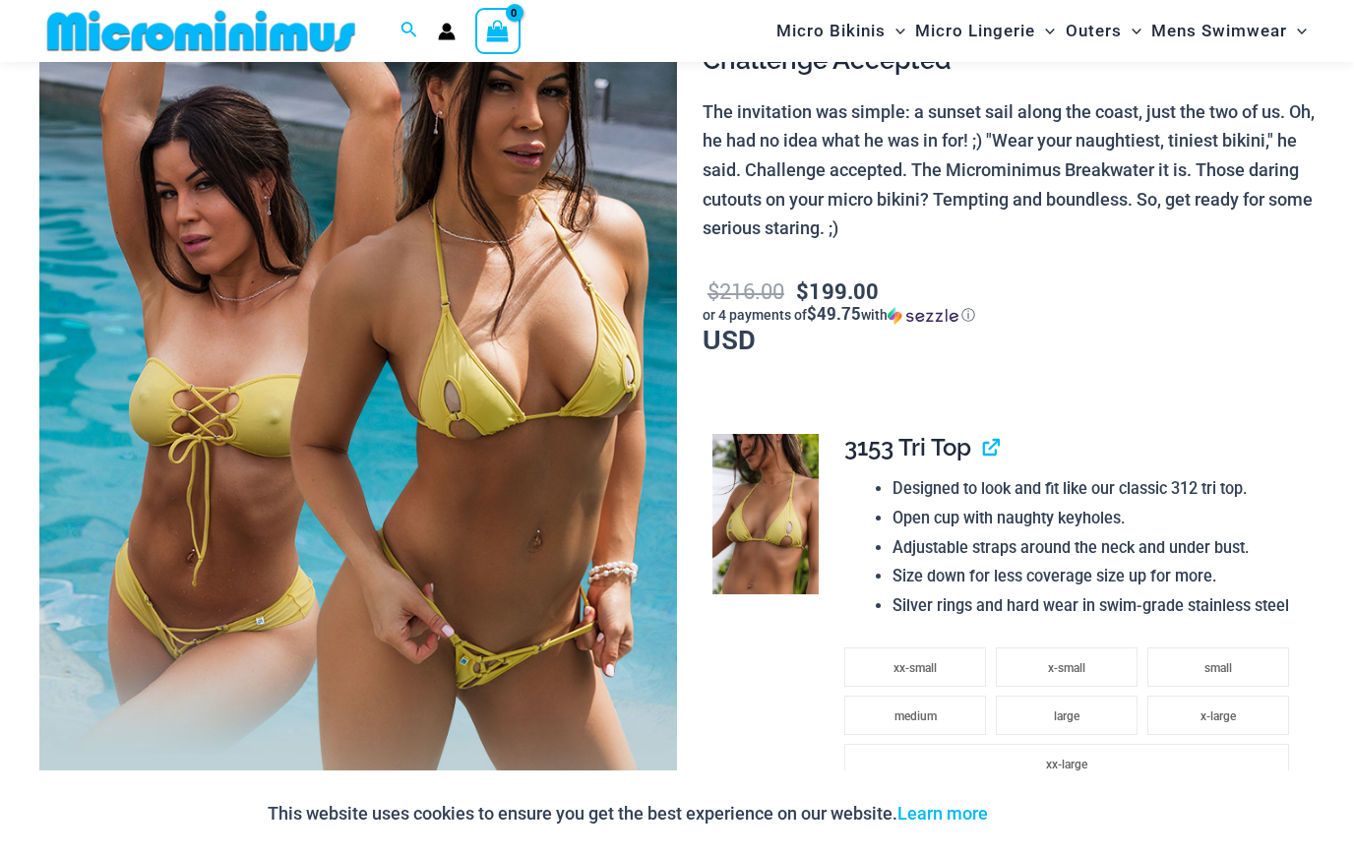
scroll to position [254, 0]
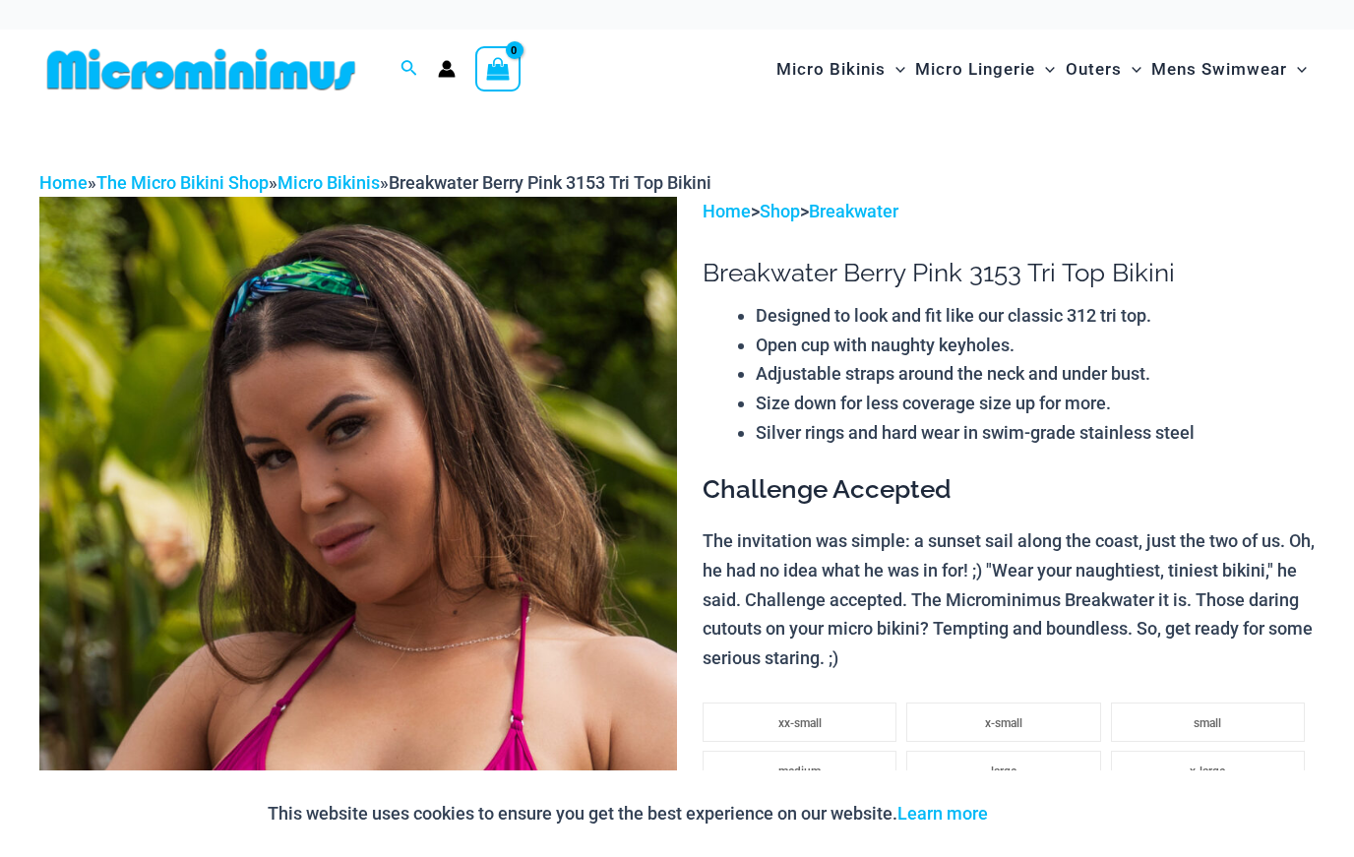
click at [104, 63] on img at bounding box center [201, 69] width 324 height 44
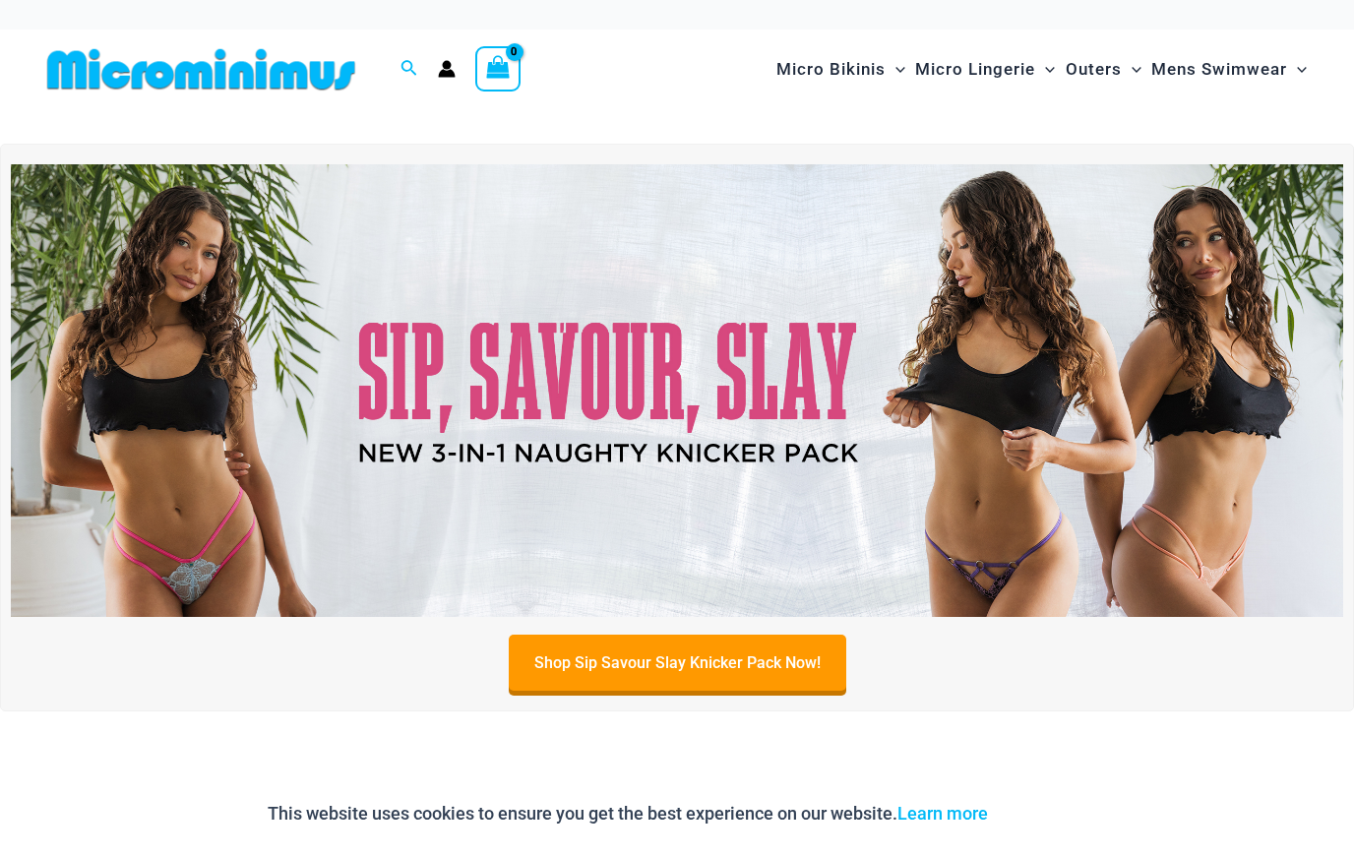
click at [94, 65] on img at bounding box center [201, 69] width 324 height 44
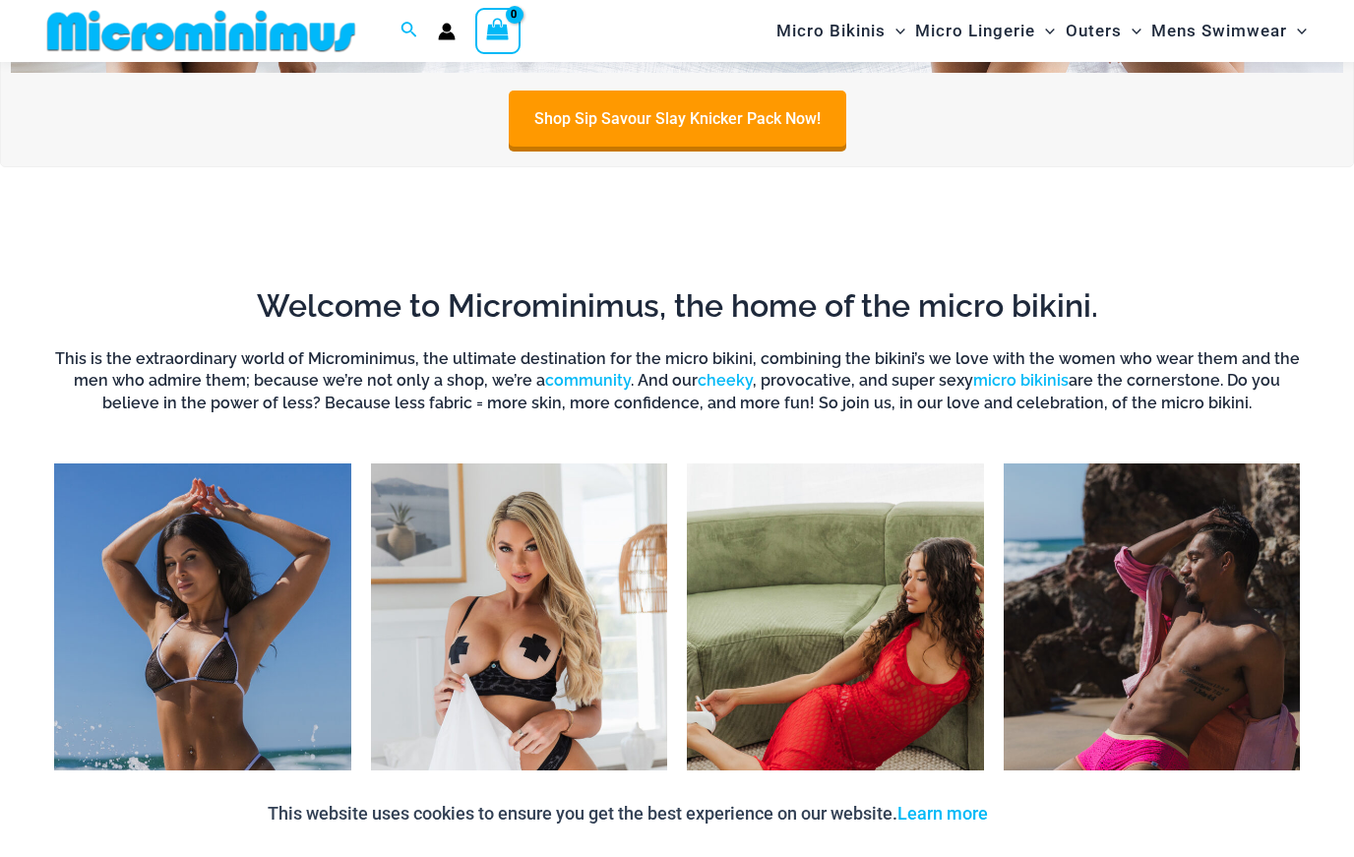
scroll to position [535, 0]
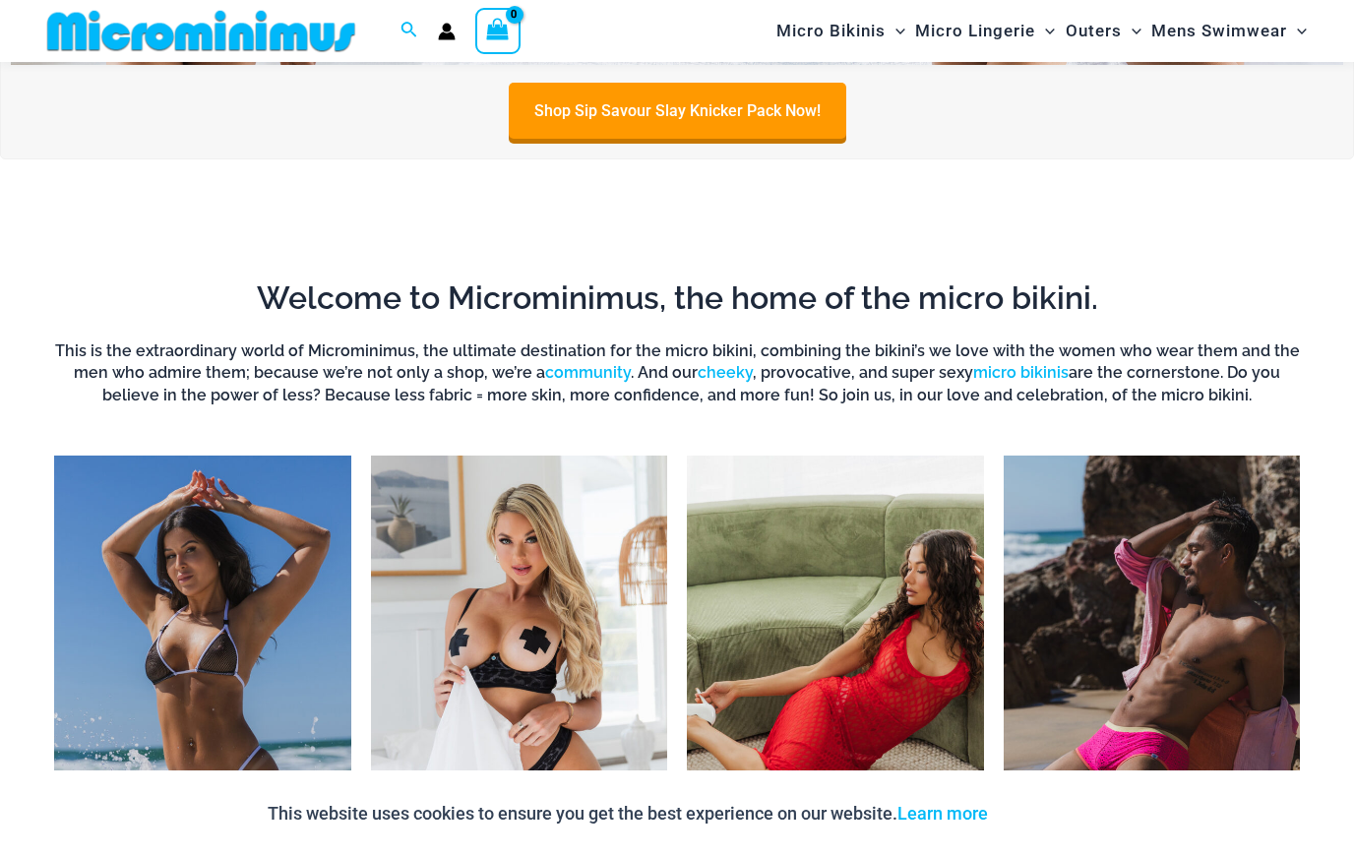
click at [604, 376] on link "community" at bounding box center [588, 372] width 86 height 19
